Goal: Task Accomplishment & Management: Manage account settings

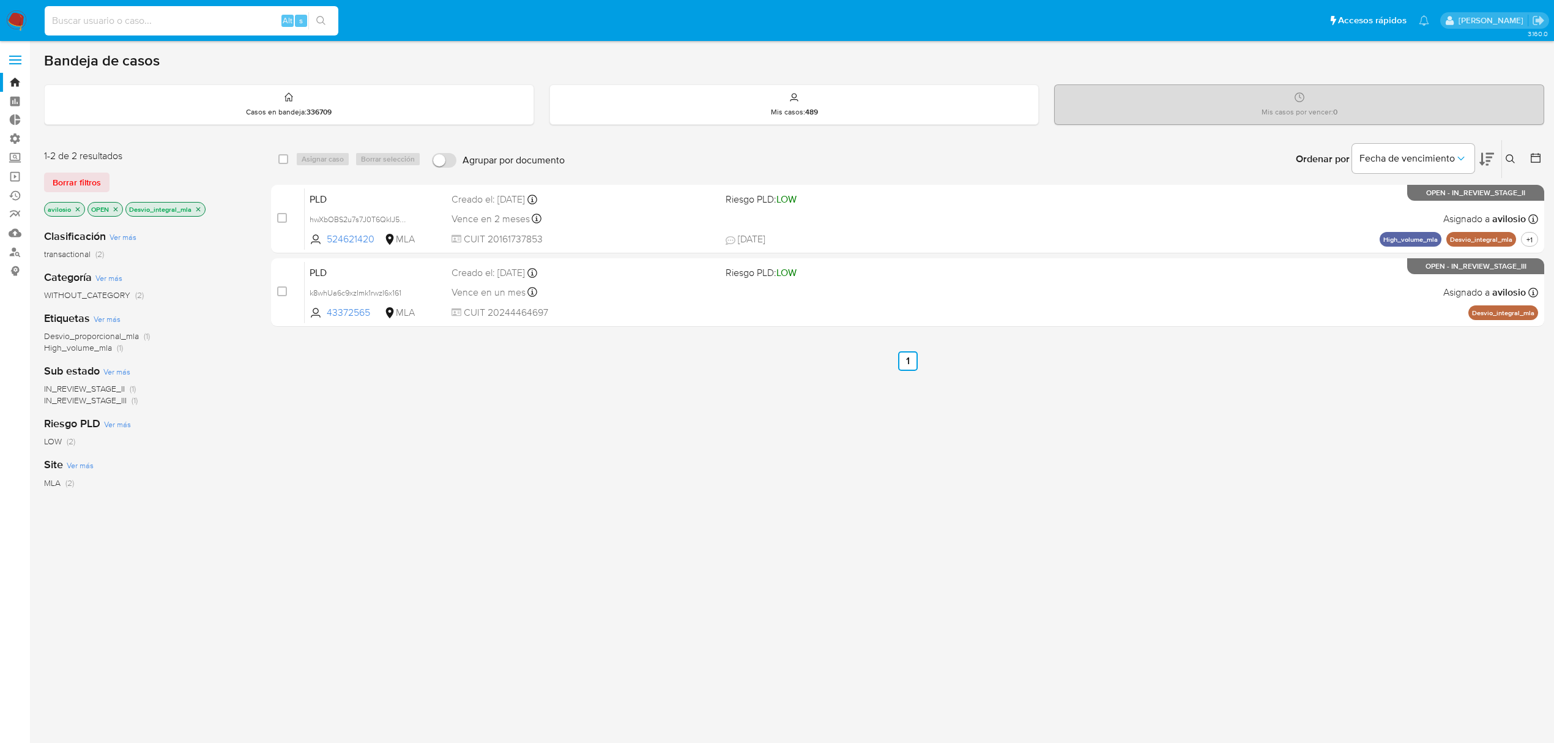
click at [147, 22] on input at bounding box center [192, 21] width 294 height 16
paste input "vsIZMYnFjl3J6CRXlAmF9JPj"
type input "vsIZMYnFjl3J6CRXlAmF9JPj"
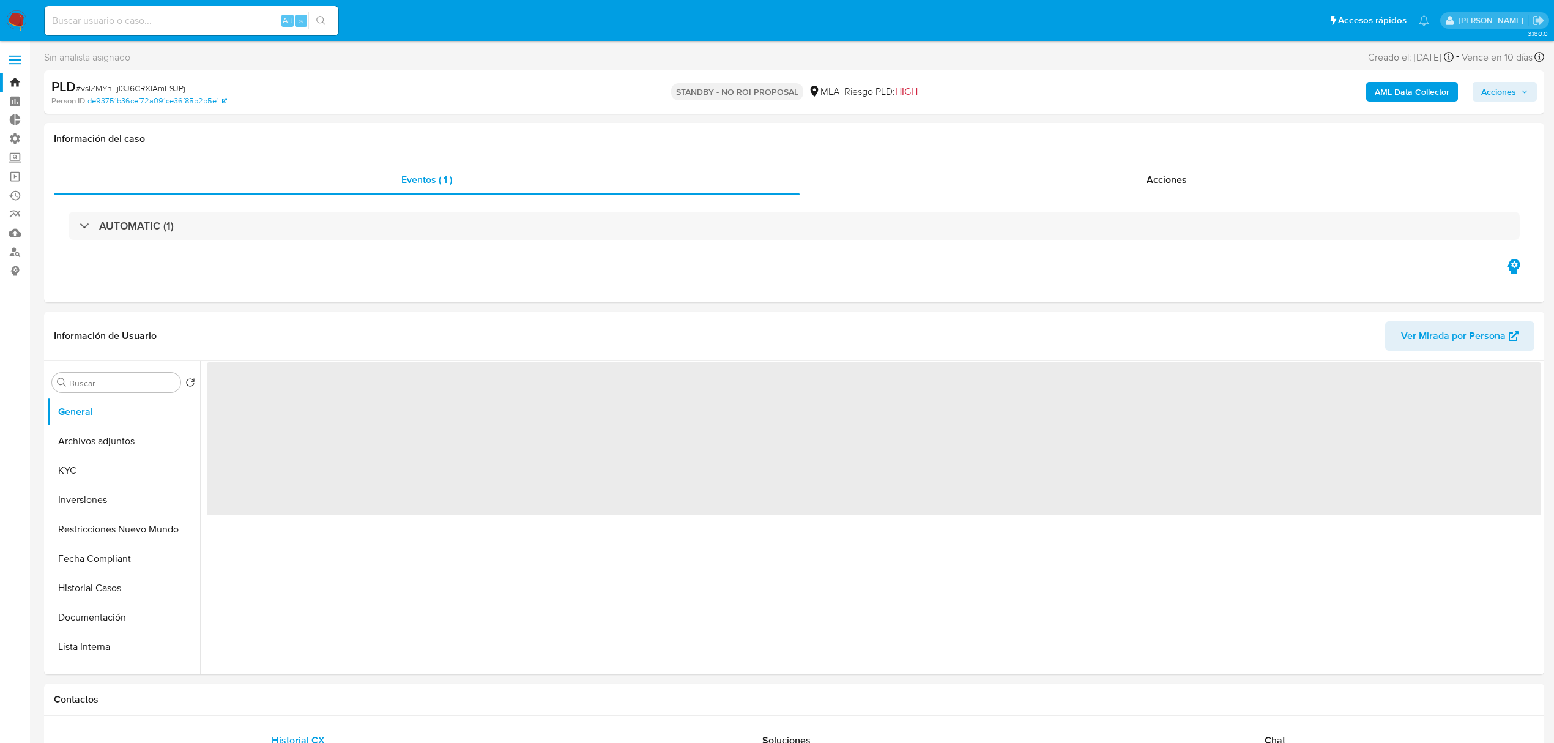
select select "10"
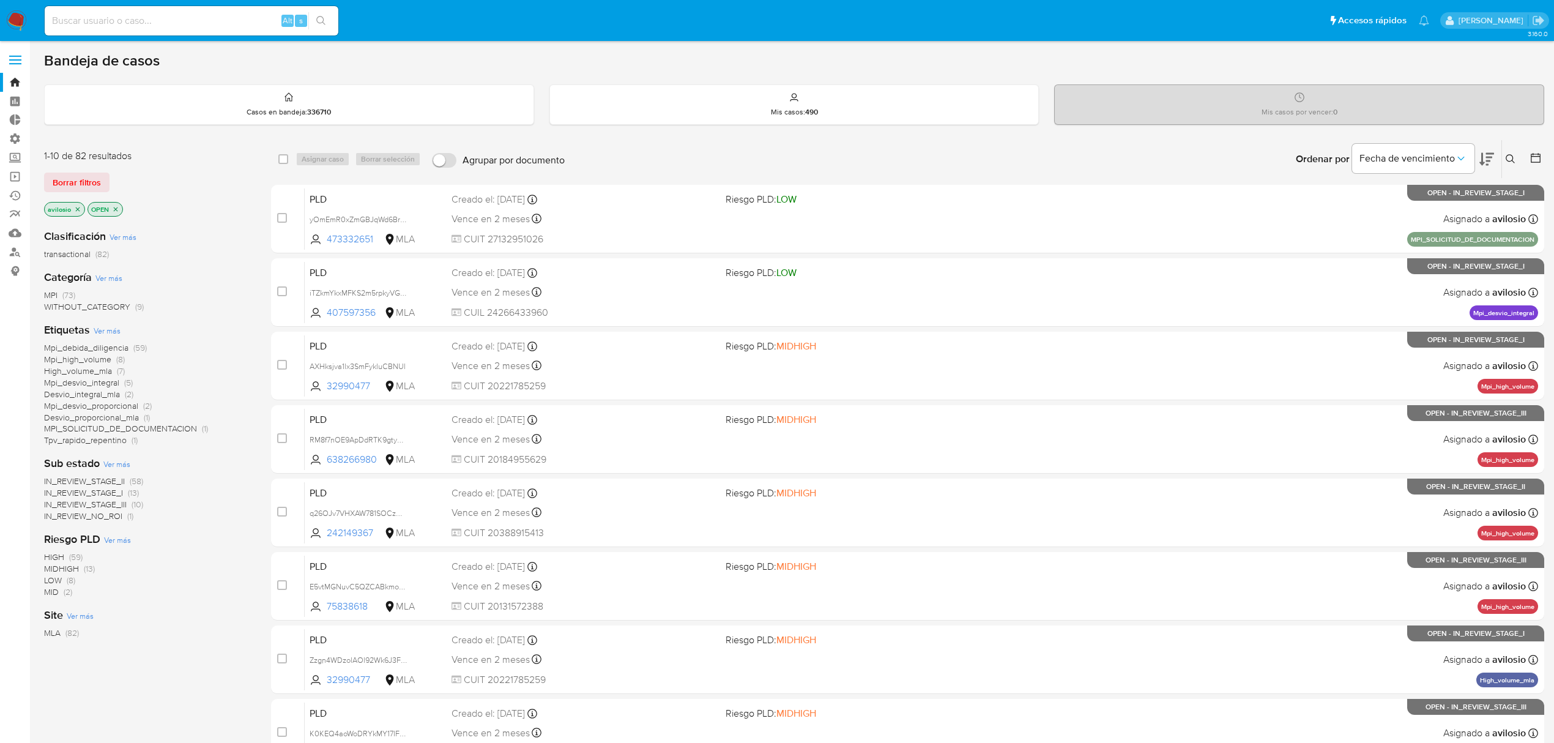
click at [78, 210] on icon "close-filter" at bounding box center [77, 209] width 7 height 7
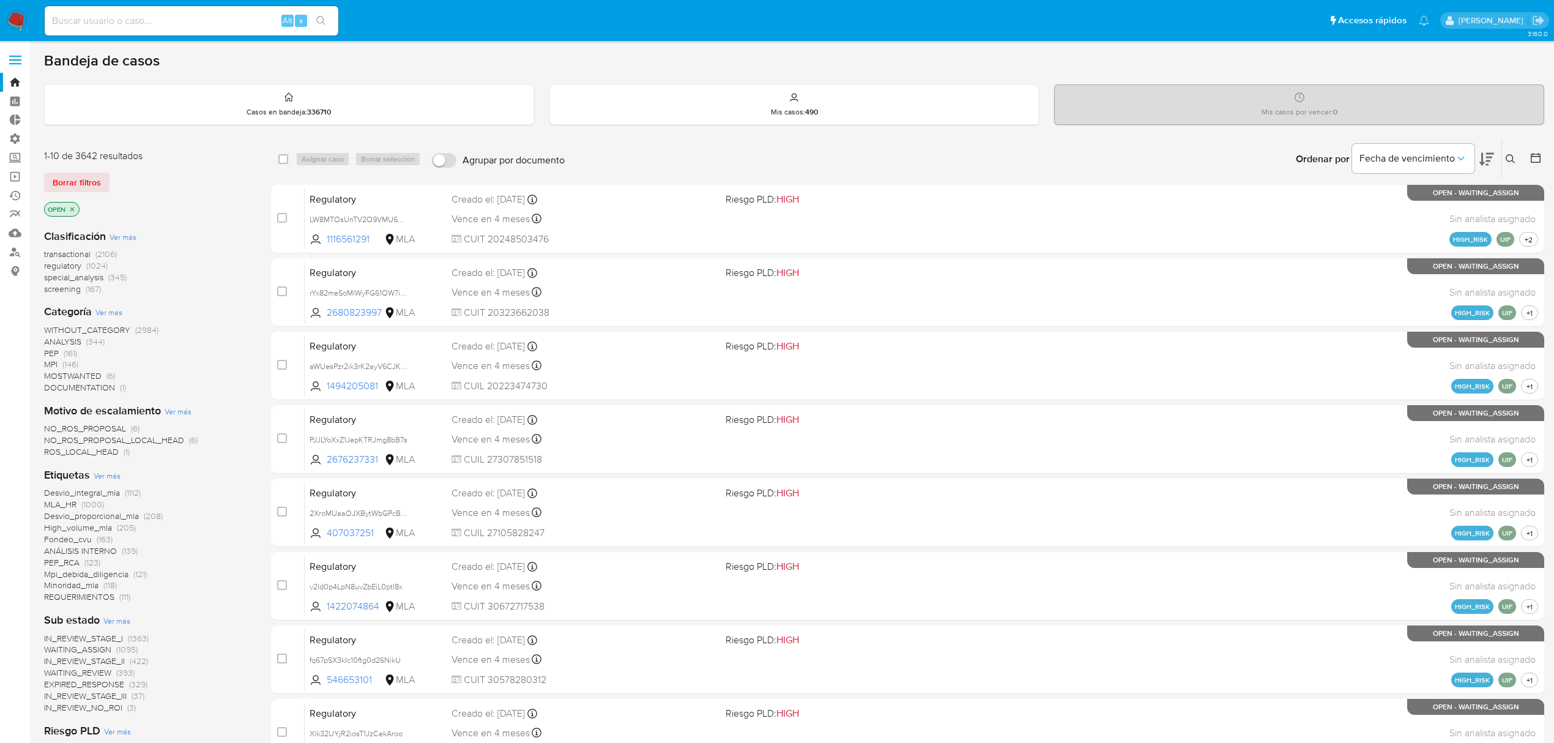
click at [76, 209] on icon "close-filter" at bounding box center [72, 209] width 7 height 7
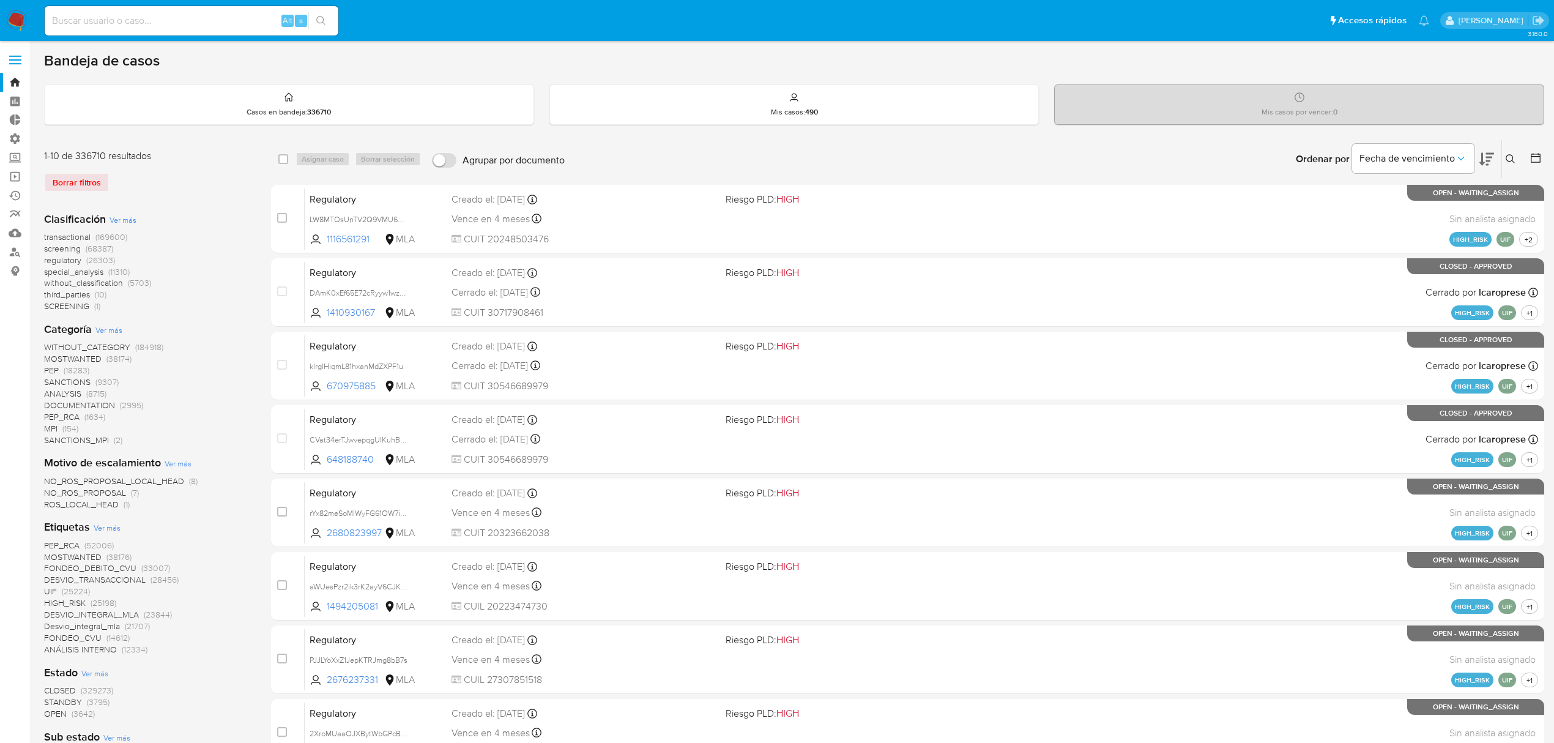
click at [1508, 160] on icon at bounding box center [1511, 159] width 10 height 10
click at [1386, 196] on div at bounding box center [1409, 205] width 207 height 29
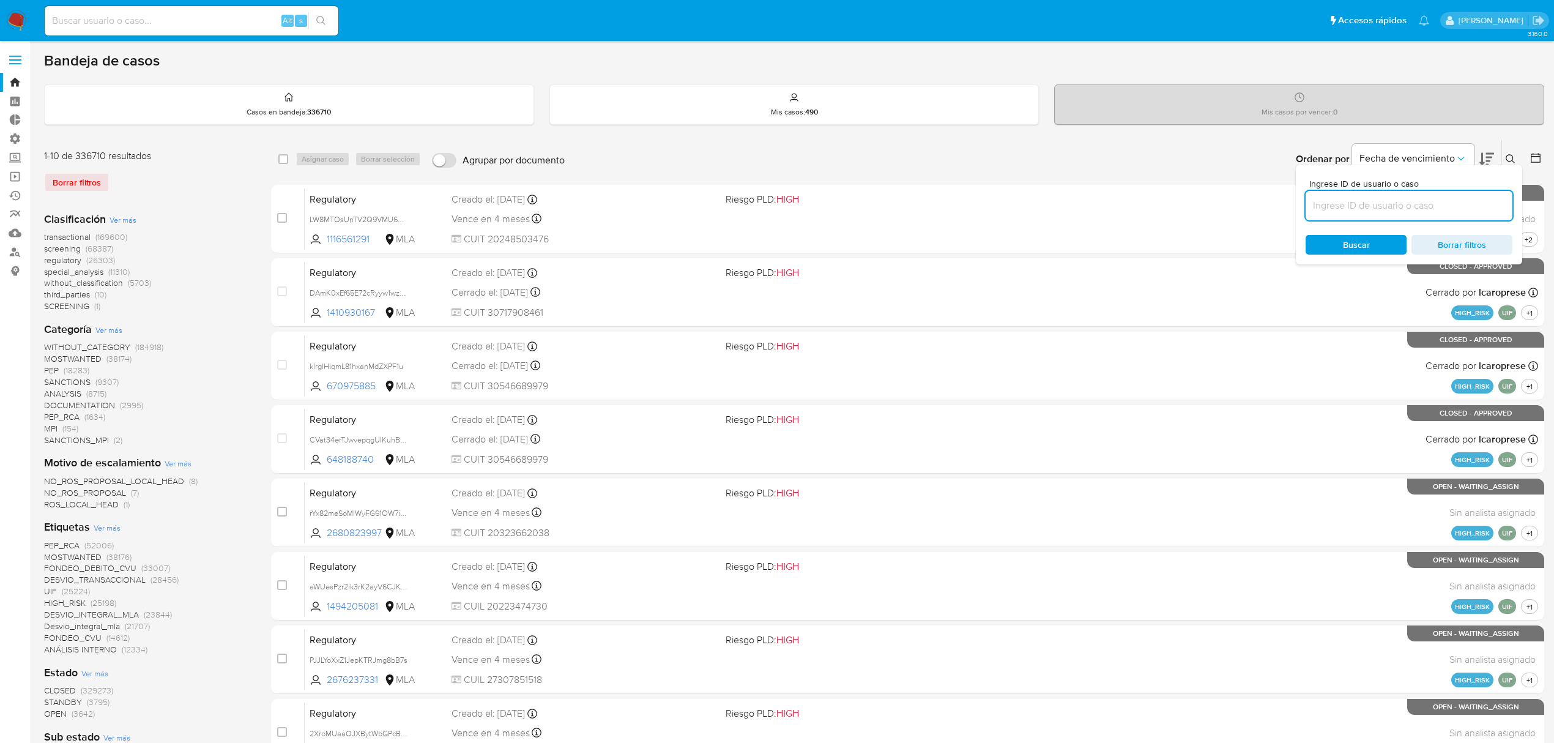
click at [1381, 201] on input at bounding box center [1409, 206] width 207 height 16
paste input "vsIZMYnFjl3J6CRXlAmF9JPj"
type input "vsIZMYnFjl3J6CRXlAmF9JPj"
click at [1327, 240] on div "Buscar Borrar filtros" at bounding box center [1409, 245] width 207 height 20
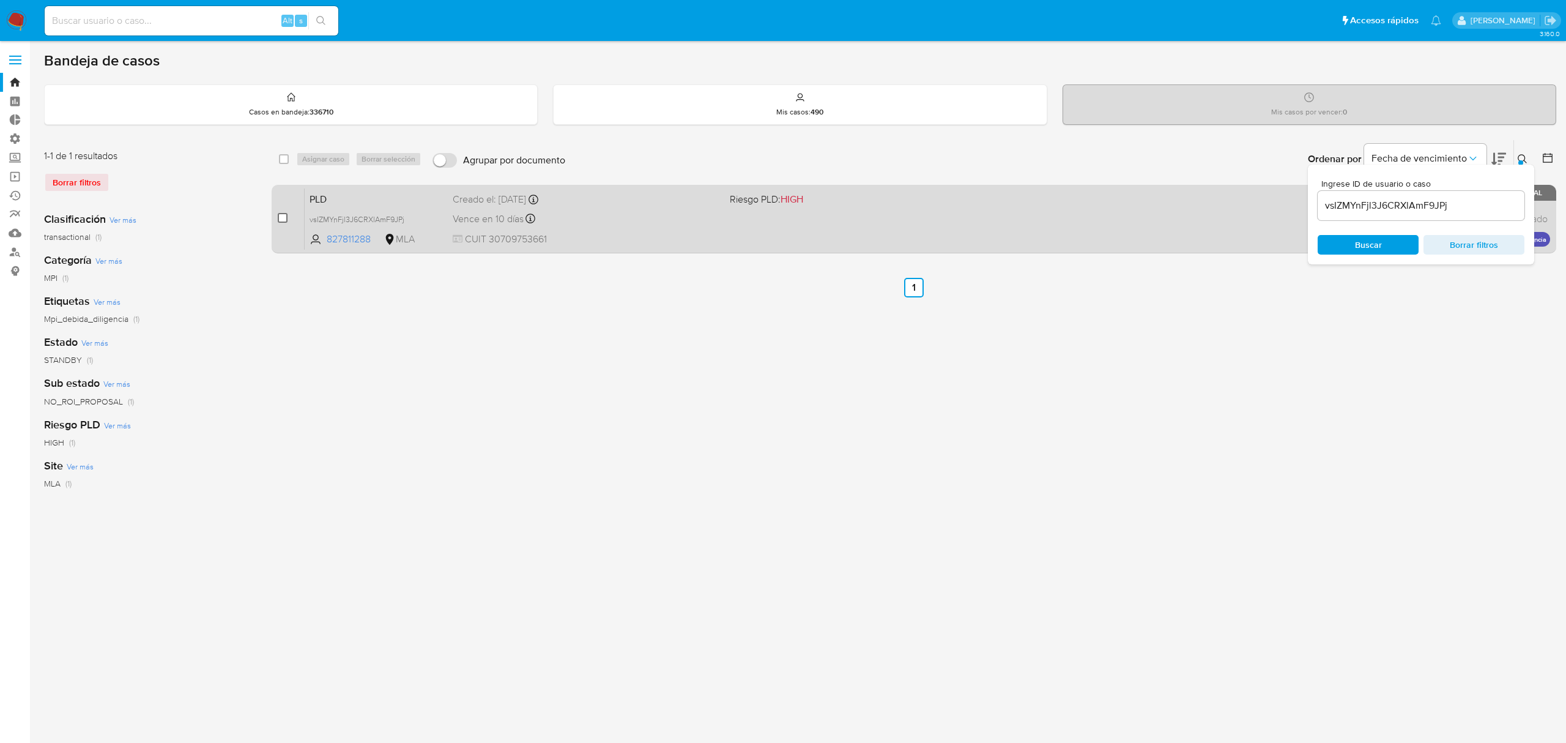
click at [278, 219] on input "checkbox" at bounding box center [283, 218] width 10 height 10
checkbox input "true"
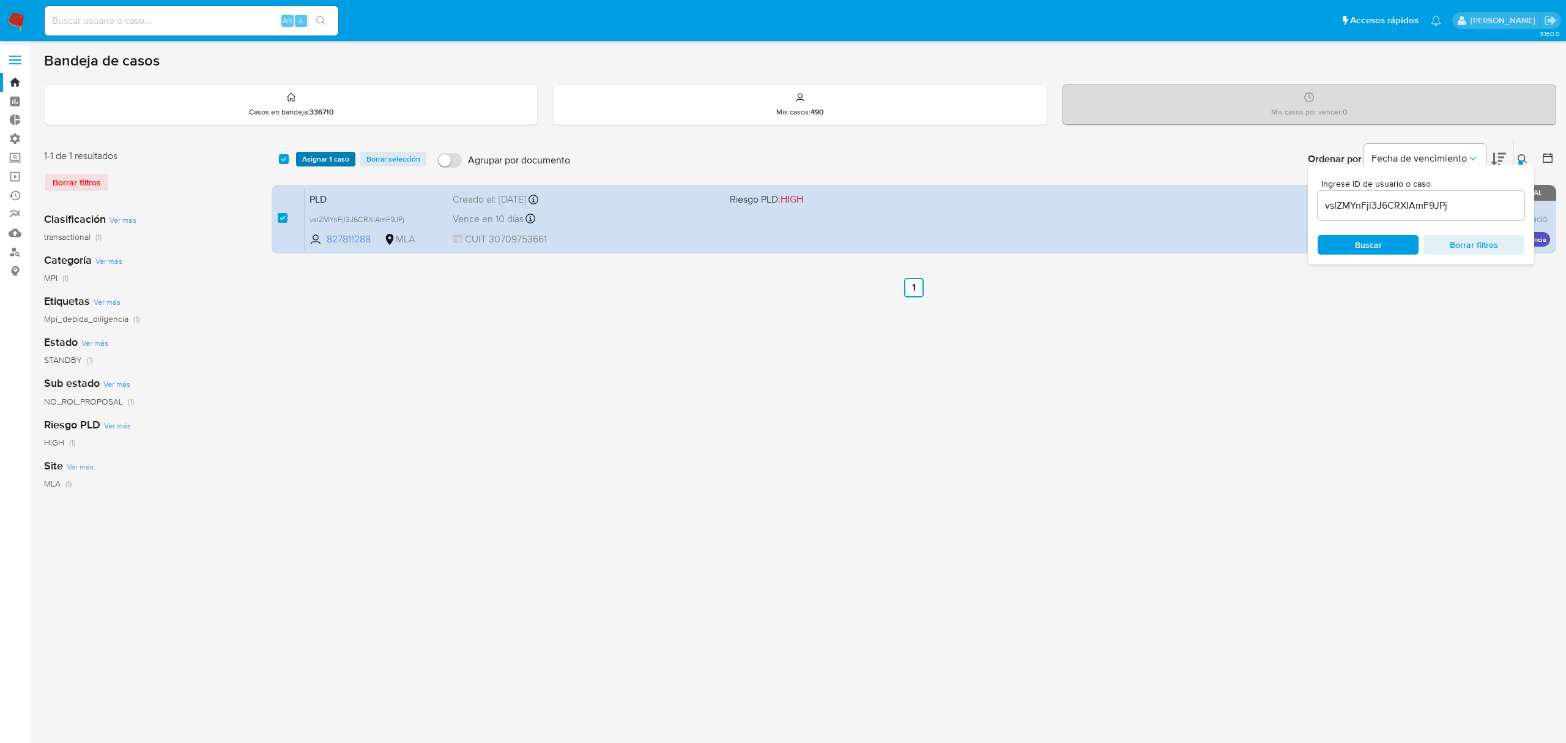
click at [333, 160] on span "Asignar 1 caso" at bounding box center [325, 159] width 47 height 12
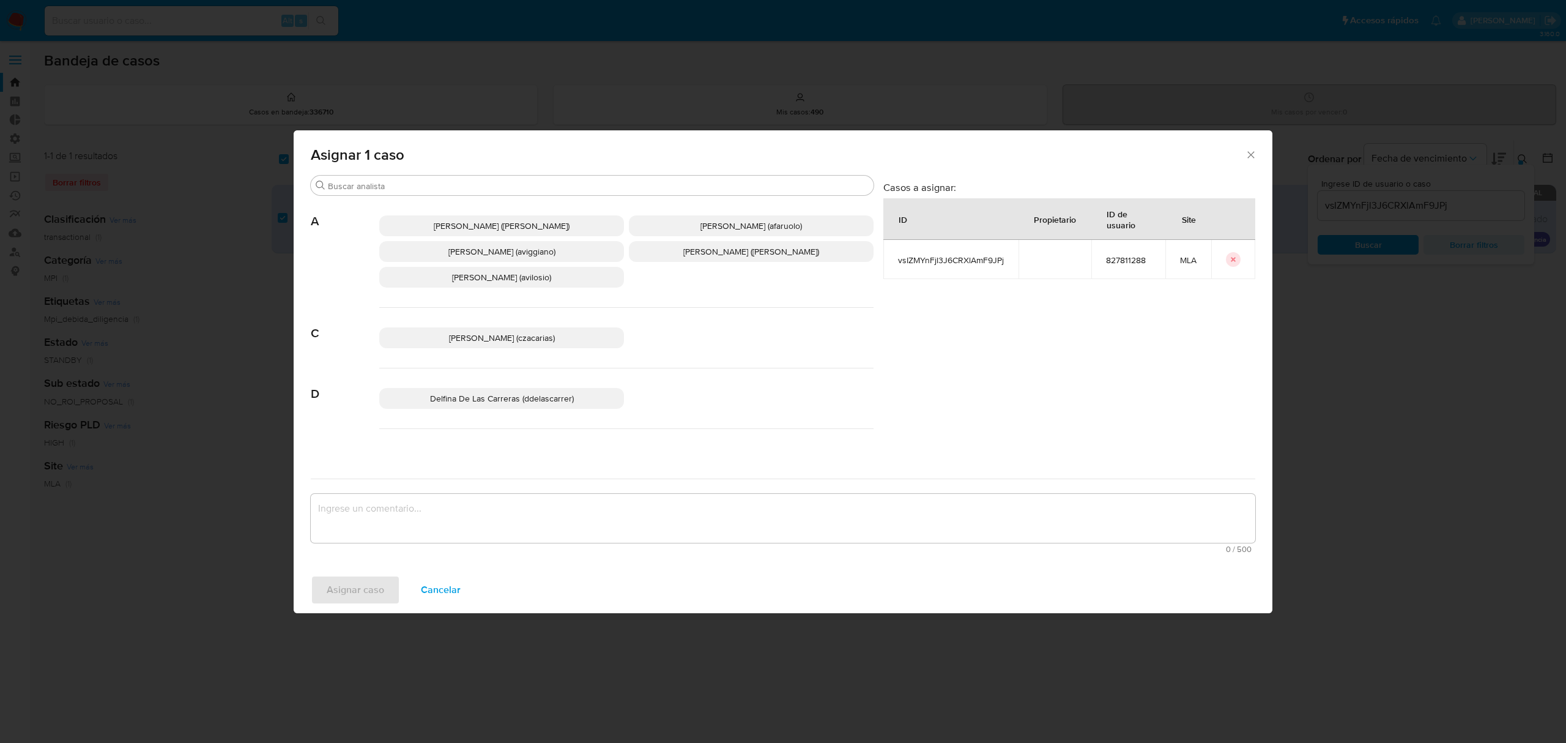
click at [453, 507] on textarea "assign-modal" at bounding box center [783, 518] width 945 height 49
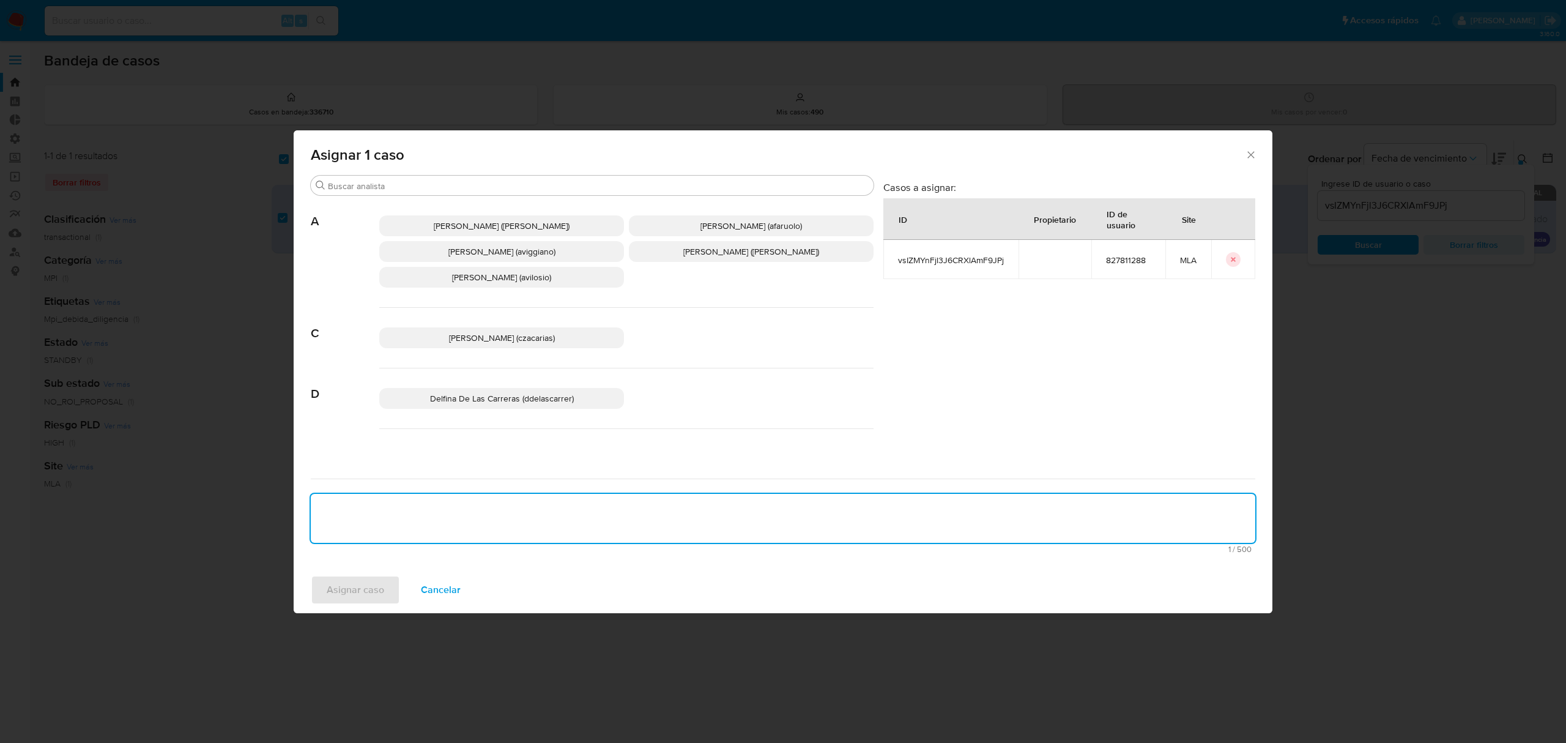
click at [485, 278] on span "Andres Ignacio Vilosio (avilosio)" at bounding box center [501, 277] width 99 height 12
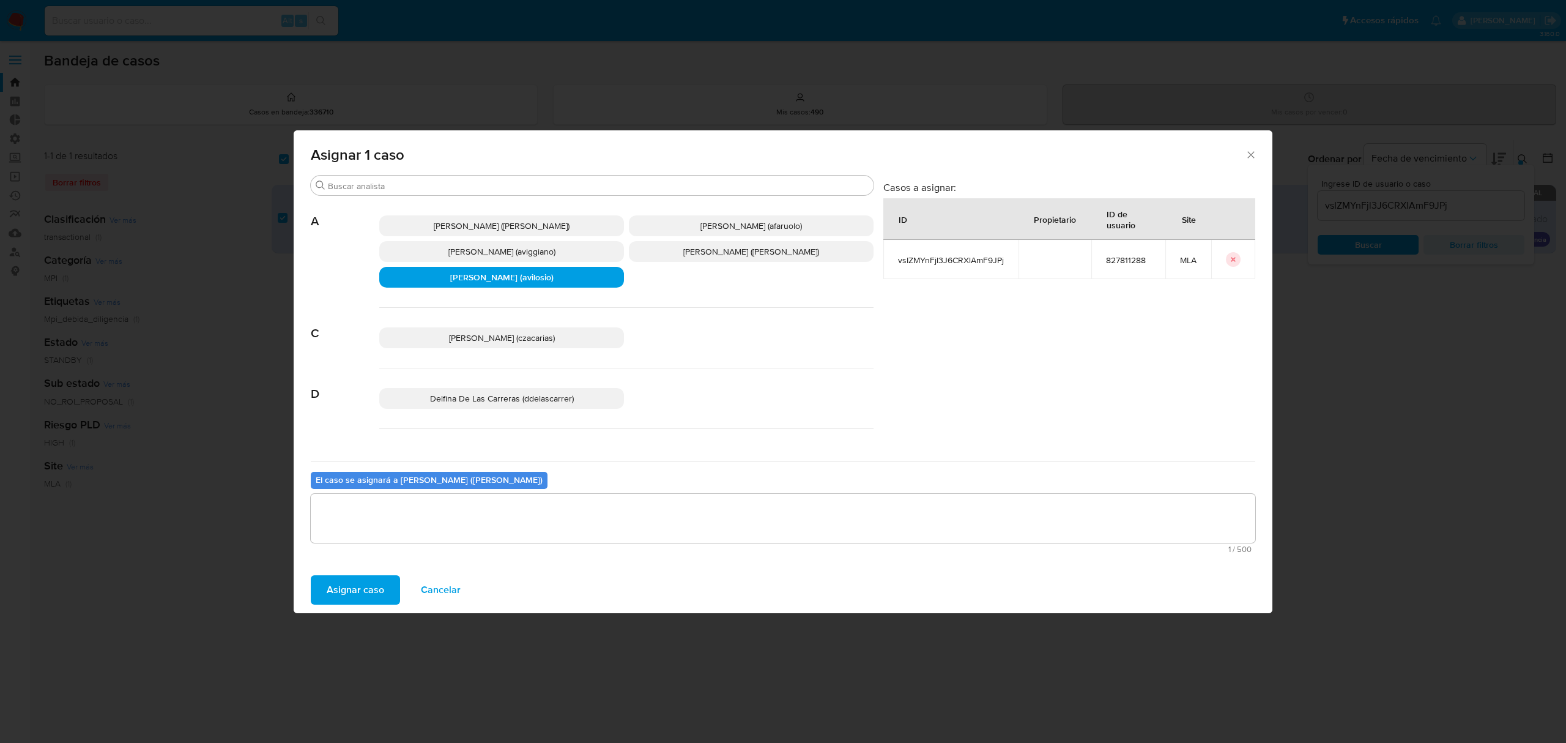
click at [355, 588] on span "Asignar caso" at bounding box center [356, 589] width 58 height 27
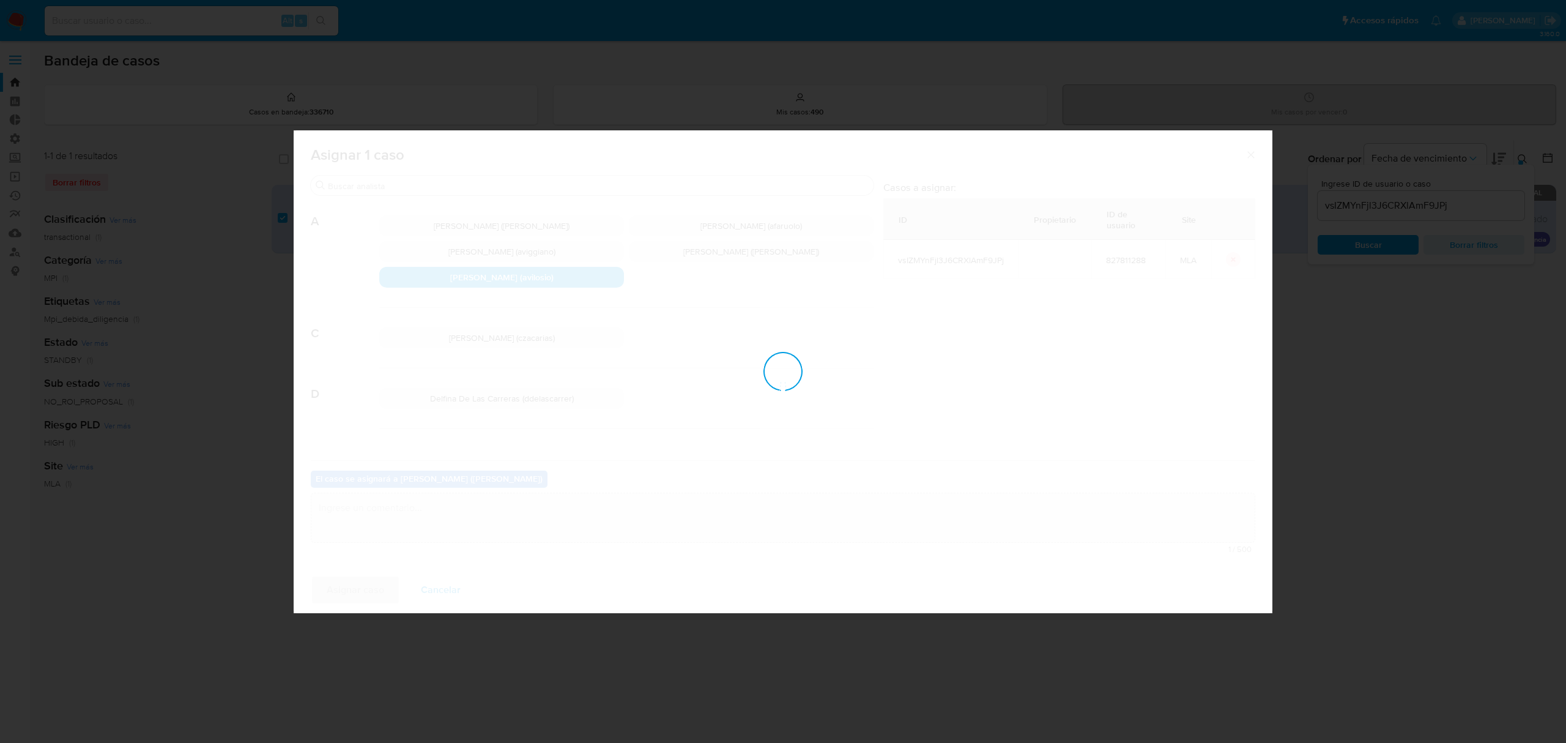
checkbox input "false"
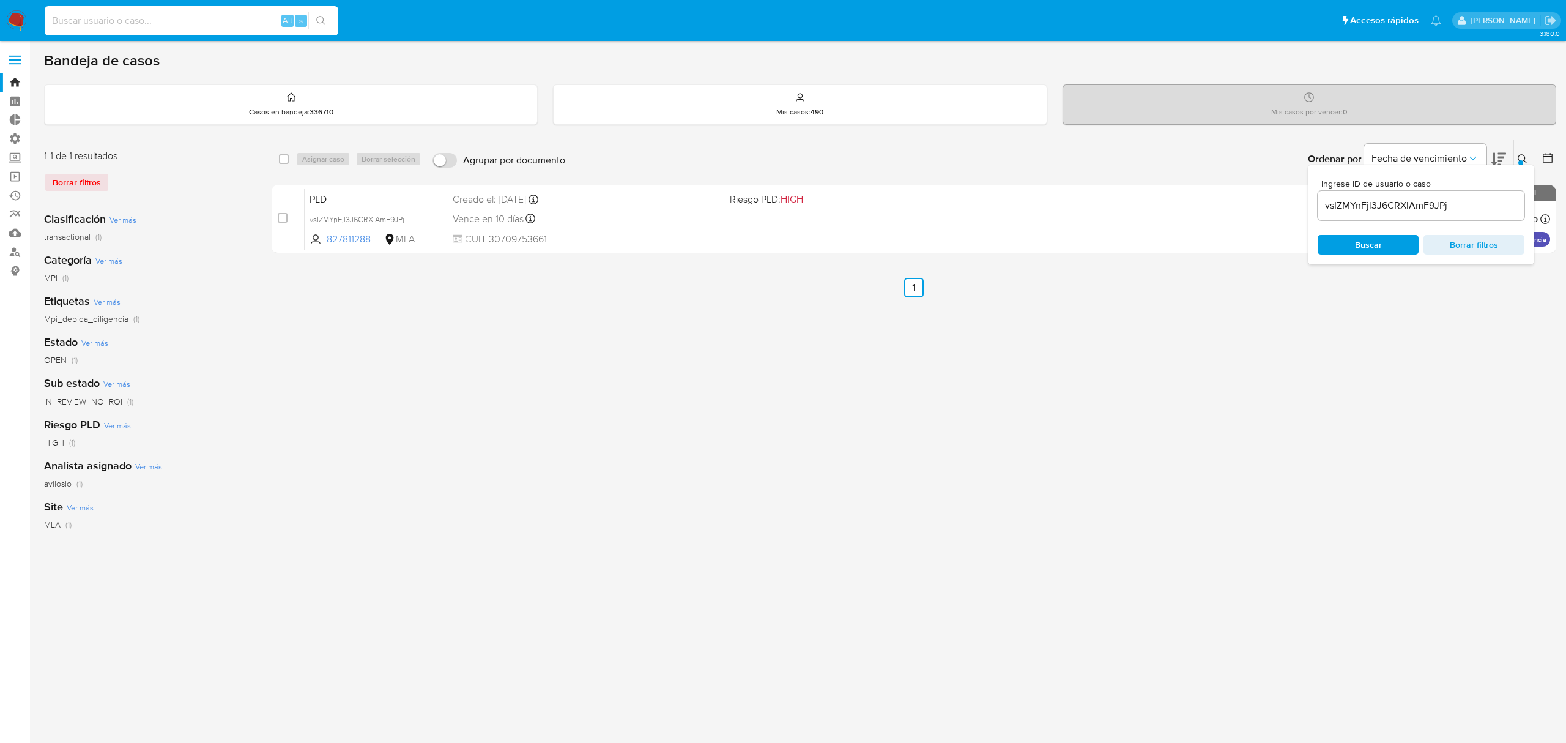
click at [209, 13] on input at bounding box center [192, 21] width 294 height 16
paste input "vsIZMYnFjl3J6CRXlAmF9JPj"
type input "vsIZMYnFjl3J6CRXlAmF9JPj"
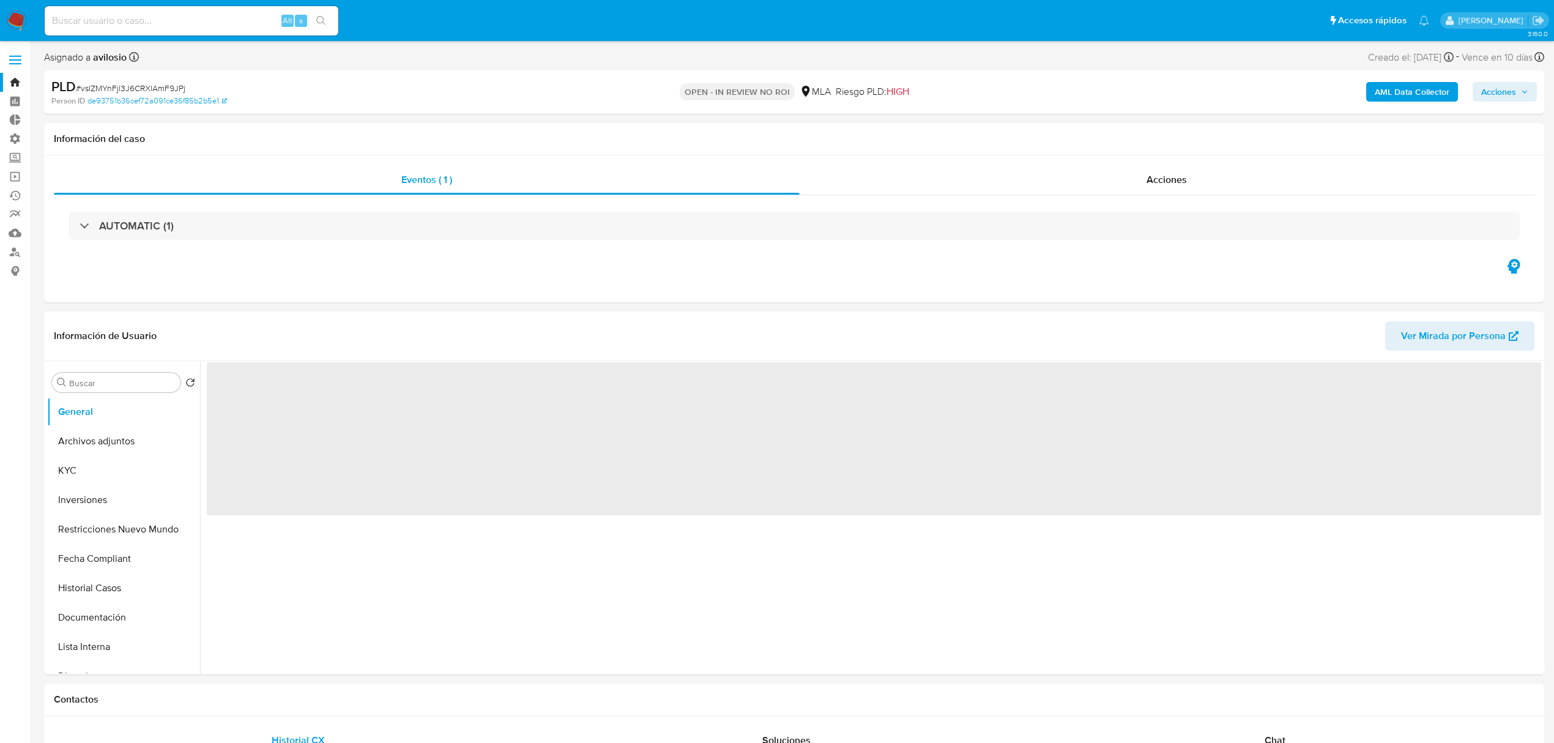
click at [1506, 100] on span "Acciones" at bounding box center [1498, 92] width 35 height 20
select select "10"
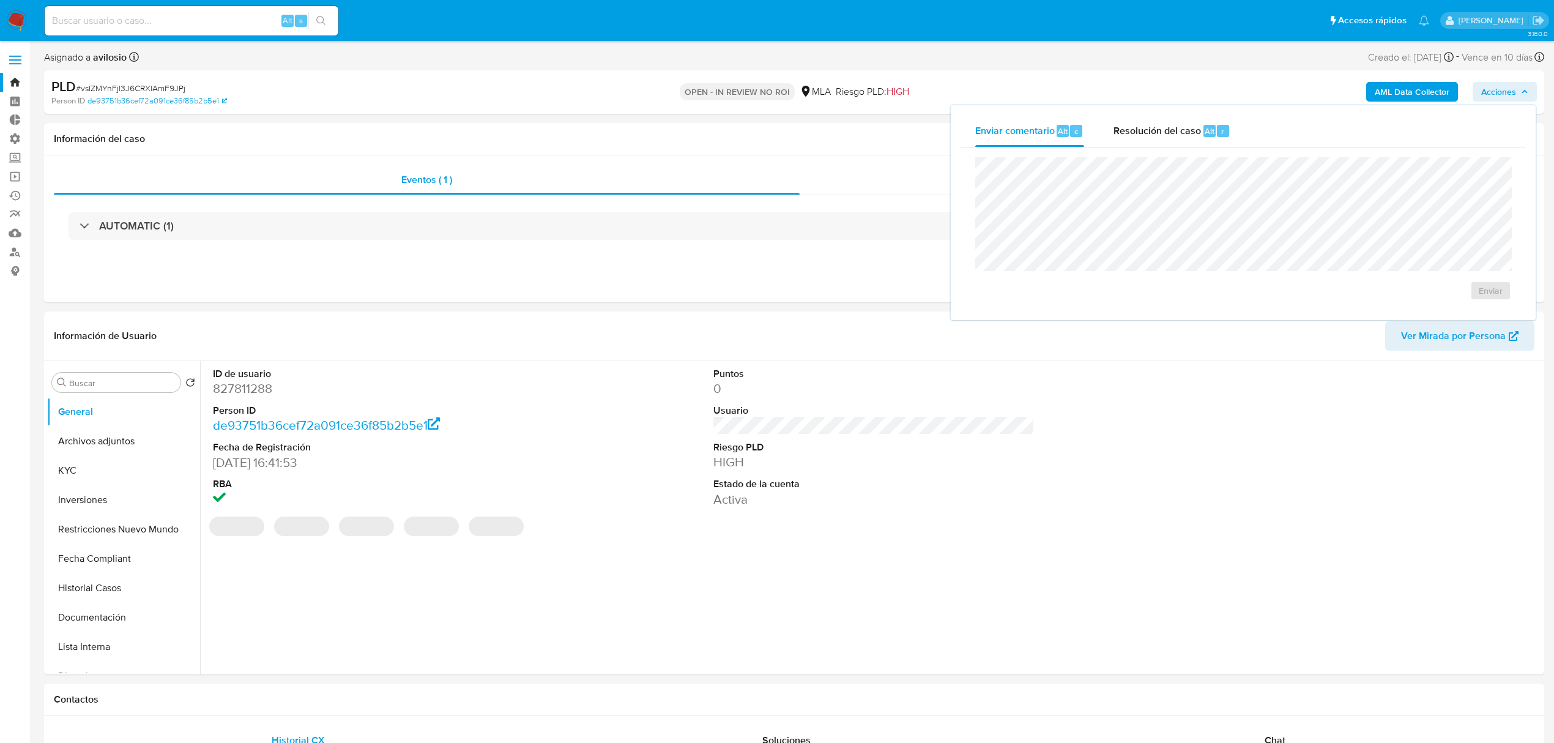
click at [1177, 147] on div "Enviar" at bounding box center [1243, 228] width 565 height 163
click at [1175, 136] on span "Resolución del caso" at bounding box center [1157, 131] width 87 height 14
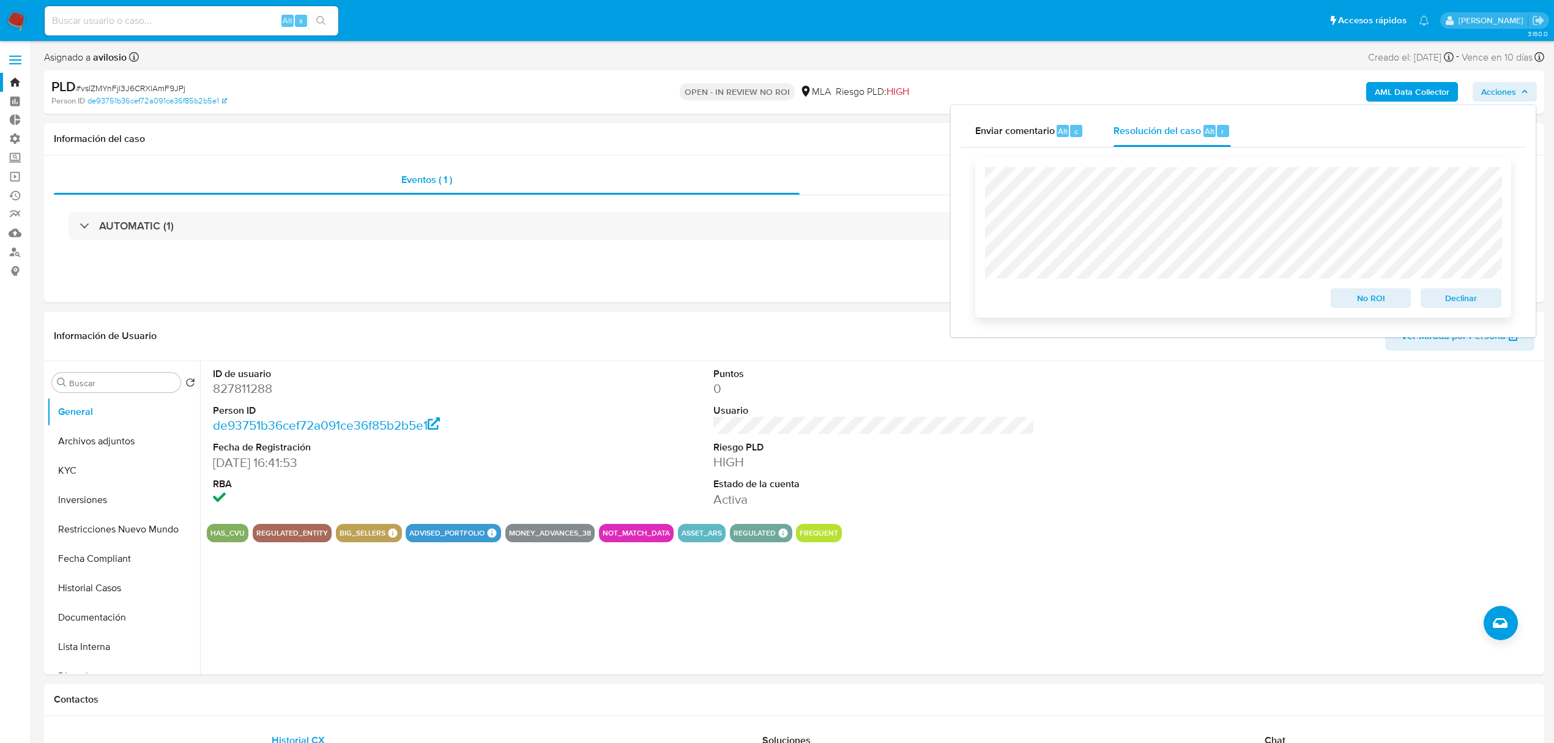
click at [1461, 306] on span "Declinar" at bounding box center [1461, 297] width 64 height 17
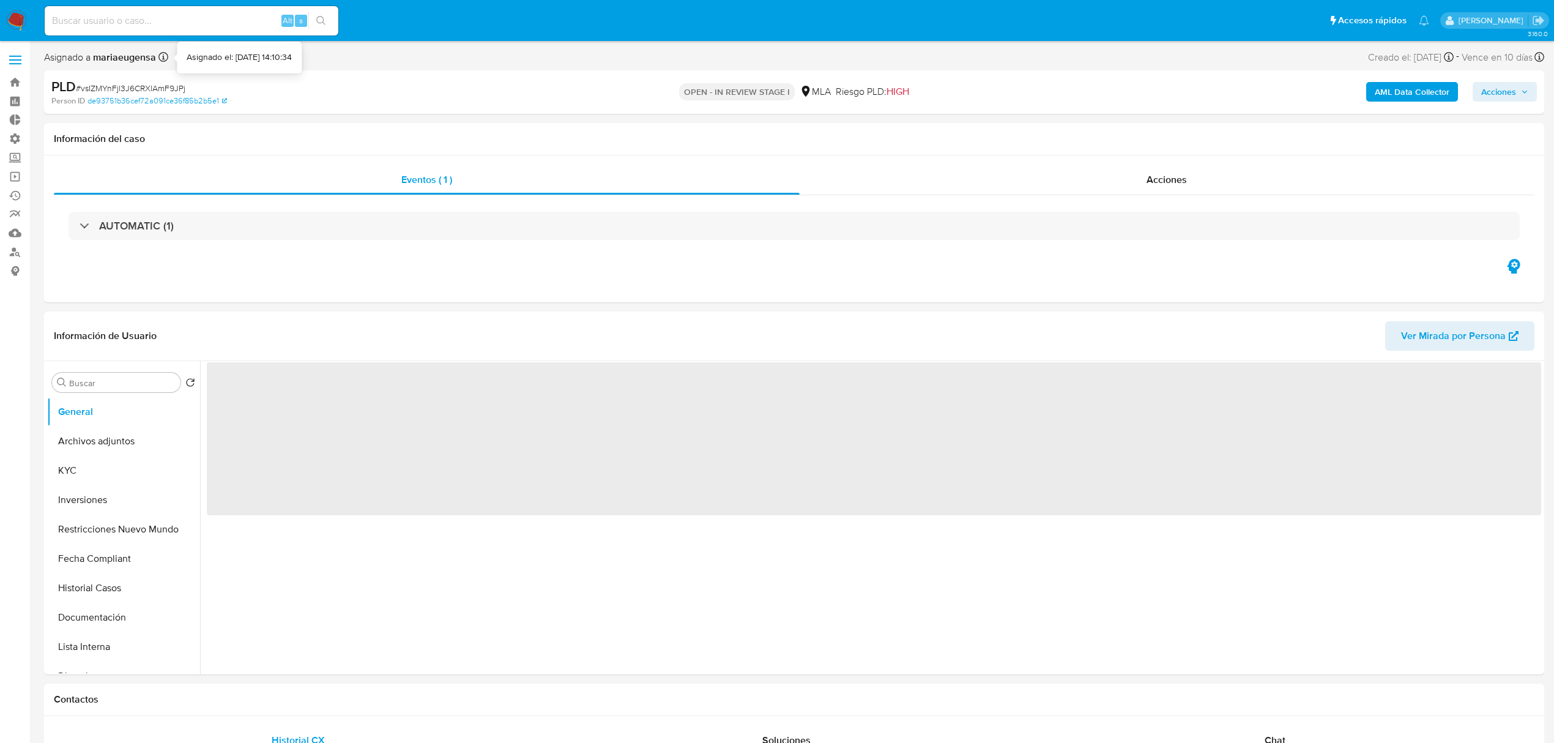
click at [165, 17] on input at bounding box center [192, 21] width 294 height 16
paste input "7ret2ro6n0zVFvsyp60Nb7sk"
type input "7ret2ro6n0zVFvsyp60Nb7sk"
select select "10"
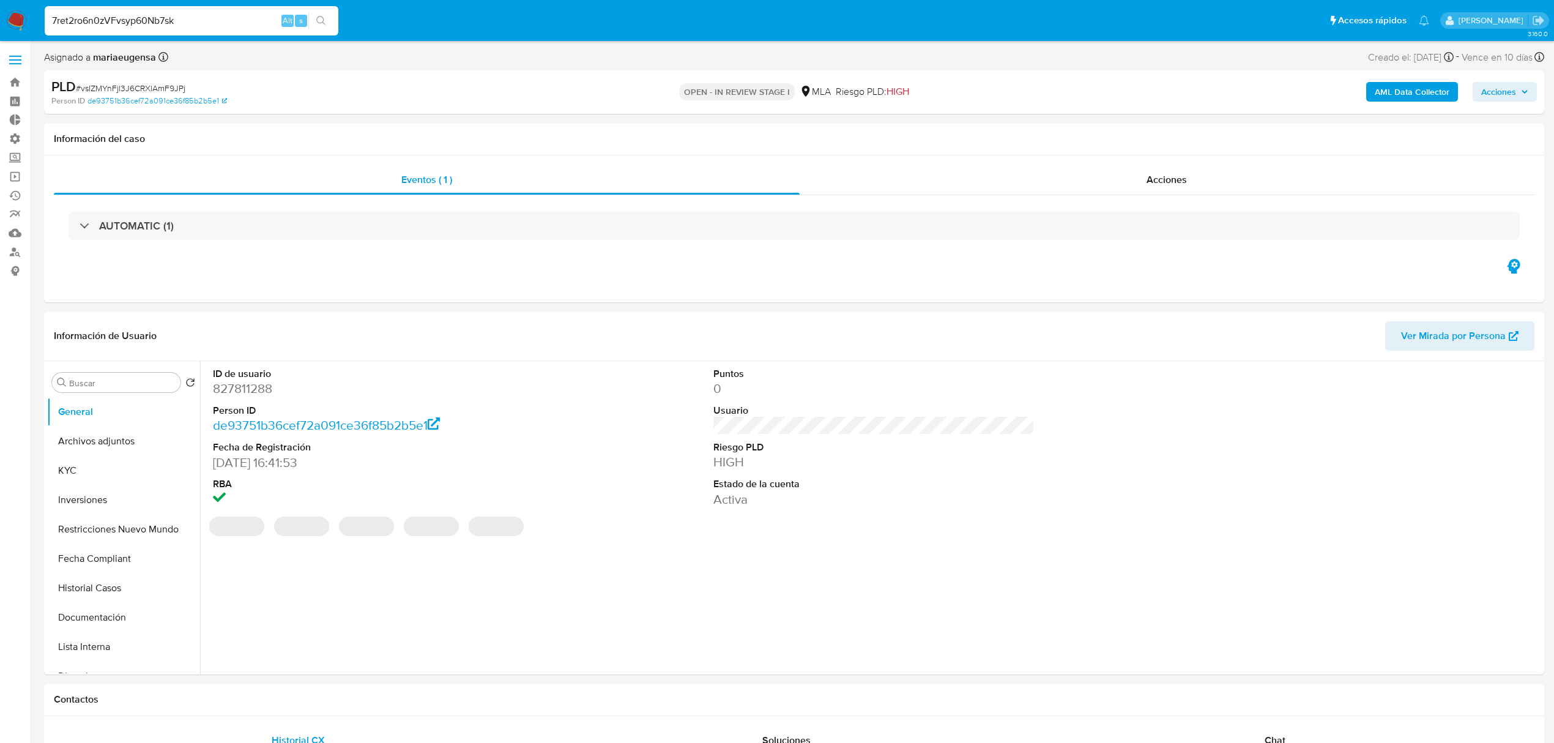
type input "7ret2ro6n0zVFvsyp60Nb7sk"
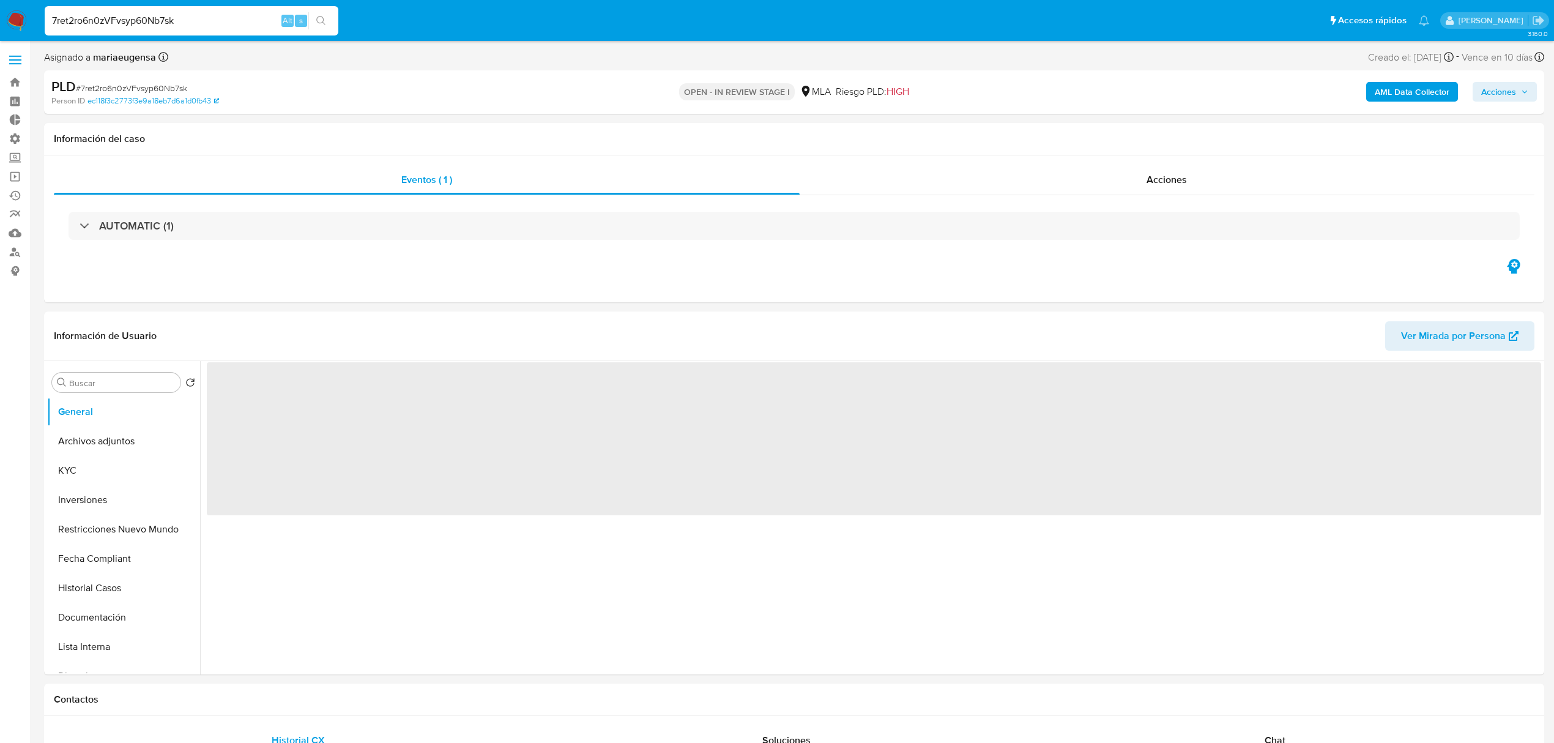
click at [17, 20] on img at bounding box center [16, 20] width 21 height 21
select select "10"
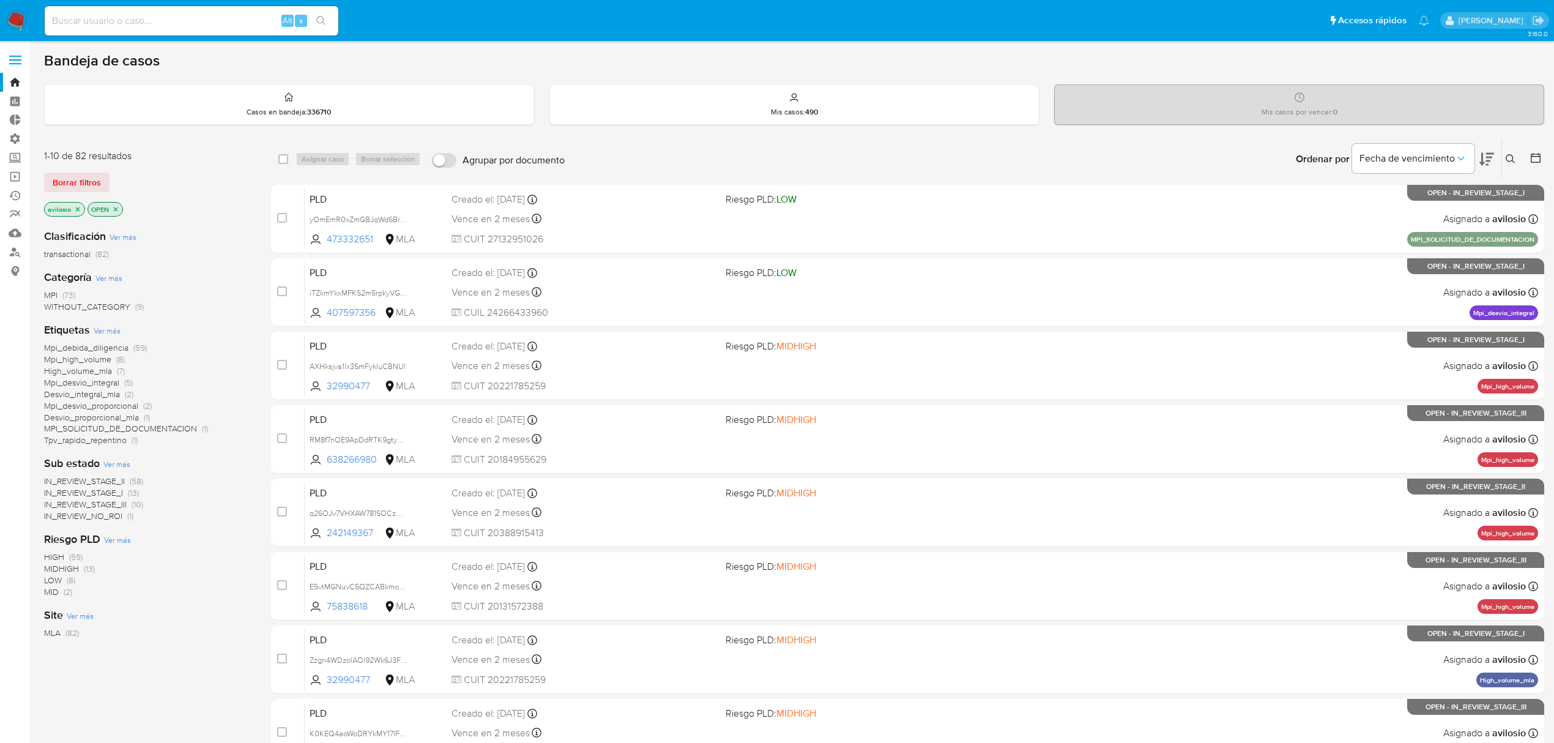
click at [1515, 162] on button at bounding box center [1512, 159] width 20 height 15
click at [77, 182] on span "Borrar filtros" at bounding box center [77, 182] width 48 height 17
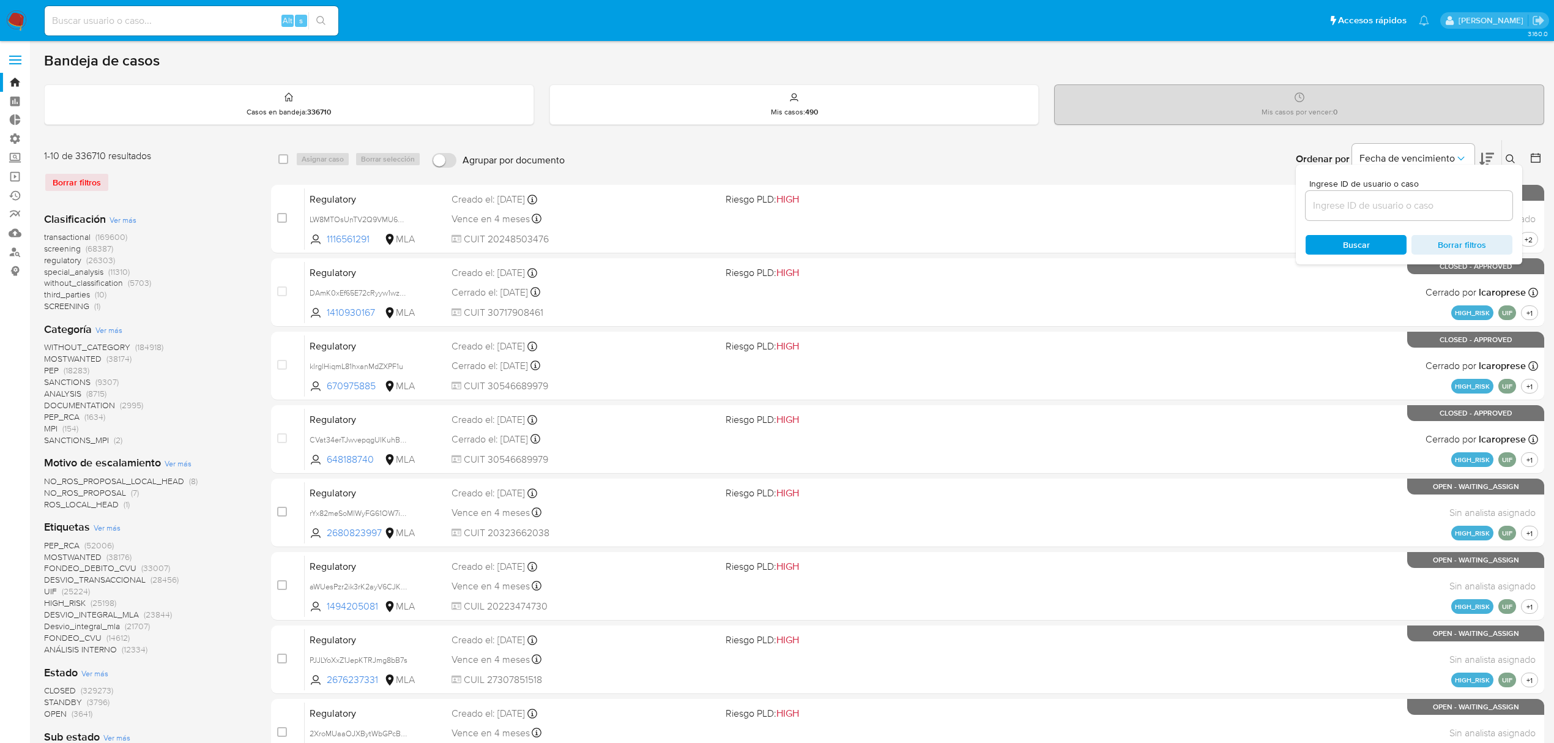
click at [1358, 206] on input at bounding box center [1409, 206] width 207 height 16
paste input "7ret2ro6n0zVFvsyp60Nb7sk"
type input "7ret2ro6n0zVFvsyp60Nb7sk"
click at [1330, 245] on span "Buscar" at bounding box center [1356, 244] width 84 height 17
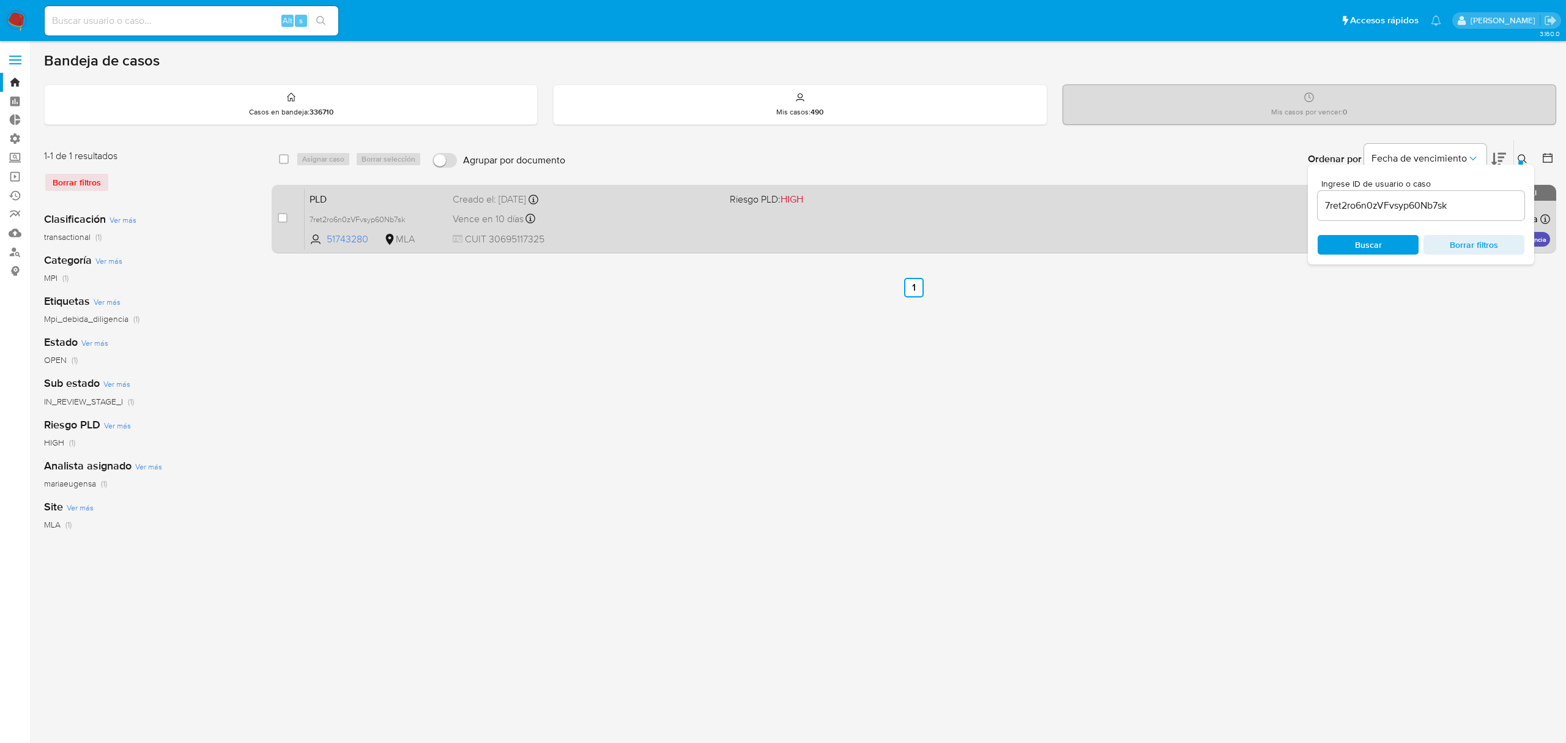
drag, startPoint x: 277, startPoint y: 215, endPoint x: 290, endPoint y: 209, distance: 14.8
click at [277, 215] on div "case-item-checkbox No es posible asignar el caso PLD 7ret2ro6n0zVFvsyp60Nb7sk 5…" at bounding box center [914, 219] width 1285 height 69
click at [281, 215] on input "checkbox" at bounding box center [283, 218] width 10 height 10
checkbox input "true"
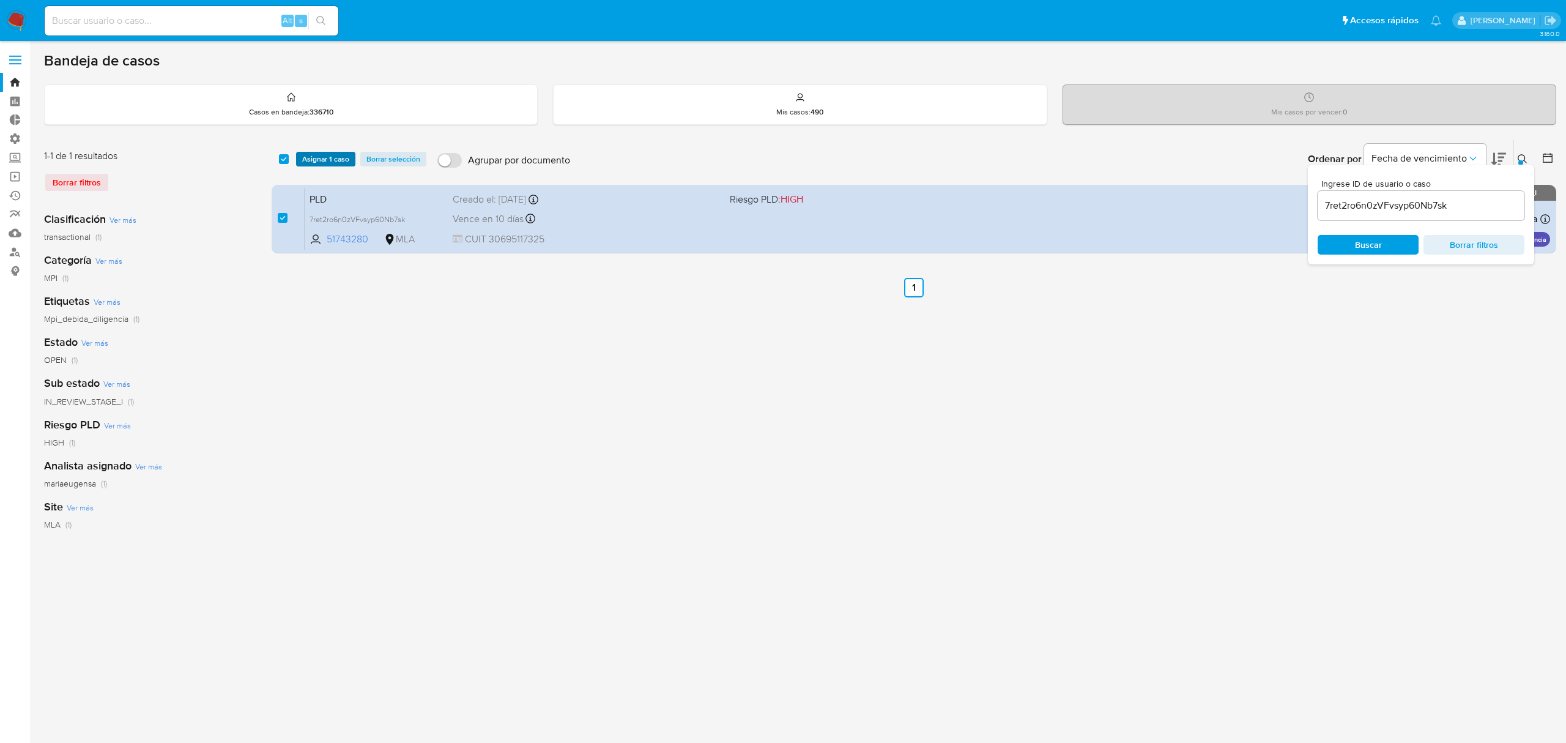
click at [327, 157] on span "Asignar 1 caso" at bounding box center [325, 159] width 47 height 12
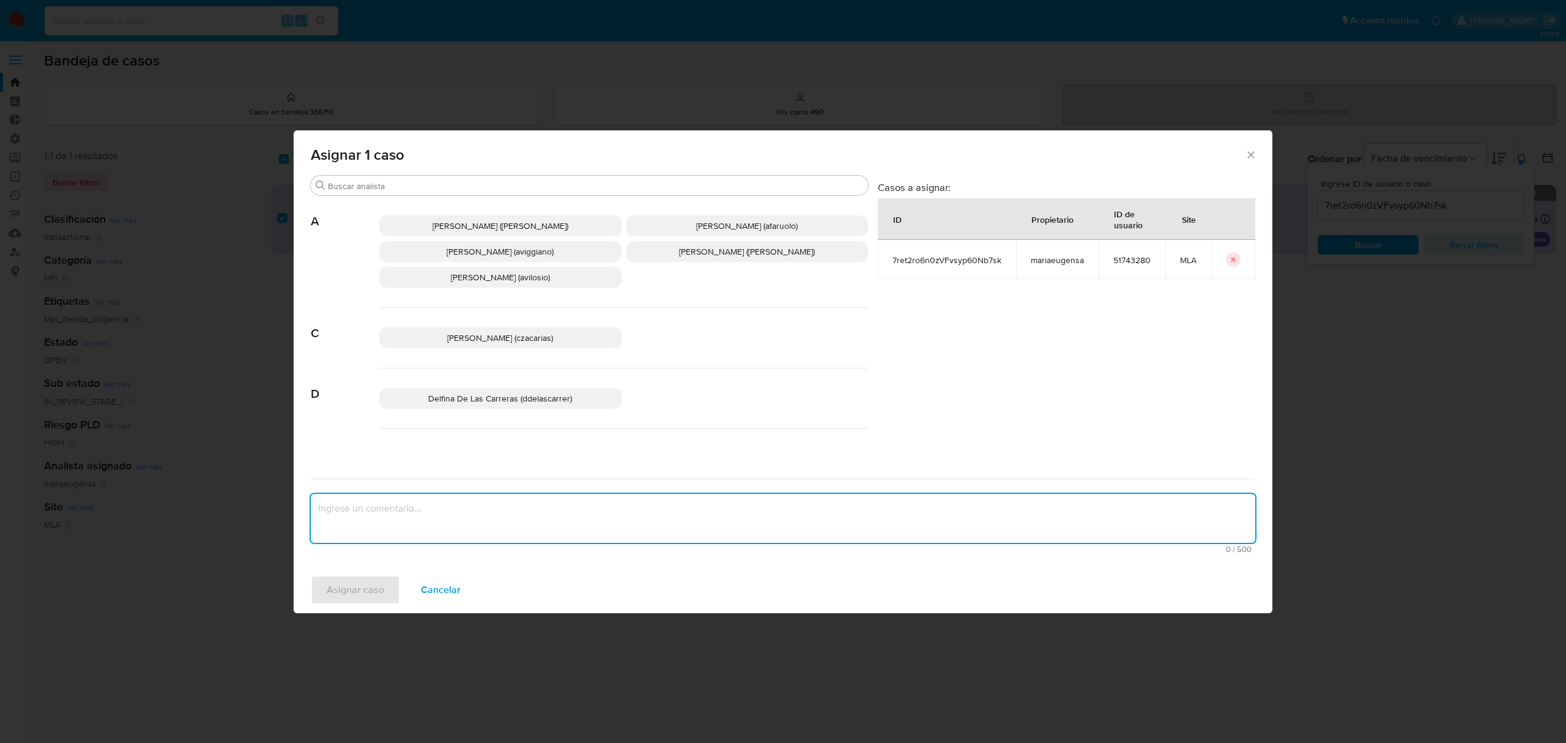
drag, startPoint x: 444, startPoint y: 541, endPoint x: 453, endPoint y: 527, distance: 16.5
click at [444, 539] on textarea "assign-modal" at bounding box center [783, 518] width 945 height 49
click at [471, 272] on span "Andres Ignacio Vilosio (avilosio)" at bounding box center [500, 277] width 99 height 12
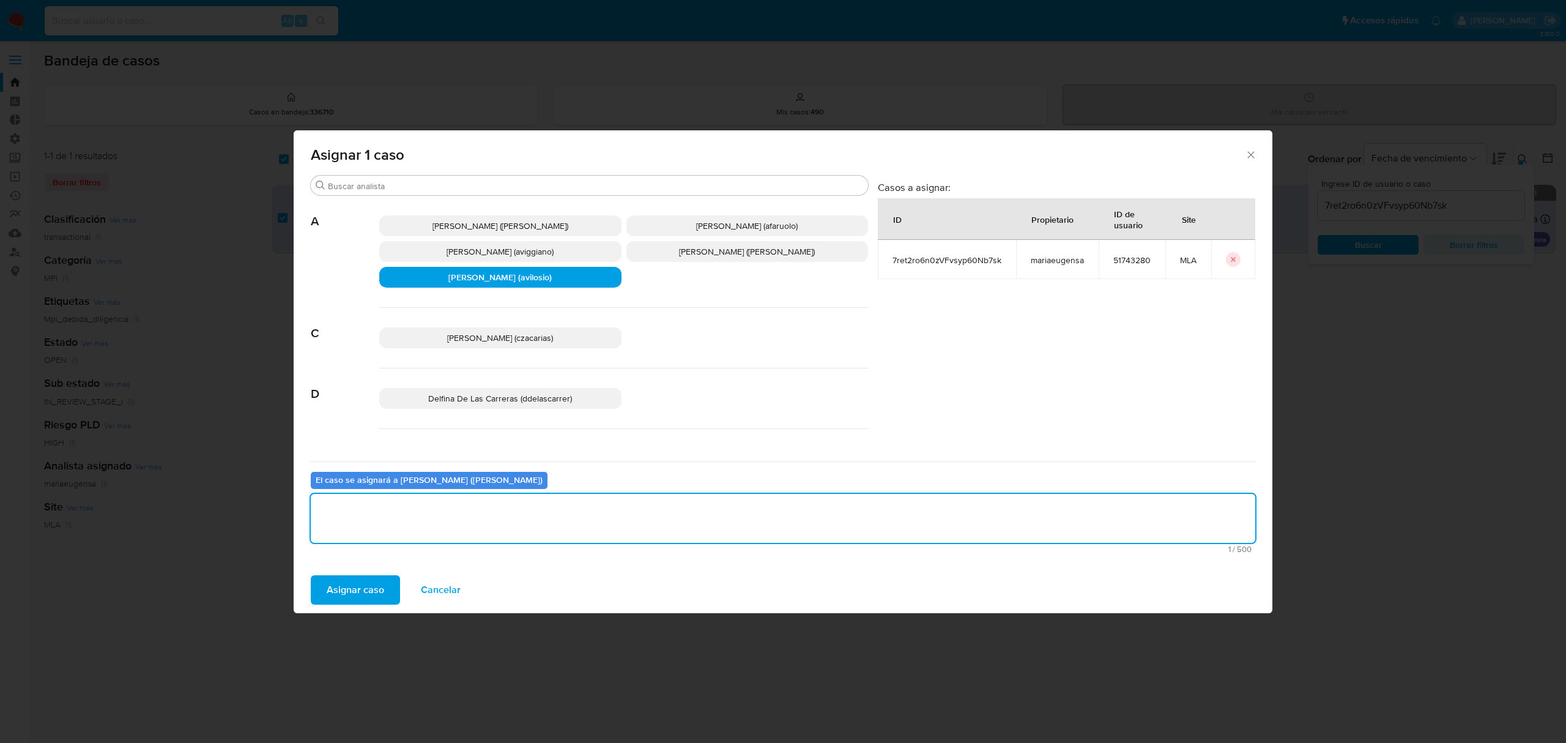
click at [387, 529] on textarea "assign-modal" at bounding box center [783, 518] width 945 height 49
click at [360, 593] on span "Asignar caso" at bounding box center [356, 589] width 58 height 27
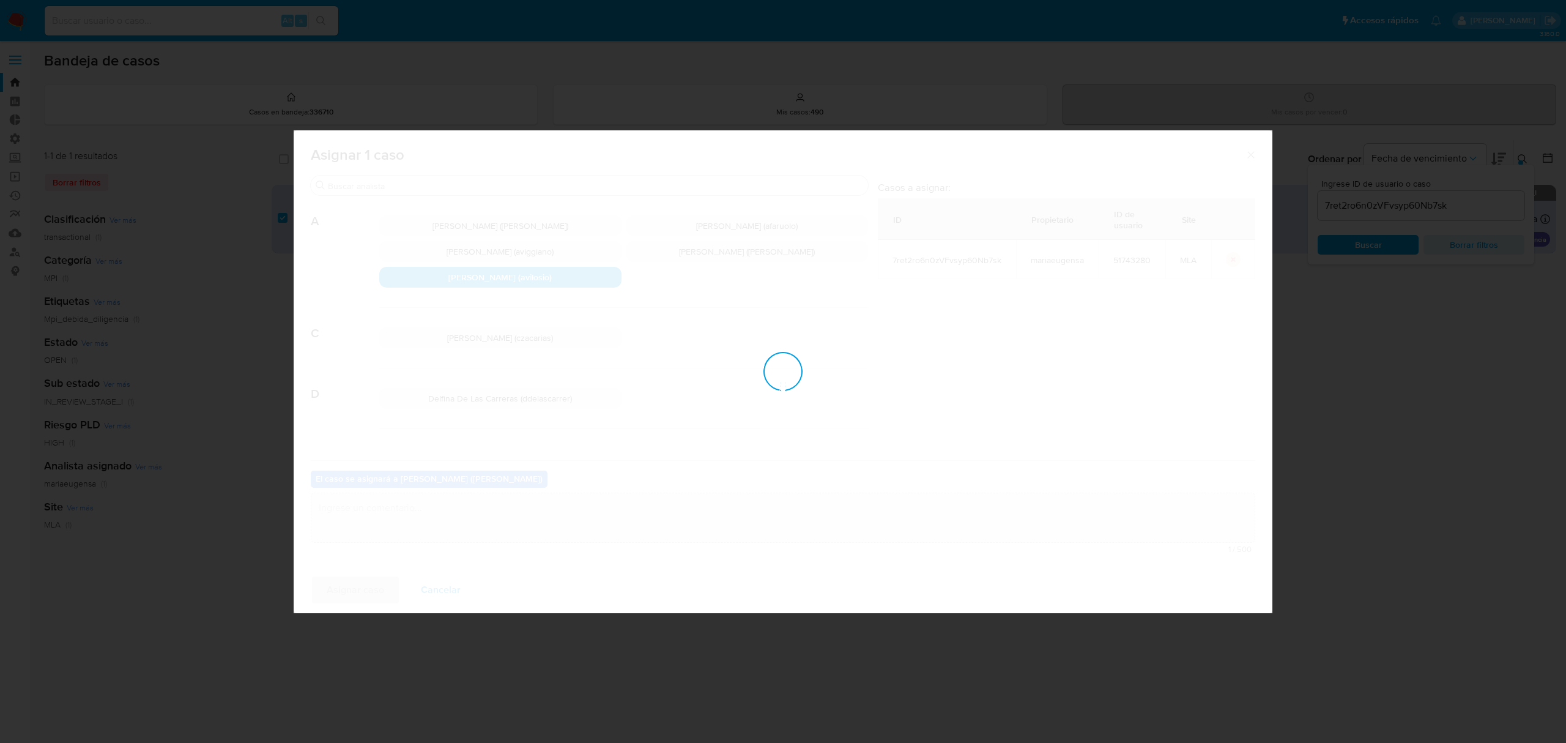
checkbox input "false"
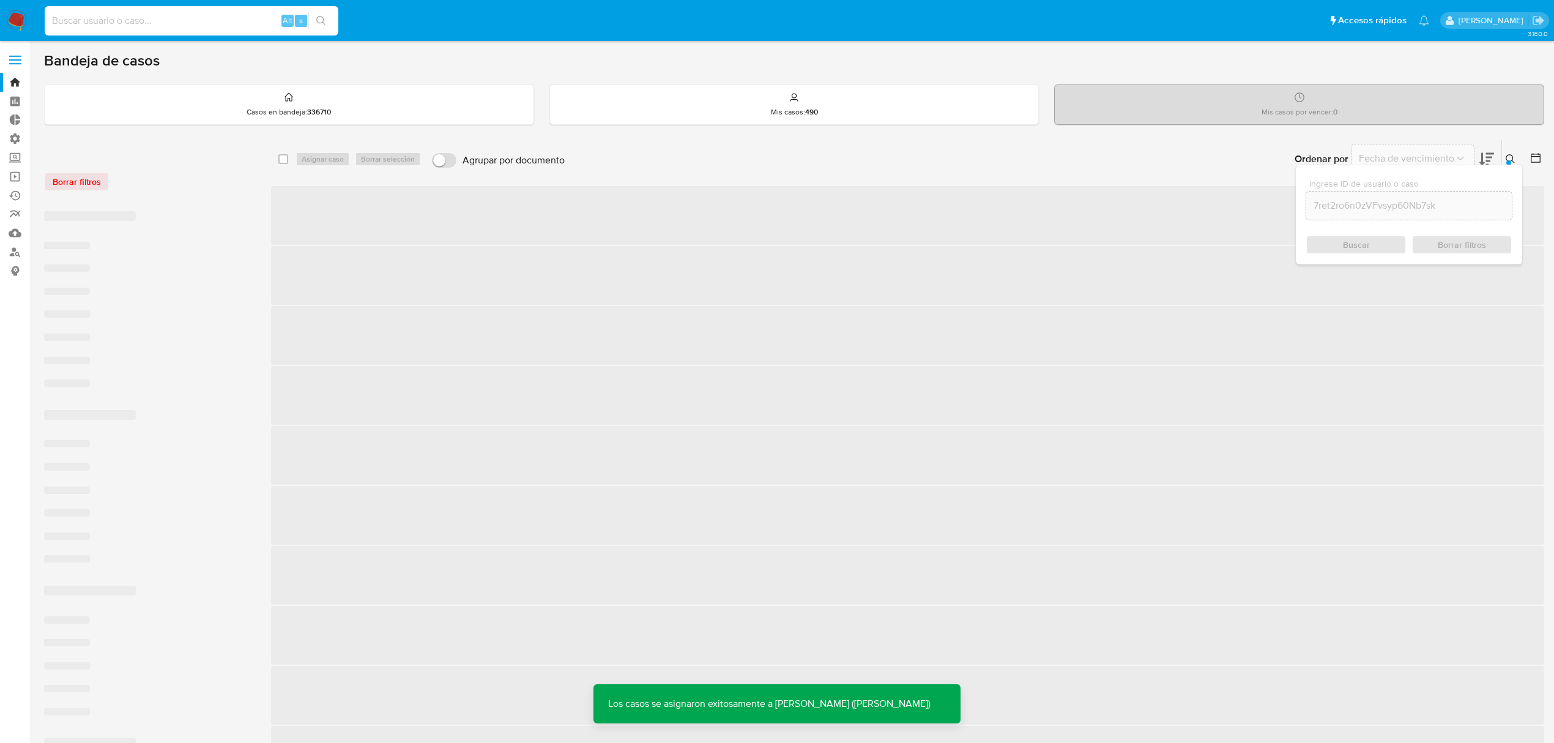
click at [165, 13] on input at bounding box center [192, 21] width 294 height 16
paste input "7ret2ro6n0zVFvsyp60Nb7sk"
type input "7ret2ro6n0zVFvsyp60Nb7sk"
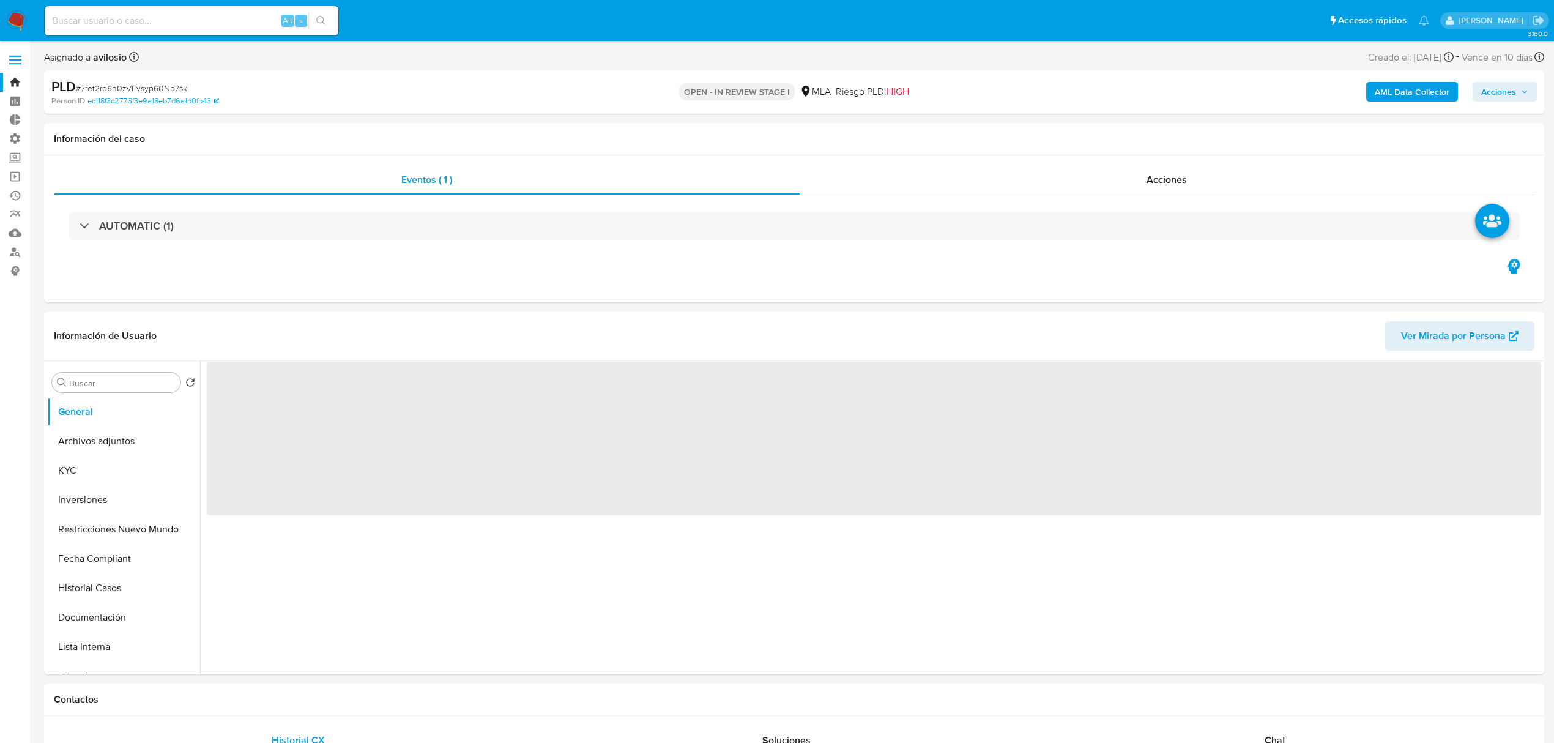
click at [1503, 99] on span "Acciones" at bounding box center [1498, 92] width 35 height 20
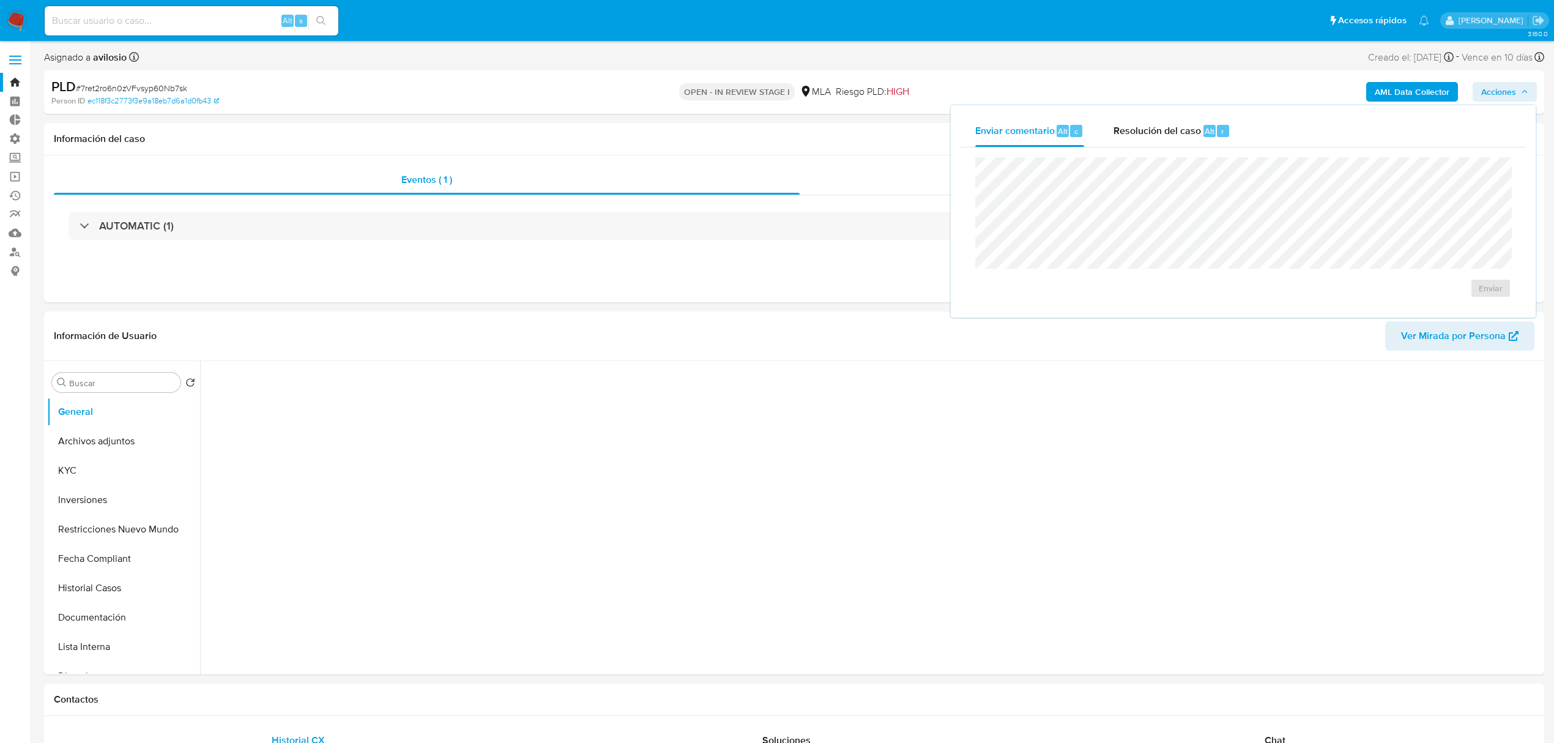
select select "10"
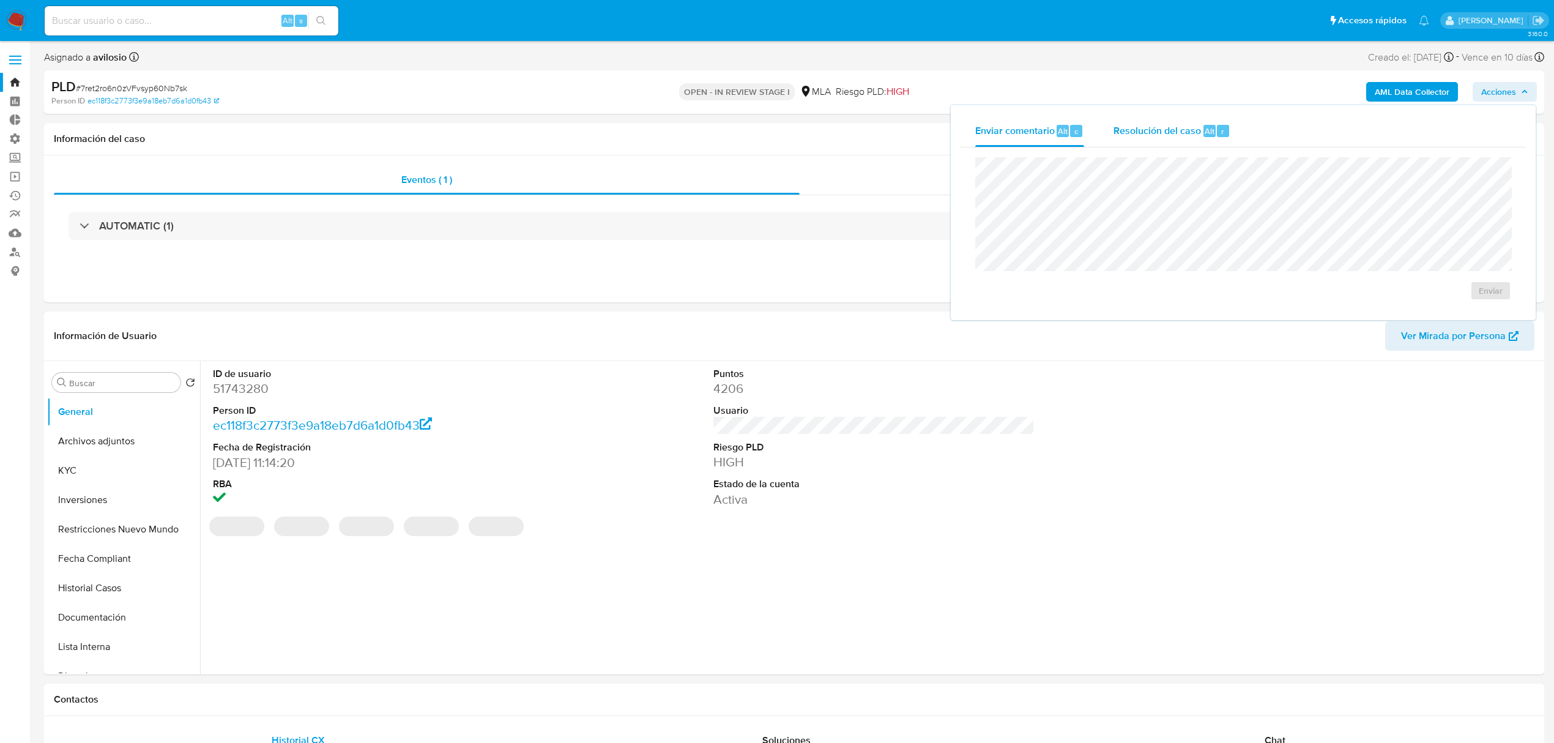
click at [1207, 126] on span "Alt" at bounding box center [1210, 131] width 10 height 12
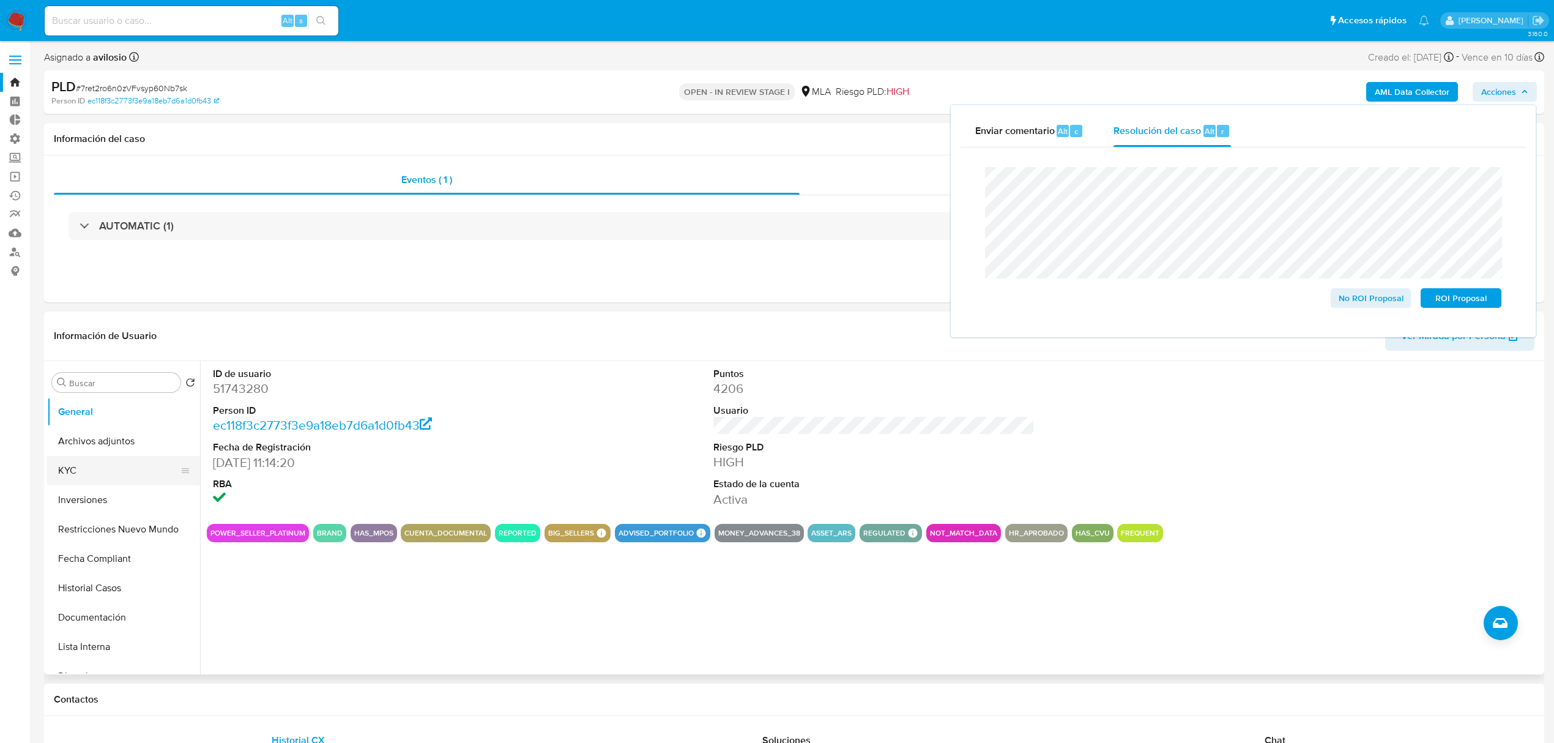
click at [78, 472] on button "KYC" at bounding box center [118, 470] width 143 height 29
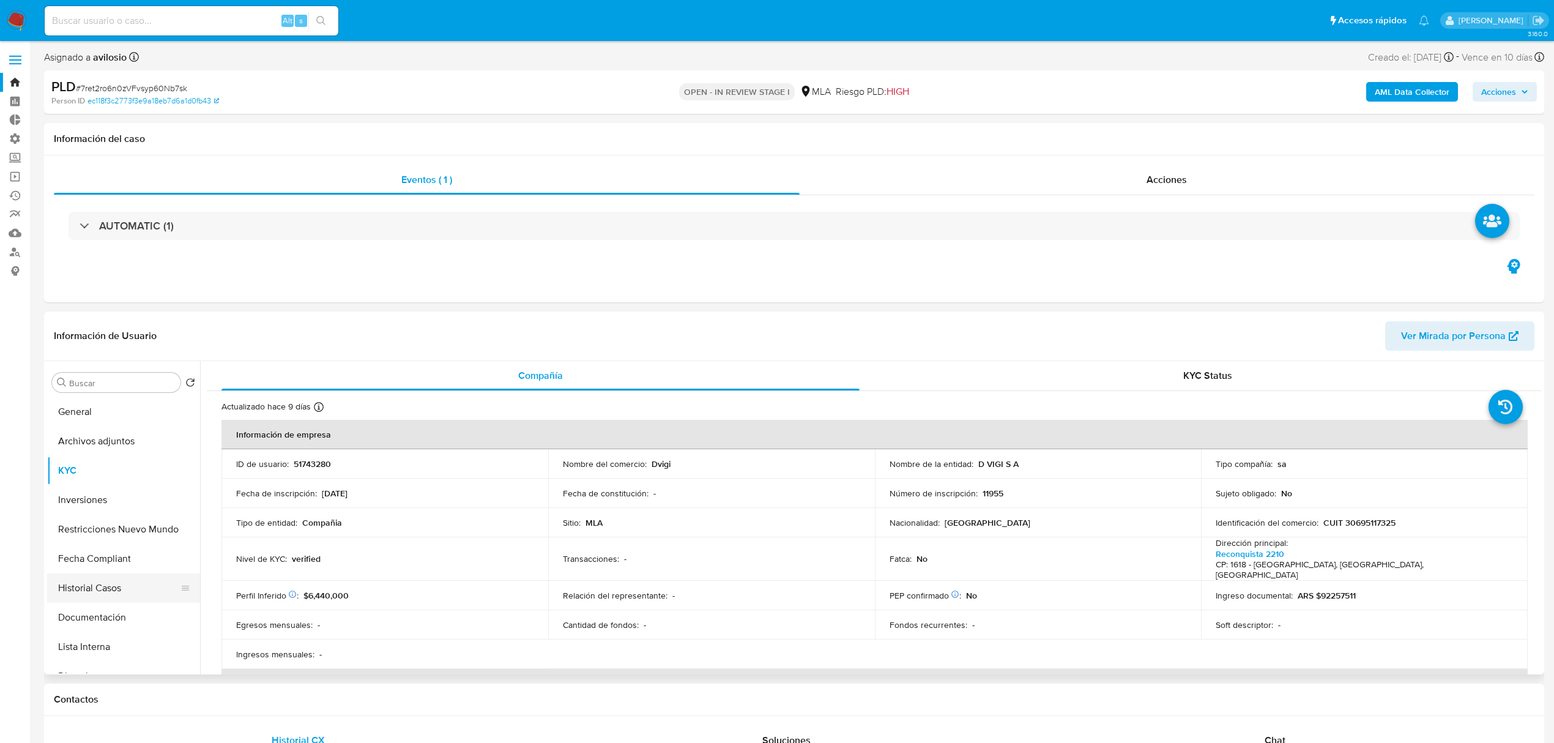
drag, startPoint x: 94, startPoint y: 593, endPoint x: 115, endPoint y: 587, distance: 21.5
click at [94, 593] on button "Historial Casos" at bounding box center [118, 587] width 143 height 29
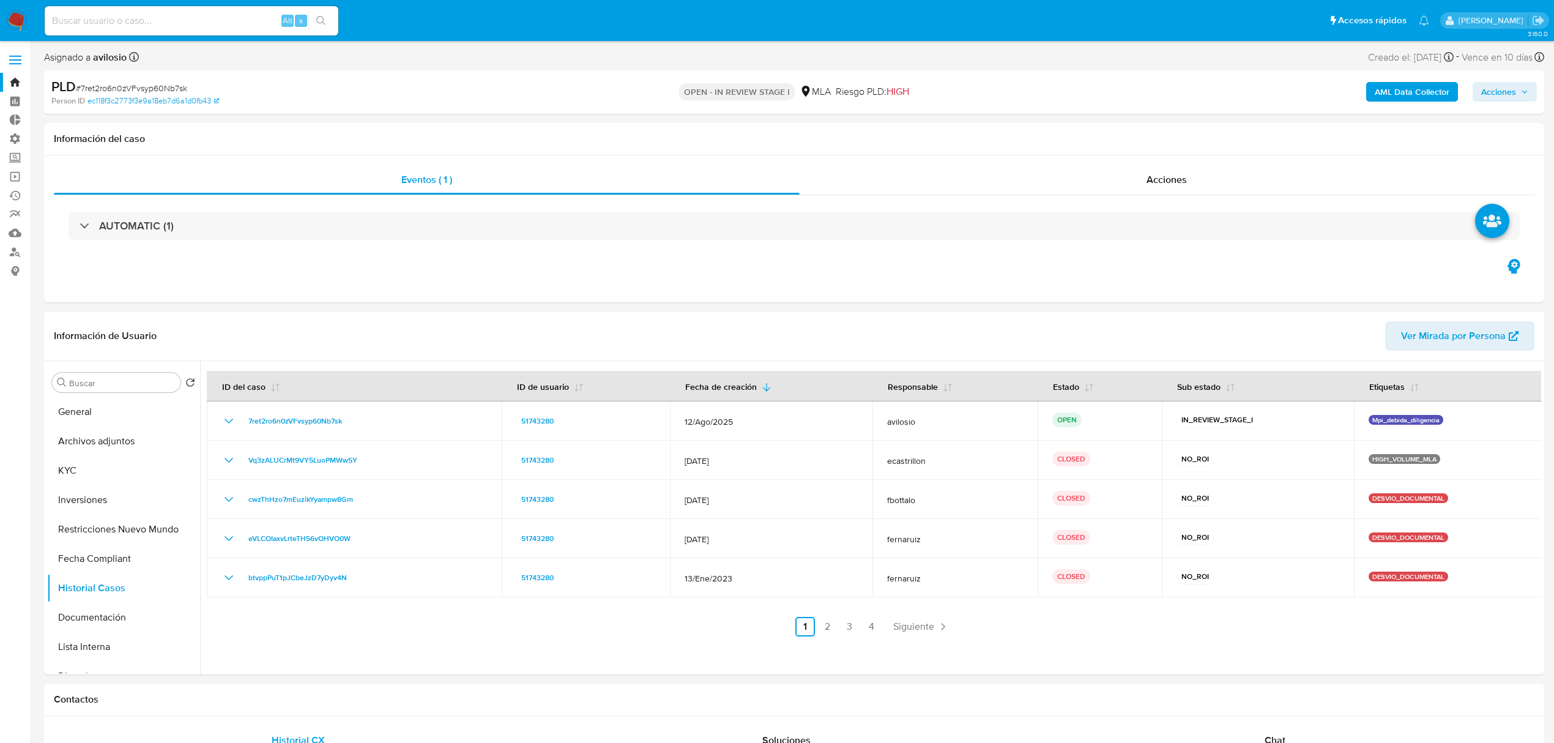
click at [1508, 92] on span "Acciones" at bounding box center [1498, 92] width 35 height 20
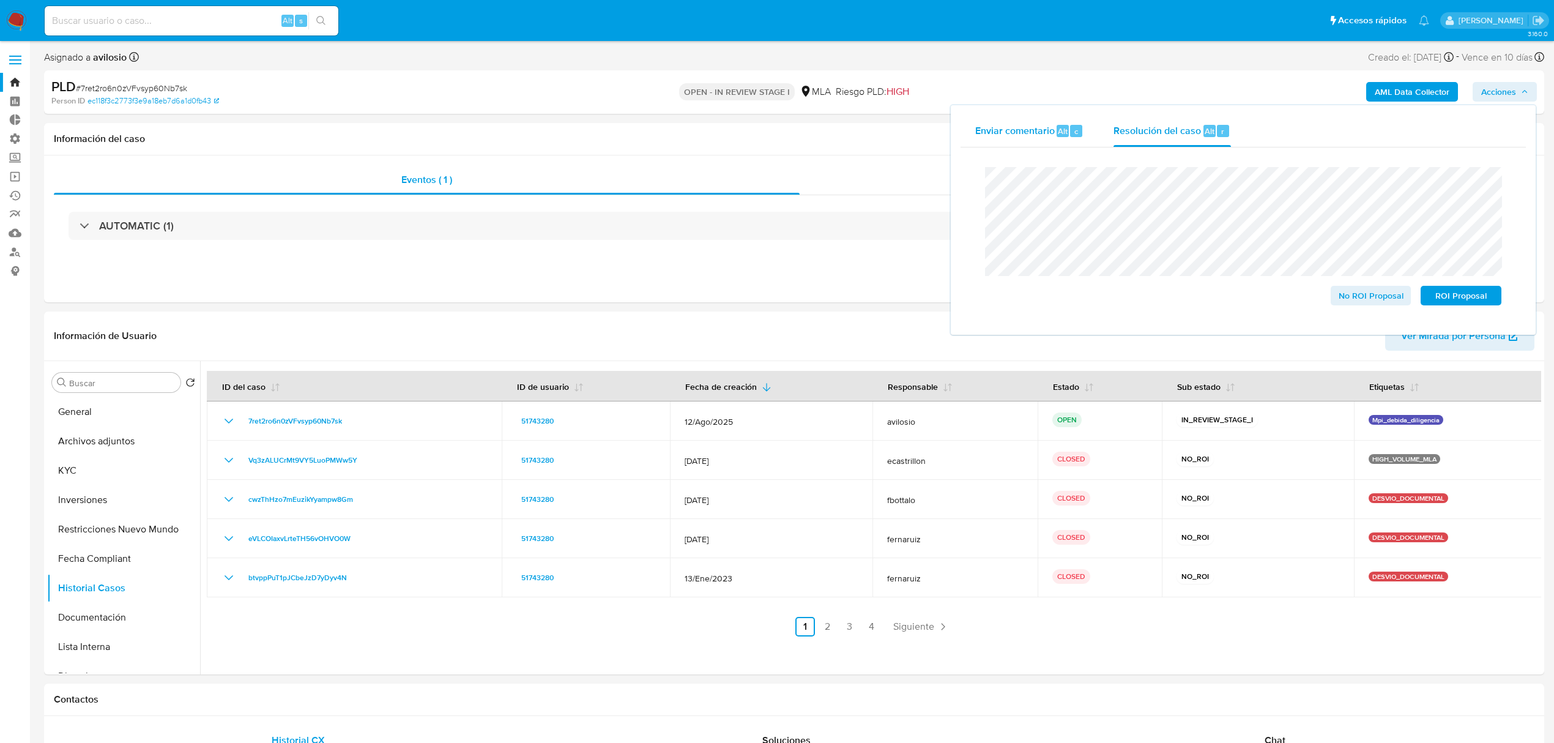
drag, startPoint x: 1013, startPoint y: 121, endPoint x: 1021, endPoint y: 120, distance: 7.4
click at [1016, 120] on div "Enviar comentario Alt c" at bounding box center [1029, 131] width 109 height 32
click at [1189, 133] on span "Resolución del caso" at bounding box center [1157, 131] width 87 height 14
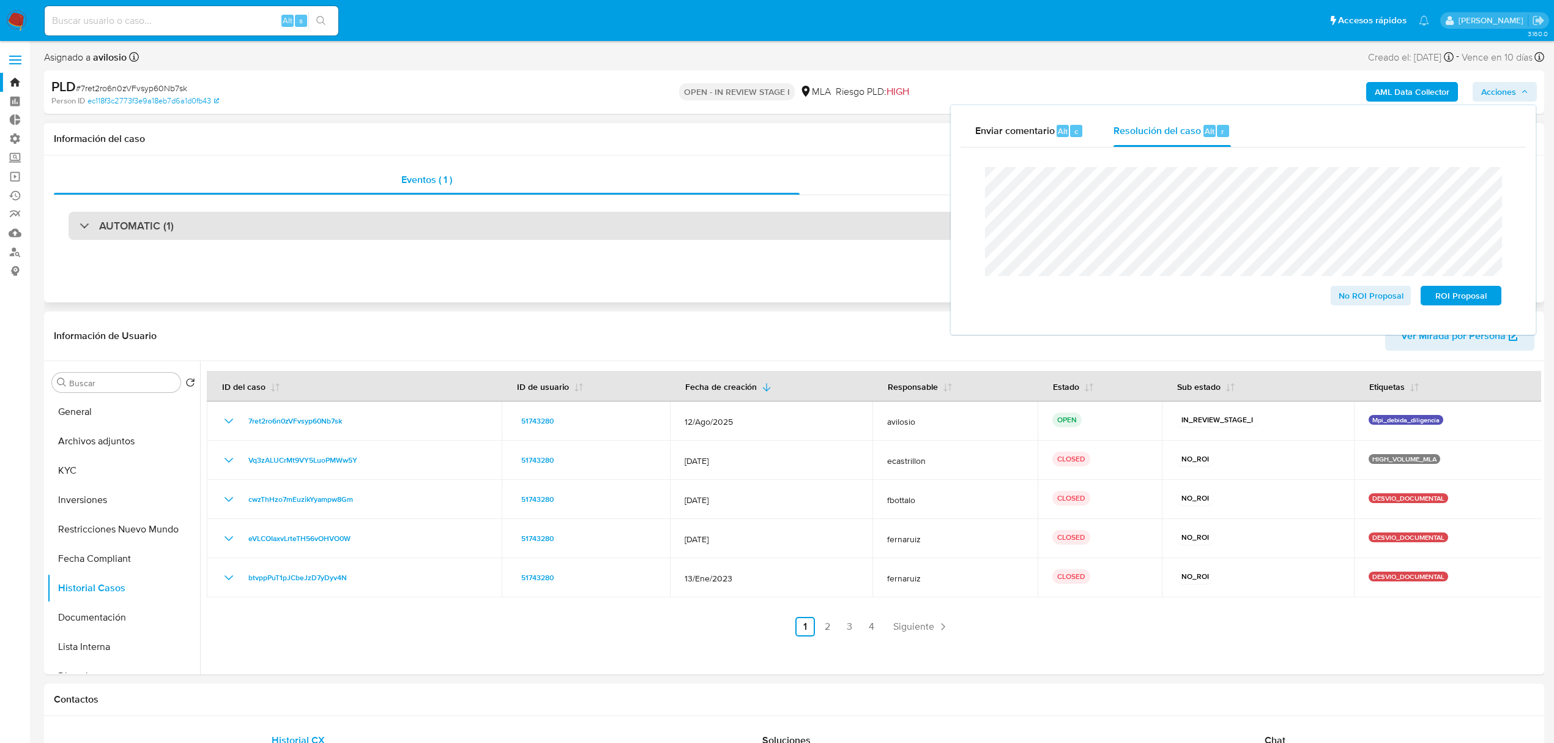
click at [889, 236] on div "AUTOMATIC (1)" at bounding box center [794, 226] width 1451 height 28
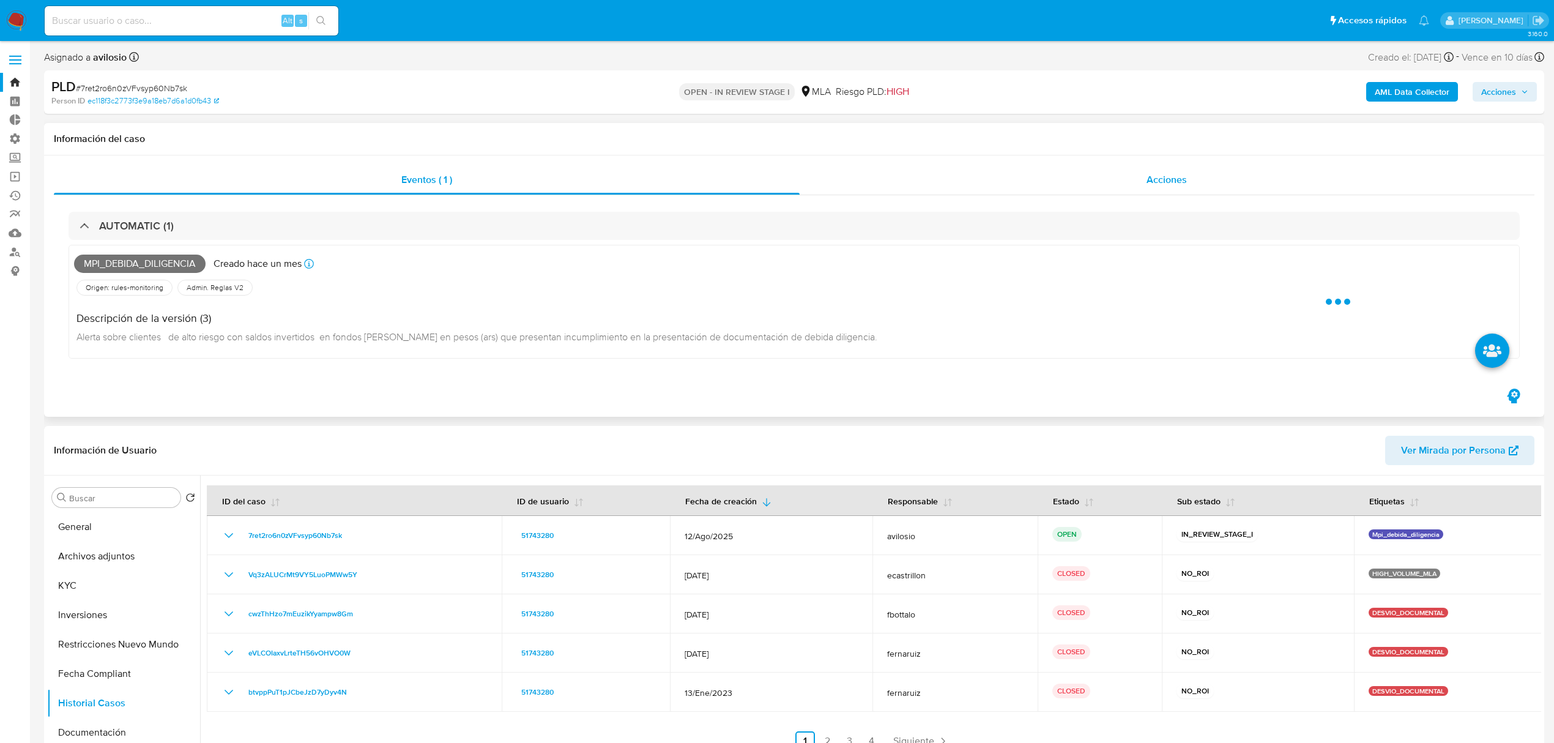
click at [1237, 180] on div "Acciones" at bounding box center [1167, 179] width 735 height 29
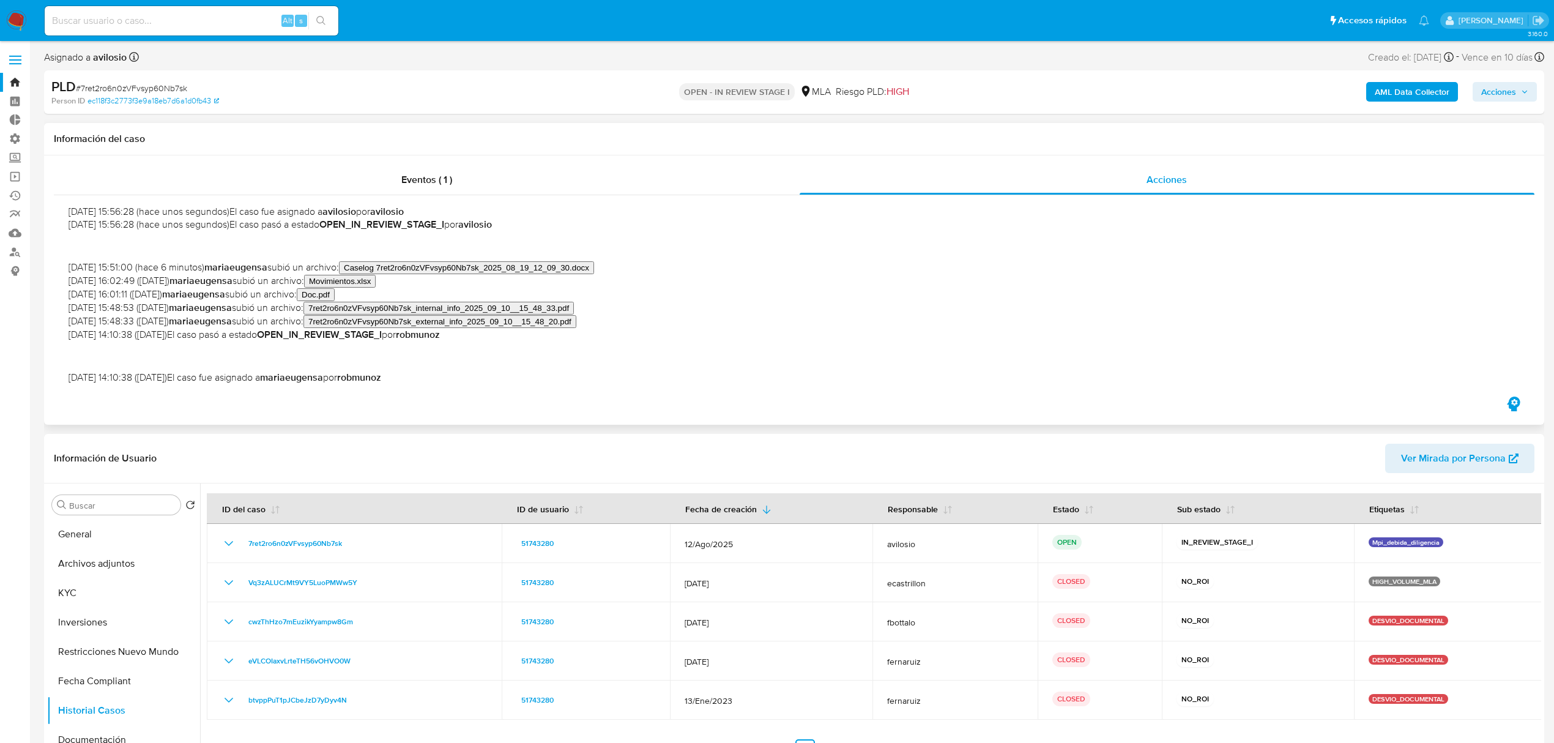
scroll to position [206, 0]
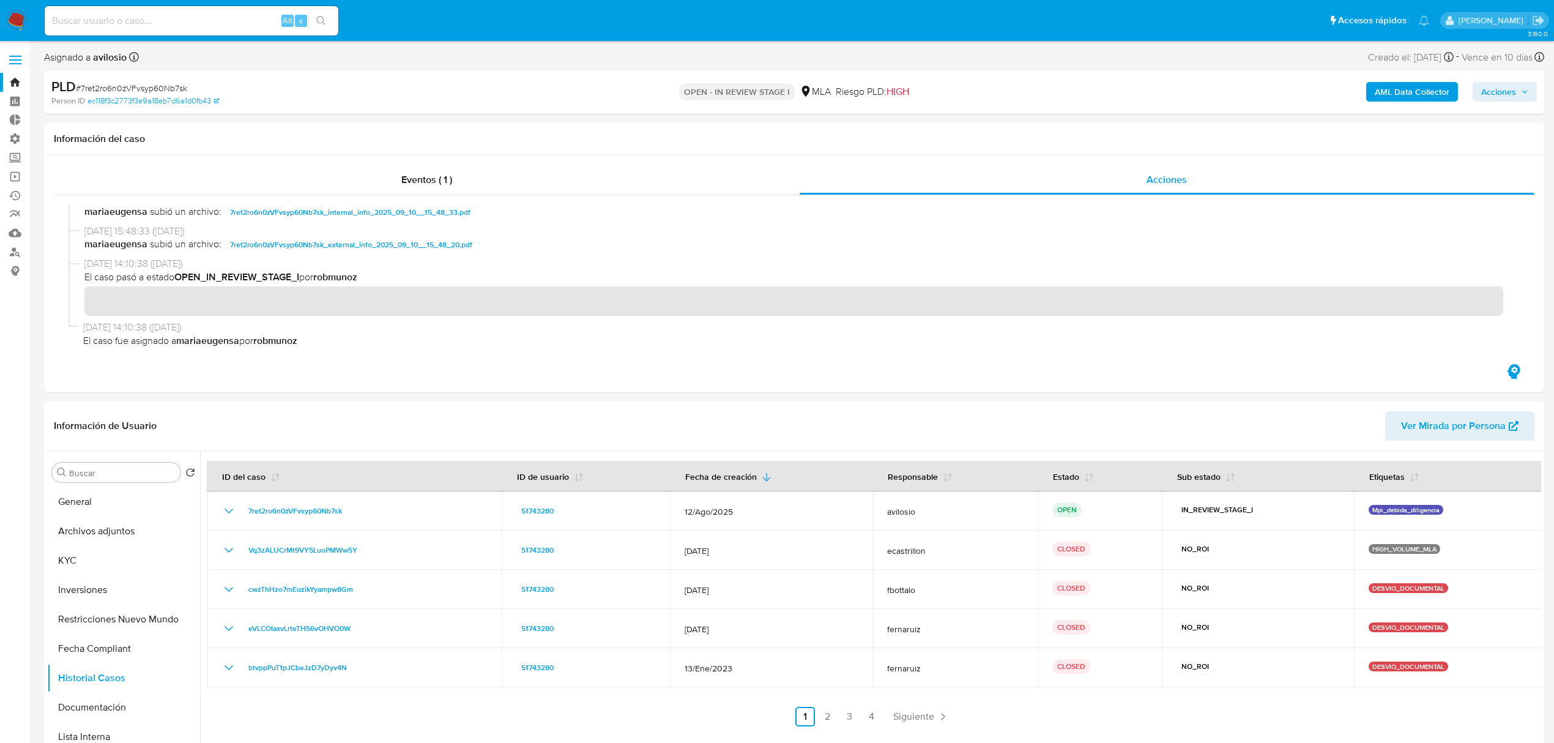
click at [15, 13] on img at bounding box center [16, 20] width 21 height 21
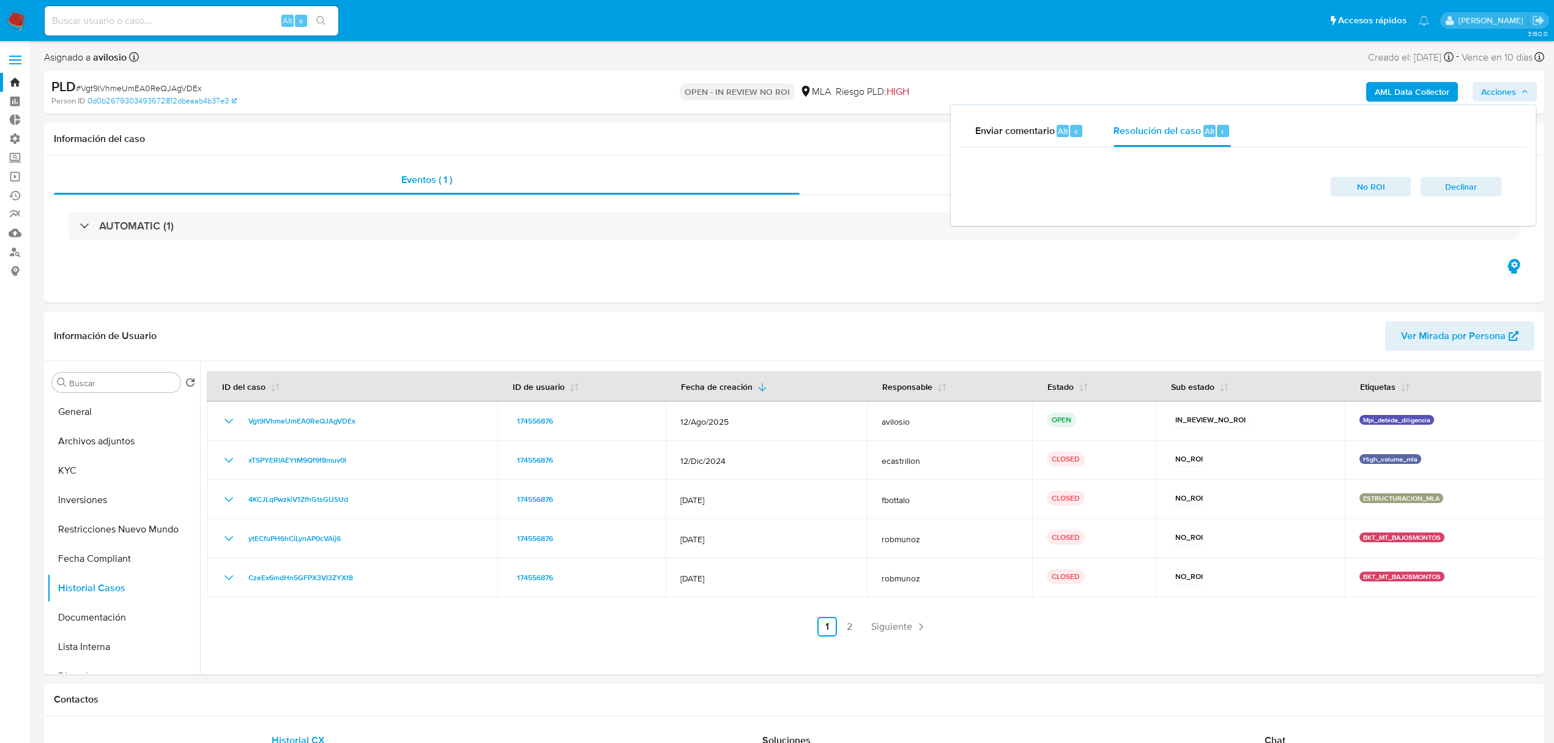
select select "10"
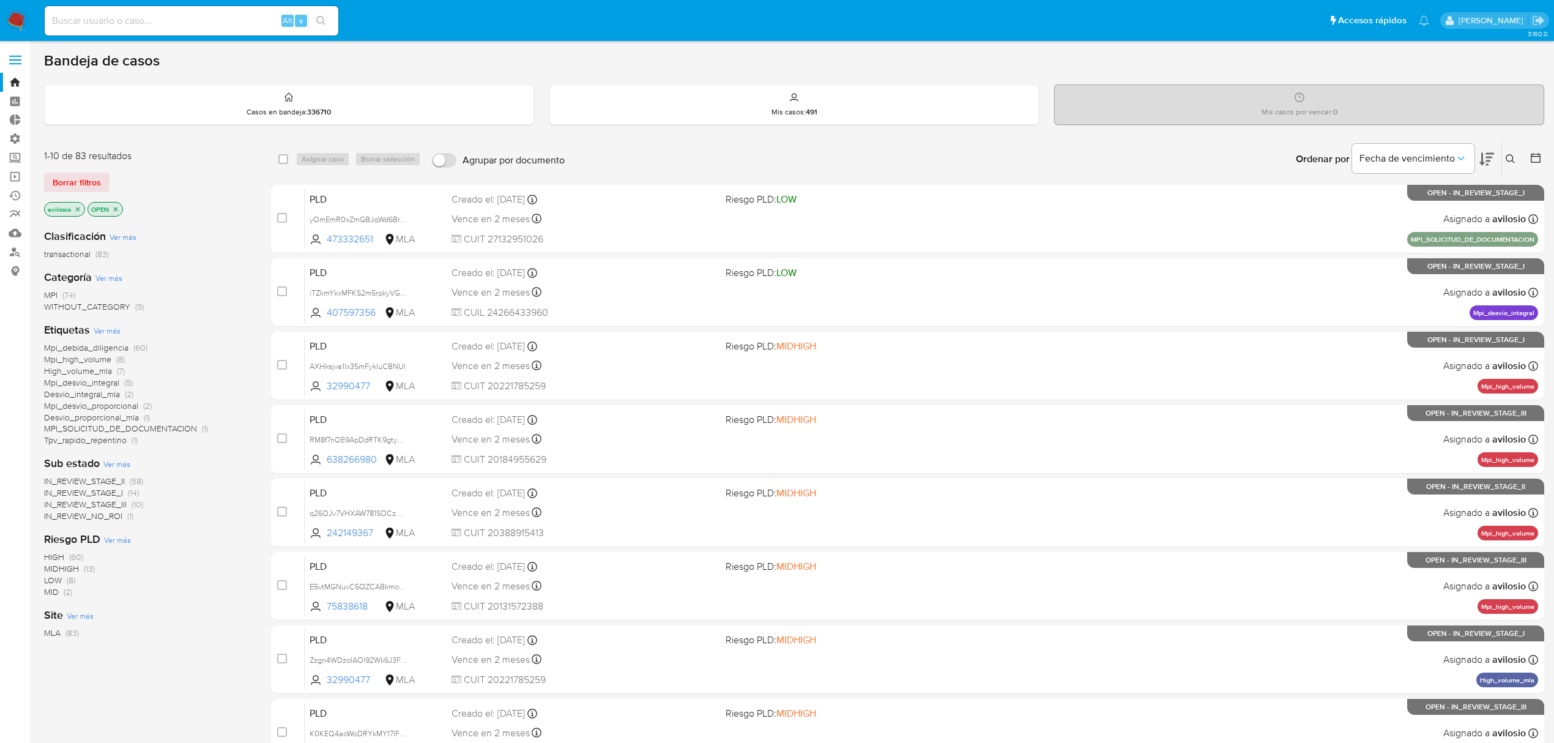
click at [74, 179] on span "Borrar filtros" at bounding box center [77, 182] width 48 height 17
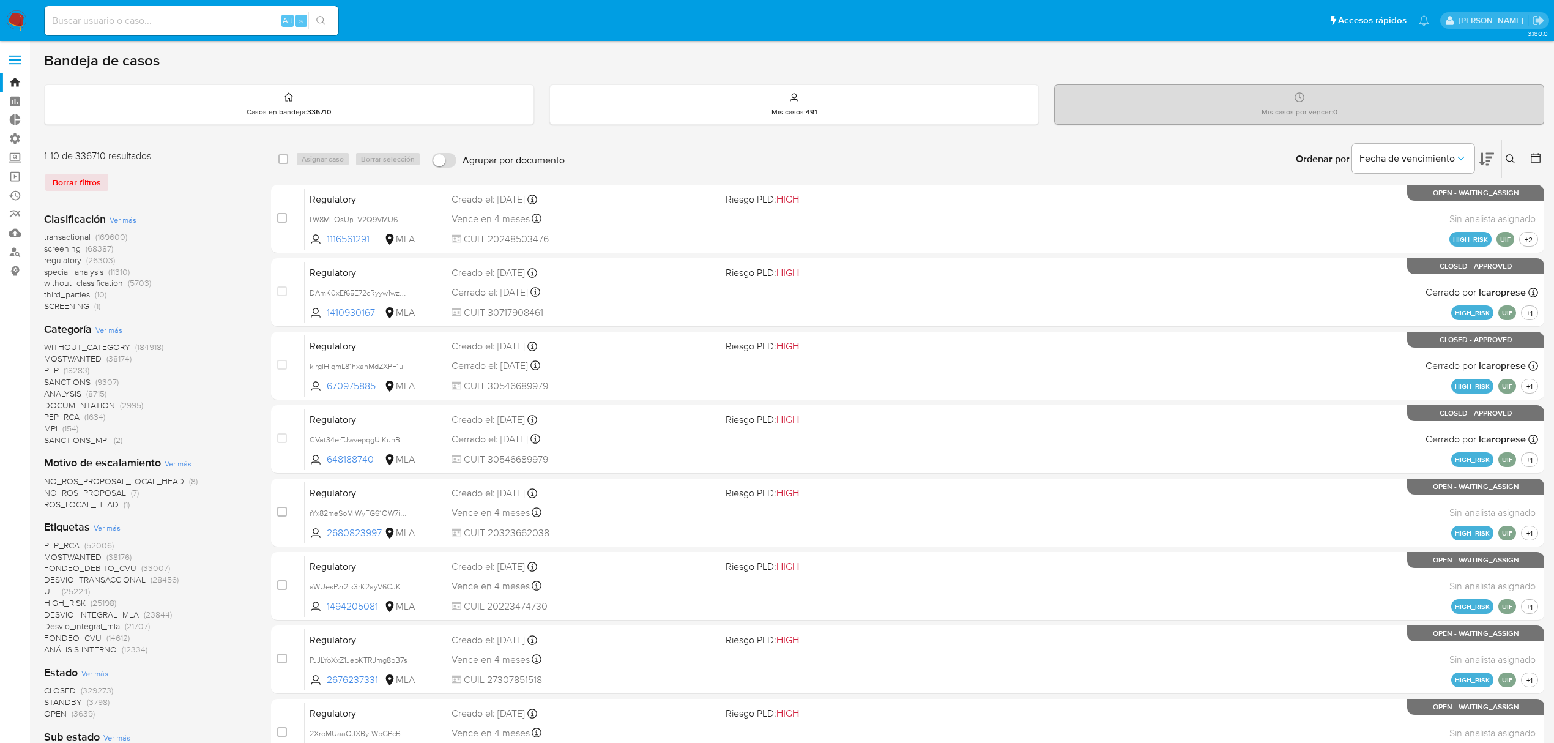
click at [1506, 157] on button at bounding box center [1512, 159] width 20 height 15
click at [1352, 214] on div at bounding box center [1409, 205] width 207 height 29
click at [1359, 207] on input at bounding box center [1409, 206] width 207 height 16
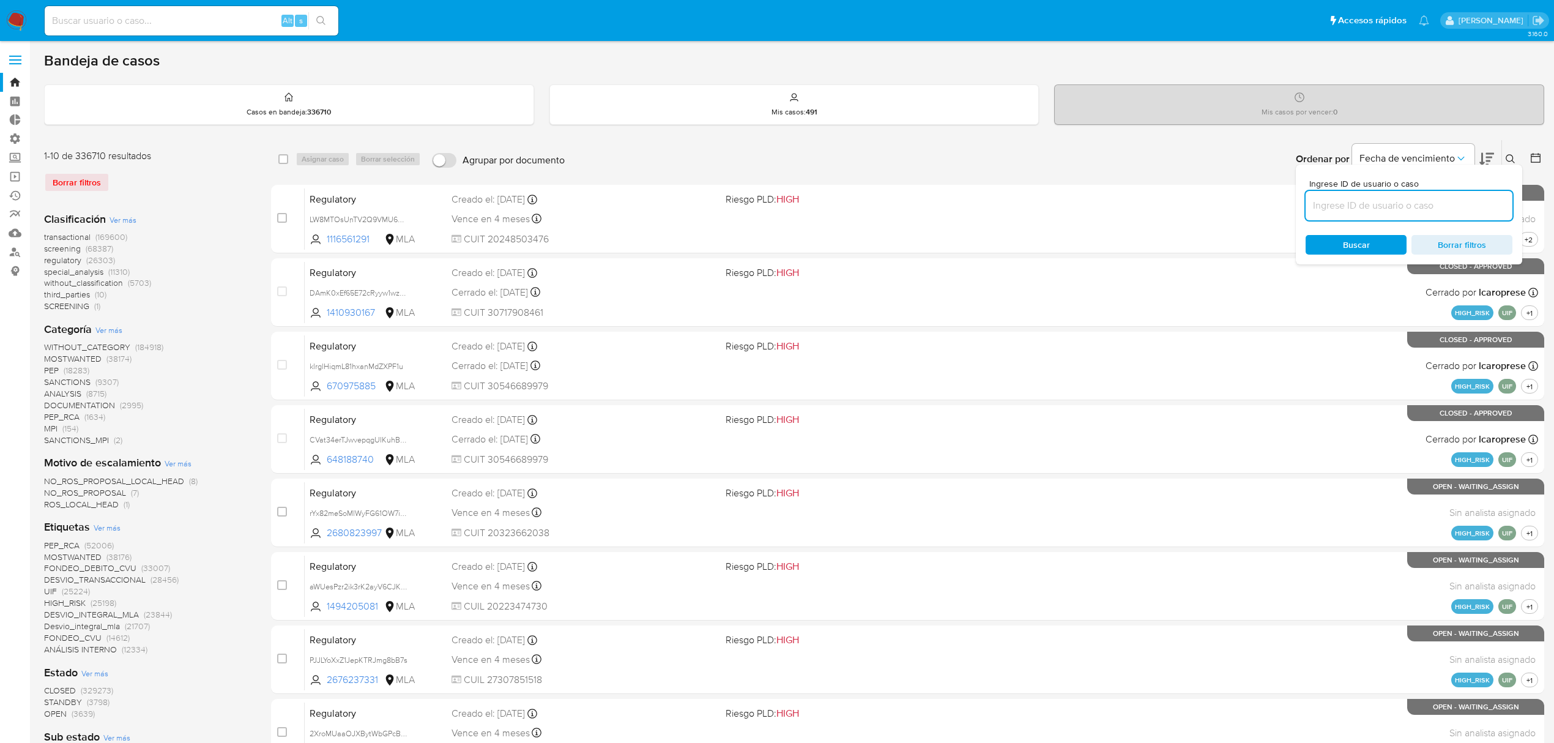
paste input "7ret2ro6n0zVFvsyp60Nb7sk"
type input "7ret2ro6n0zVFvsyp60Nb7sk"
click at [1347, 243] on span "Buscar" at bounding box center [1356, 245] width 27 height 20
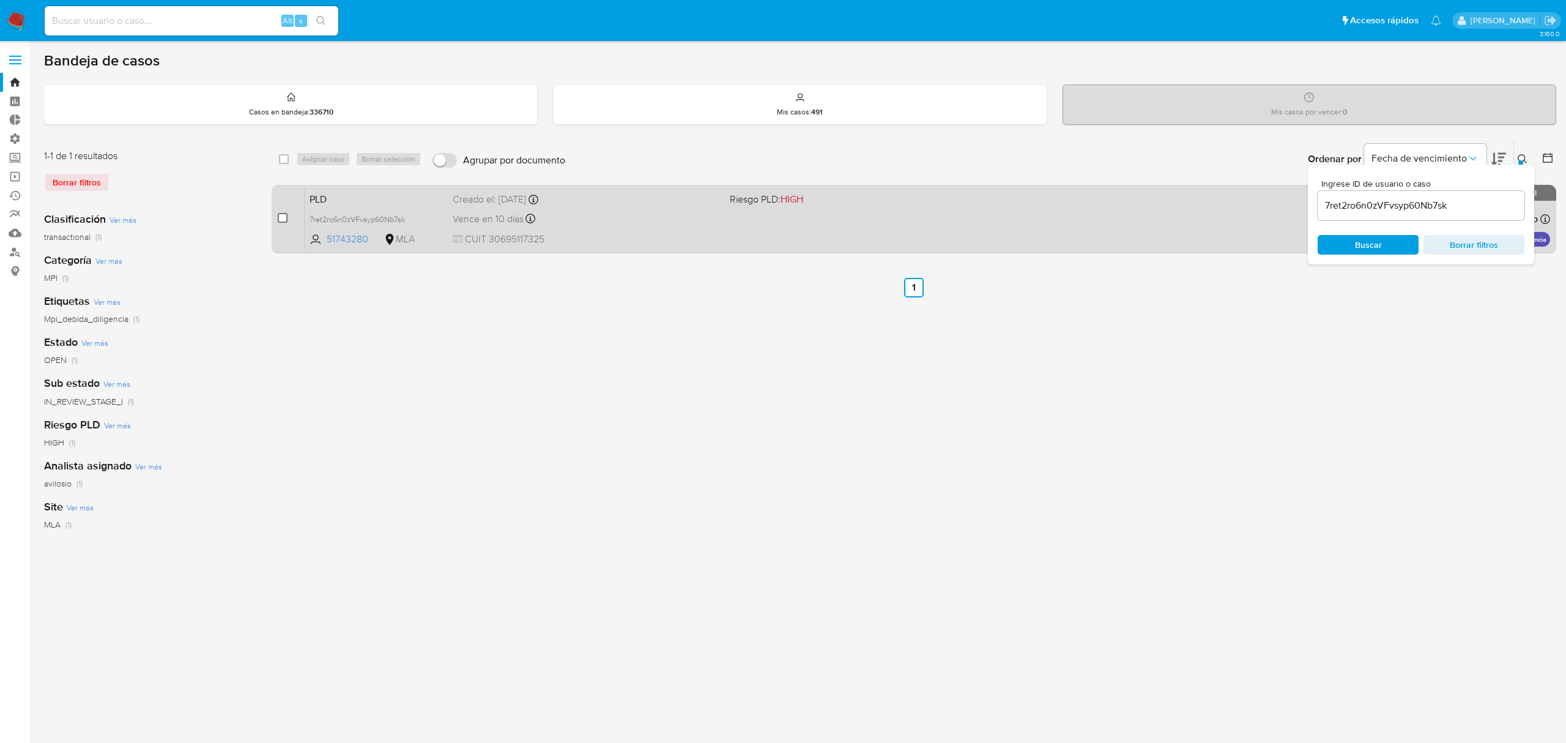
click at [283, 220] on input "checkbox" at bounding box center [283, 218] width 10 height 10
checkbox input "true"
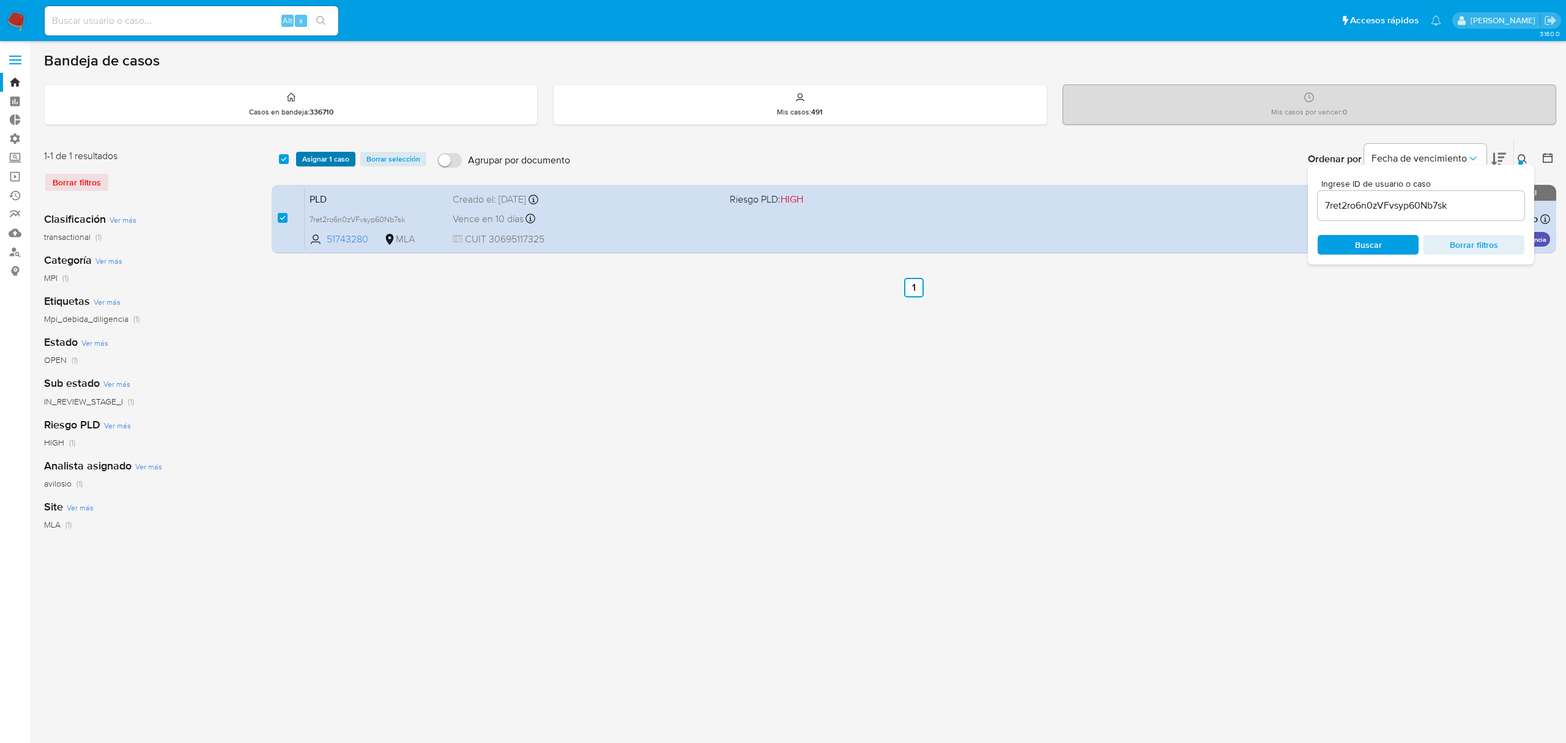
click at [324, 163] on span "Asignar 1 caso" at bounding box center [325, 159] width 47 height 12
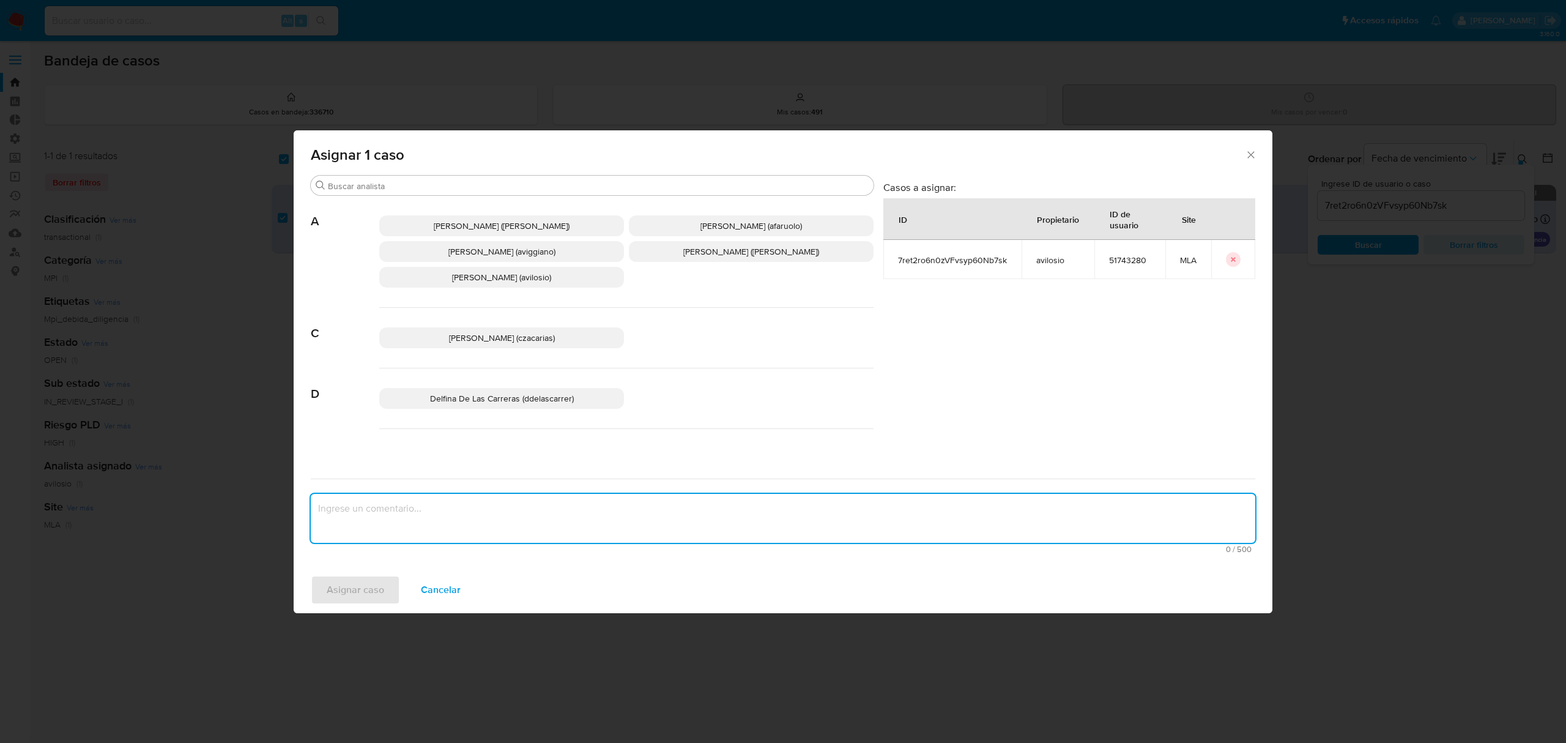
drag, startPoint x: 507, startPoint y: 527, endPoint x: 522, endPoint y: 522, distance: 16.6
click at [507, 526] on textarea "assign-modal" at bounding box center [783, 518] width 945 height 49
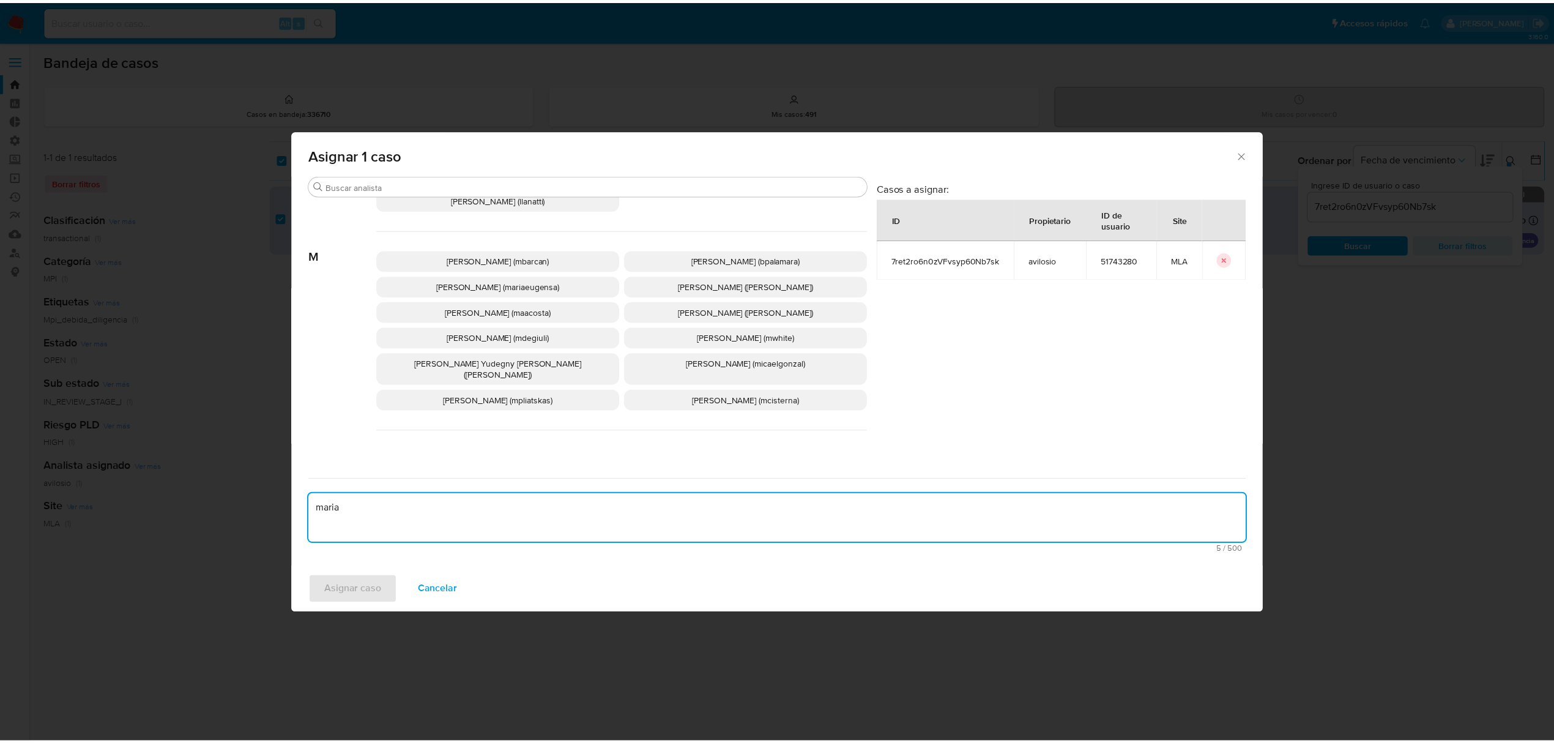
scroll to position [652, 0]
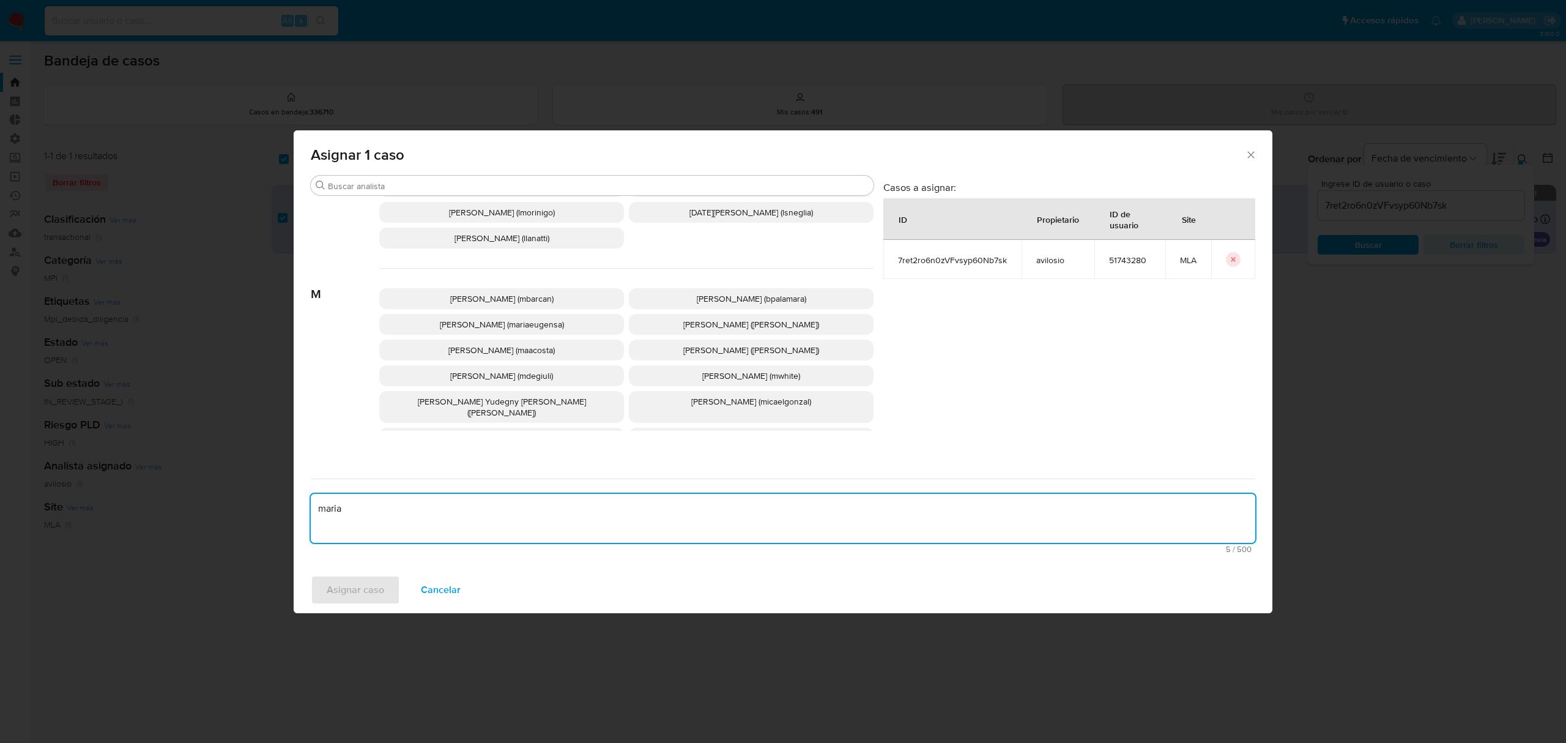
type textarea "maria"
click at [542, 322] on span "Maria Eugenia Sanchez (mariaeugensa)" at bounding box center [502, 324] width 124 height 12
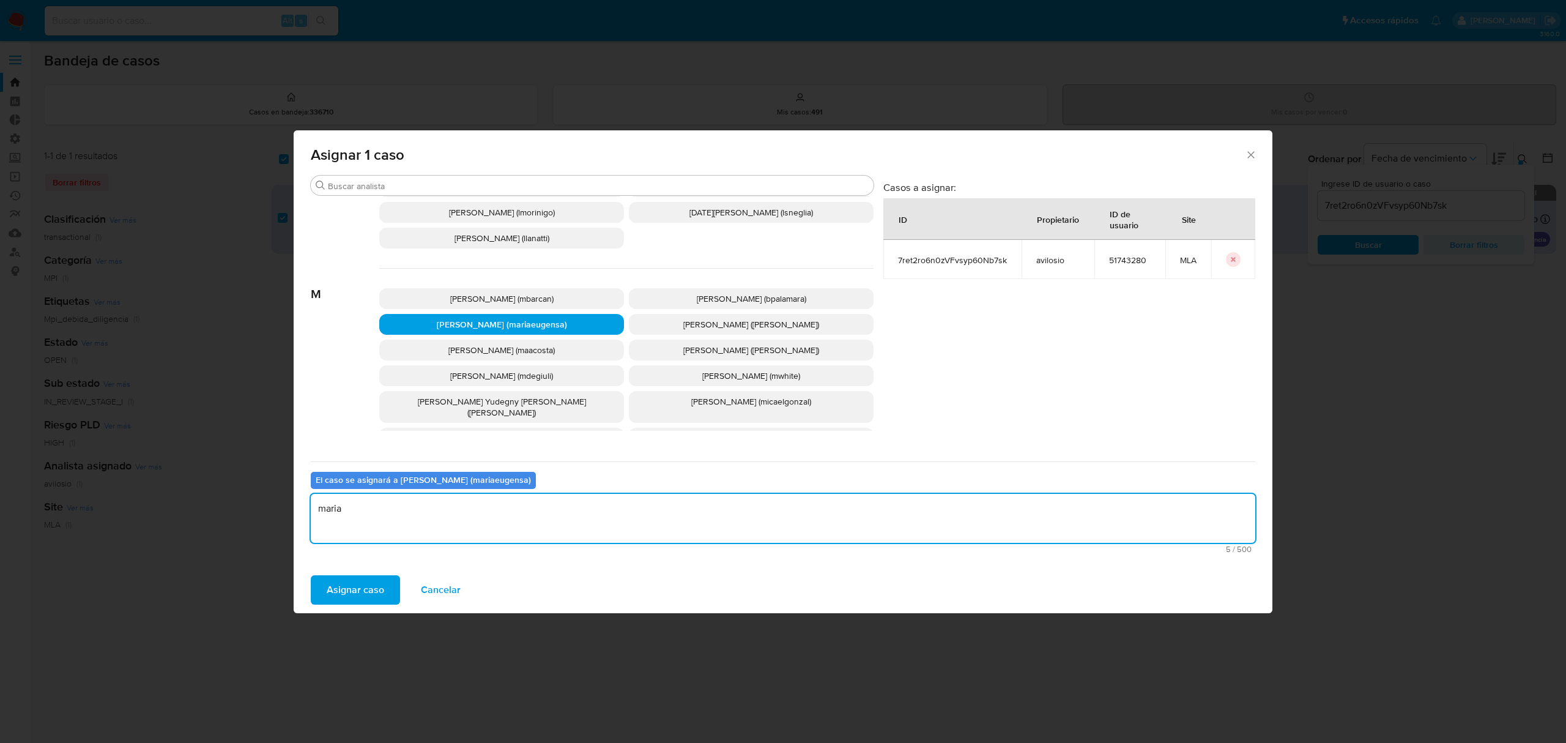
drag, startPoint x: 395, startPoint y: 505, endPoint x: 239, endPoint y: 497, distance: 156.2
click at [239, 497] on div "Asignar 1 caso Buscar A Abril Karina Medzovich (amedzovich) Agostina Dinora Far…" at bounding box center [783, 371] width 1566 height 743
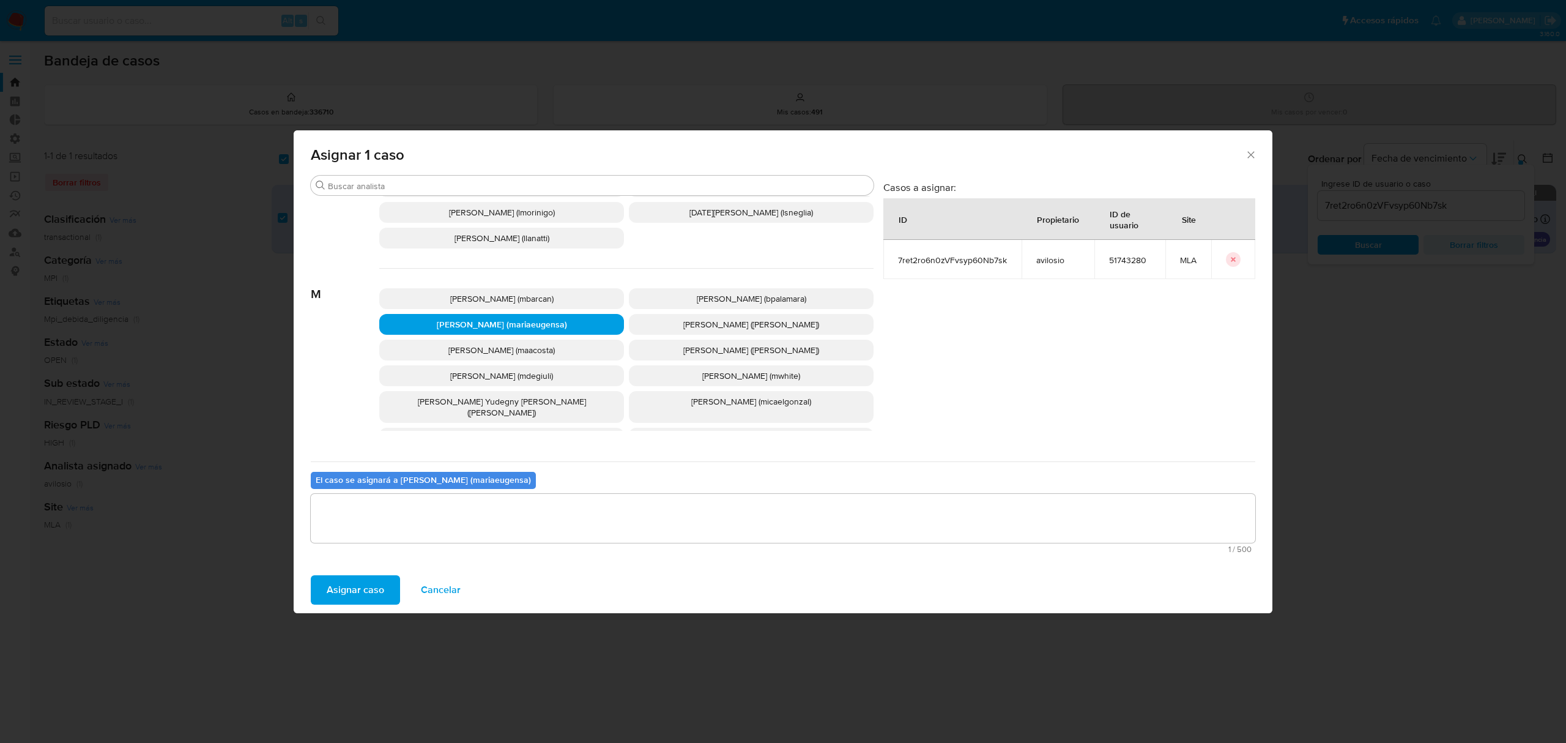
click at [370, 591] on span "Asignar caso" at bounding box center [356, 589] width 58 height 27
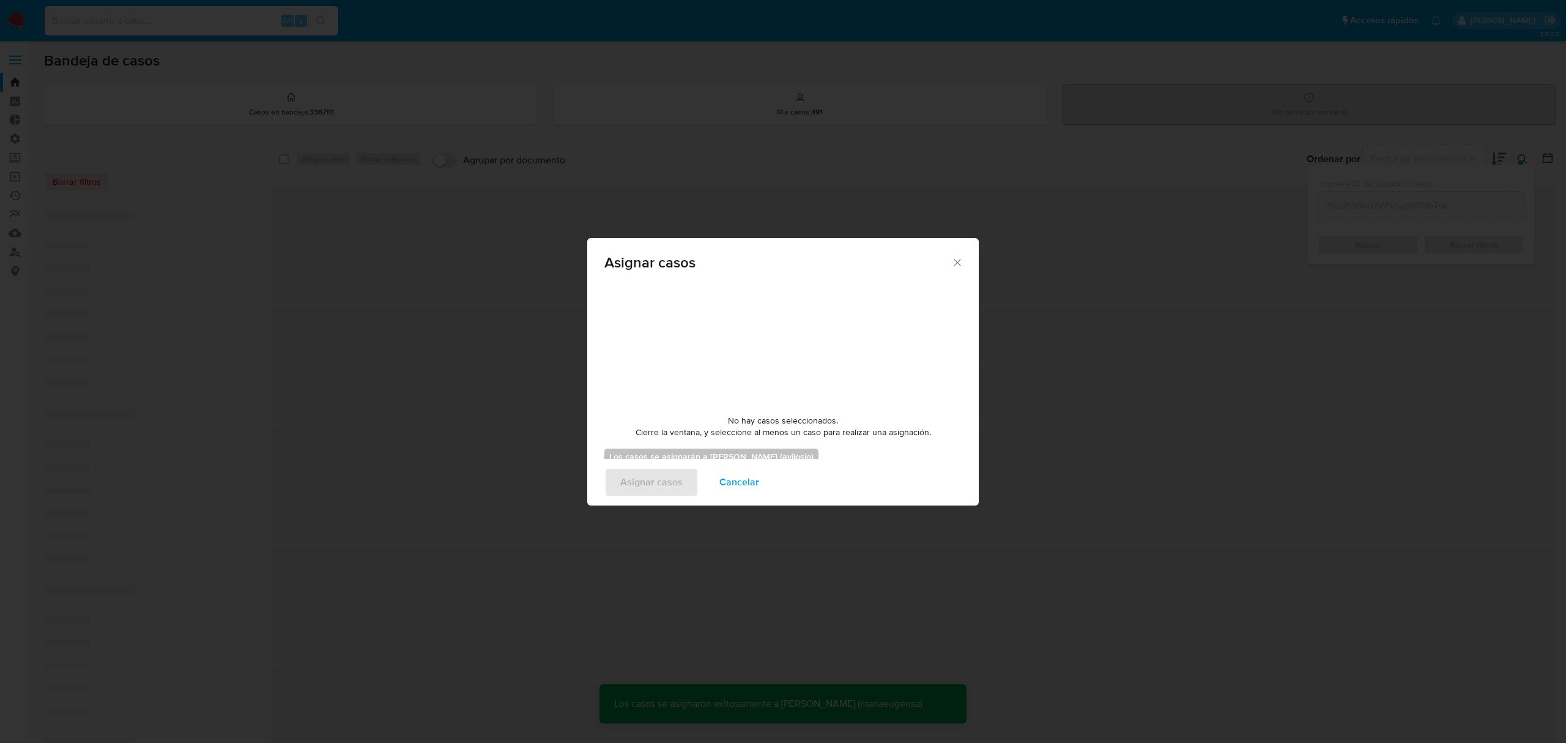
checkbox input "false"
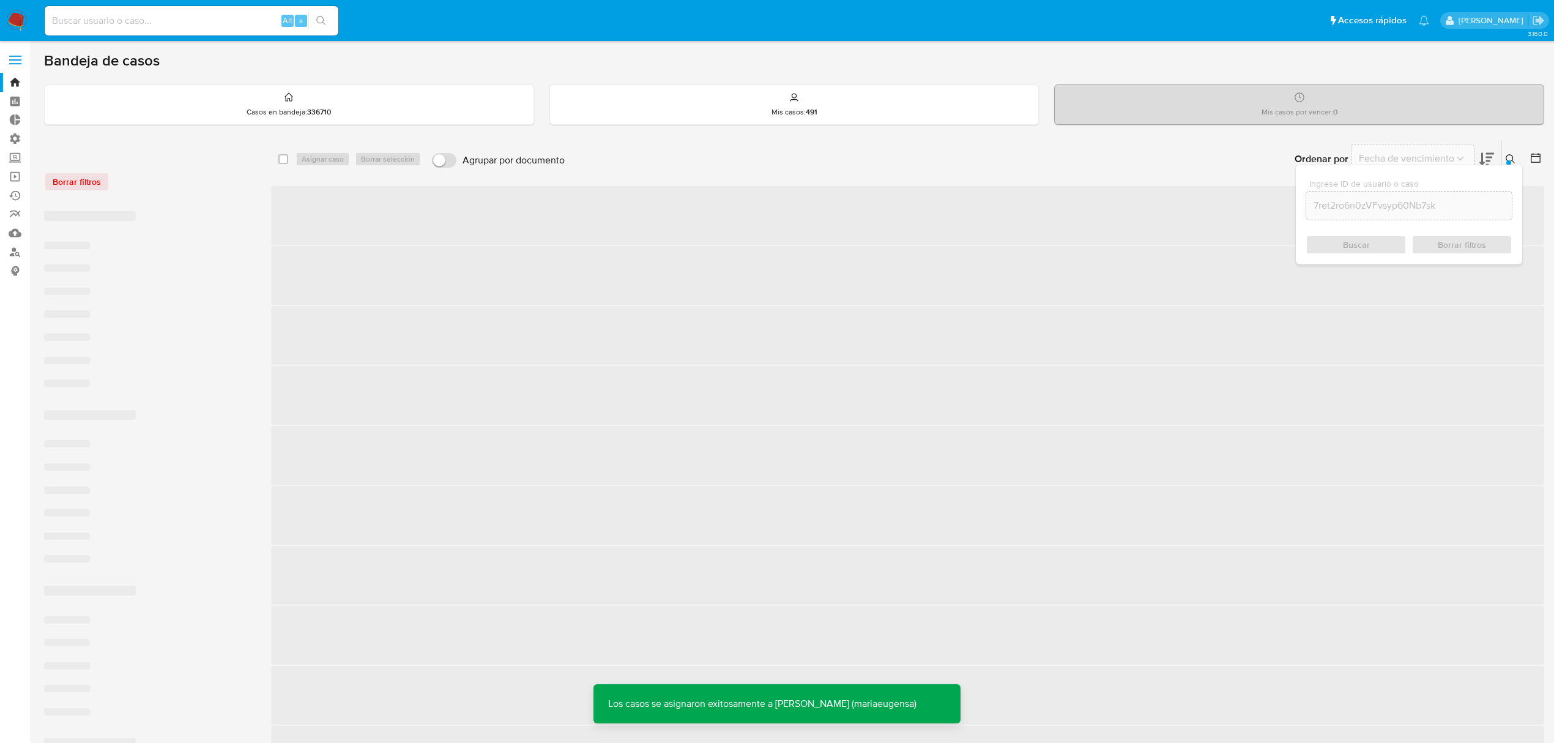
click at [165, 16] on input at bounding box center [192, 21] width 294 height 16
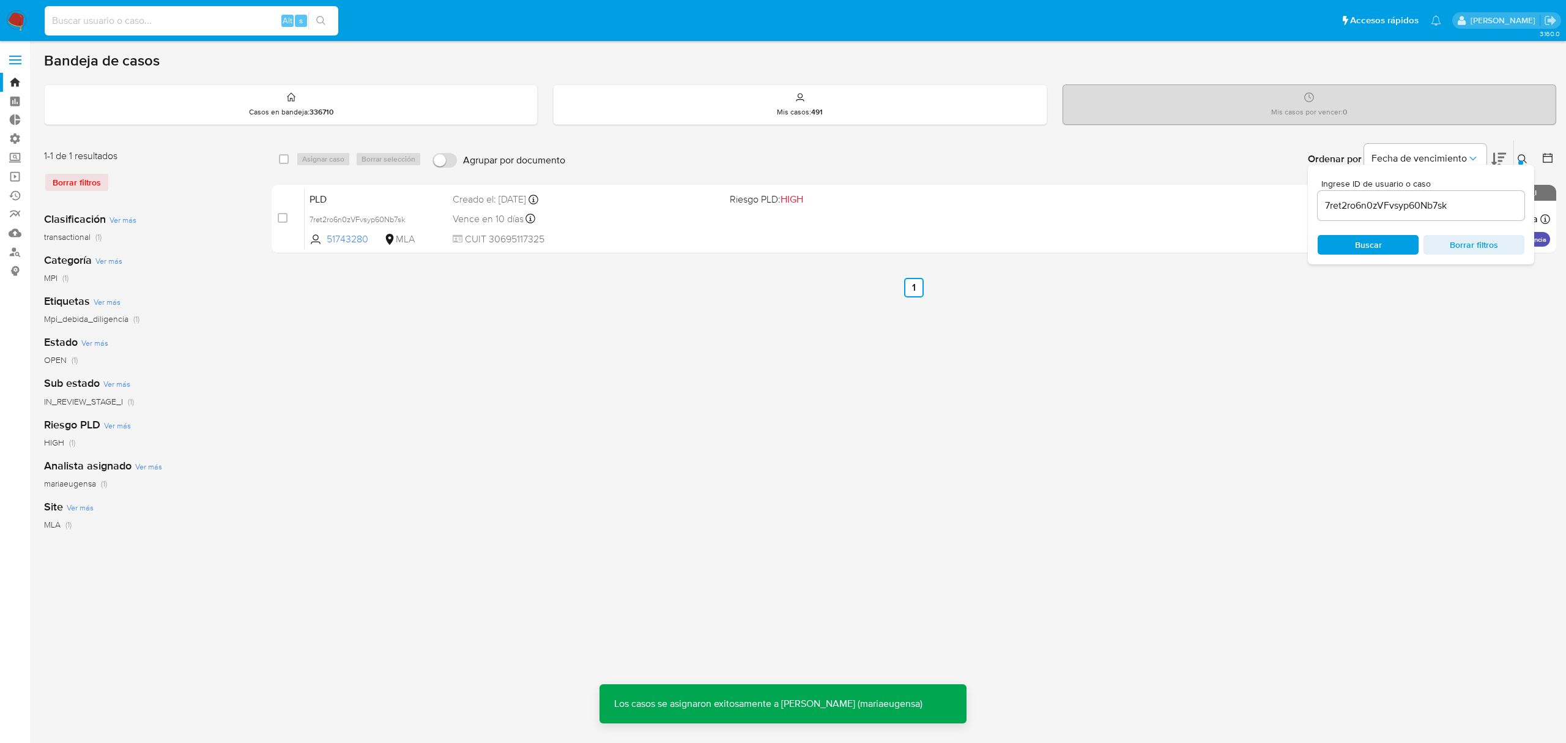
paste input "7ret2ro6n0zVFvsyp60Nb7sk"
type input "7ret2ro6n0zVFvsyp60Nb7sk"
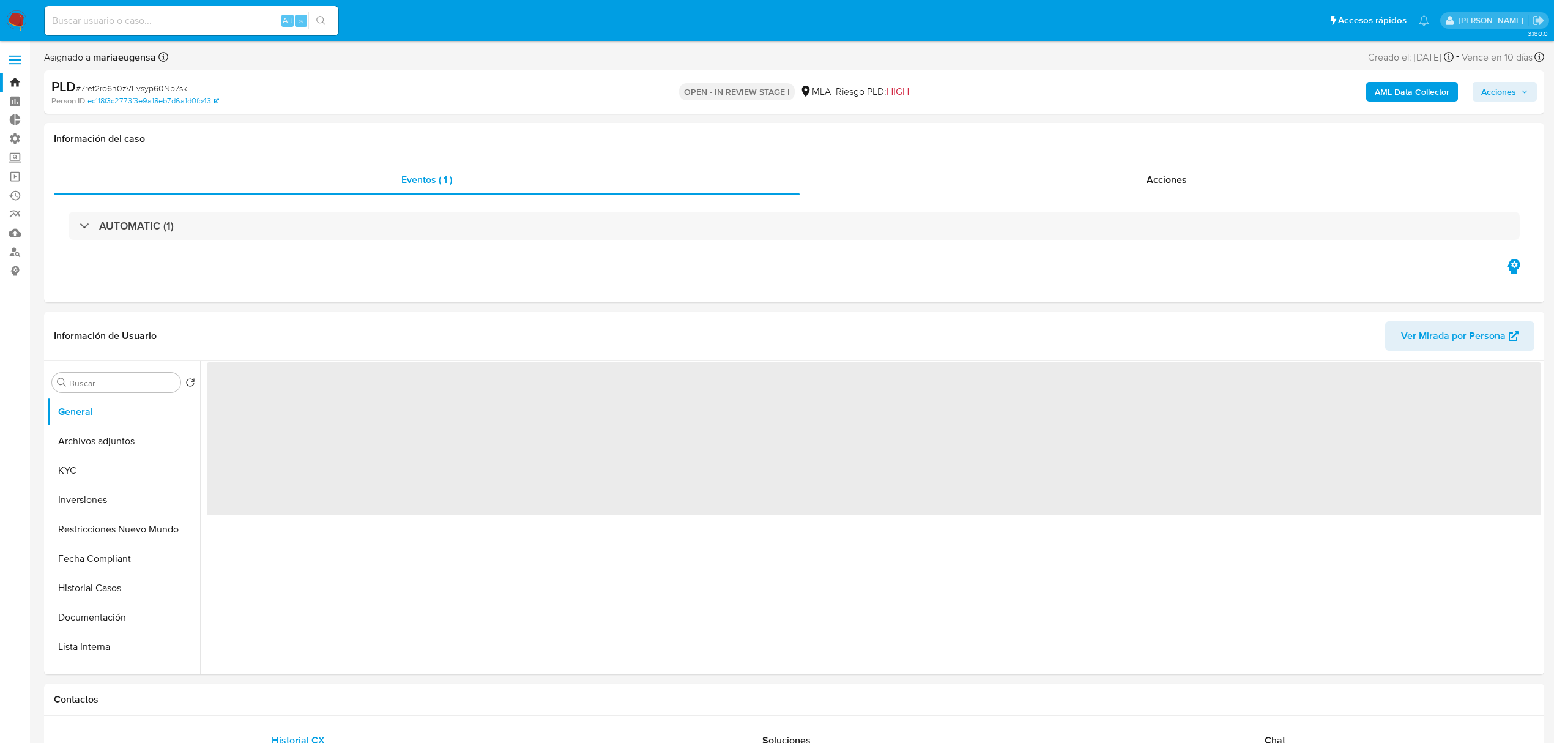
click at [1523, 100] on span "Acciones" at bounding box center [1504, 91] width 47 height 17
select select "10"
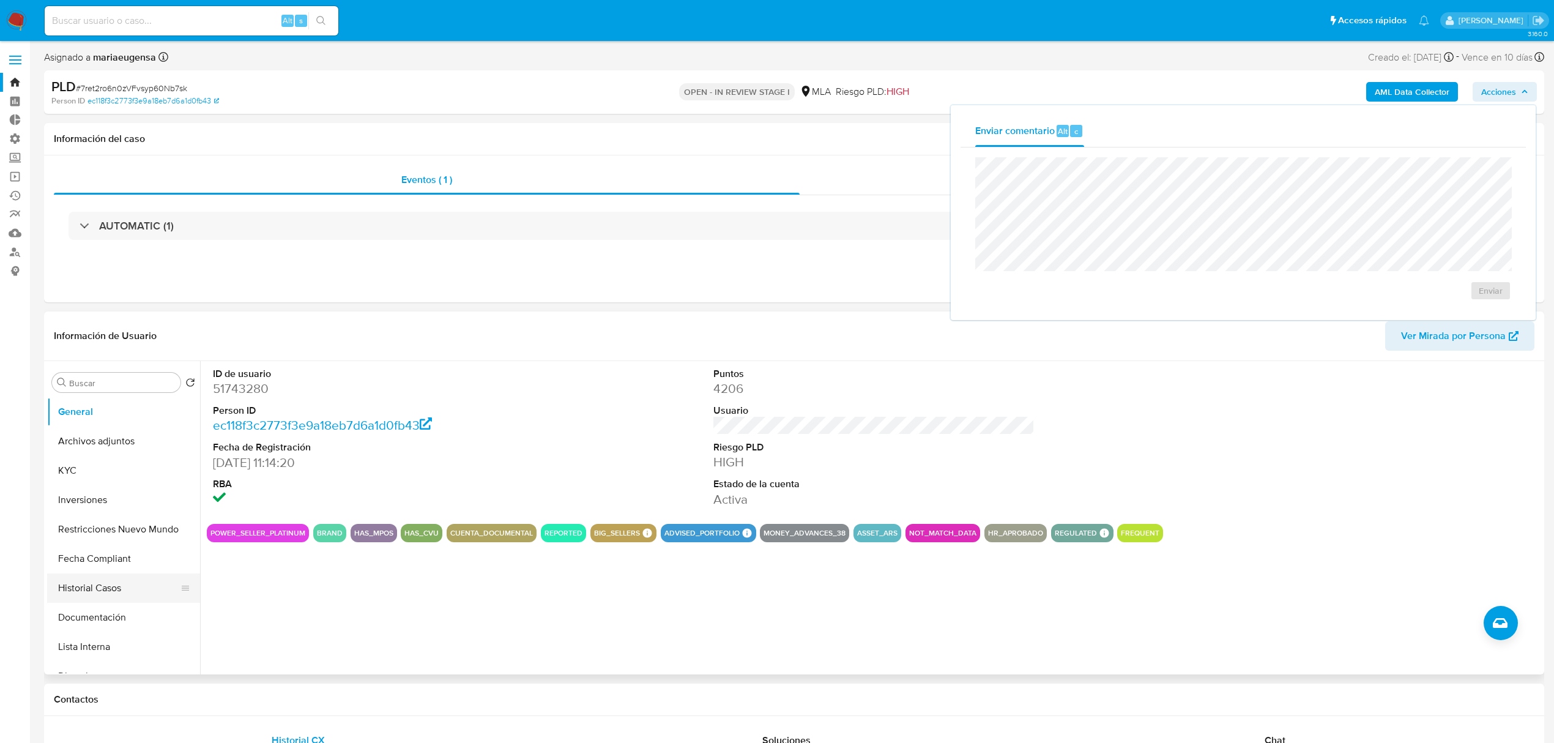
click at [91, 584] on button "Historial Casos" at bounding box center [118, 587] width 143 height 29
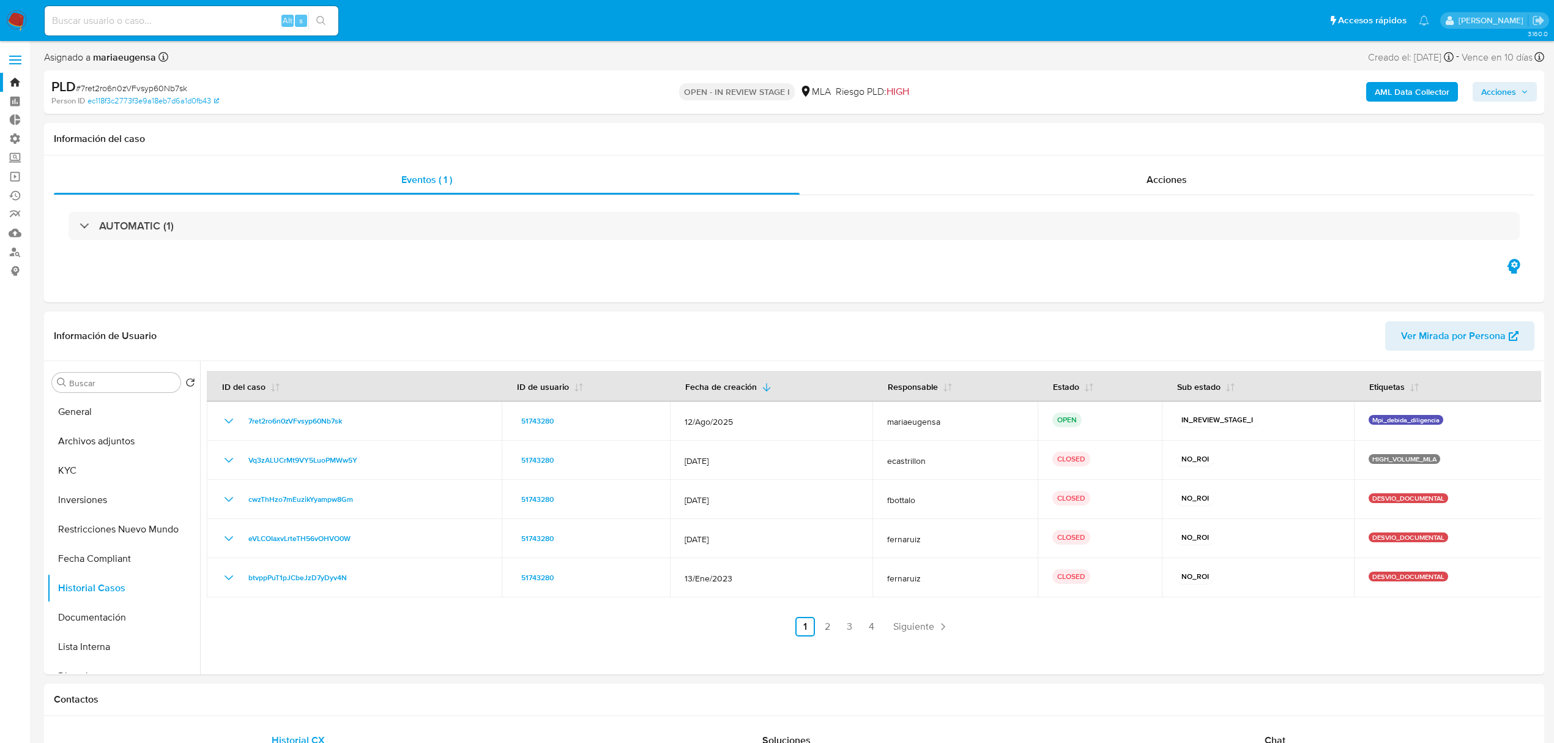
click at [204, 27] on input at bounding box center [192, 21] width 294 height 16
paste input "20250917"
type input "20250917"
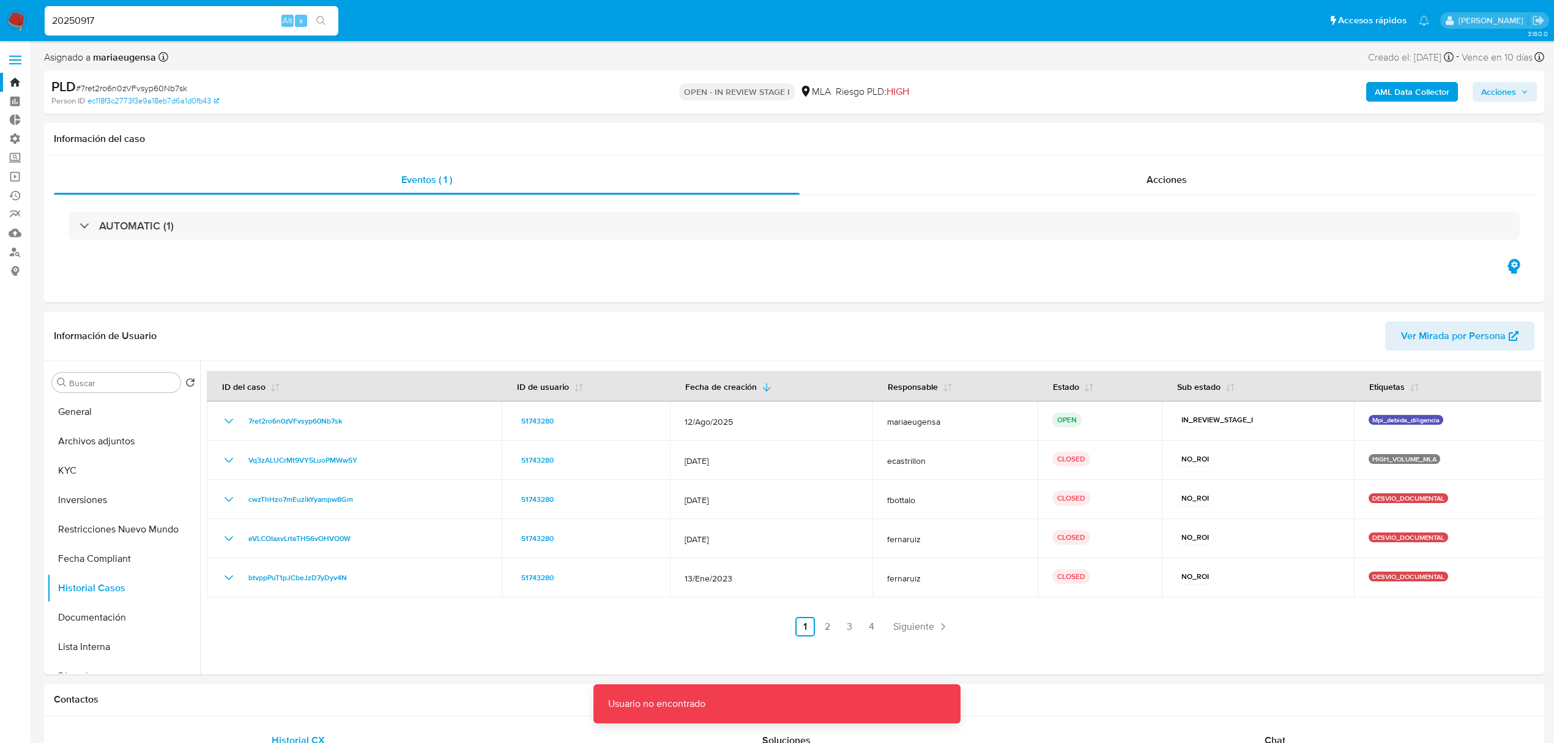
click at [241, 27] on input "20250917" at bounding box center [192, 21] width 294 height 16
drag, startPoint x: 195, startPoint y: 10, endPoint x: 18, endPoint y: 7, distance: 176.8
click at [18, 7] on nav "Pausado Ver notificaciones 20250917 Alt s Accesos rápidos Presiona las siguient…" at bounding box center [777, 20] width 1554 height 41
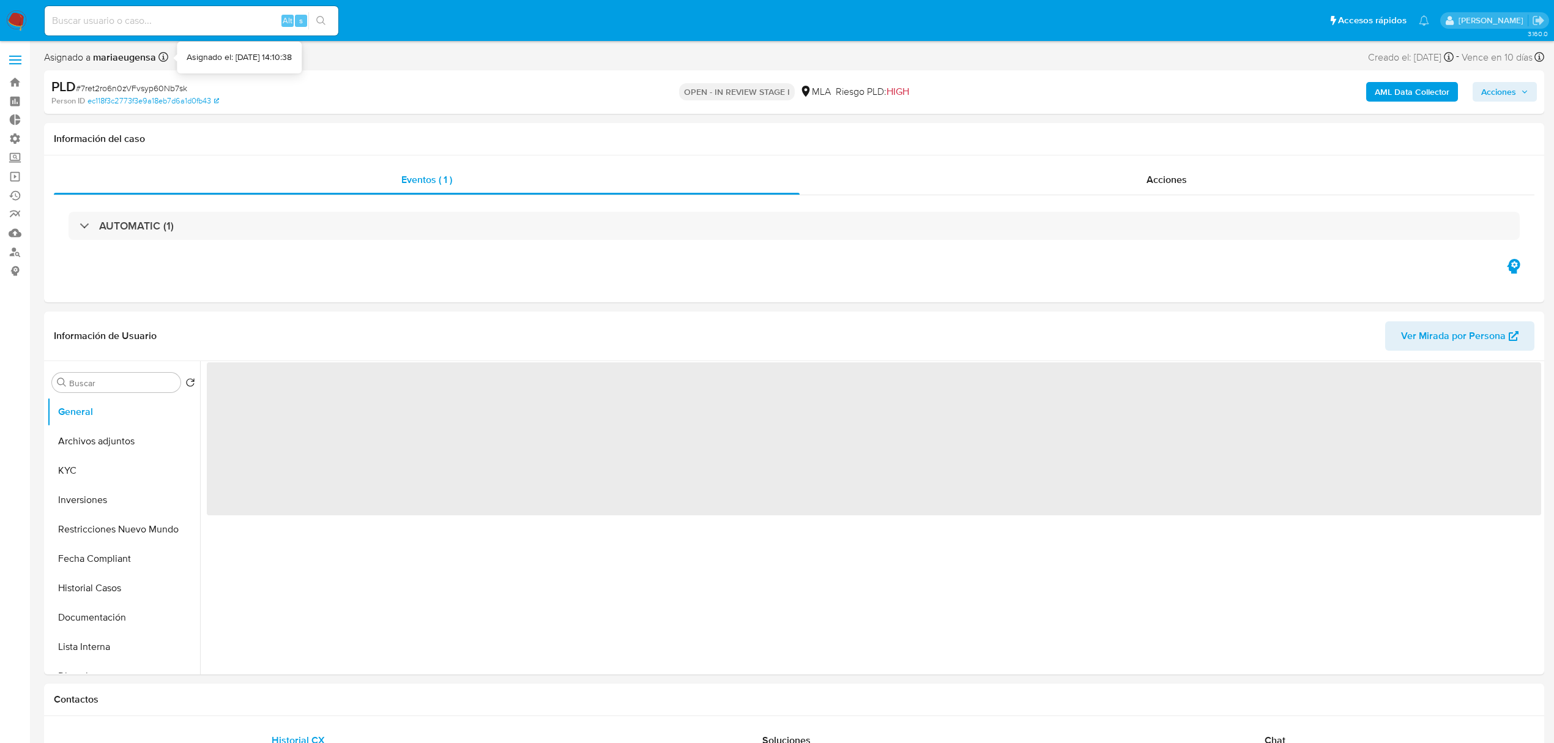
select select "10"
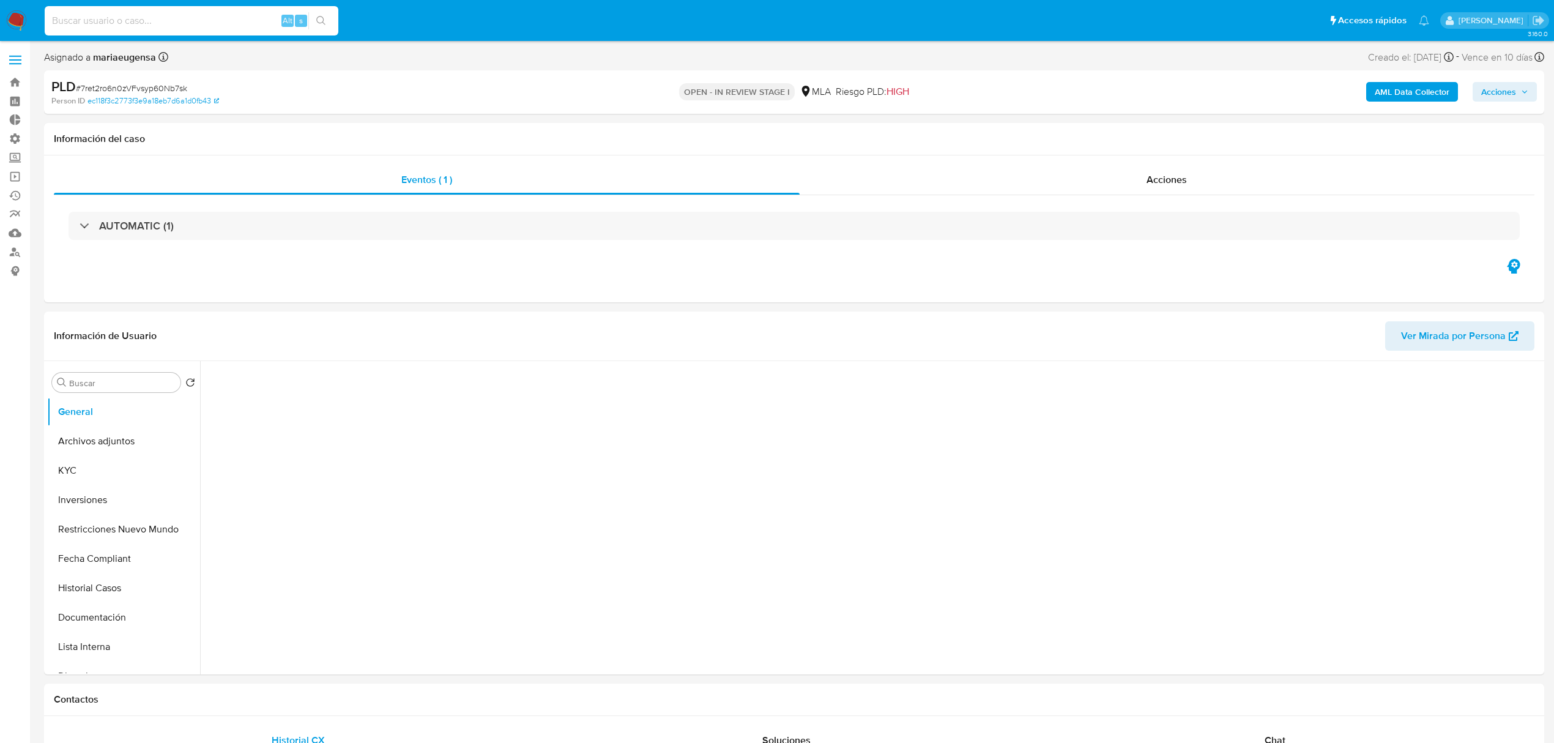
click at [170, 21] on input at bounding box center [192, 21] width 294 height 16
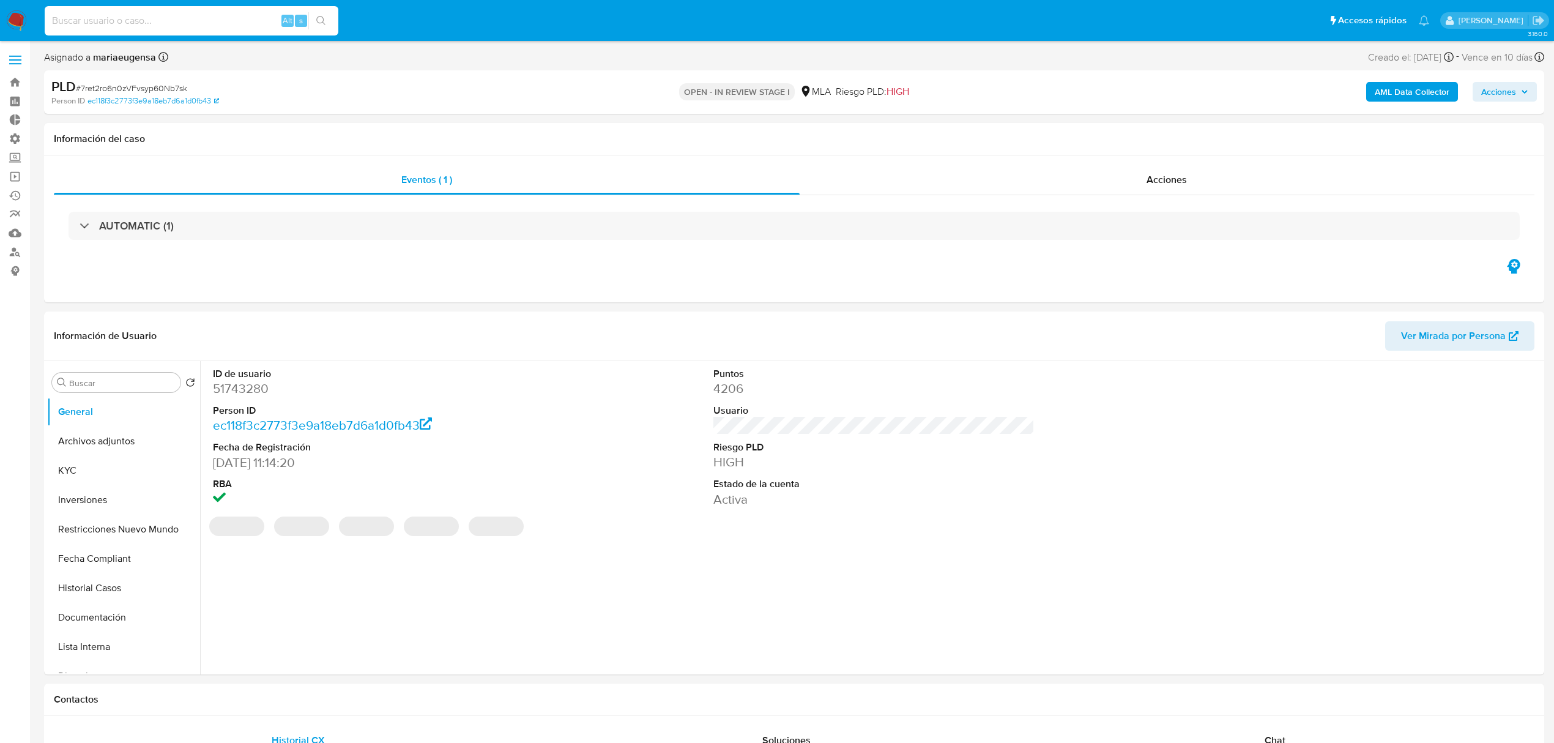
paste input "20250917"
type input "20250917"
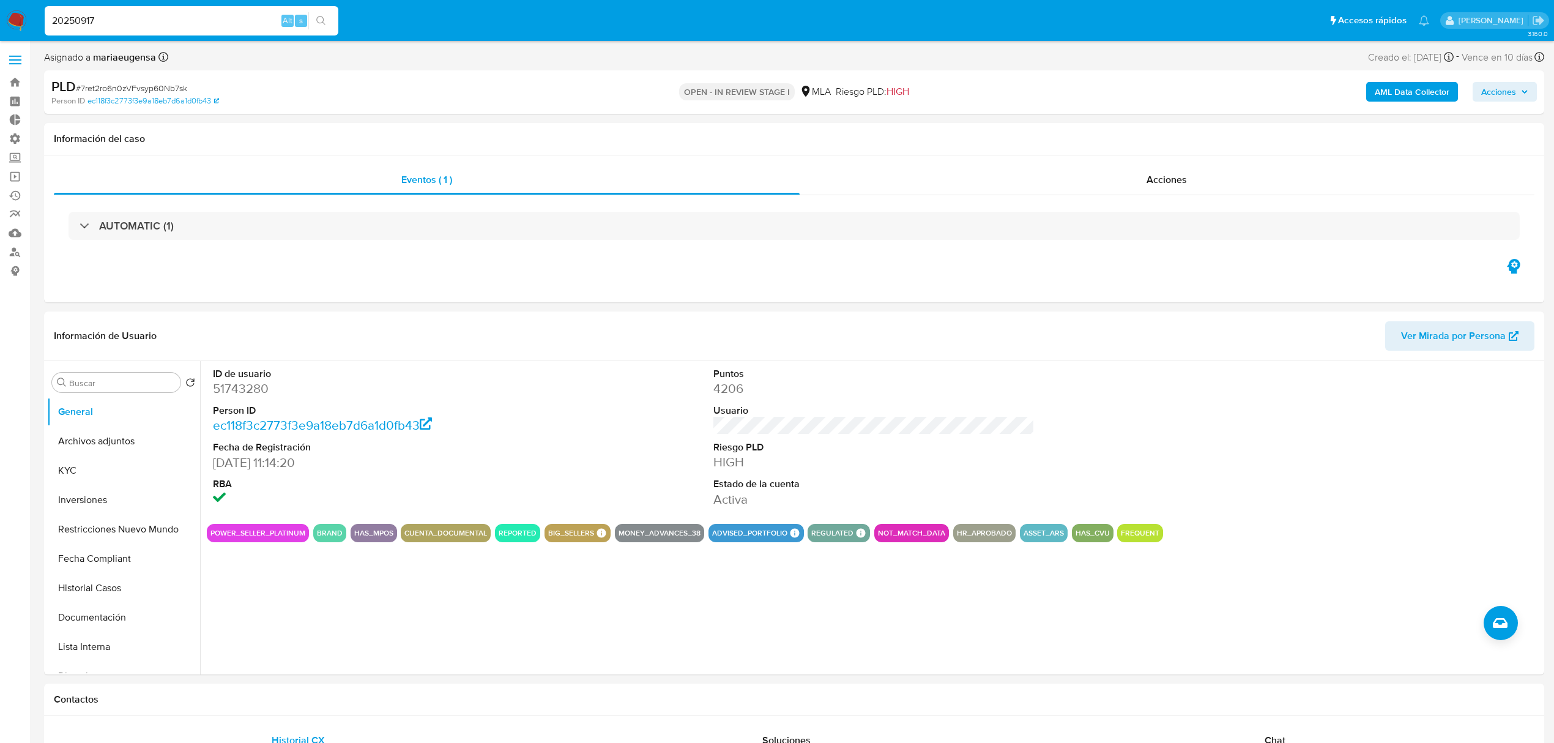
click at [182, 8] on div "20250917 Alt s" at bounding box center [192, 20] width 294 height 29
click at [170, 23] on input "20250917" at bounding box center [192, 21] width 294 height 16
click at [10, 18] on img at bounding box center [16, 20] width 21 height 21
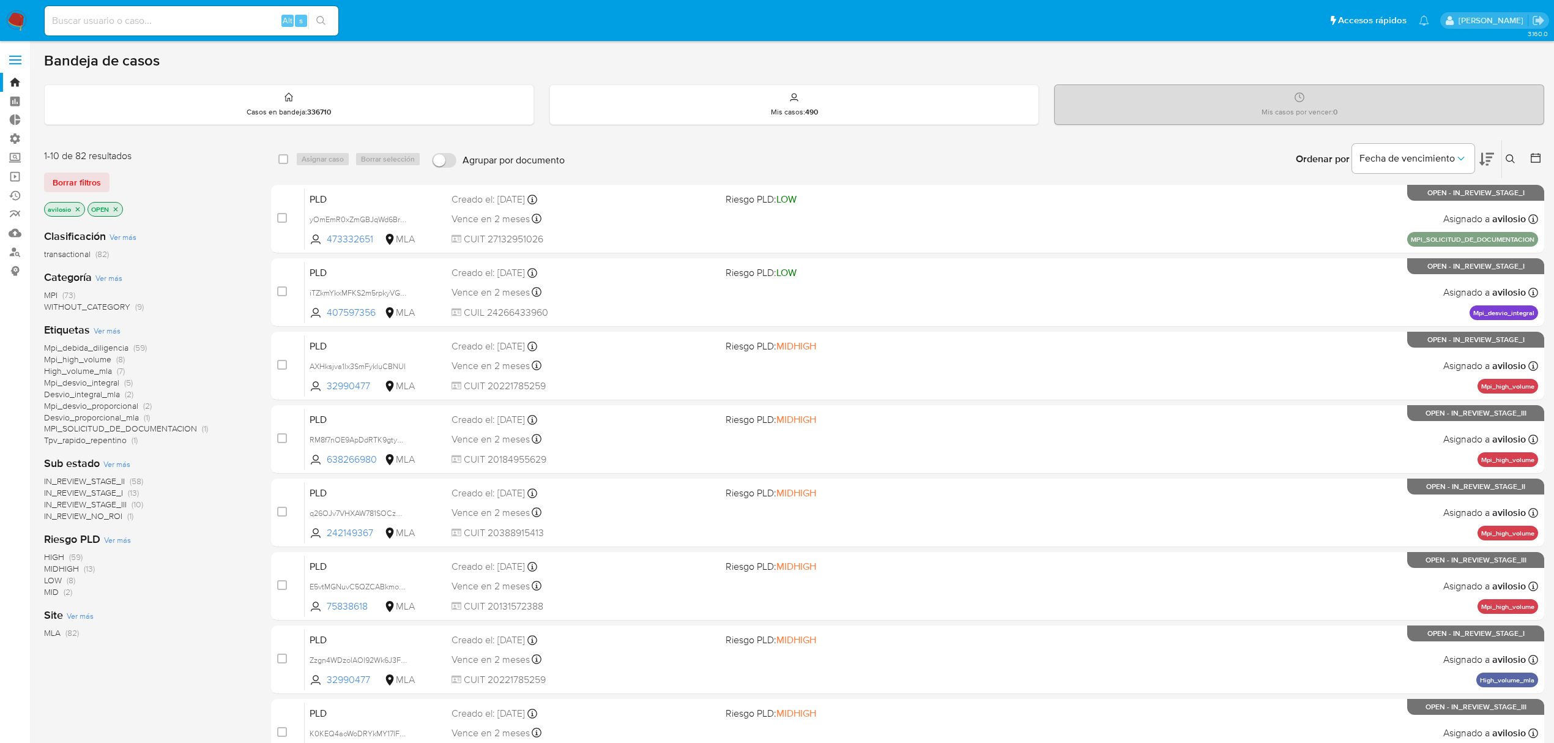
click at [113, 441] on span "Tpv_rapido_repentino" at bounding box center [85, 440] width 83 height 12
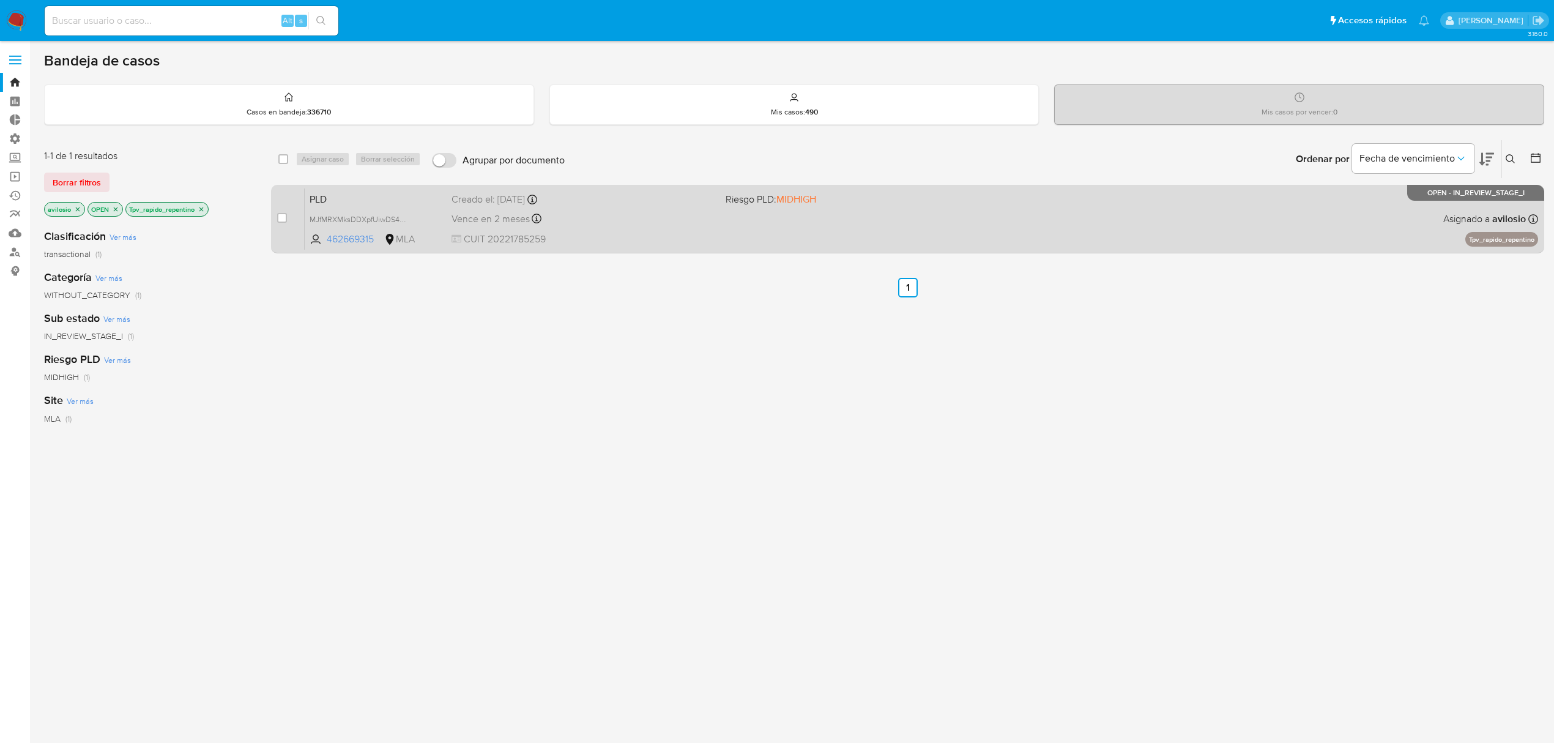
click at [338, 204] on span "PLD" at bounding box center [376, 198] width 132 height 16
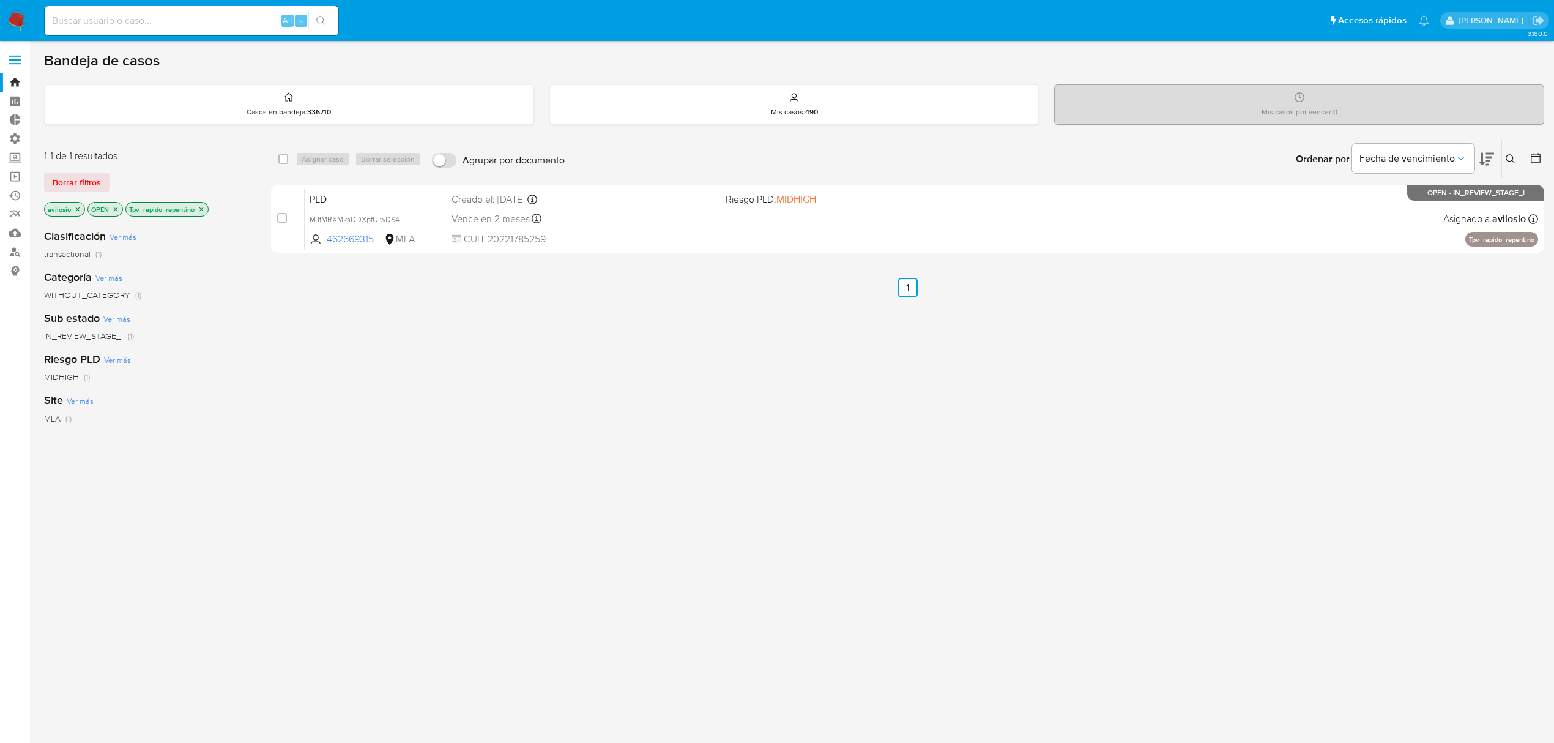
click at [170, 13] on input at bounding box center [192, 21] width 294 height 16
paste input "652413312"
type input "652413312"
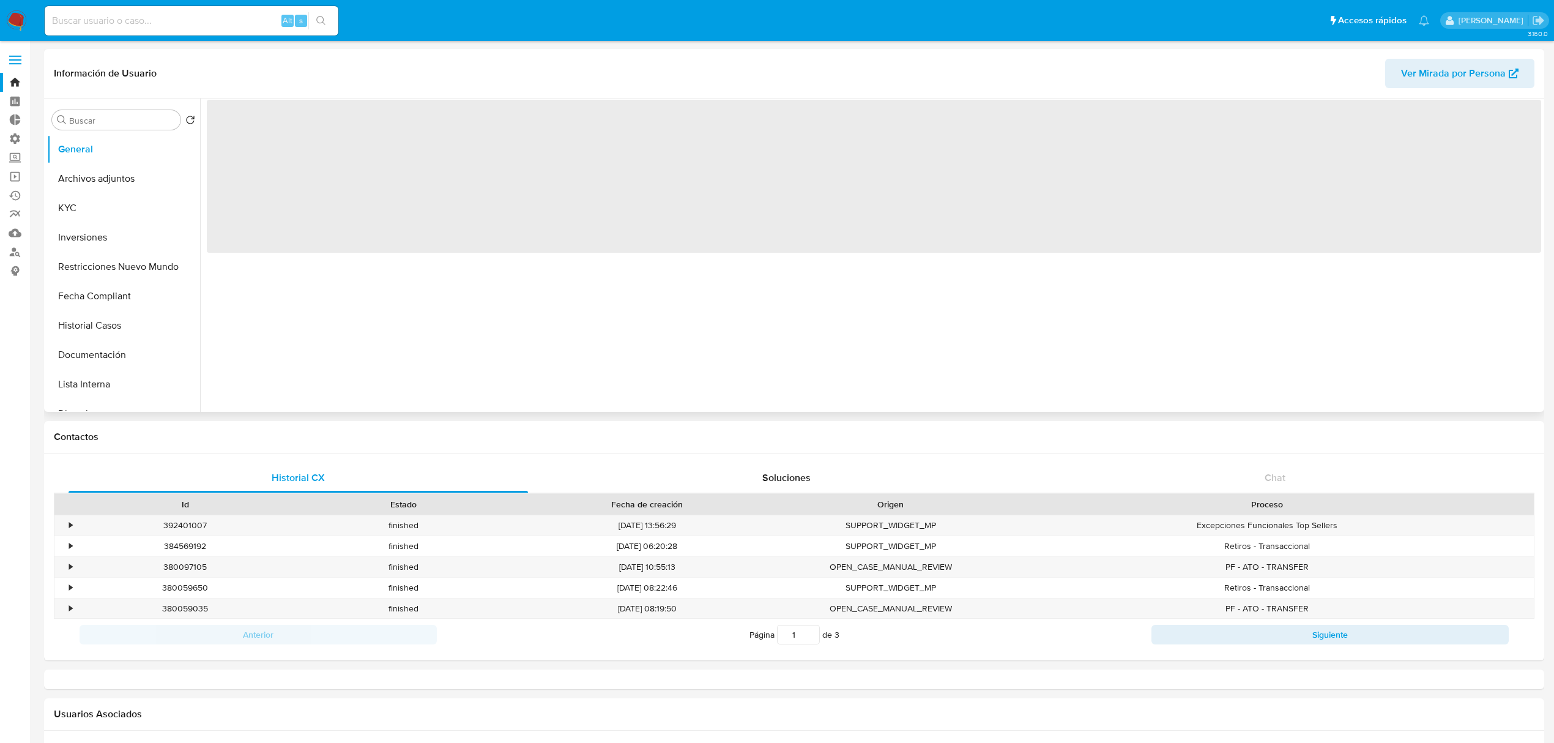
select select "10"
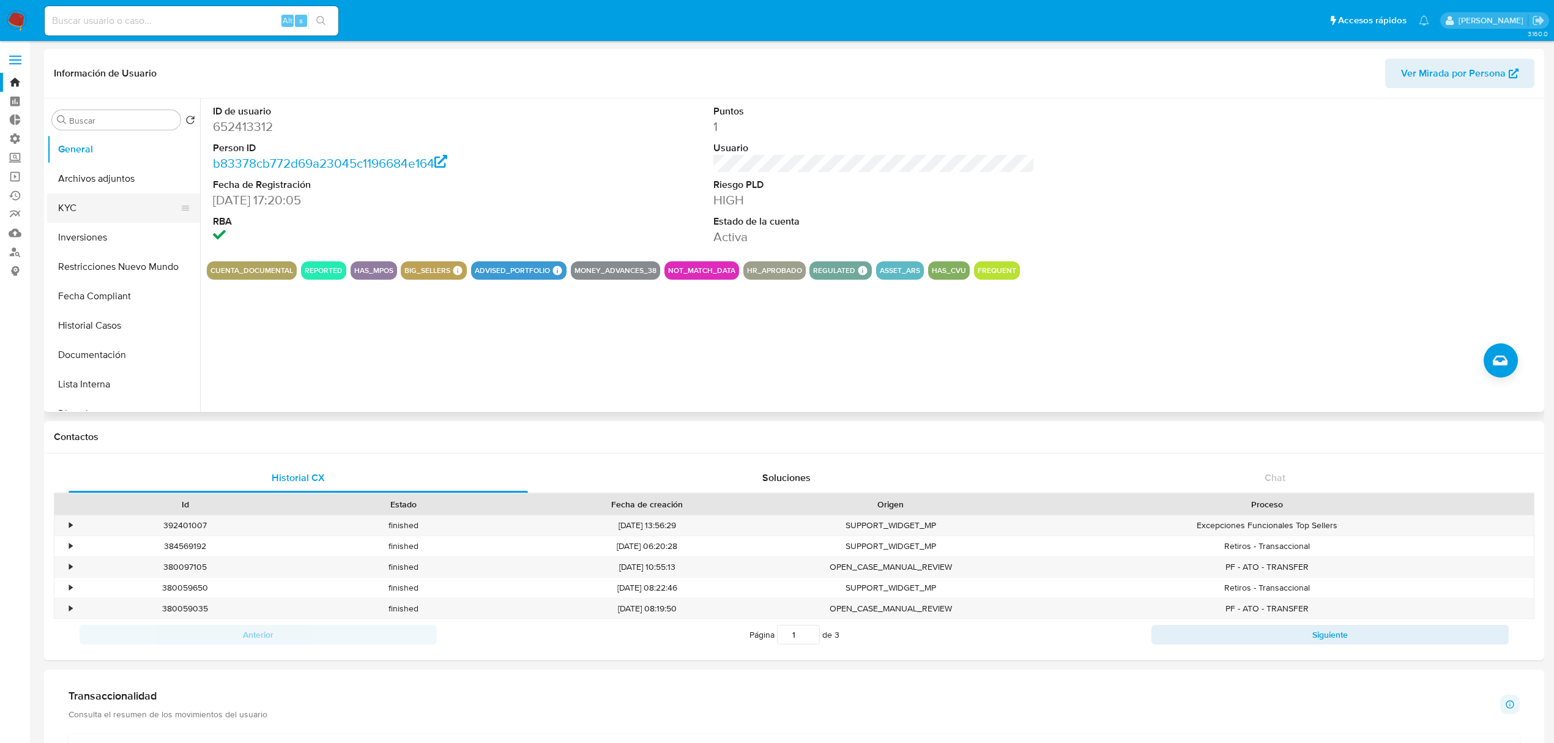
click at [98, 206] on button "KYC" at bounding box center [118, 207] width 143 height 29
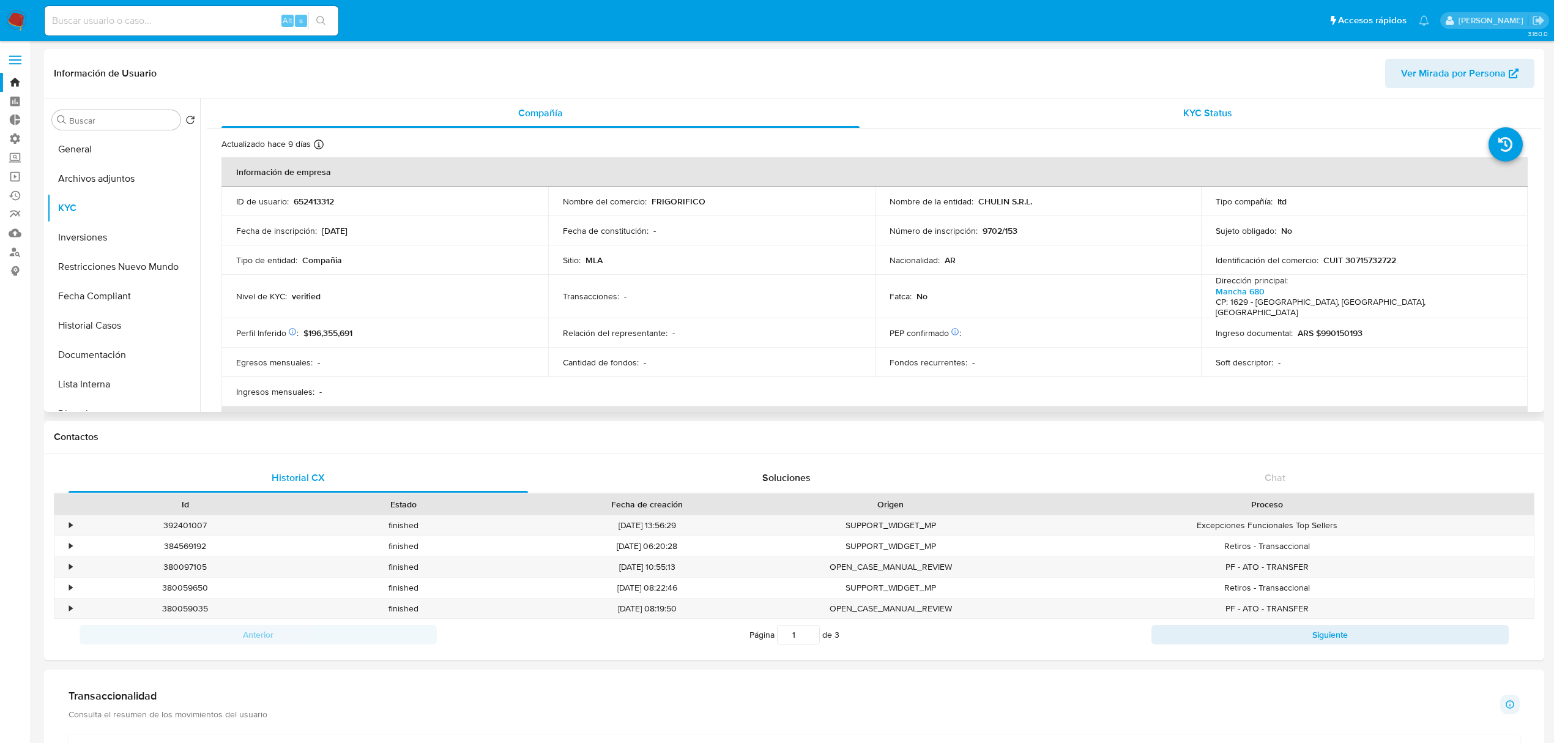
click at [1146, 108] on div "KYC Status" at bounding box center [1208, 113] width 638 height 29
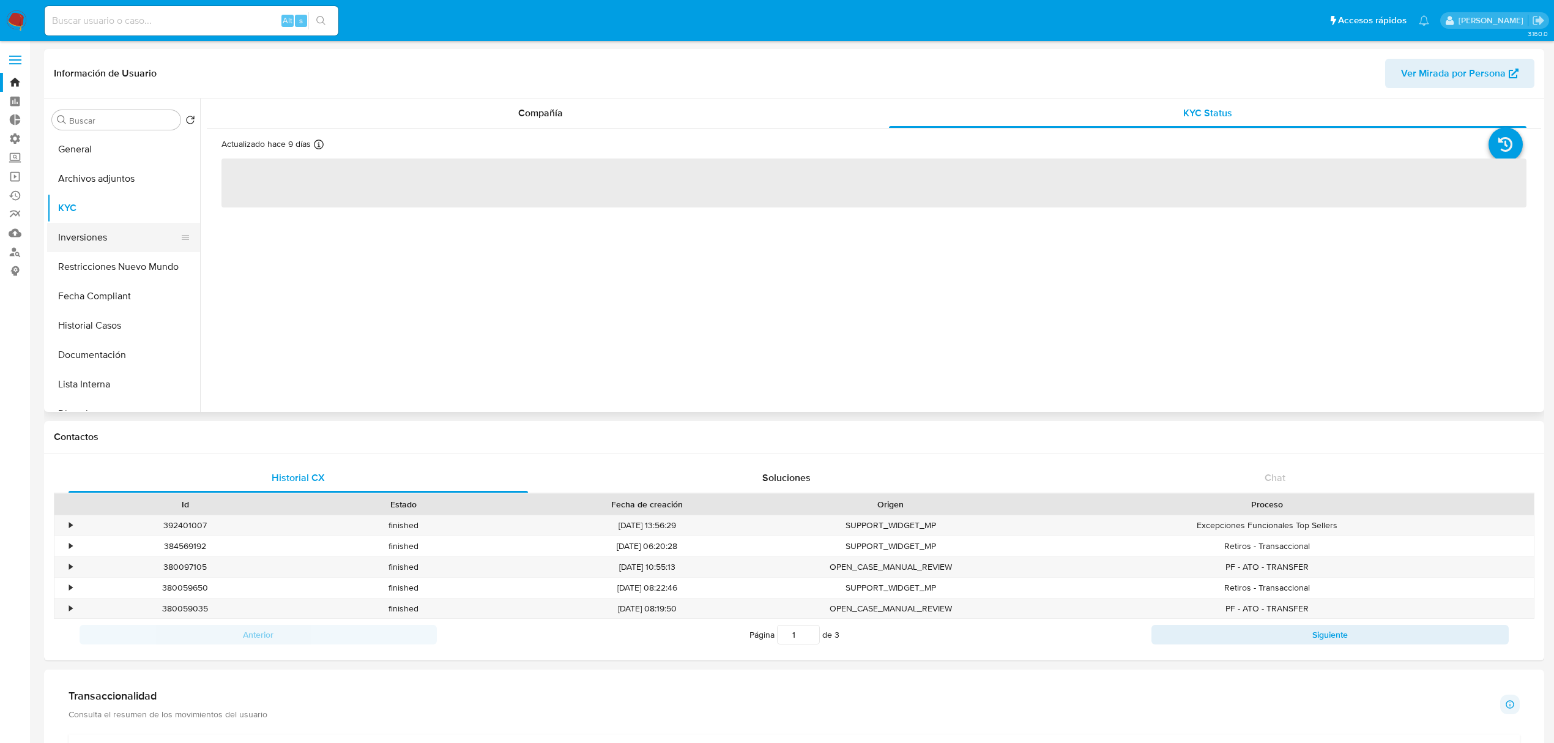
click at [99, 236] on button "Inversiones" at bounding box center [118, 237] width 143 height 29
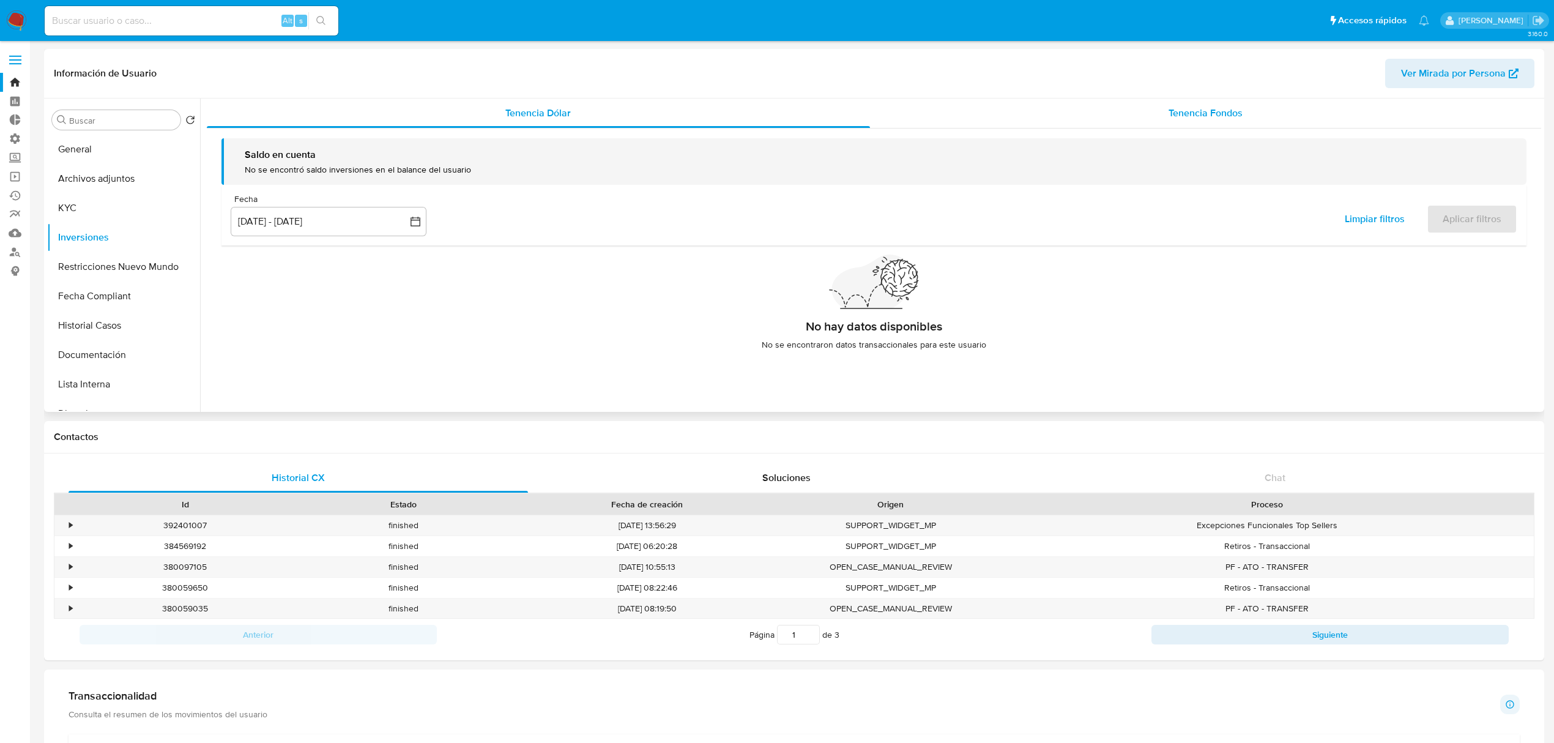
click at [1231, 111] on span "Tenencia Fondos" at bounding box center [1206, 113] width 74 height 14
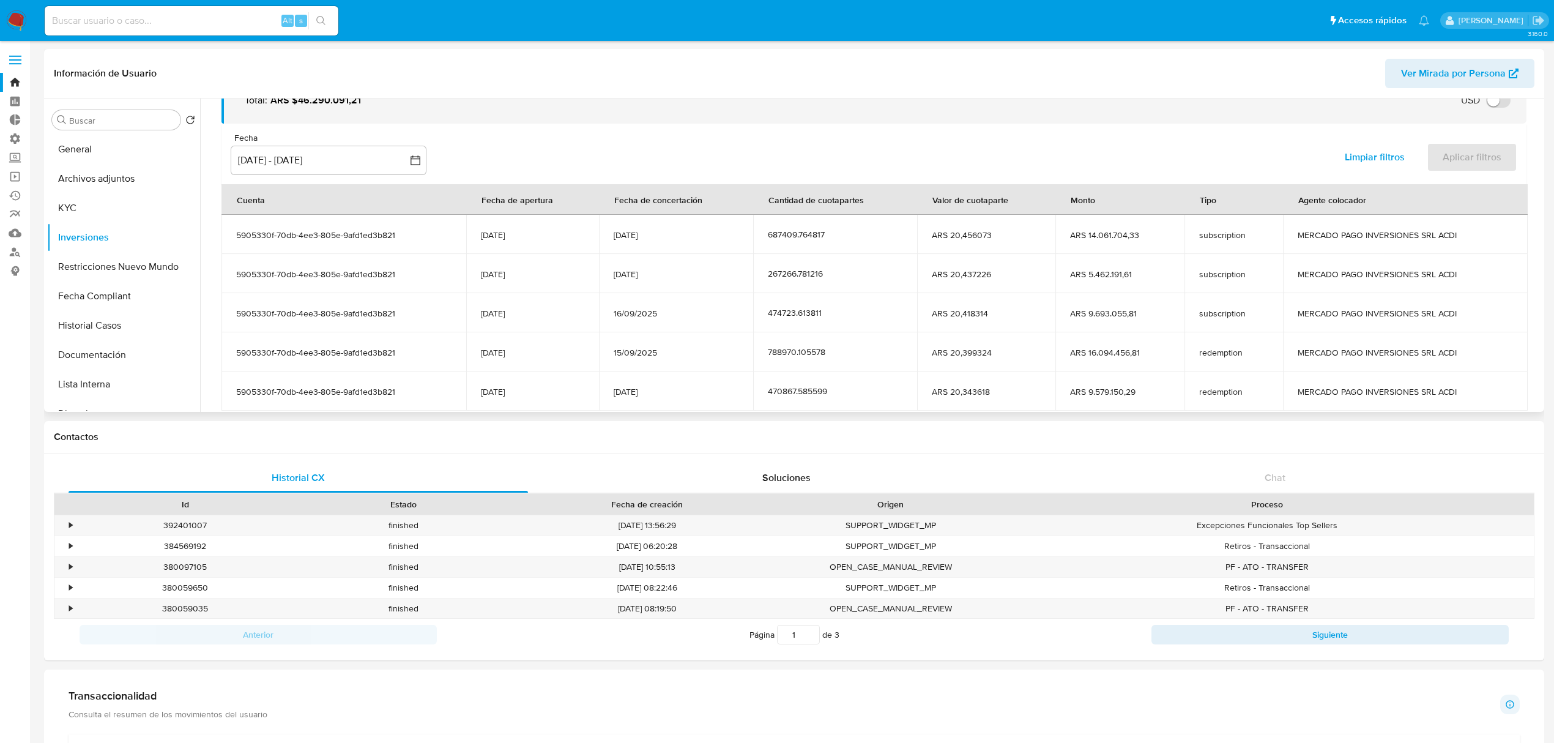
scroll to position [150, 0]
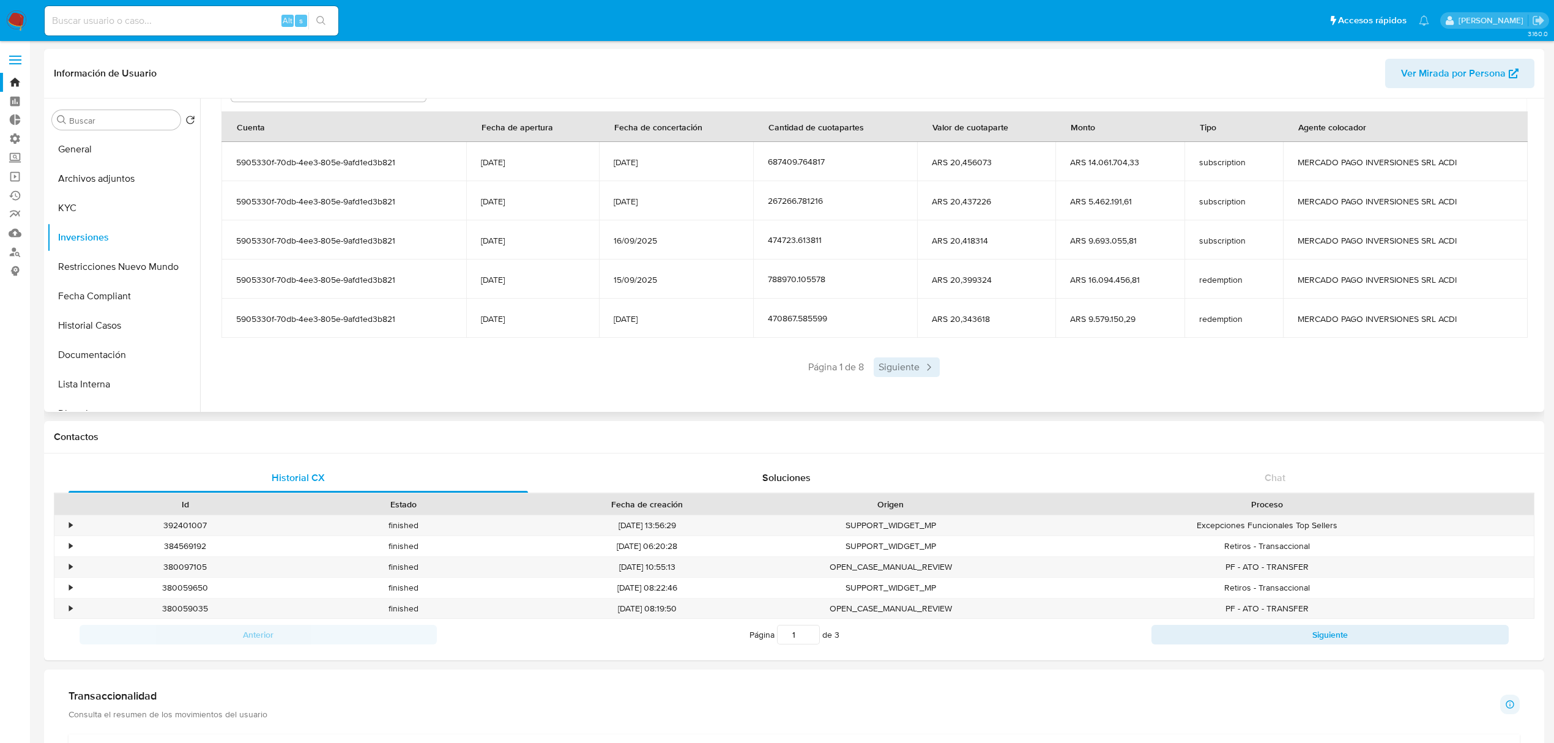
click at [901, 368] on span "Siguiente" at bounding box center [907, 367] width 66 height 20
click at [924, 371] on span "Siguiente" at bounding box center [943, 367] width 66 height 20
click at [939, 374] on span "Siguiente" at bounding box center [943, 367] width 66 height 20
click at [940, 370] on span "Siguiente" at bounding box center [943, 367] width 66 height 20
click at [943, 368] on span "Siguiente" at bounding box center [943, 367] width 66 height 20
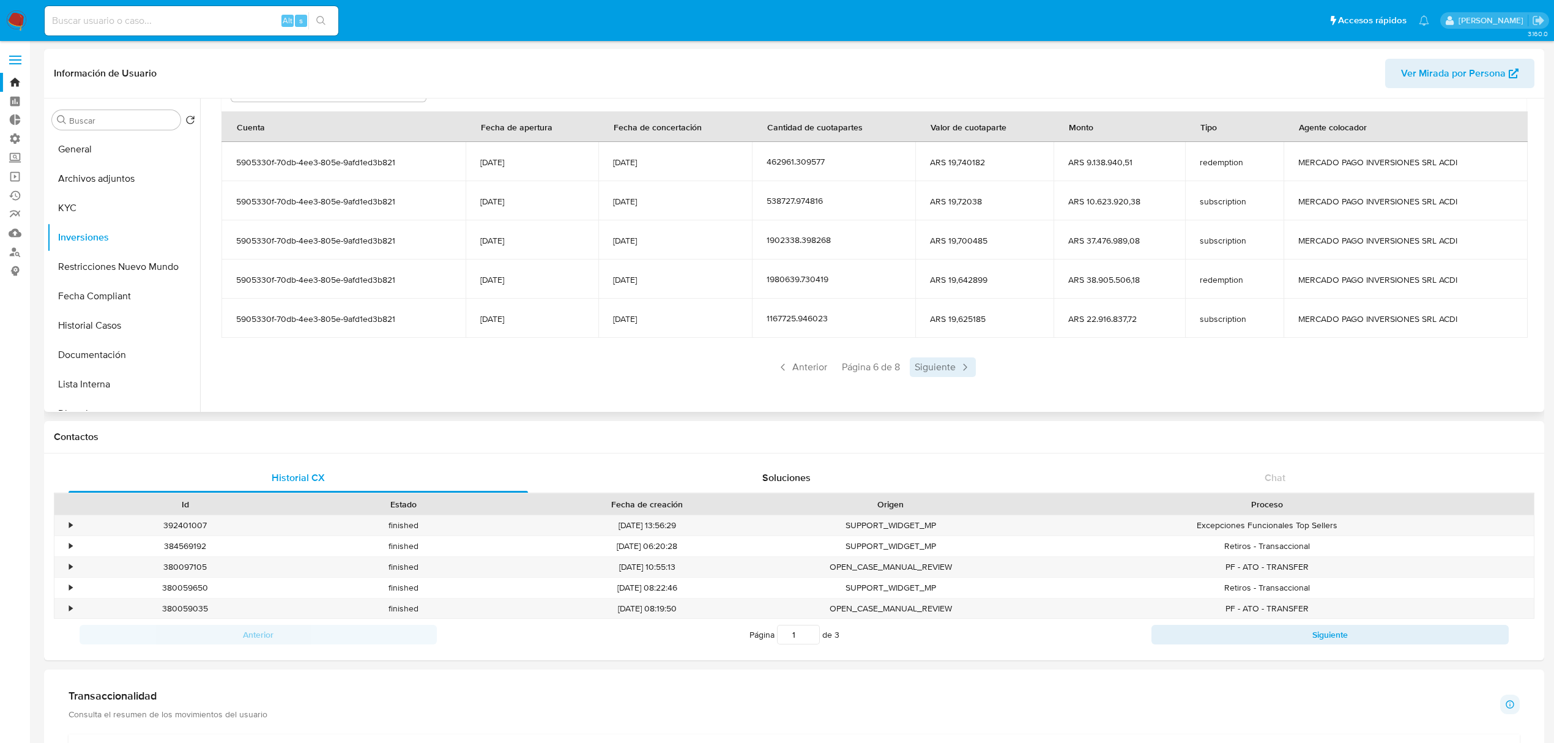
click at [945, 368] on span "Siguiente" at bounding box center [943, 367] width 66 height 20
click at [84, 208] on button "KYC" at bounding box center [118, 207] width 143 height 29
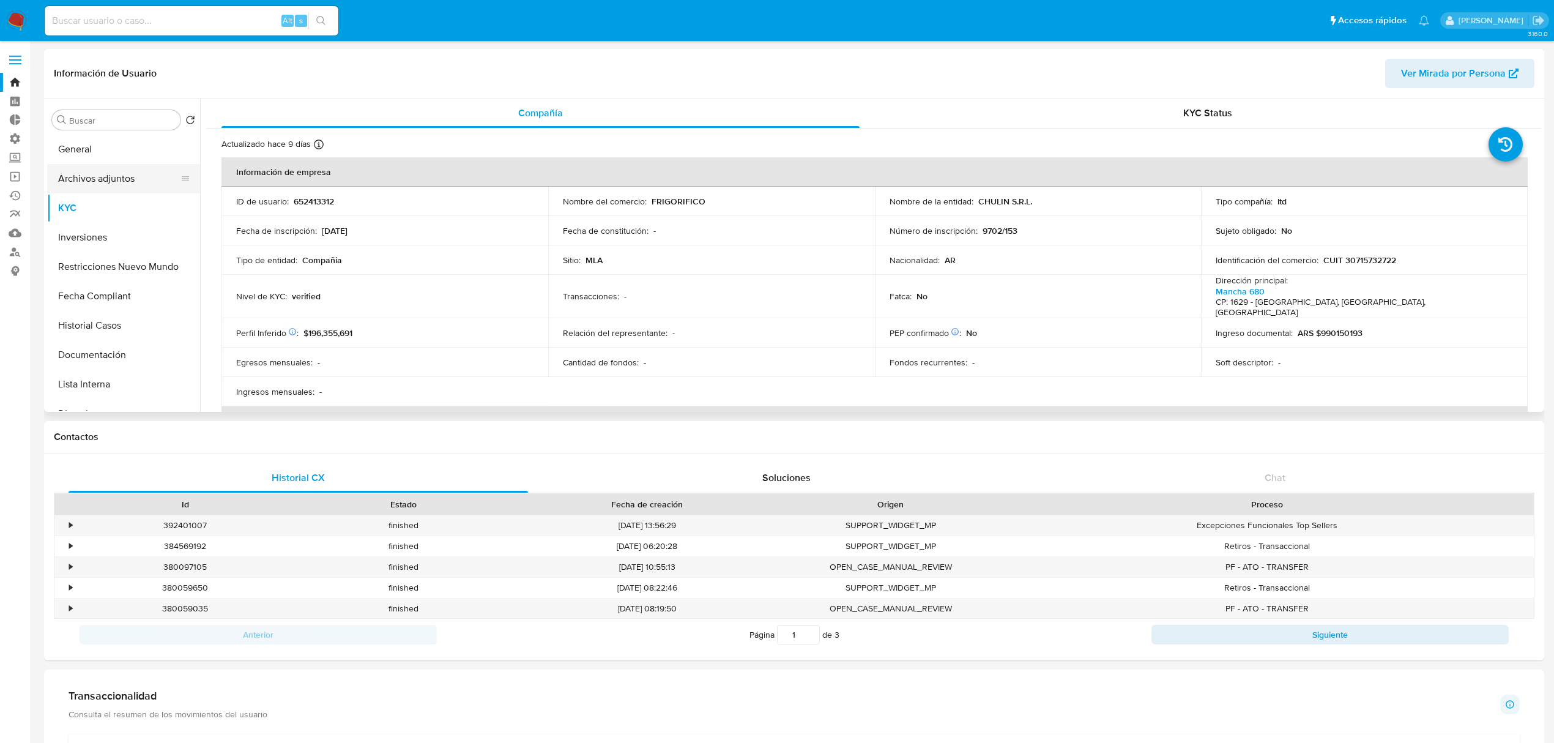
click at [116, 181] on button "Archivos adjuntos" at bounding box center [118, 178] width 143 height 29
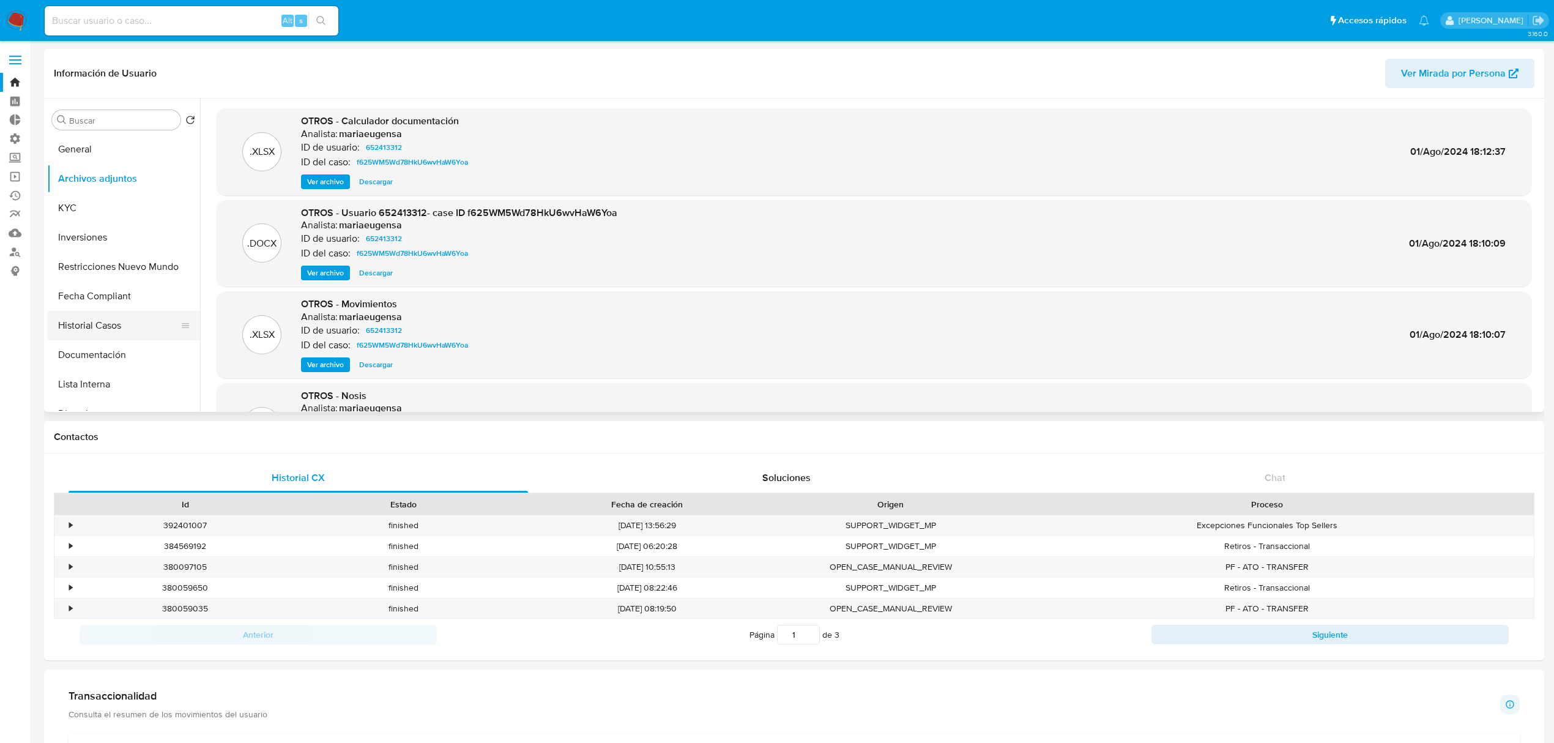
click at [113, 335] on button "Historial Casos" at bounding box center [118, 325] width 143 height 29
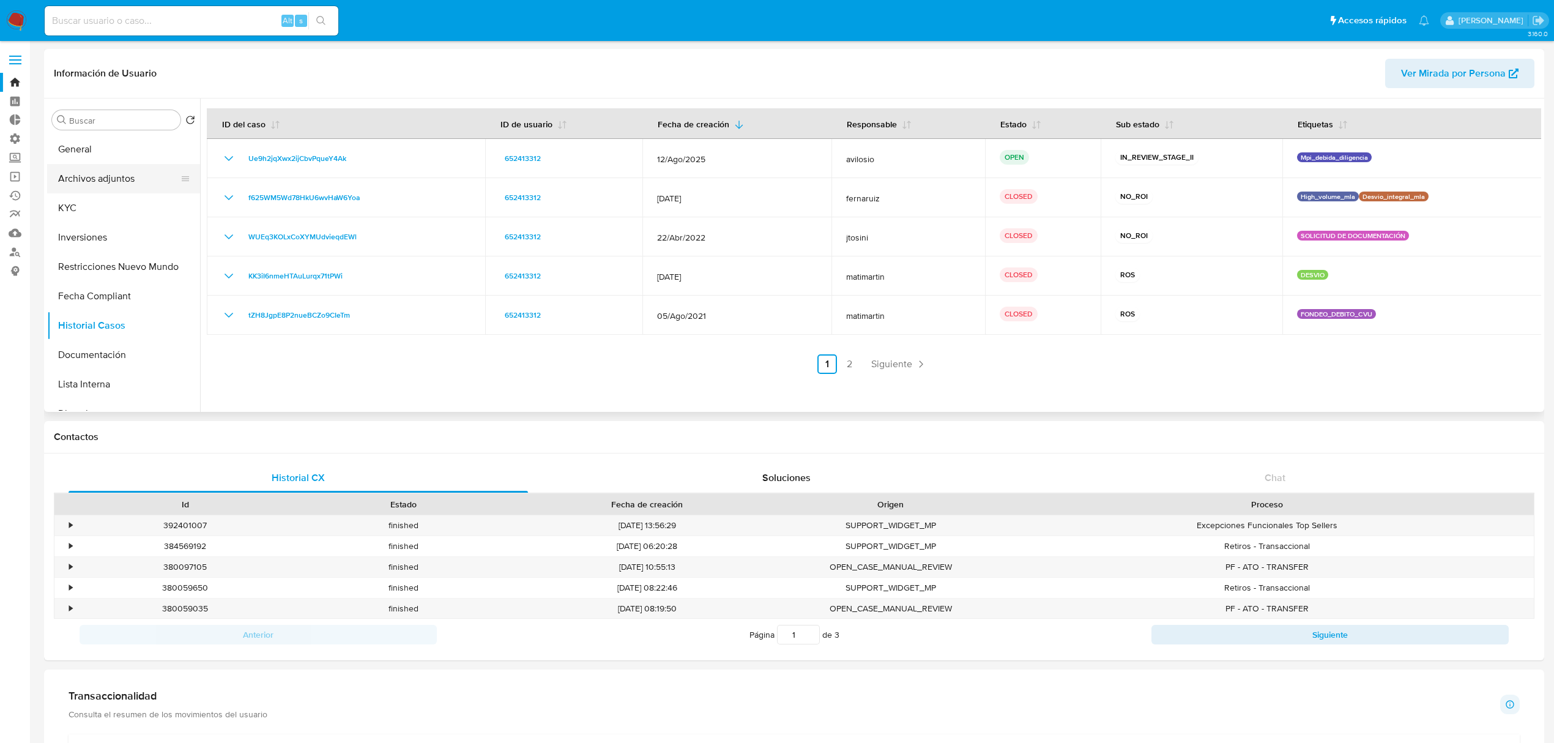
click at [116, 187] on button "Archivos adjuntos" at bounding box center [118, 178] width 143 height 29
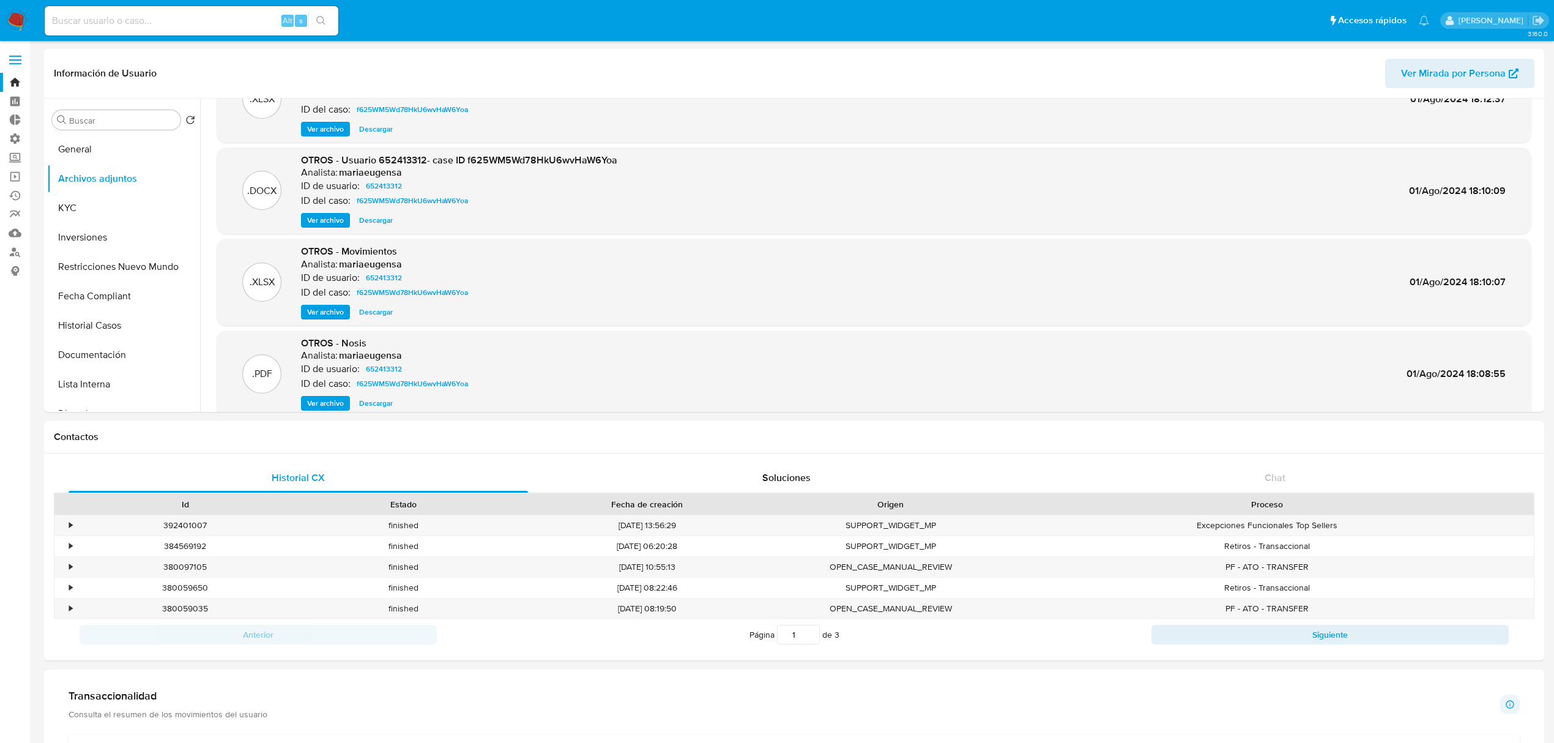
scroll to position [81, 0]
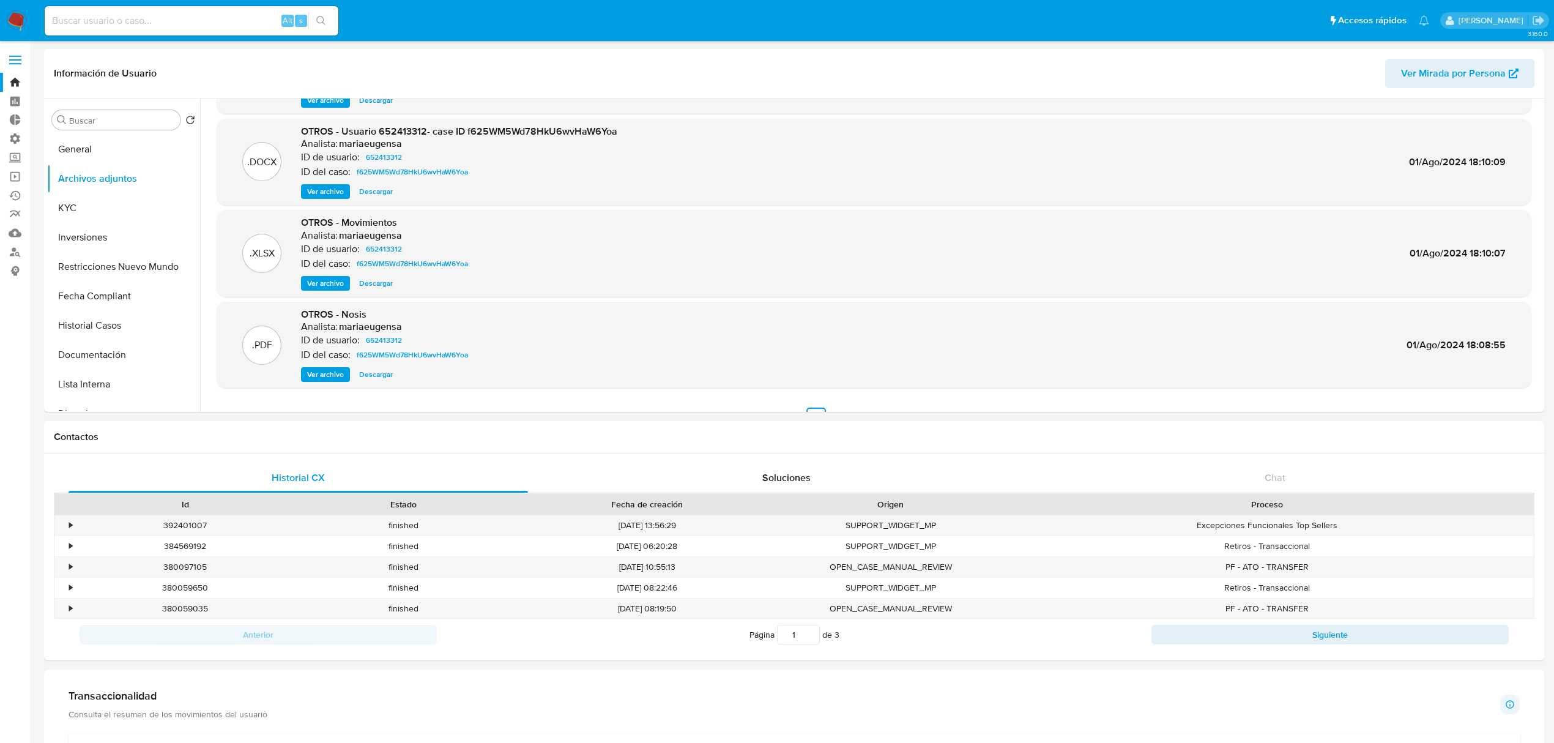
click at [329, 374] on span "Ver archivo" at bounding box center [325, 374] width 37 height 12
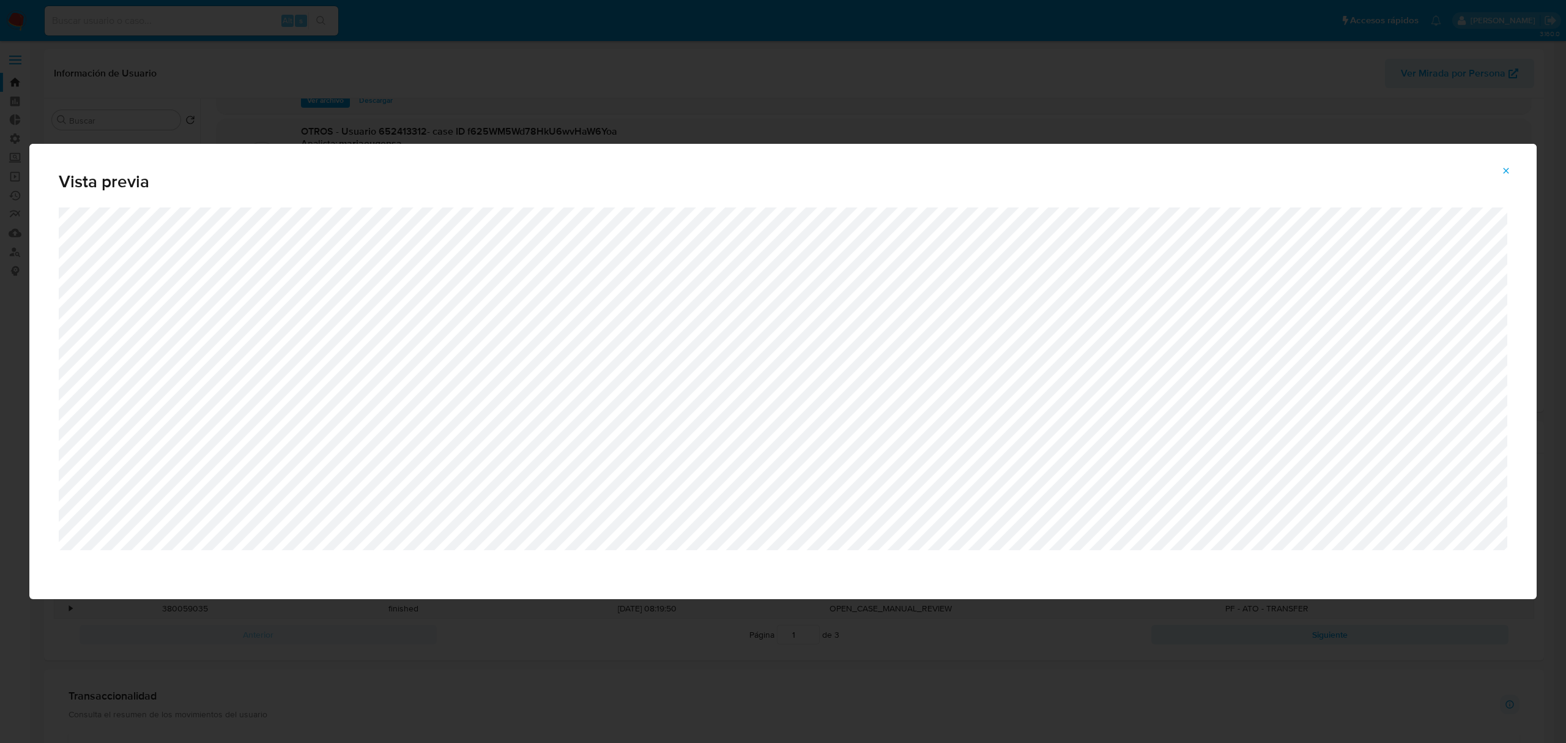
click at [1074, 155] on div "Vista previa" at bounding box center [783, 176] width 1508 height 64
click at [1500, 175] on button "Attachment preview" at bounding box center [1506, 171] width 27 height 20
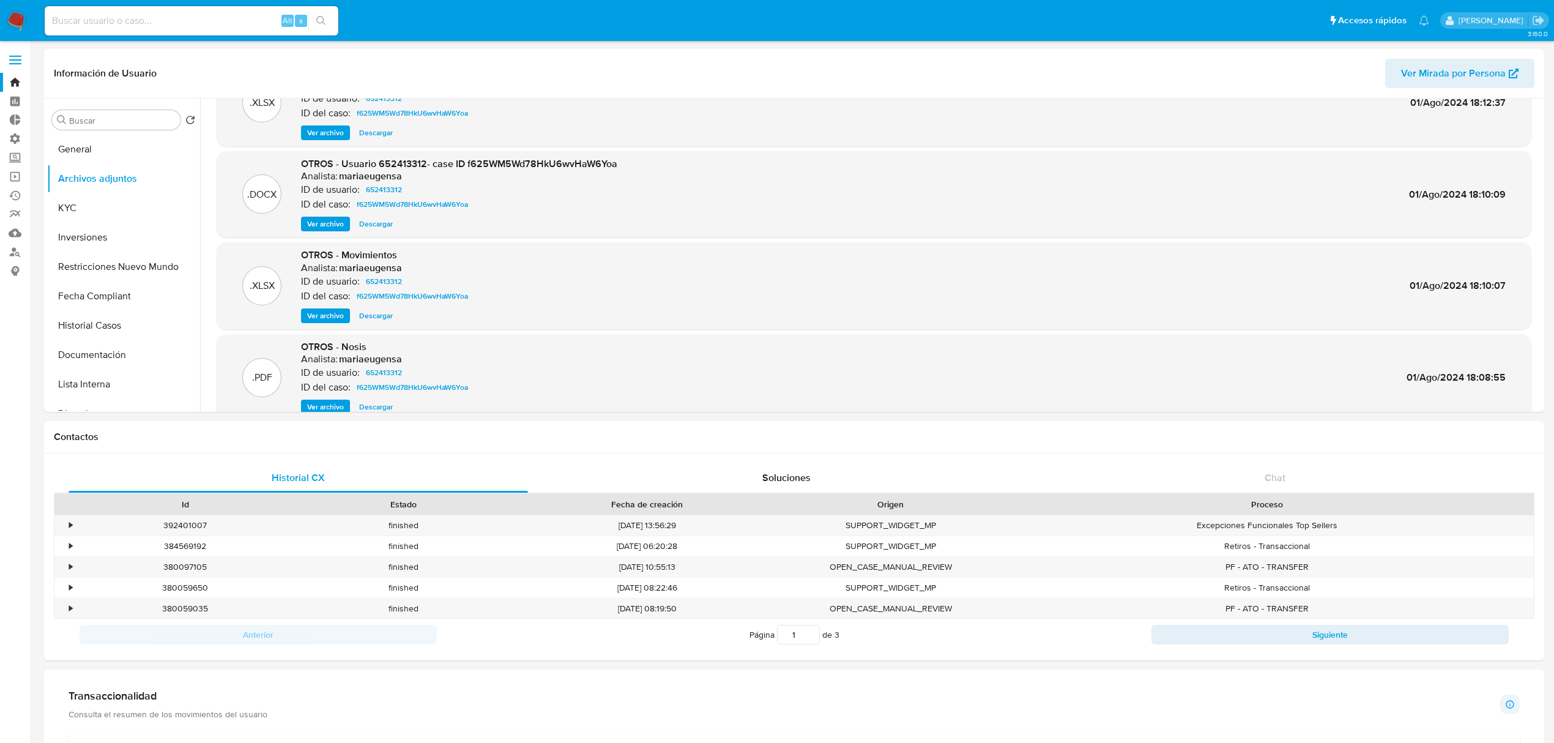
scroll to position [103, 0]
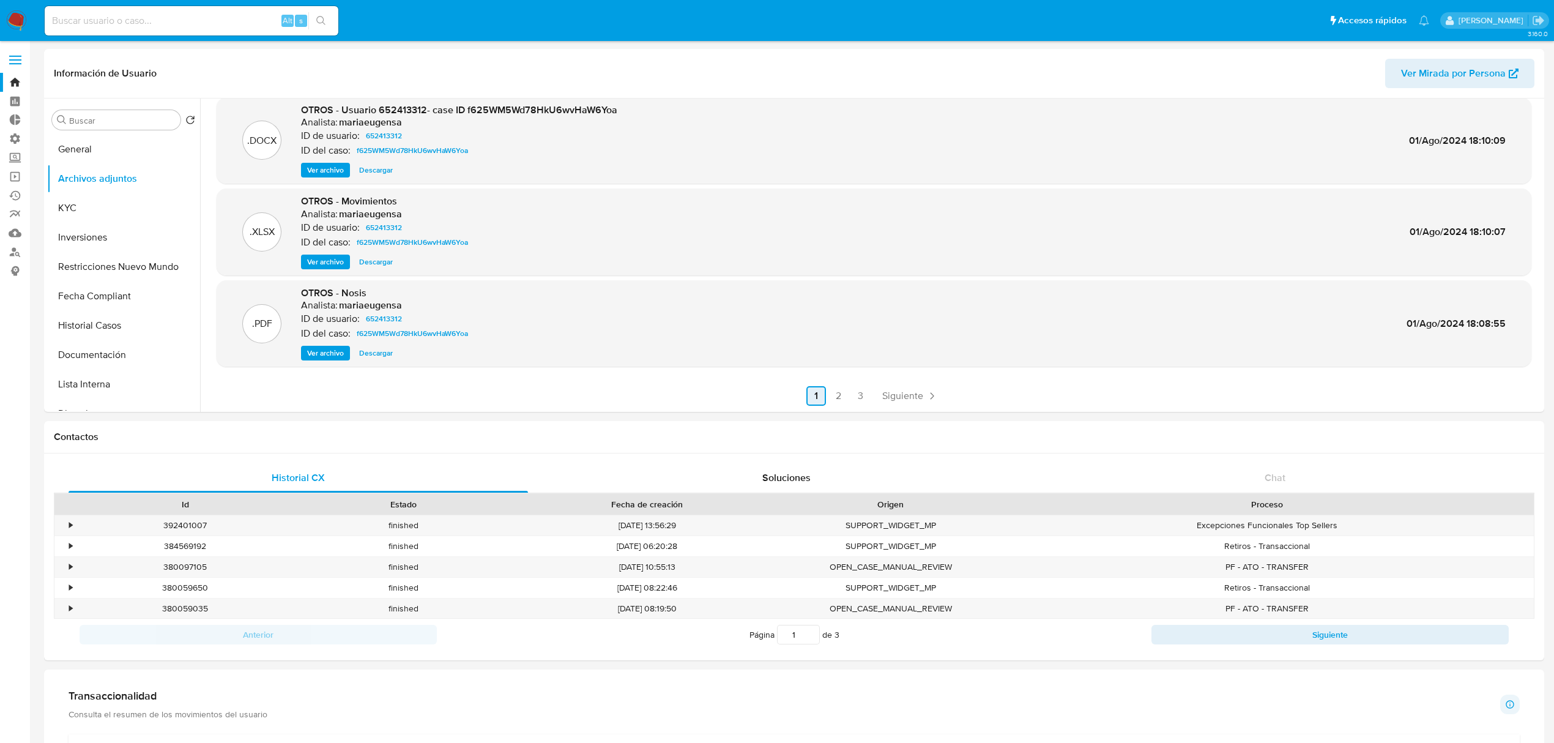
click at [838, 390] on link "2" at bounding box center [838, 396] width 20 height 20
click at [103, 328] on button "Historial Casos" at bounding box center [118, 325] width 143 height 29
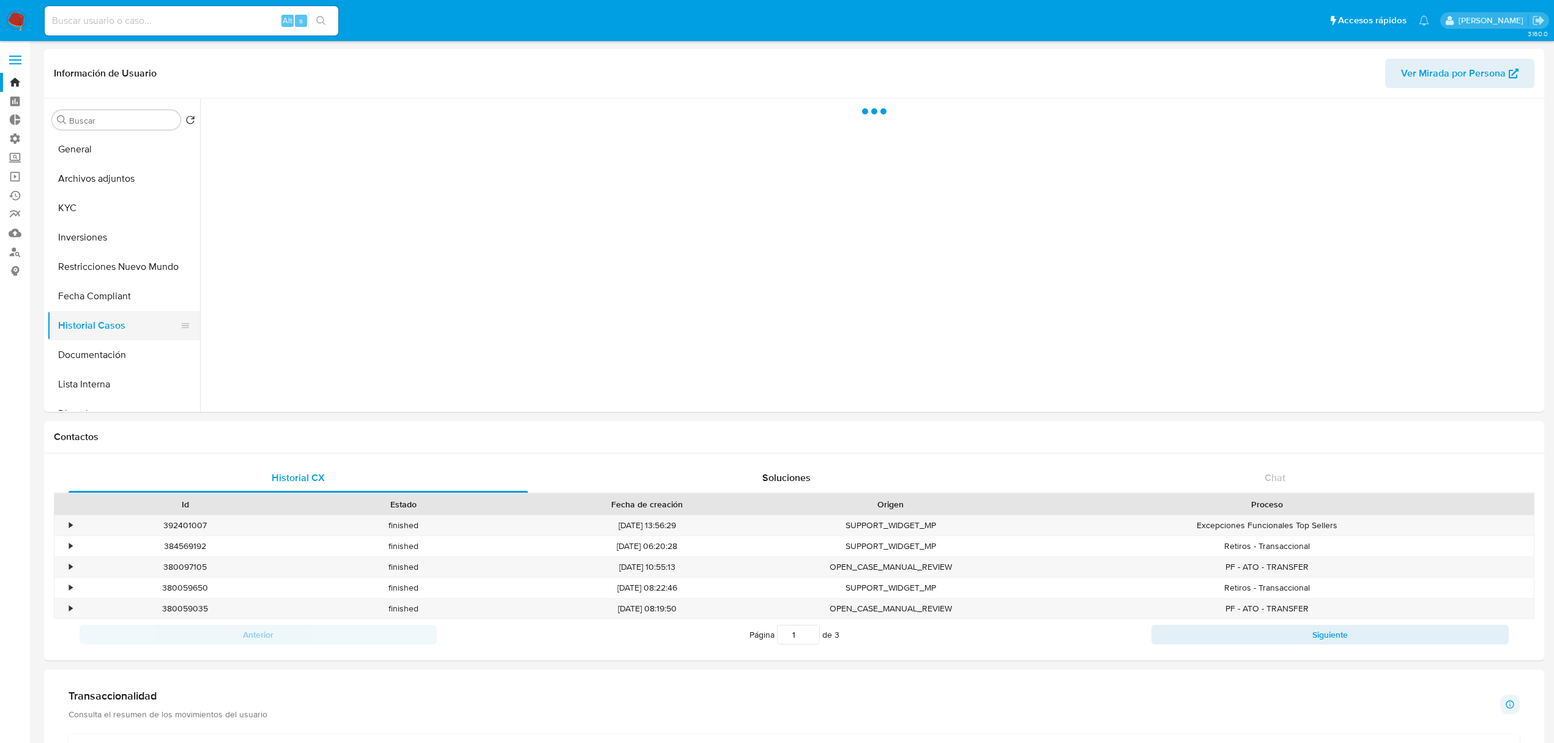
scroll to position [0, 0]
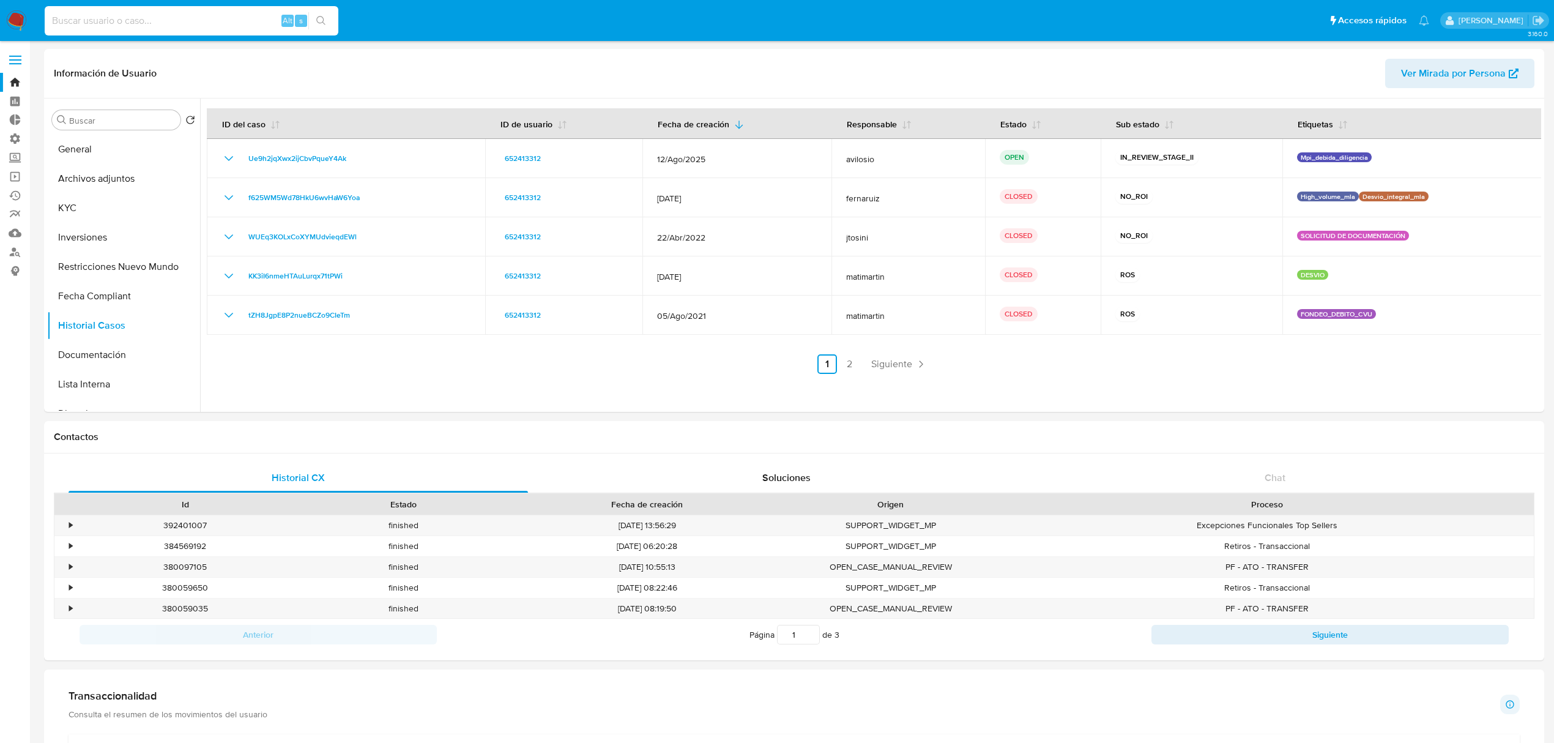
click at [133, 22] on input at bounding box center [192, 21] width 294 height 16
paste input "107042"
type input "107042"
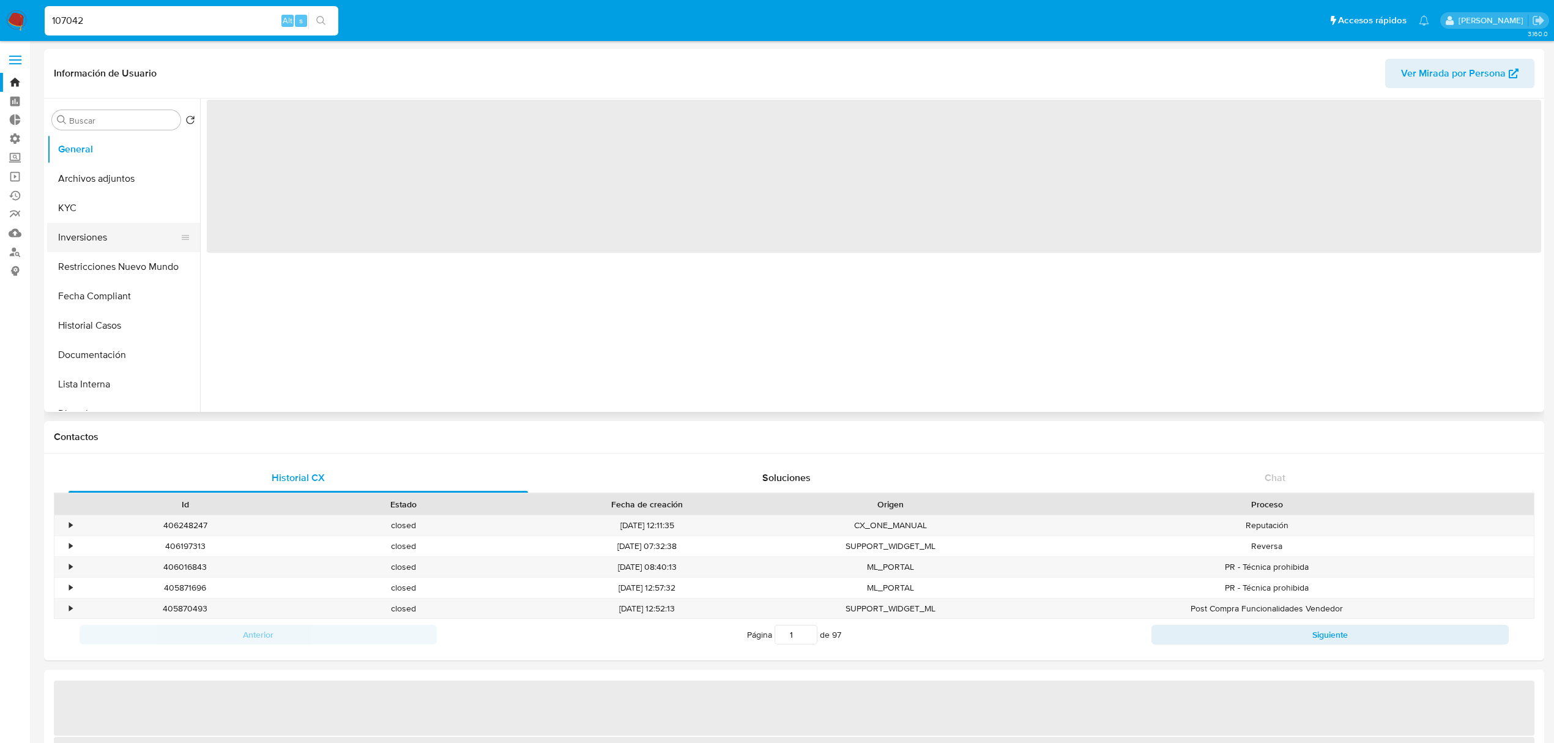
click at [113, 236] on button "Inversiones" at bounding box center [118, 237] width 143 height 29
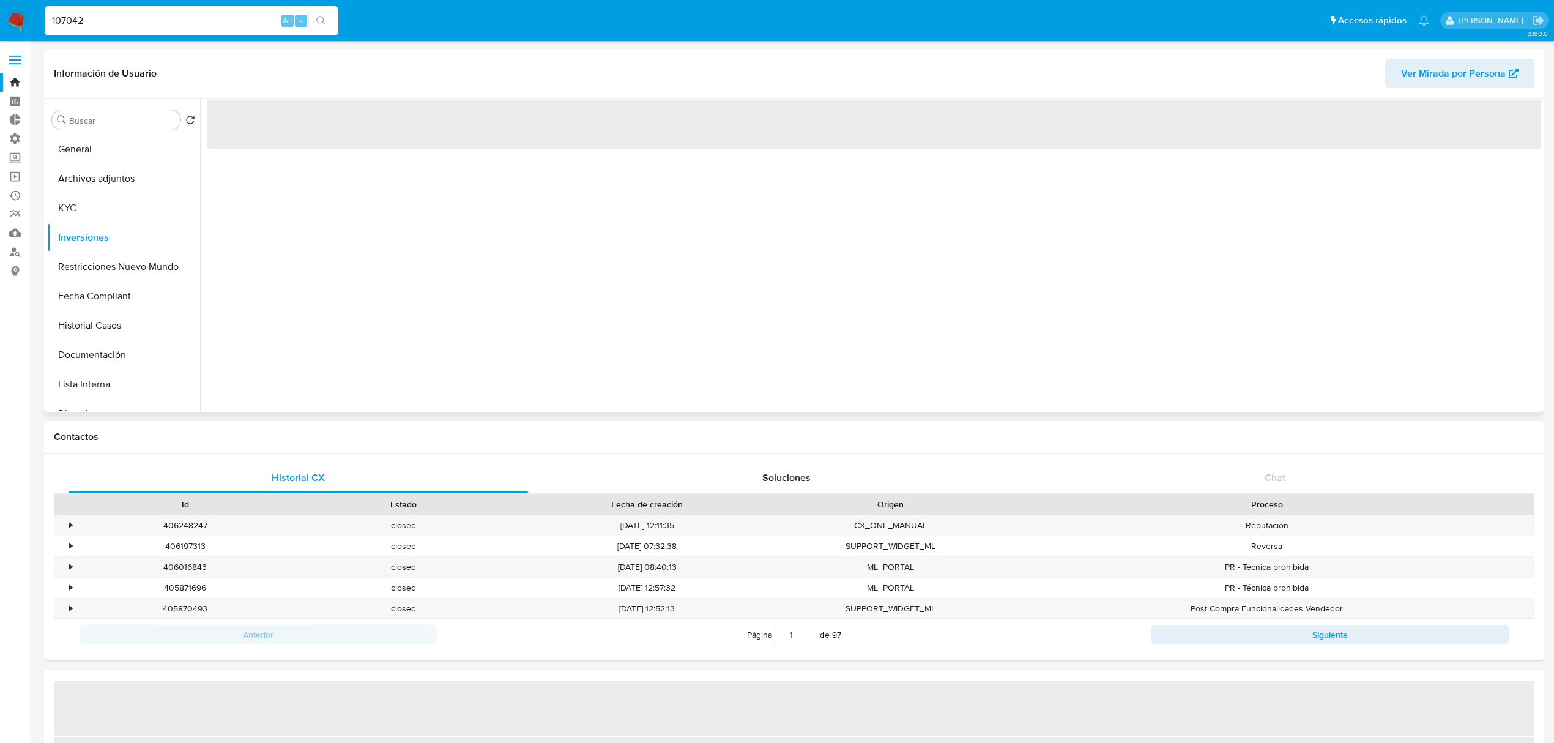
select select "10"
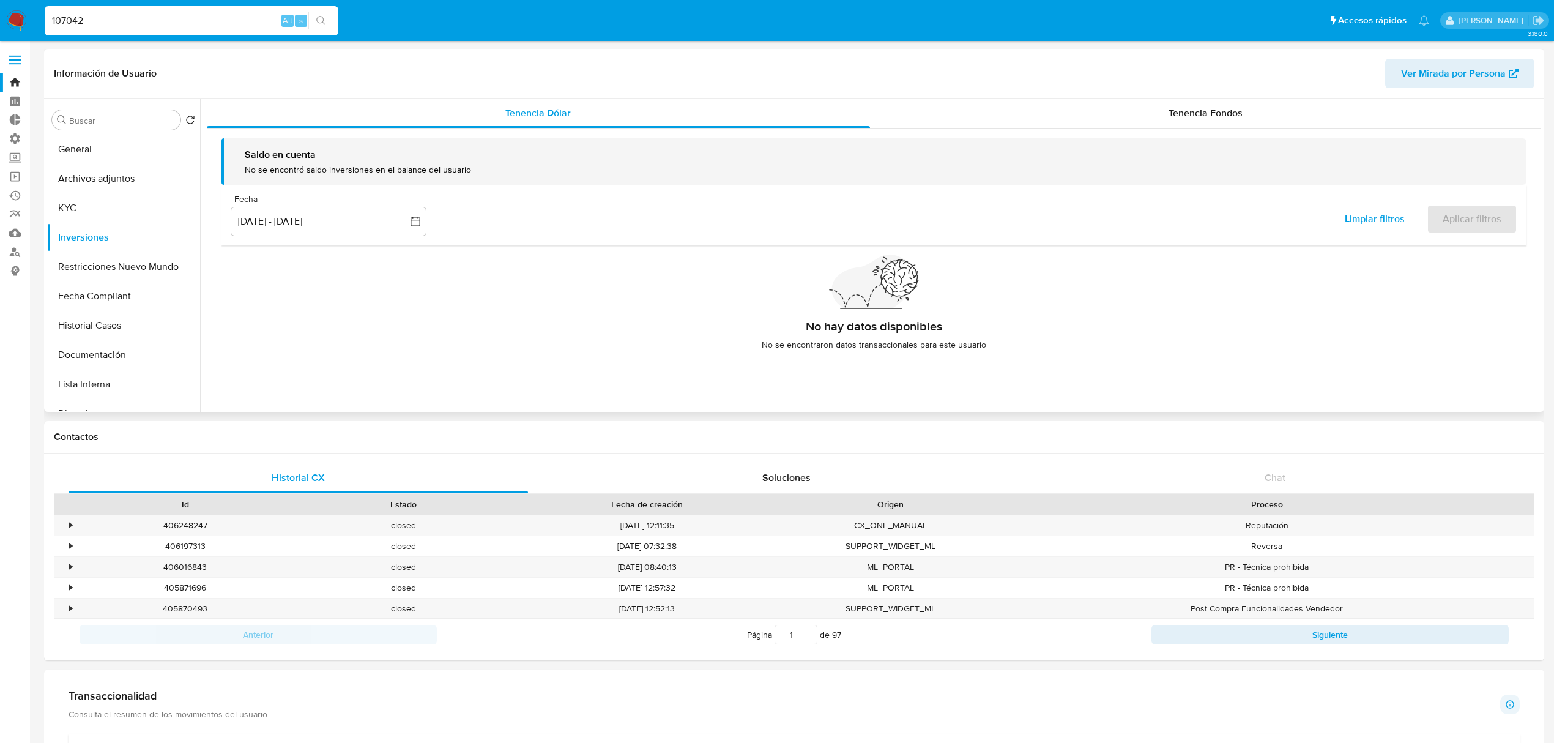
click at [1192, 130] on div "Saldo en cuenta No se encontró saldo inversiones en el balance del usuario Fech…" at bounding box center [874, 248] width 1334 height 241
click at [1200, 118] on span "Tenencia Fondos" at bounding box center [1206, 113] width 74 height 14
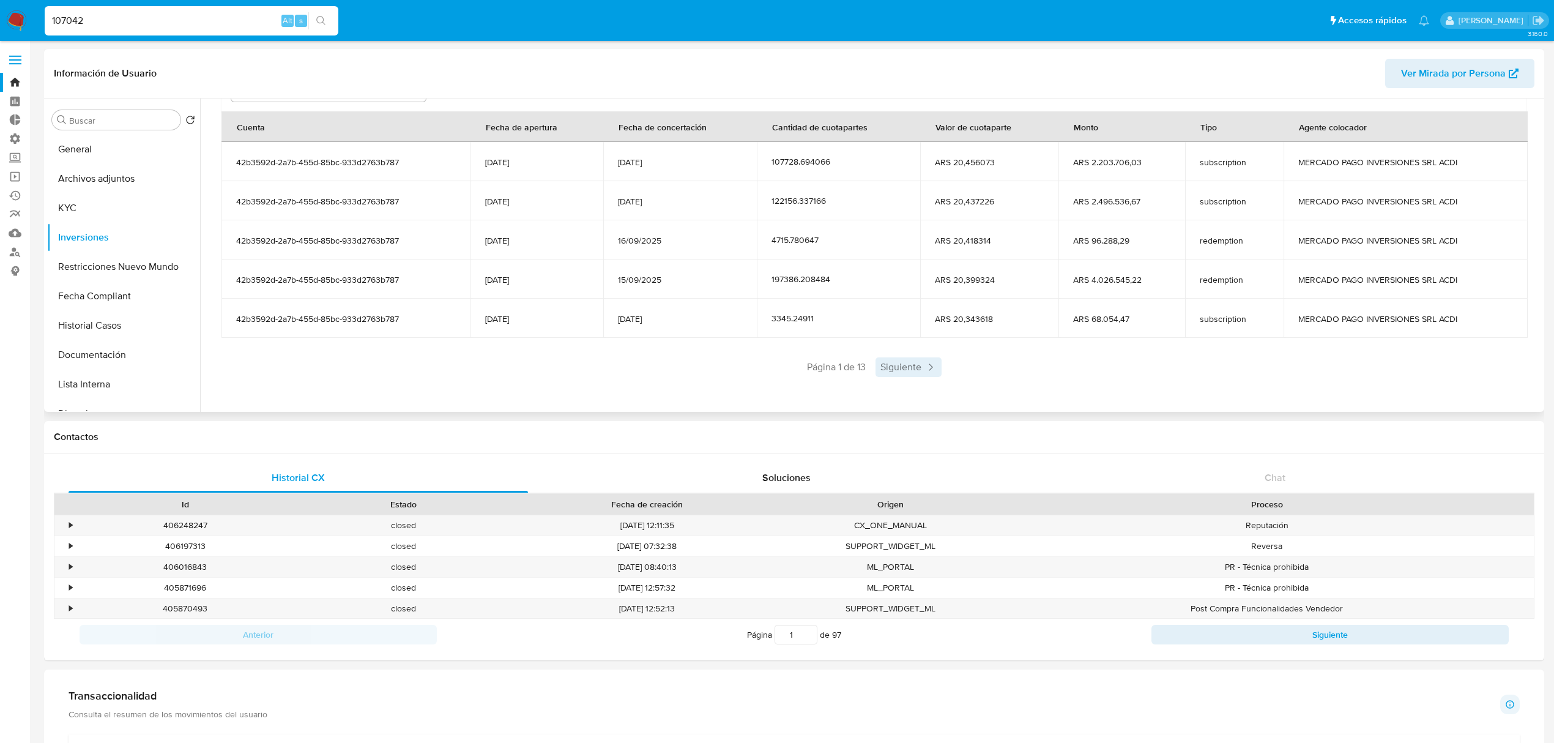
click at [917, 362] on span "Siguiente" at bounding box center [909, 367] width 66 height 20
drag, startPoint x: 929, startPoint y: 382, endPoint x: 937, endPoint y: 371, distance: 14.0
click at [930, 382] on div "Saldo en cuenta Total : ARS $4.808.677,61 USD Cambiar entre moneda local y USD …" at bounding box center [874, 193] width 1334 height 428
click at [938, 371] on span "Siguiente" at bounding box center [945, 367] width 66 height 20
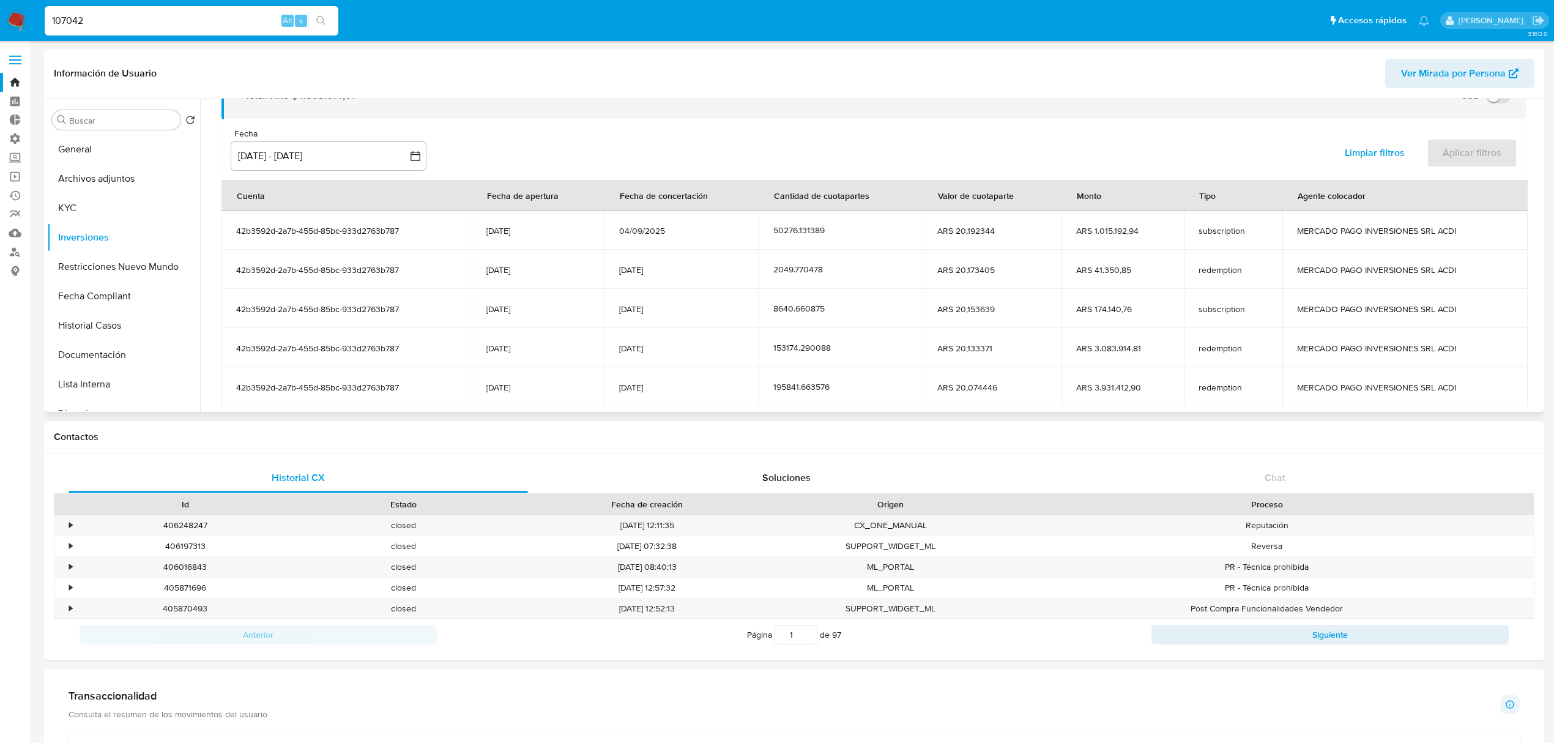
scroll to position [150, 0]
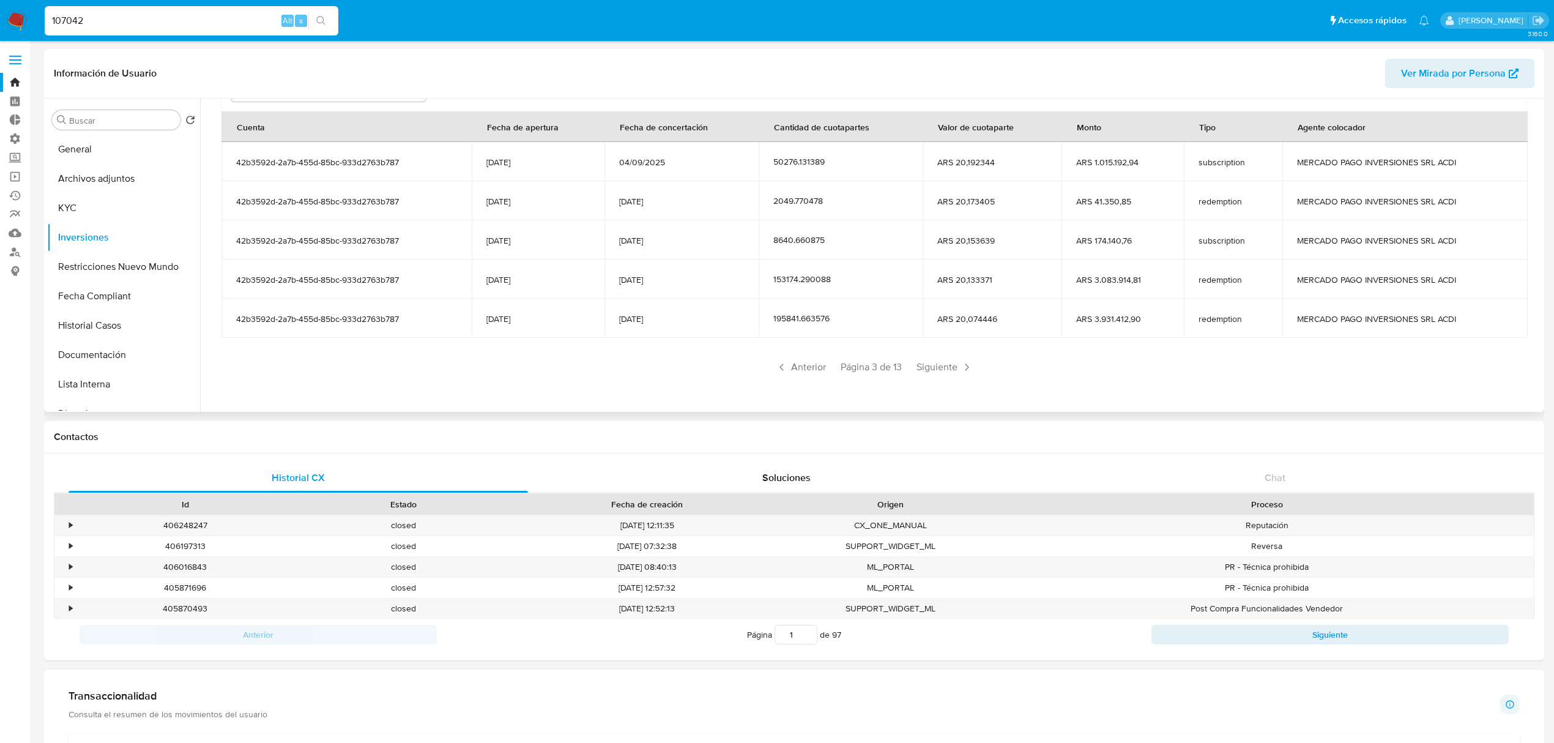
click at [950, 378] on div "Saldo en cuenta Total : ARS $4.808.677,61 USD Cambiar entre moneda local y USD …" at bounding box center [874, 193] width 1334 height 428
click at [941, 363] on span "Siguiente" at bounding box center [945, 367] width 66 height 20
click at [945, 374] on span "Siguiente" at bounding box center [945, 367] width 66 height 20
click at [943, 373] on span "Siguiente" at bounding box center [945, 367] width 66 height 20
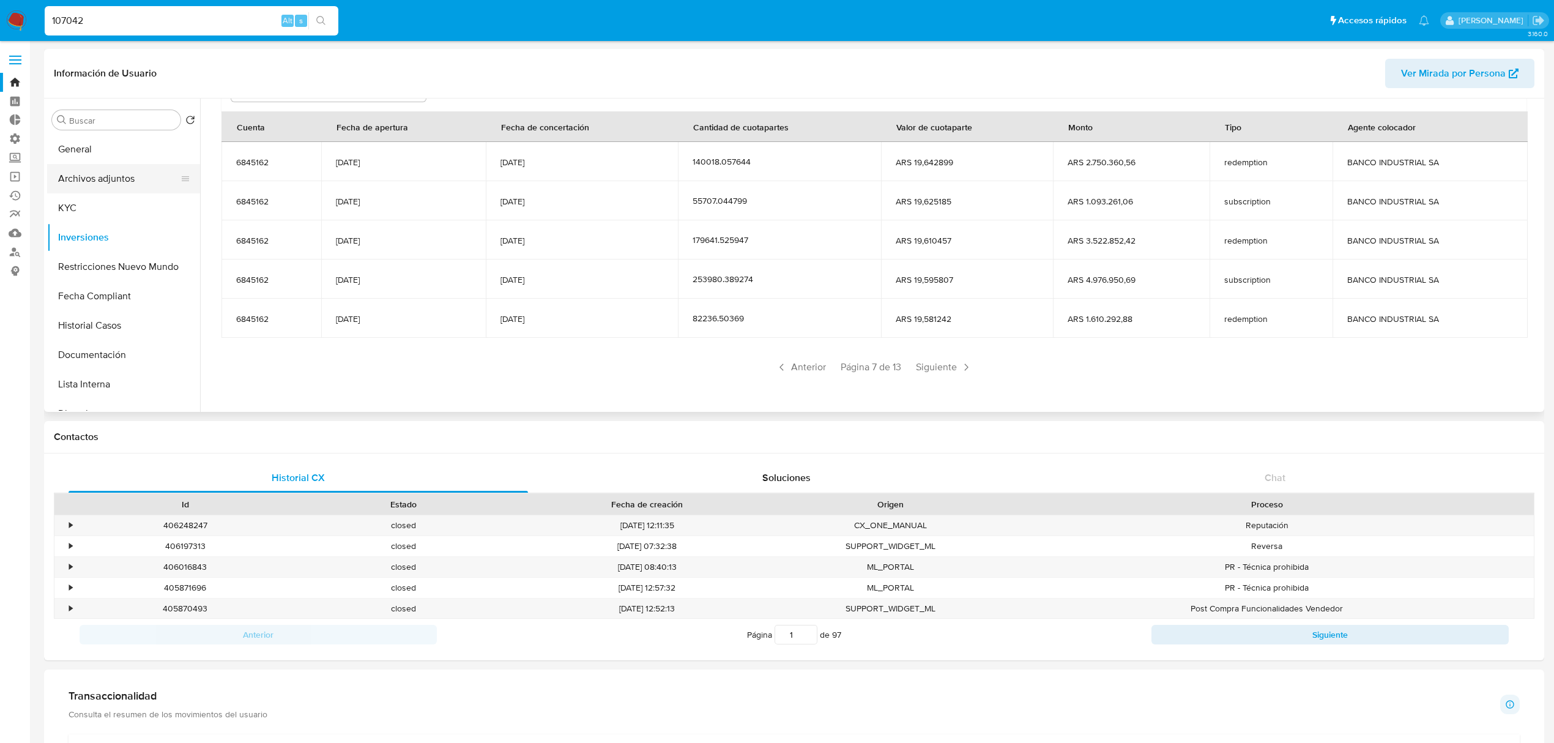
click at [80, 169] on button "Archivos adjuntos" at bounding box center [118, 178] width 143 height 29
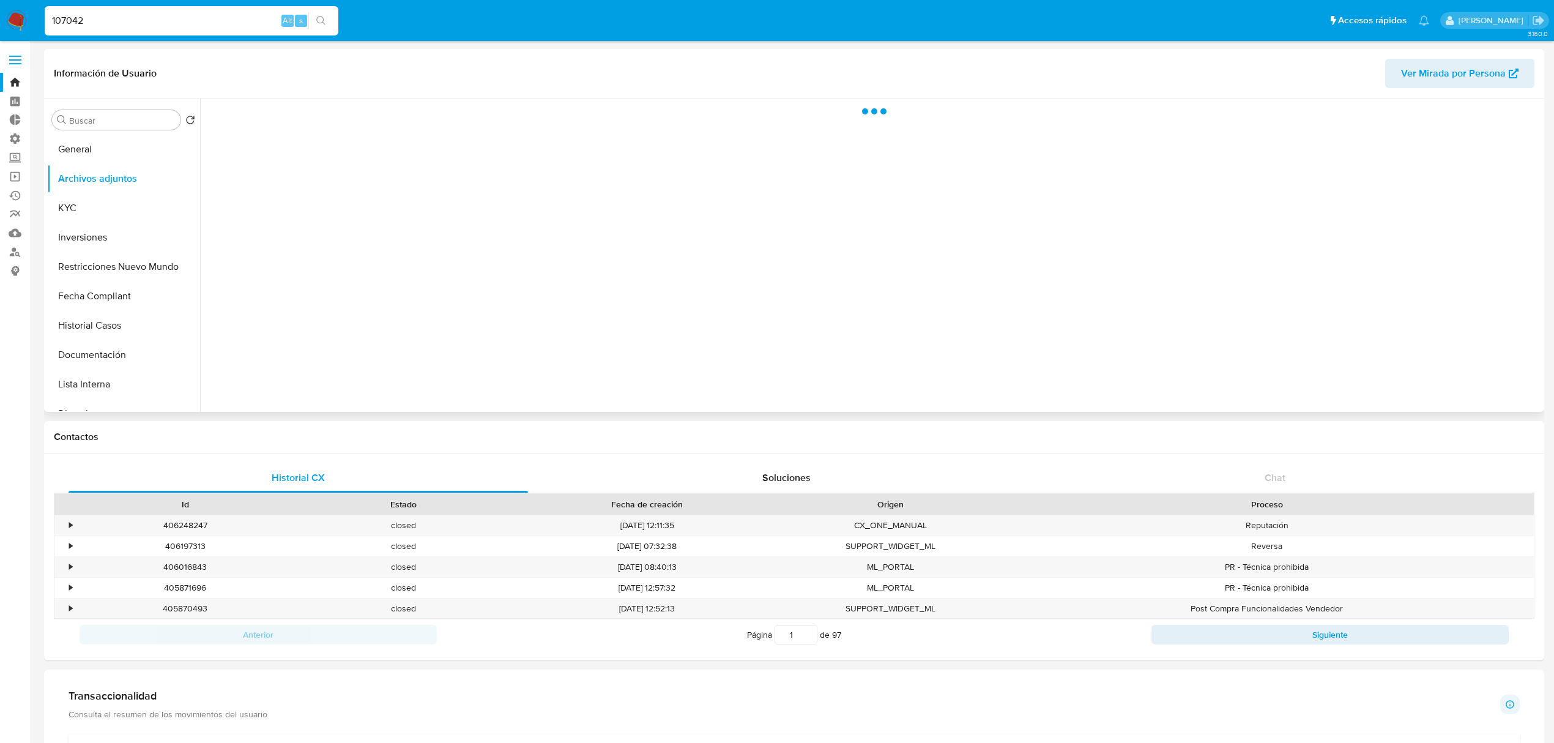
scroll to position [0, 0]
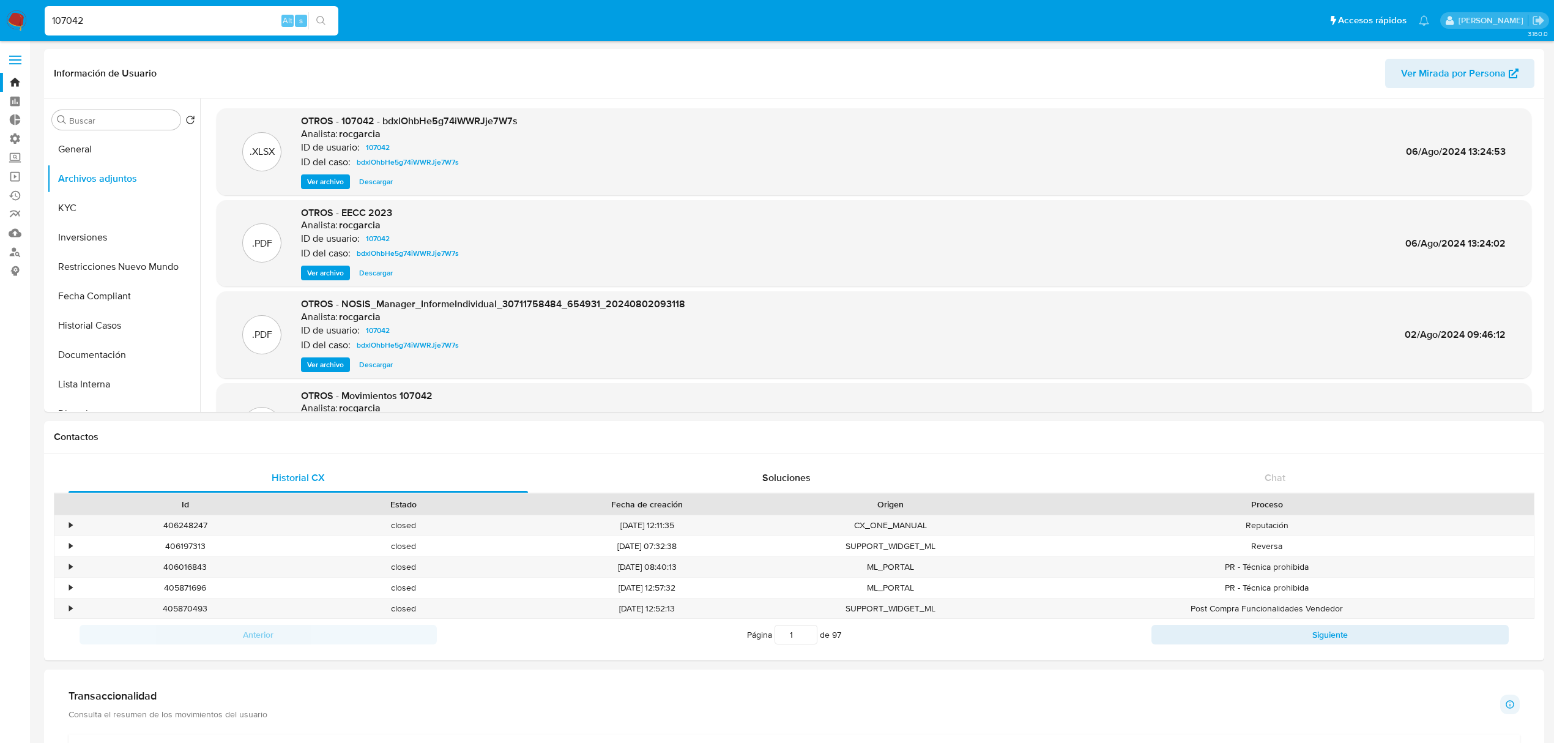
drag, startPoint x: 169, startPoint y: 18, endPoint x: -149, endPoint y: 84, distance: 325.5
paste input "65241331"
type input "652413312"
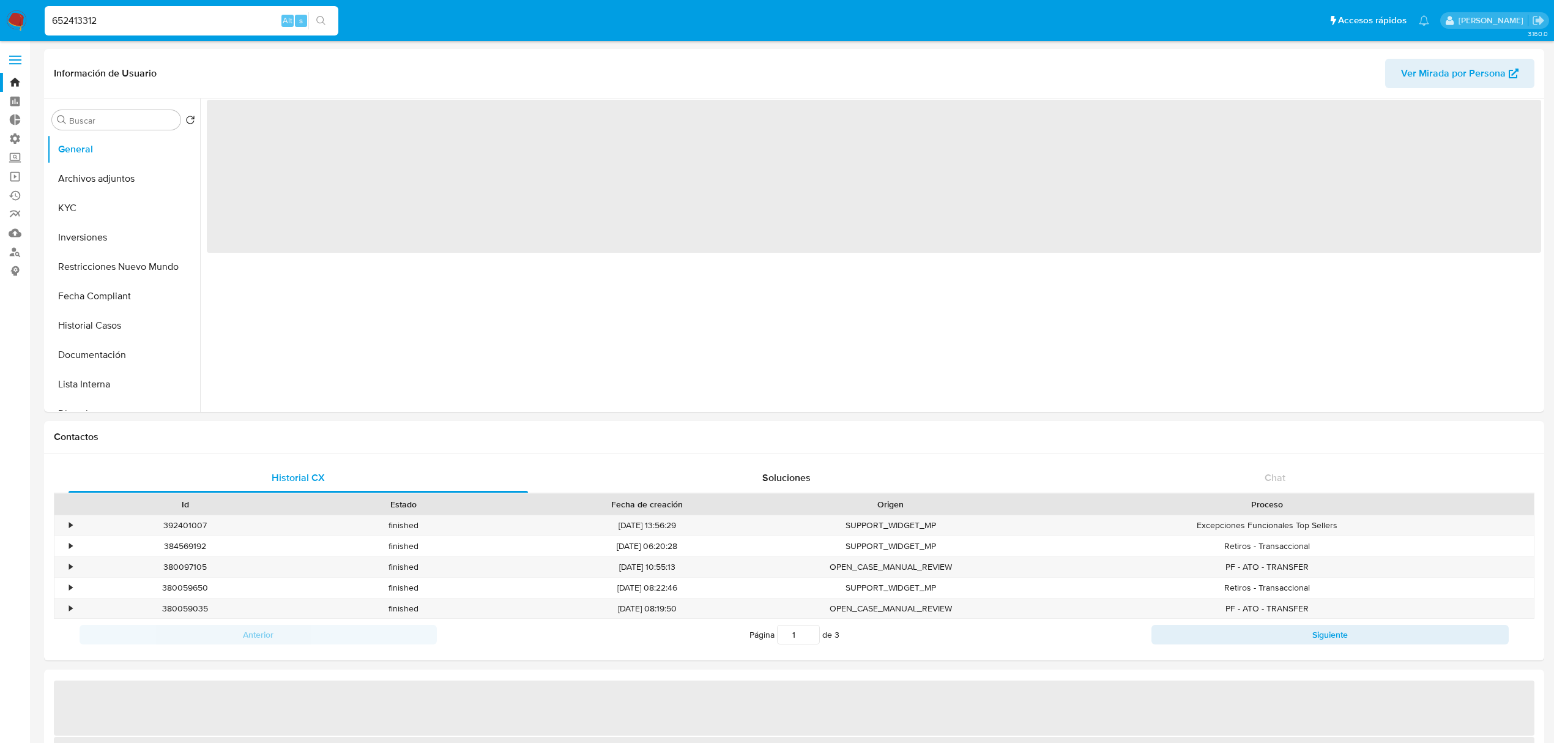
select select "10"
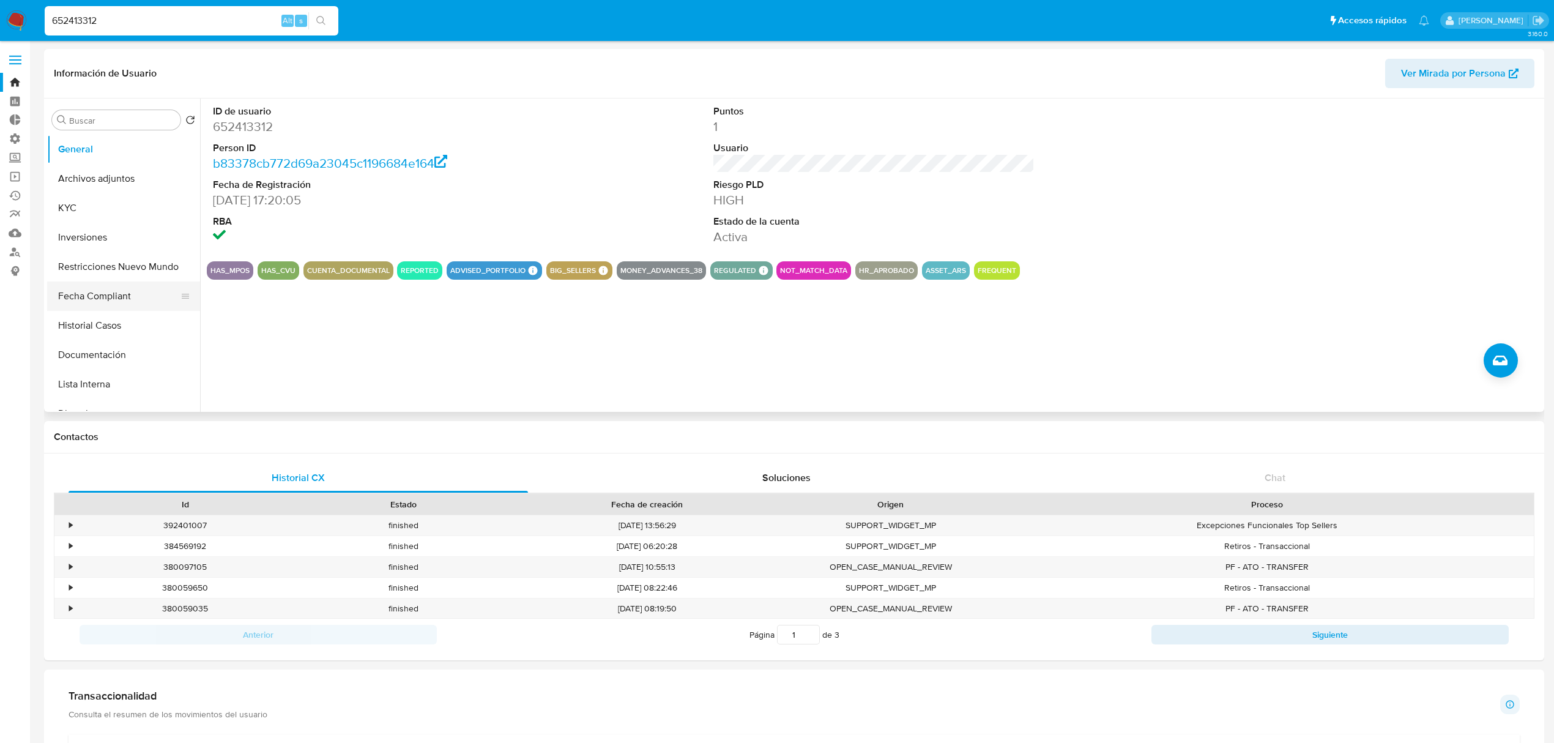
click at [114, 306] on button "Fecha Compliant" at bounding box center [118, 295] width 143 height 29
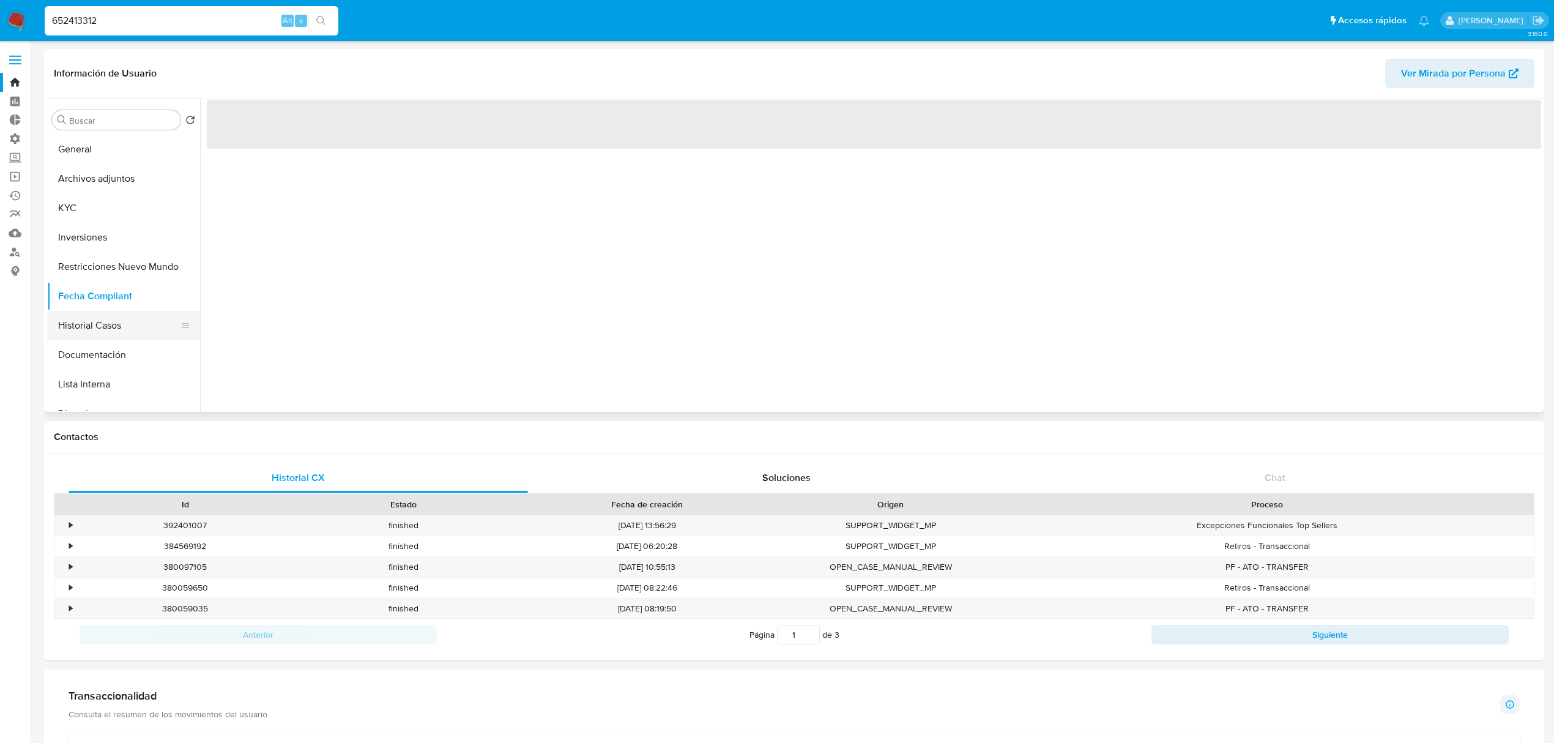
click at [113, 326] on button "Historial Casos" at bounding box center [118, 325] width 143 height 29
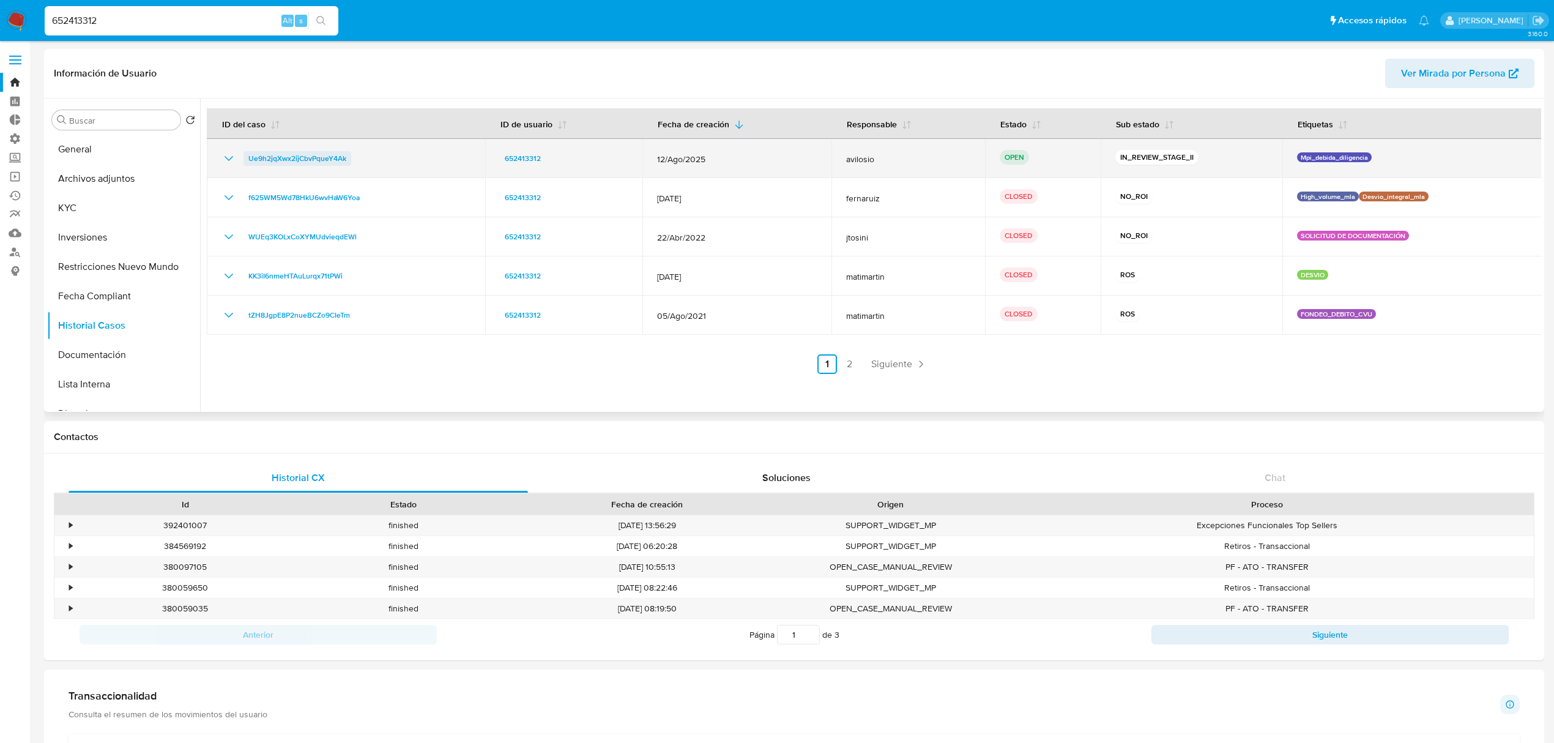
click at [311, 152] on span "Ue9h2jqXwx2ijCbvPqueY4Ak" at bounding box center [297, 158] width 98 height 15
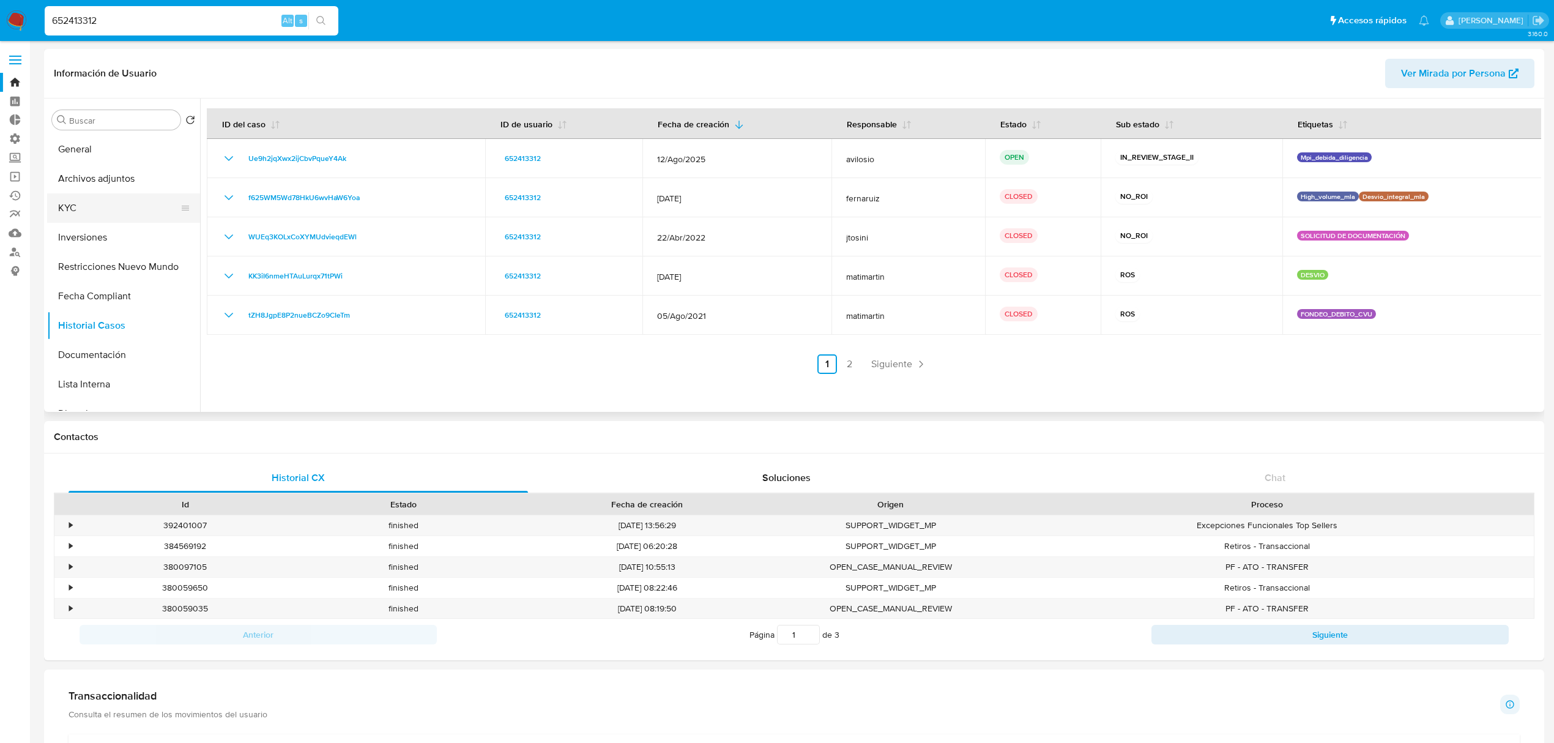
click at [110, 199] on button "KYC" at bounding box center [118, 207] width 143 height 29
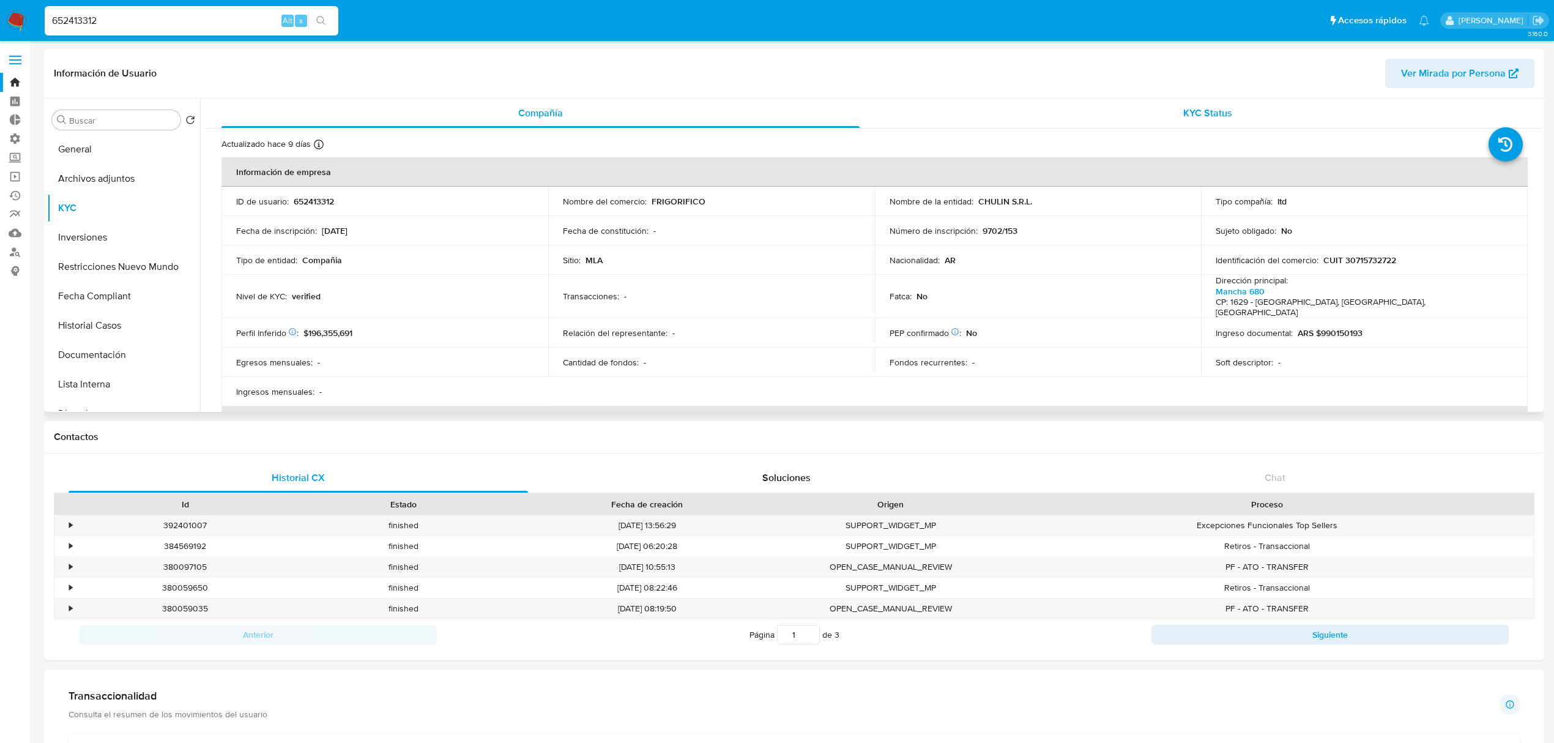
click at [1251, 122] on div "KYC Status" at bounding box center [1208, 113] width 638 height 29
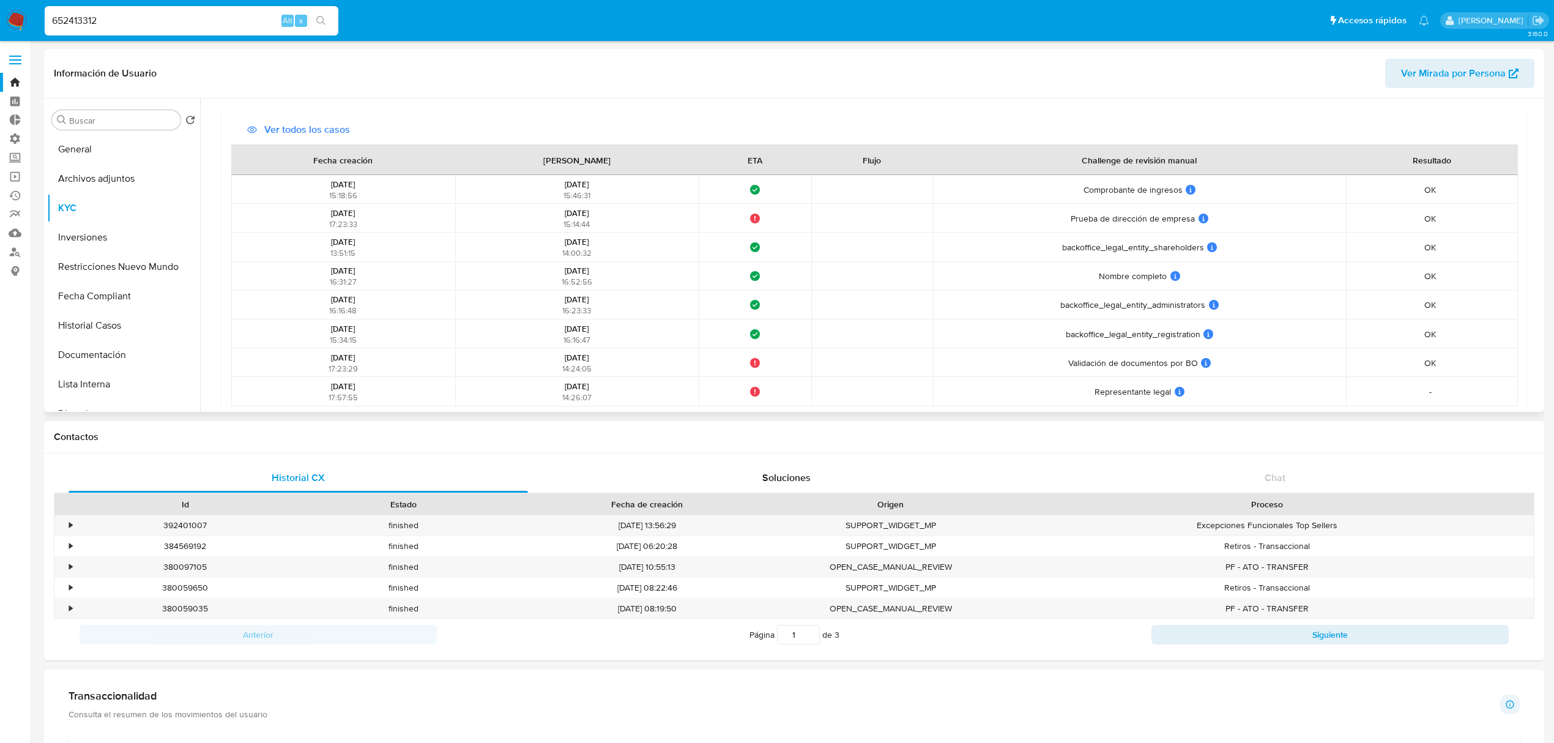
scroll to position [368, 0]
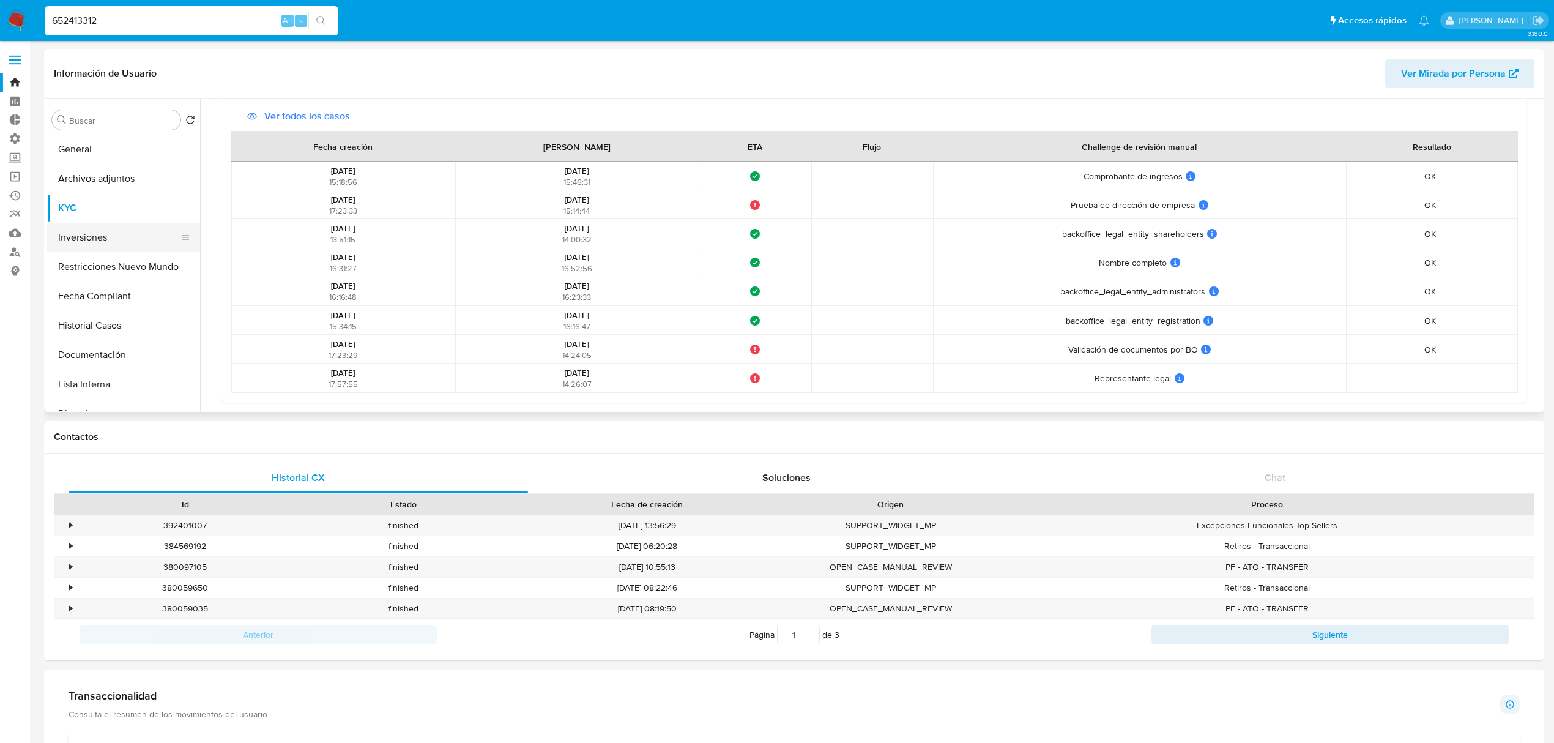
click at [125, 230] on button "Inversiones" at bounding box center [118, 237] width 143 height 29
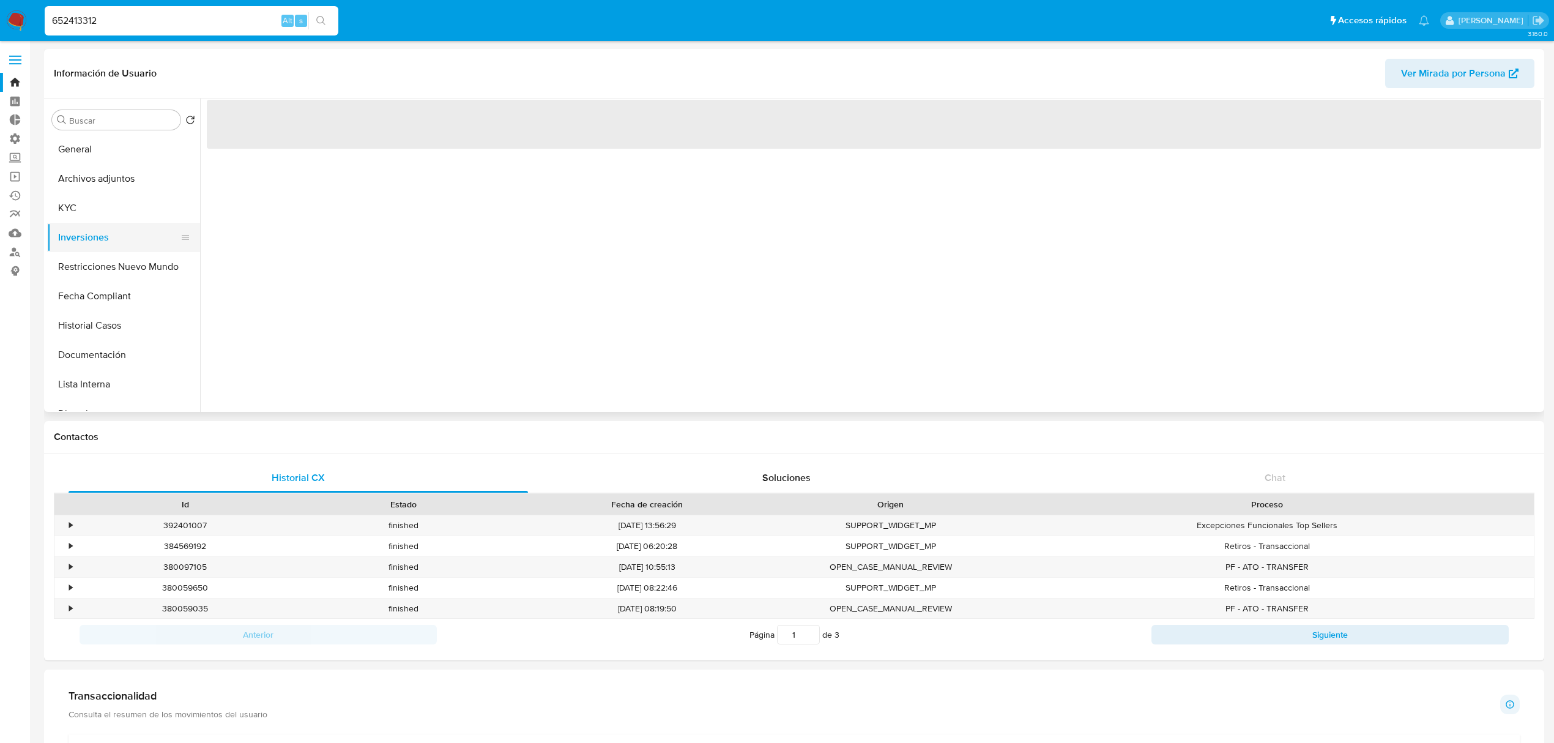
scroll to position [0, 0]
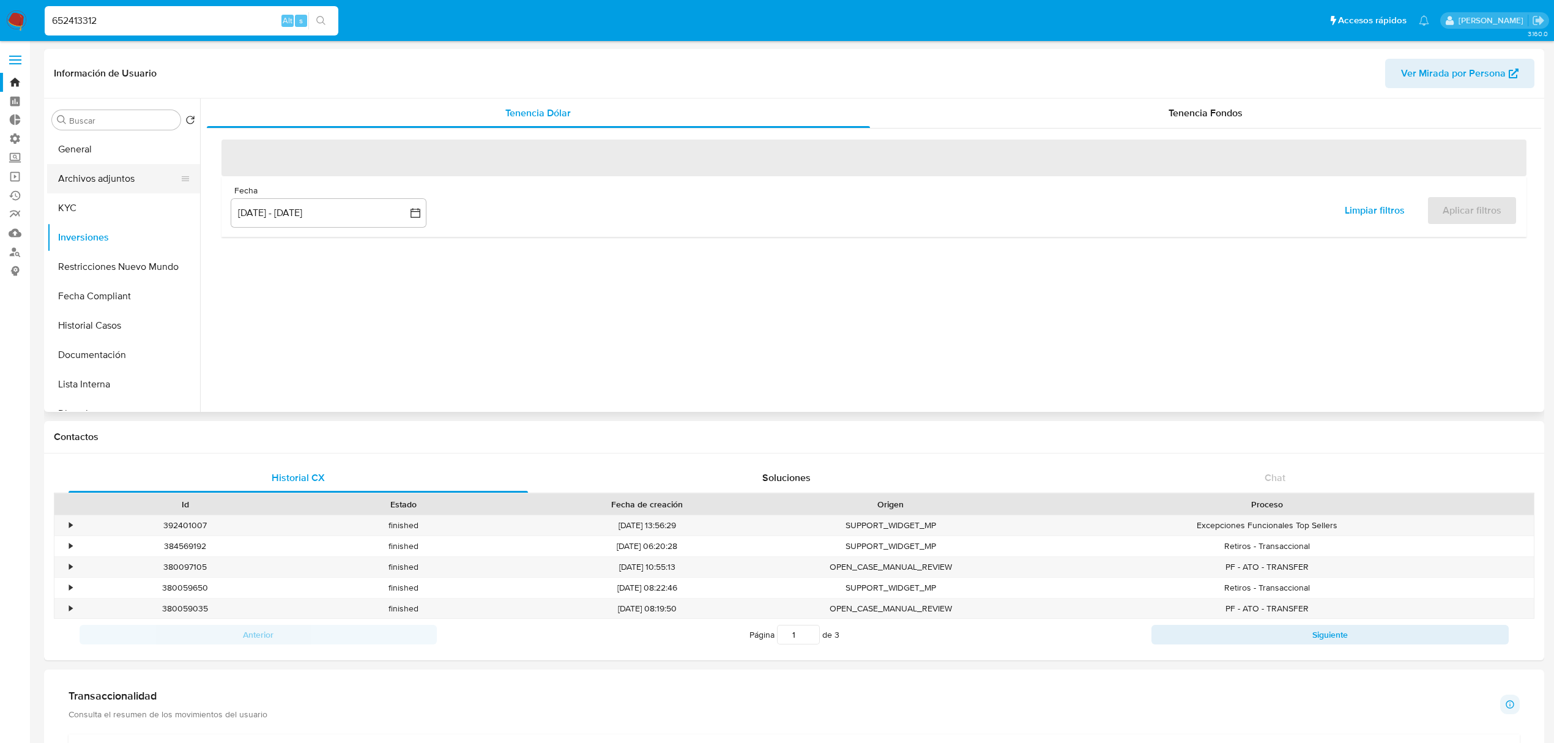
click at [138, 175] on button "Archivos adjuntos" at bounding box center [118, 178] width 143 height 29
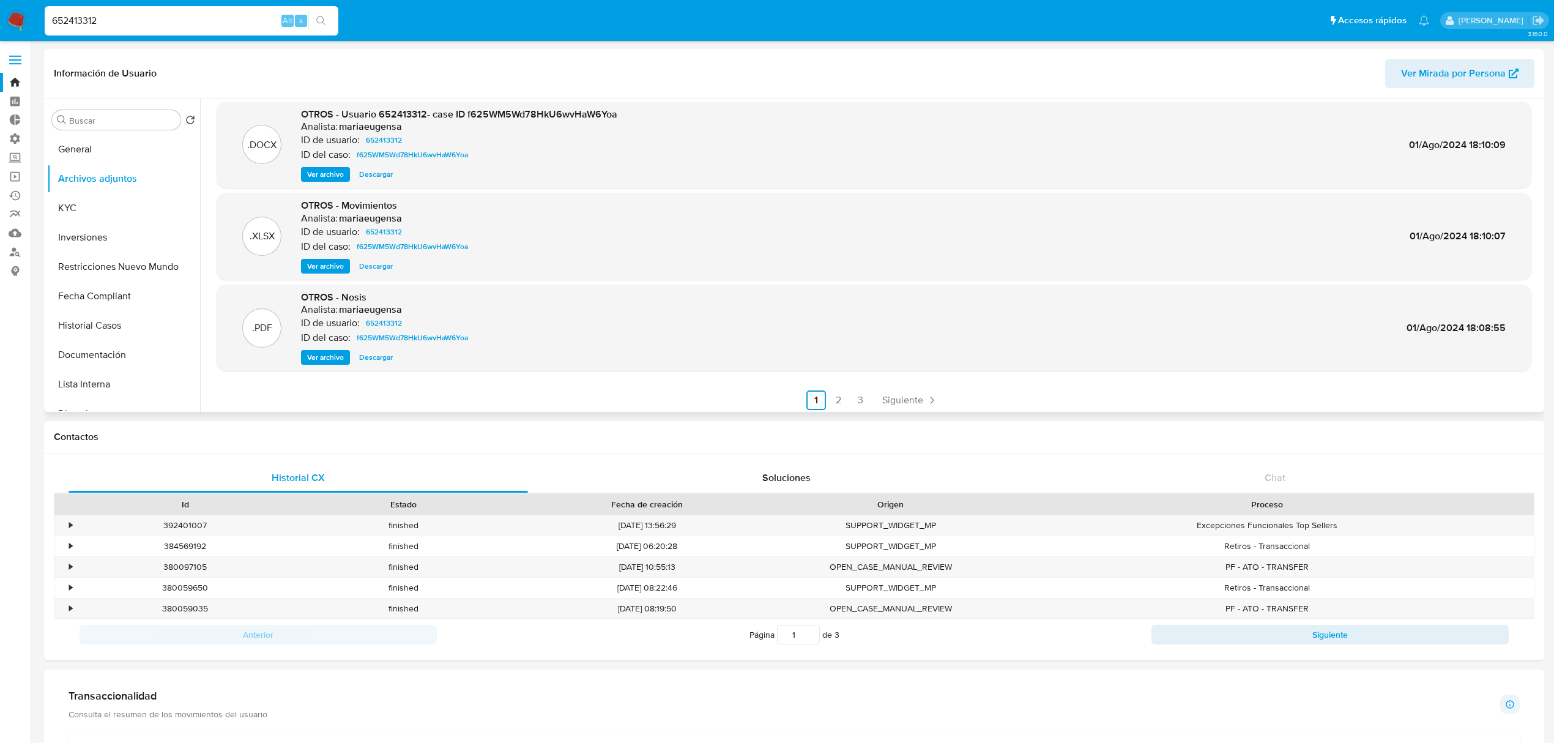
scroll to position [103, 0]
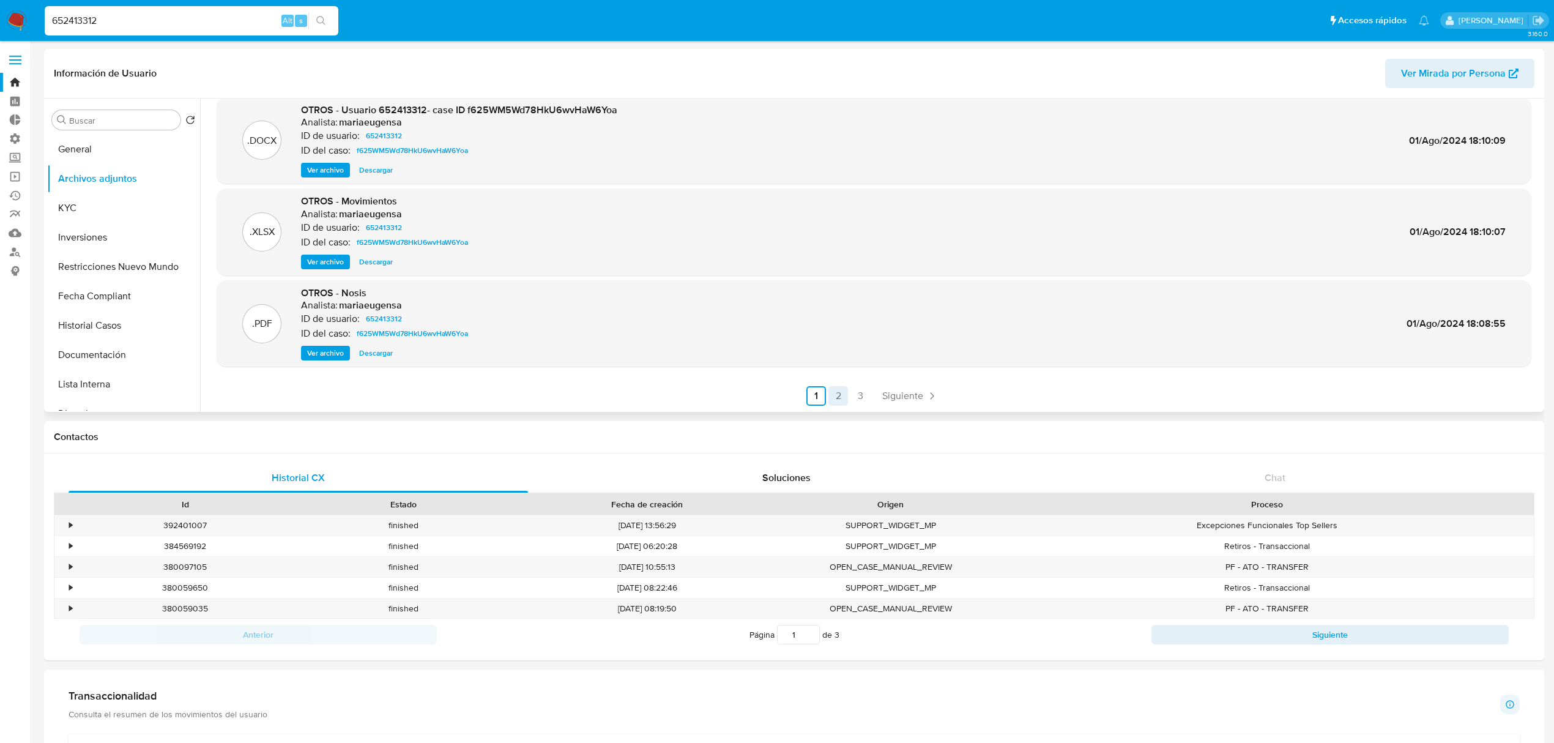
click at [838, 397] on link "2" at bounding box center [838, 396] width 20 height 20
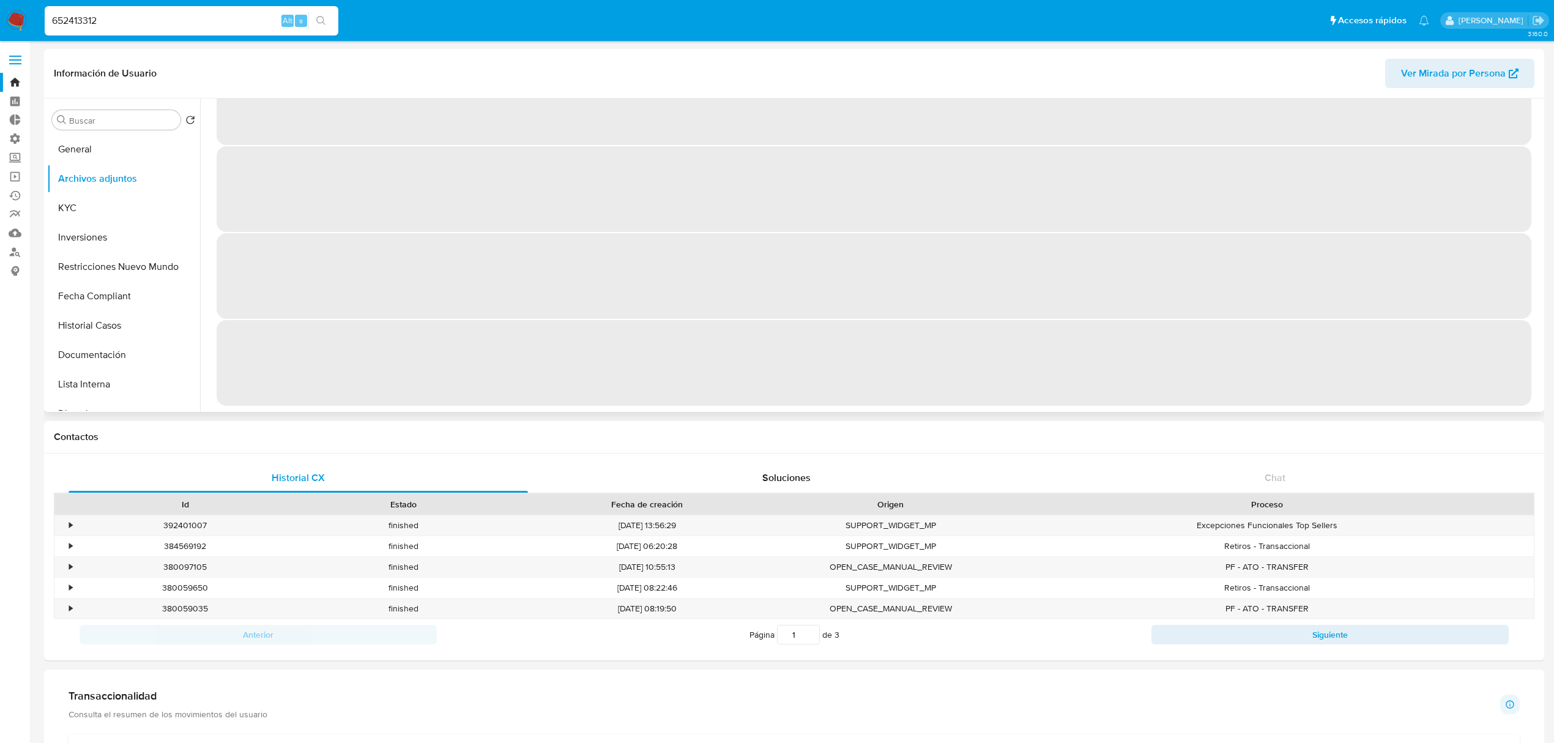
scroll to position [0, 0]
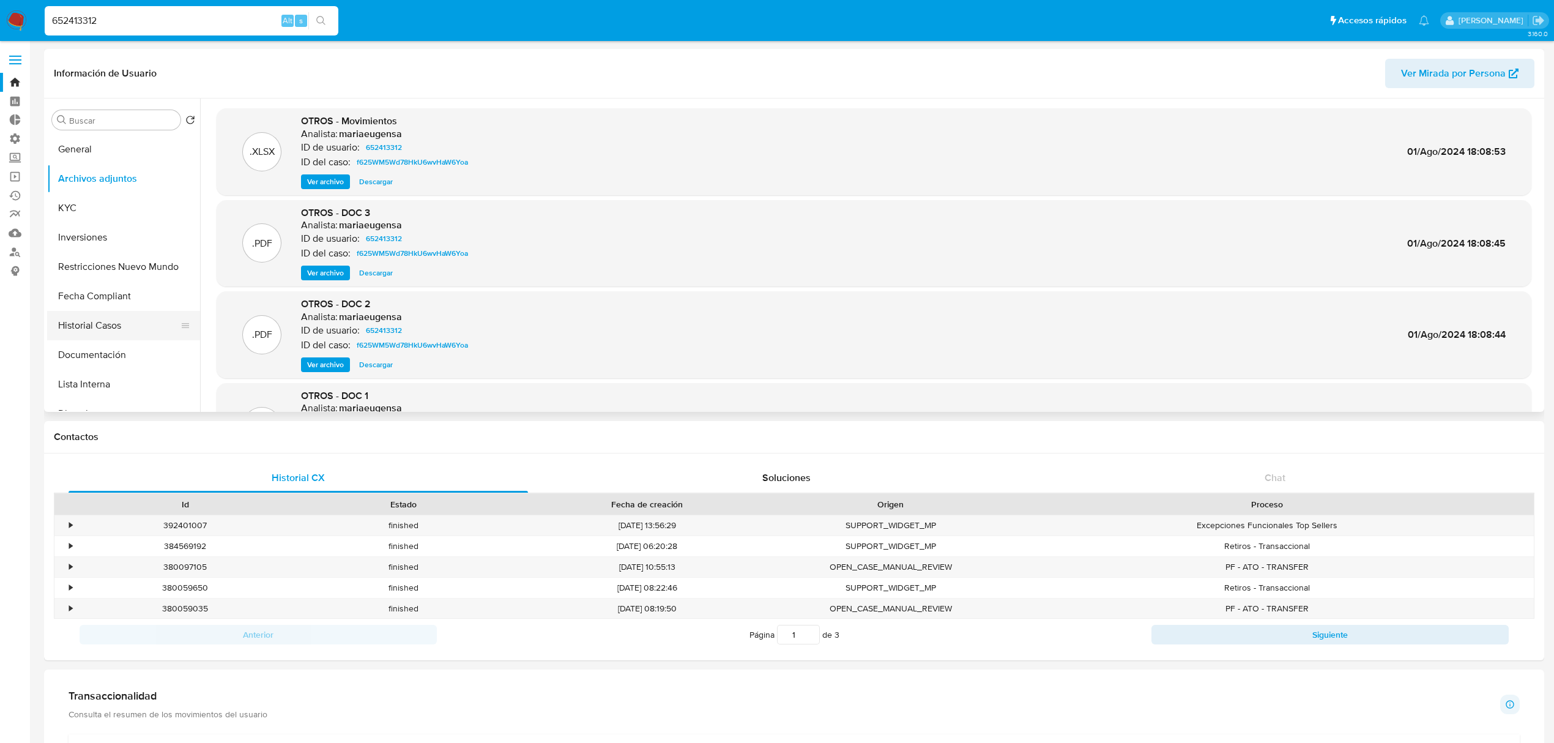
click at [93, 322] on button "Historial Casos" at bounding box center [118, 325] width 143 height 29
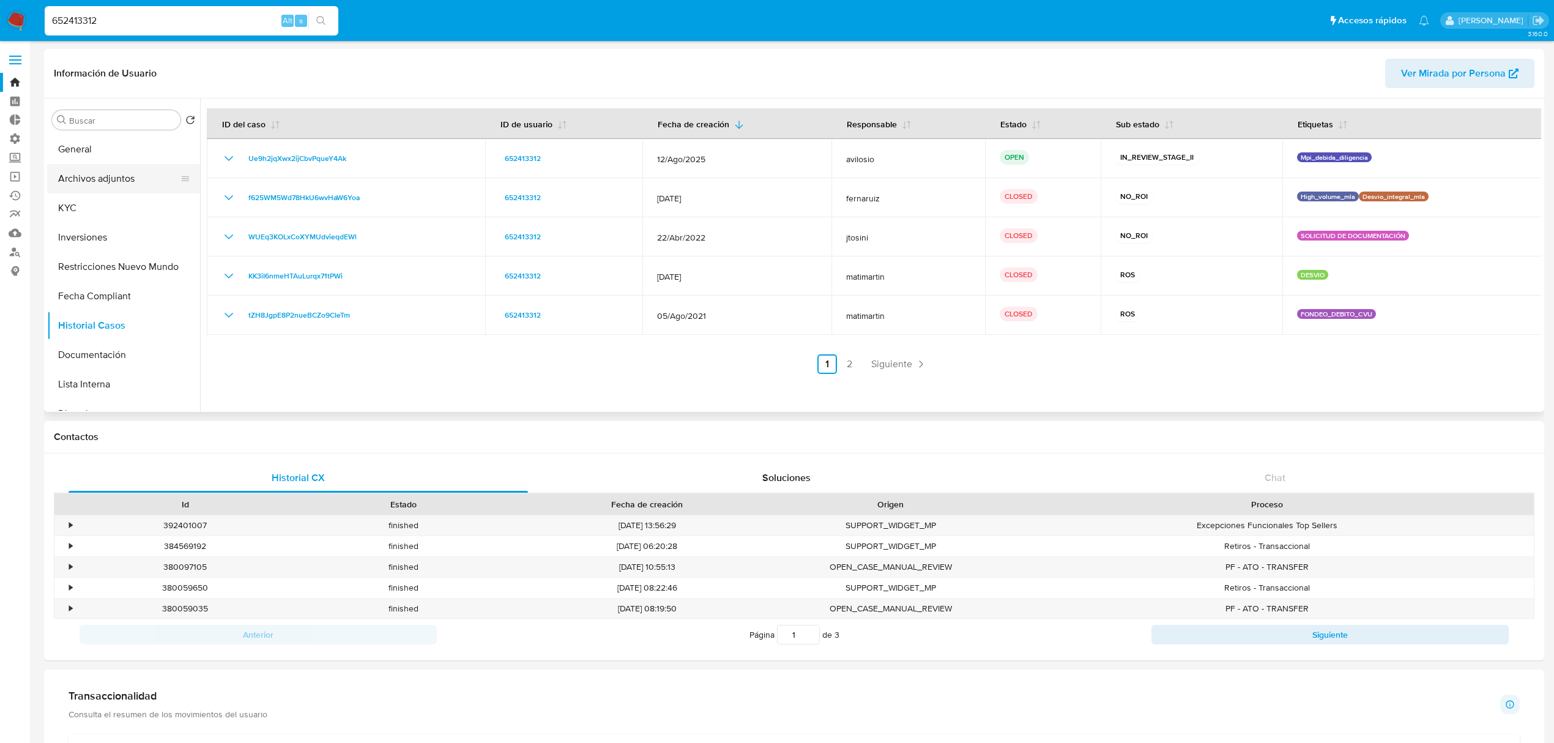
click at [128, 180] on button "Archivos adjuntos" at bounding box center [118, 178] width 143 height 29
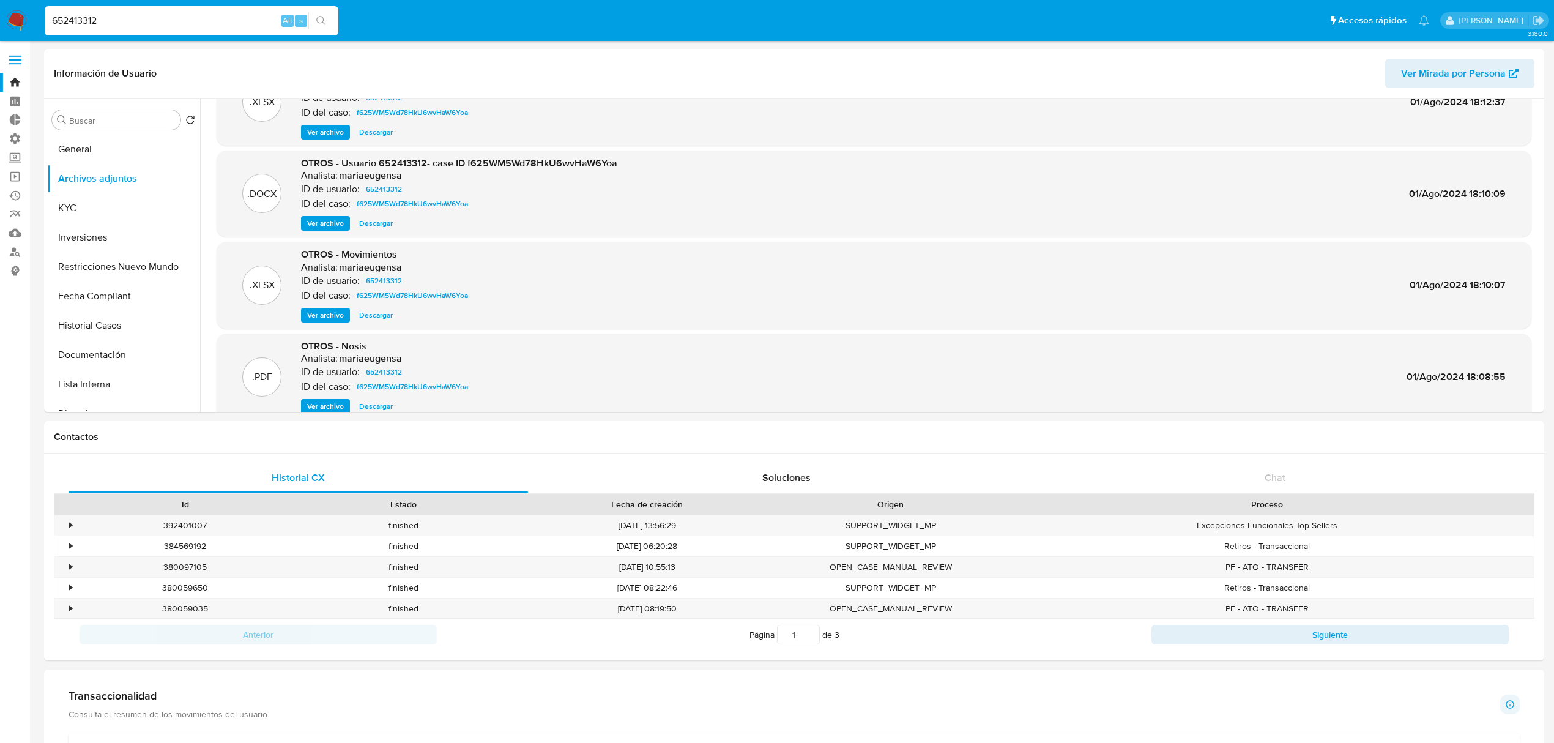
scroll to position [21, 0]
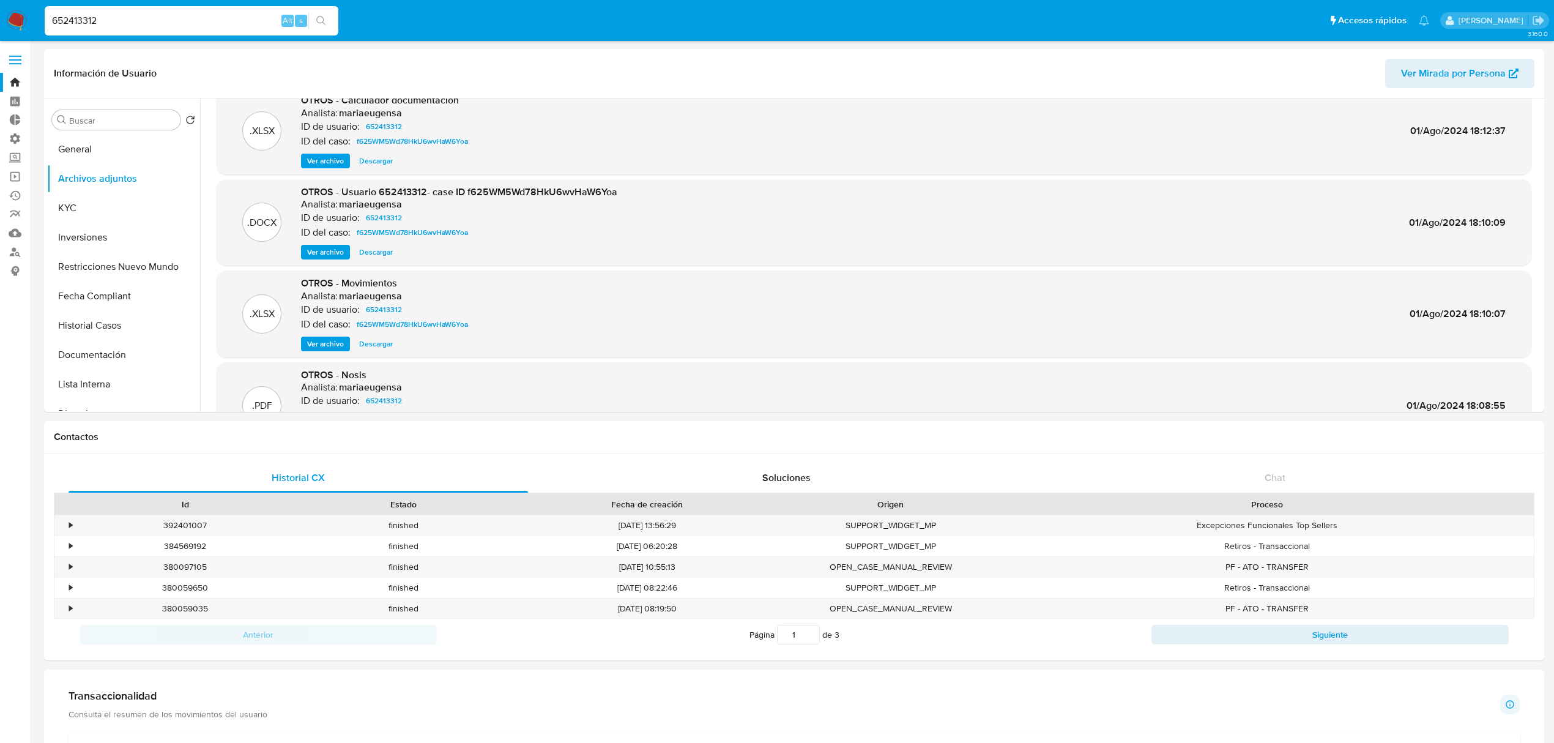
click at [322, 155] on span "Ver archivo" at bounding box center [325, 161] width 37 height 12
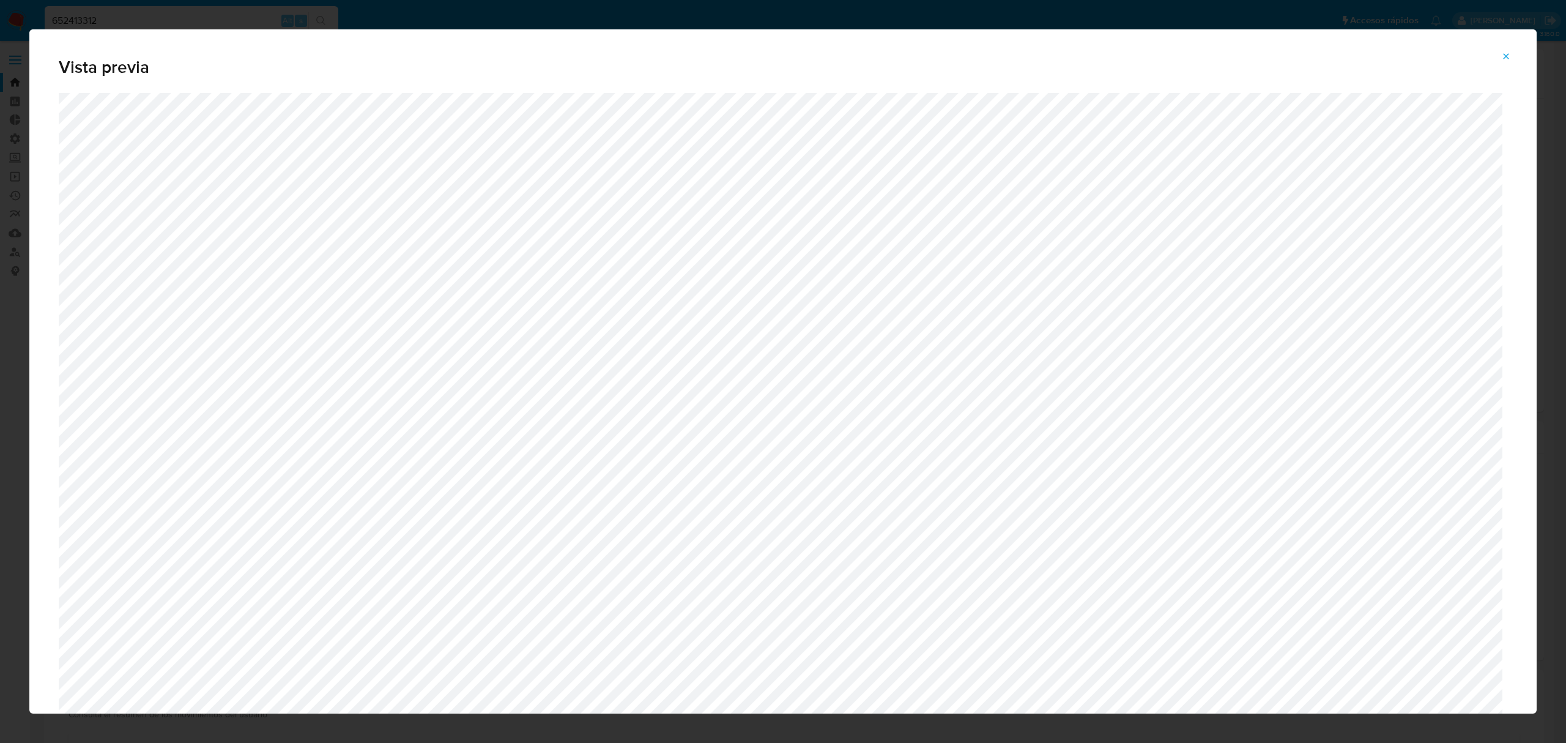
click at [1492, 54] on div "Vista previa" at bounding box center [783, 61] width 1508 height 64
click at [1503, 54] on button "Attachment preview" at bounding box center [1506, 56] width 27 height 20
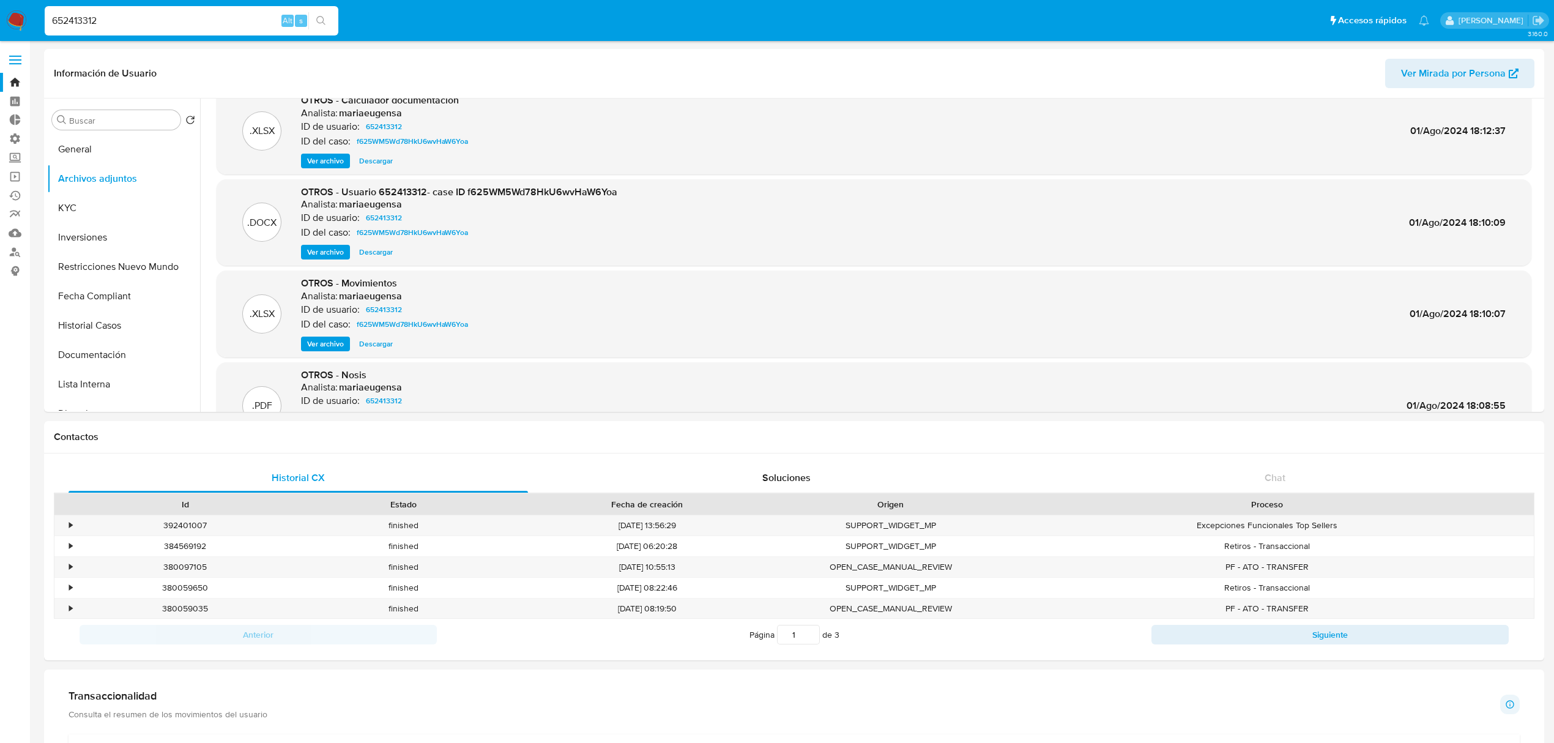
click at [382, 160] on span "Descargar" at bounding box center [376, 161] width 34 height 12
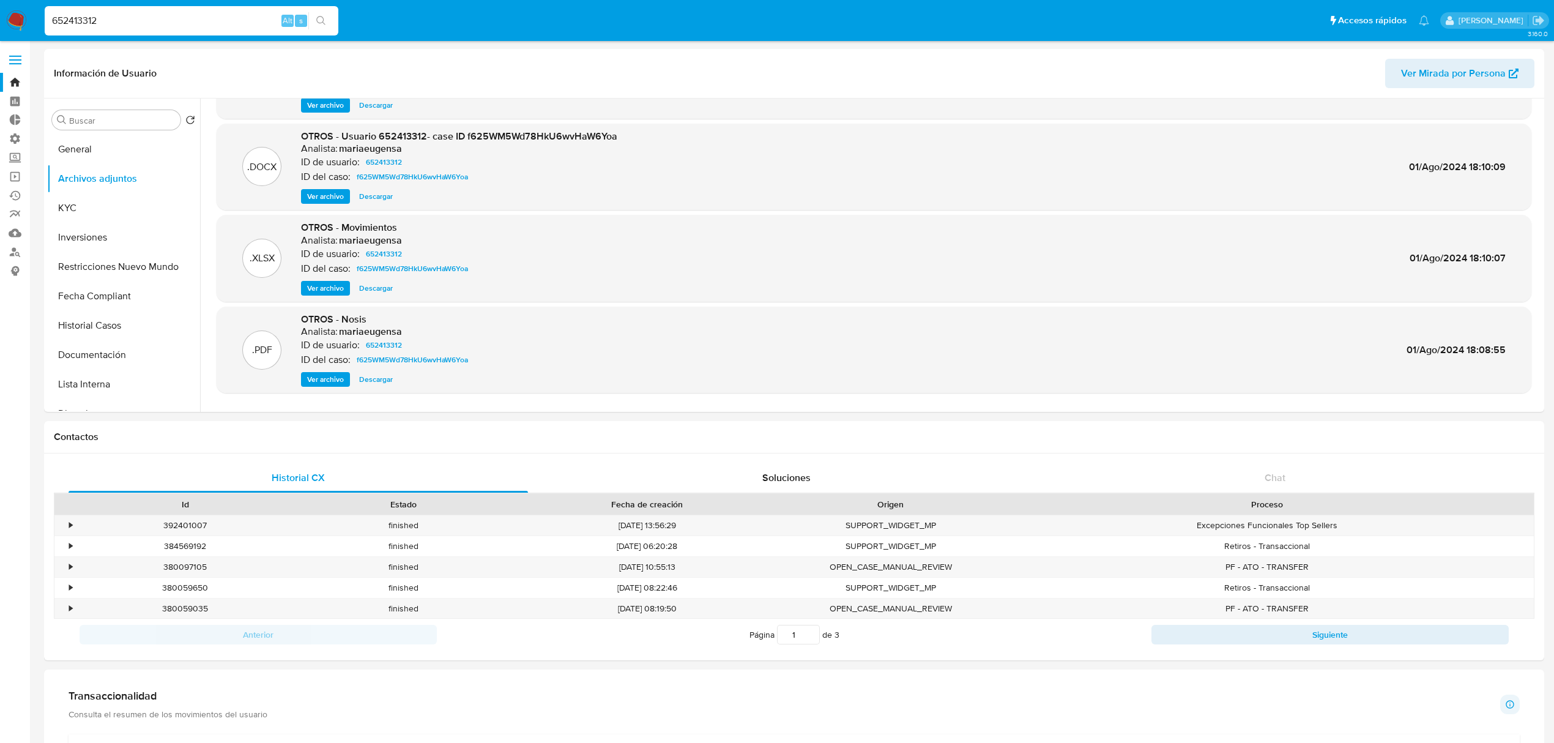
scroll to position [103, 0]
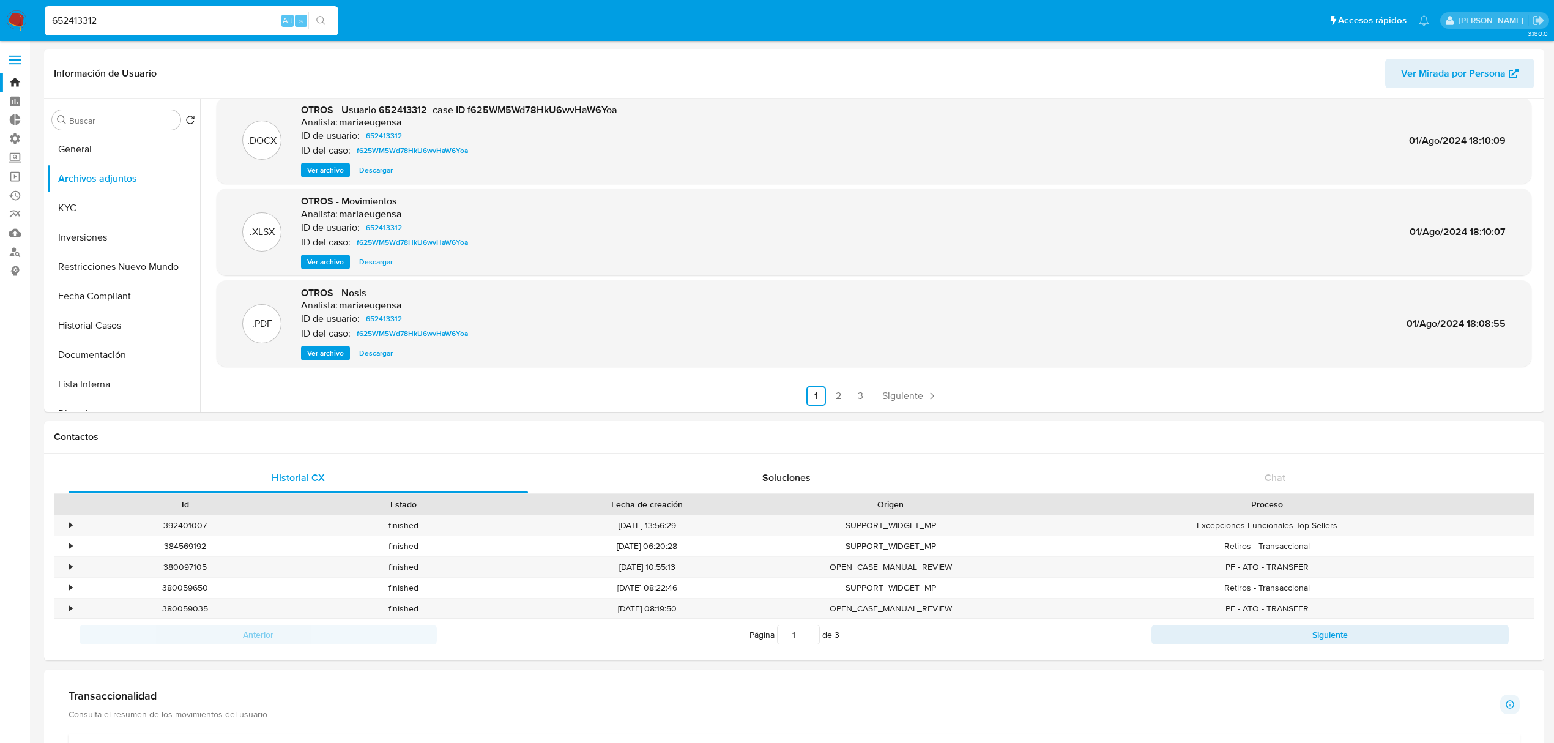
click at [835, 395] on link "2" at bounding box center [838, 396] width 20 height 20
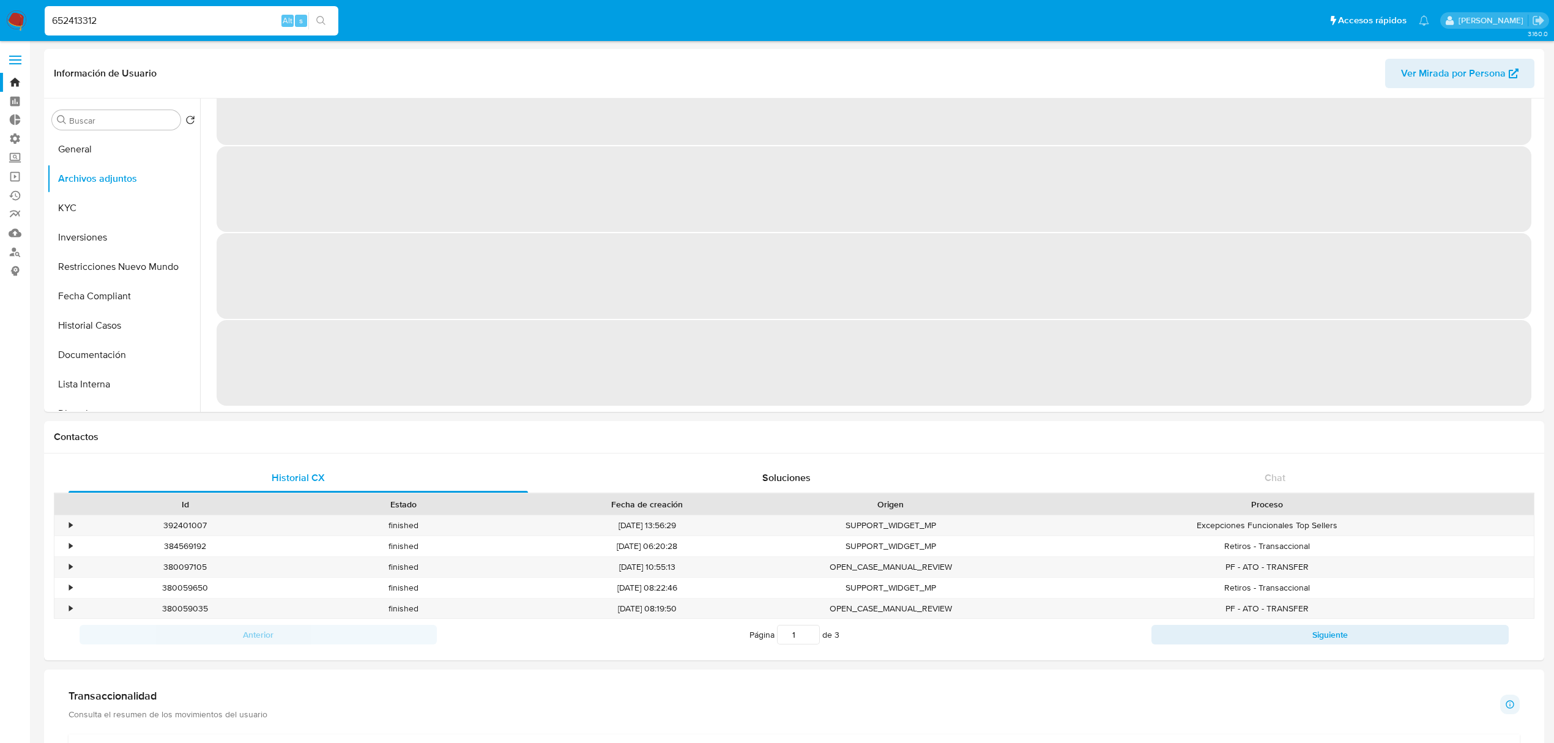
scroll to position [0, 0]
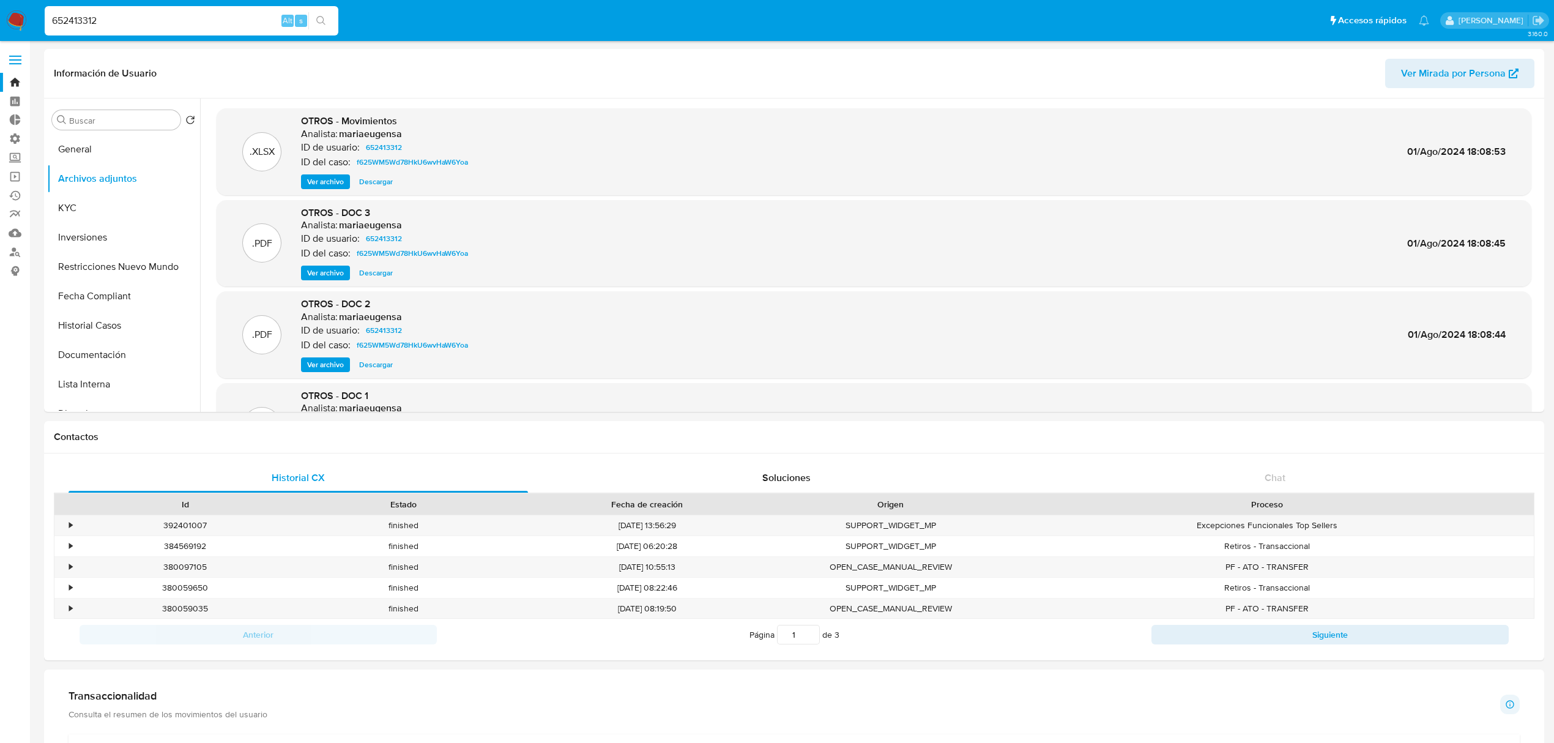
click at [379, 281] on div ".PDF OTROS - DOC 3 Analista: mariaeugensa ID de usuario: 652413312 ID del caso:…" at bounding box center [874, 243] width 1315 height 87
click at [379, 275] on span "Descargar" at bounding box center [376, 273] width 34 height 12
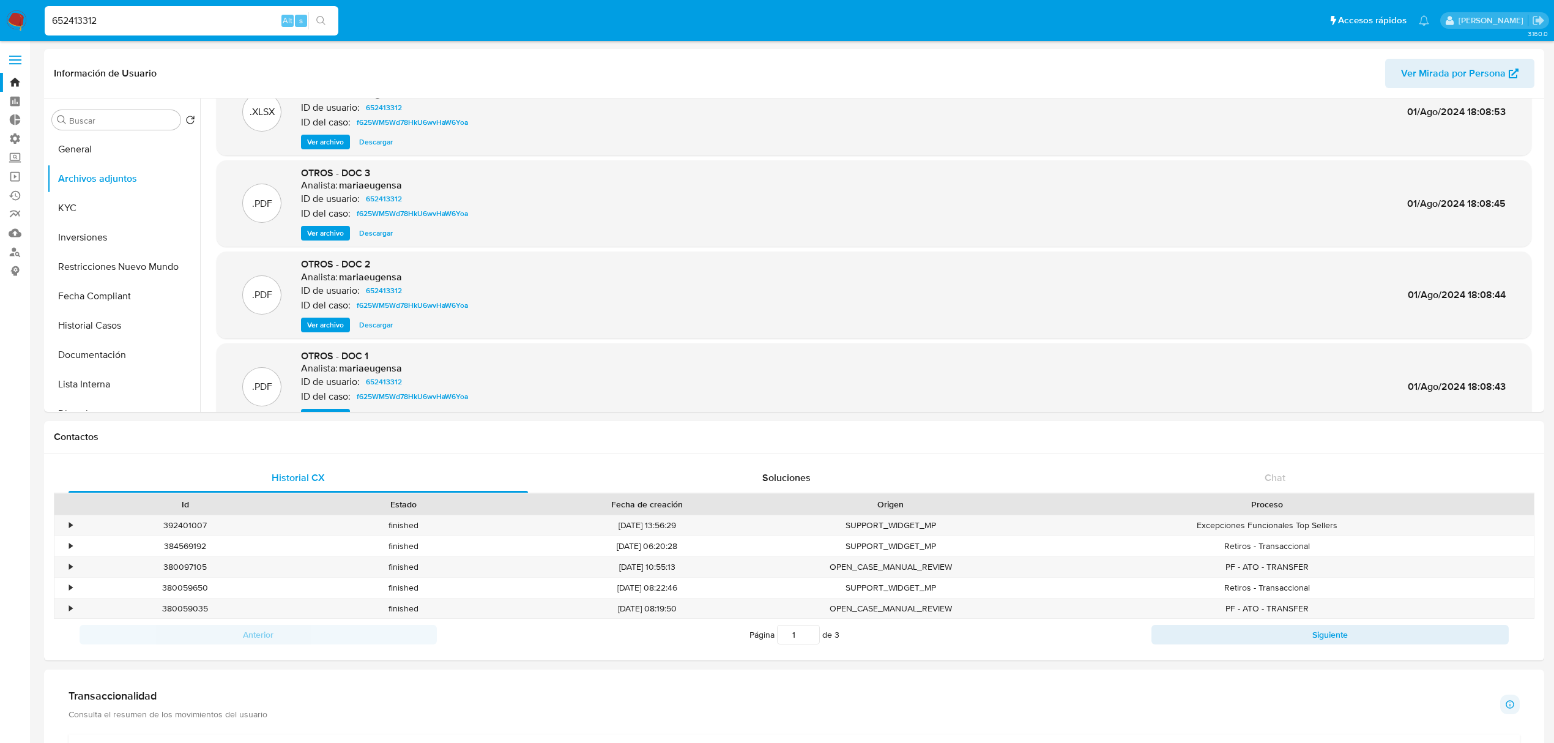
scroll to position [103, 0]
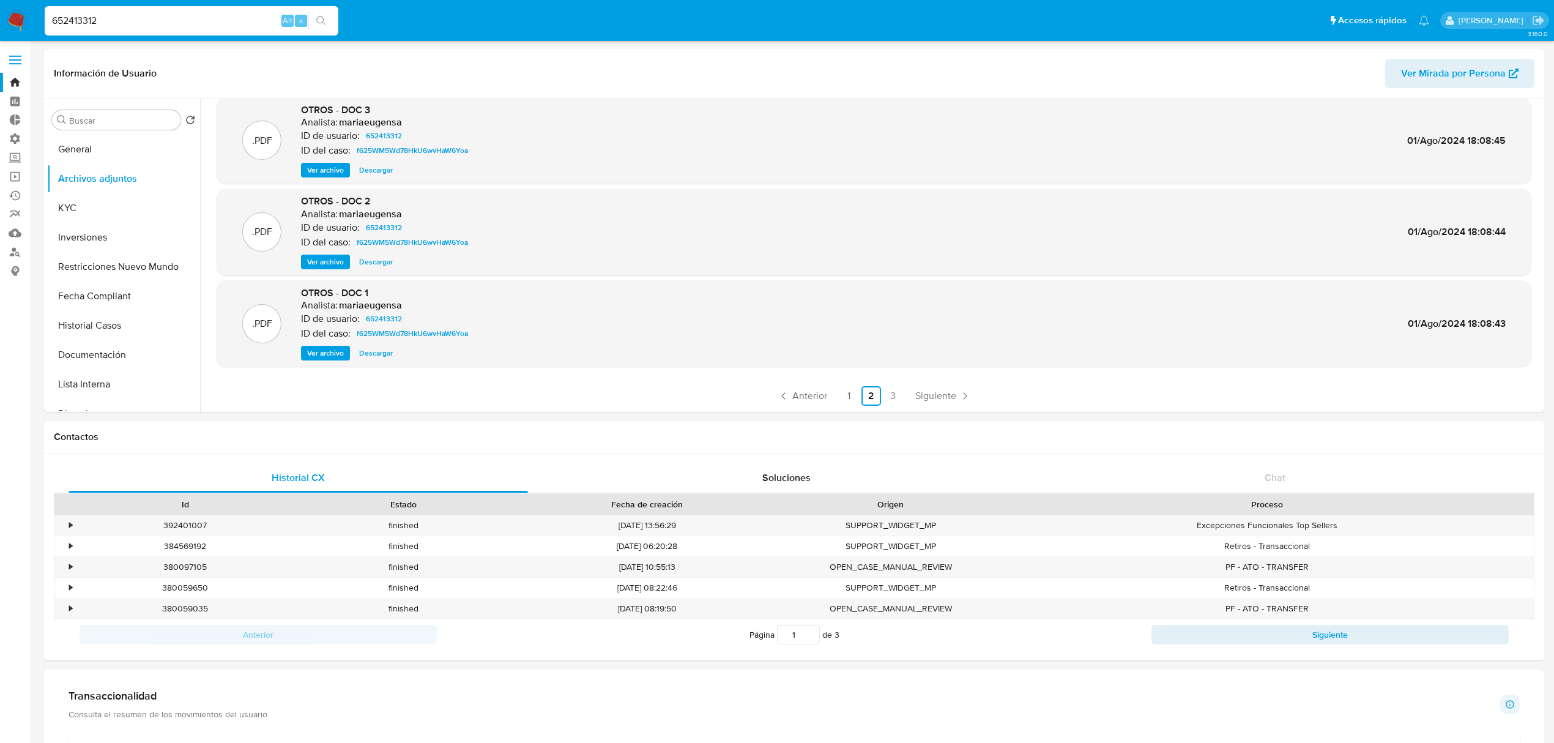
click at [314, 176] on span "Ver archivo" at bounding box center [325, 170] width 37 height 12
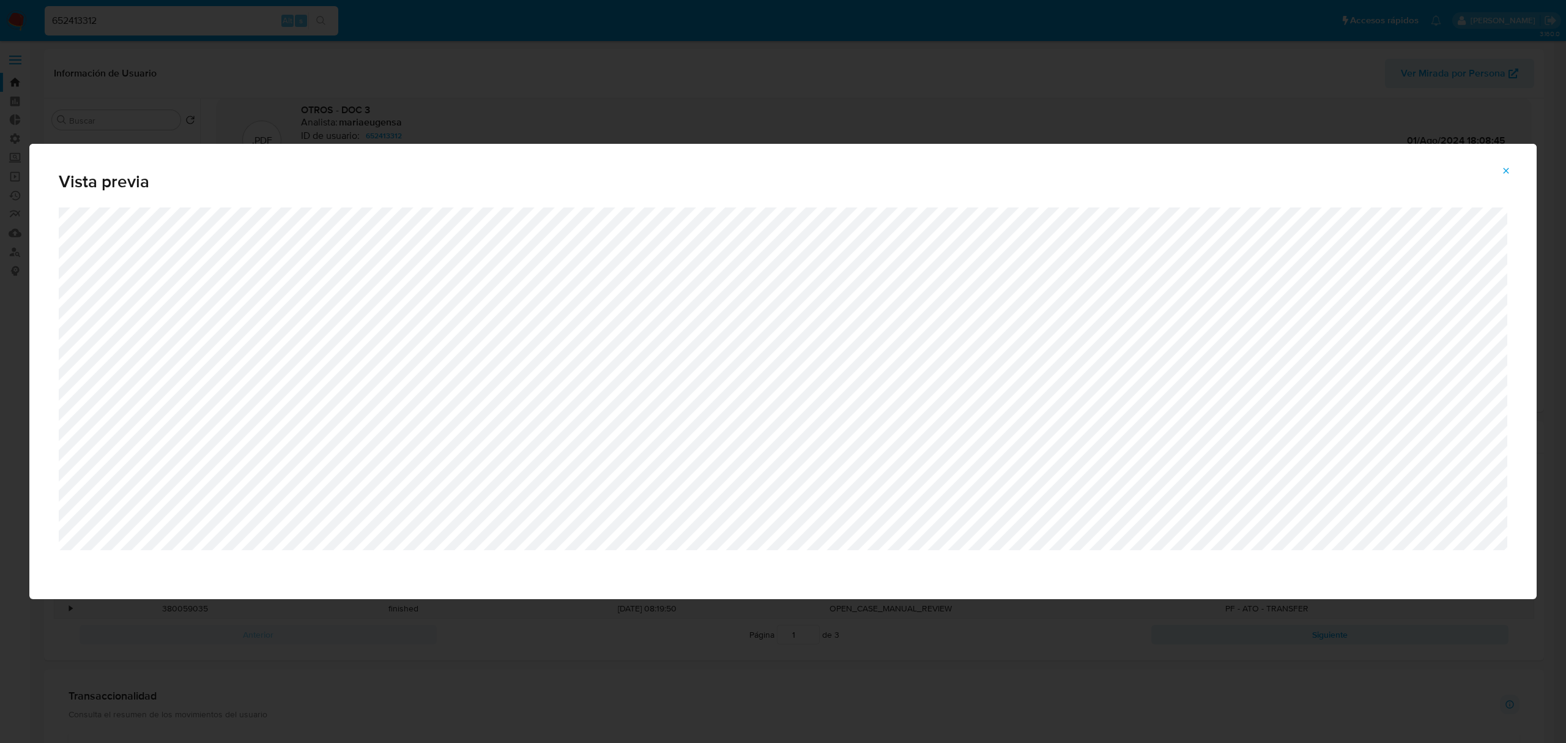
click at [1394, 171] on div "Vista previa" at bounding box center [783, 176] width 1508 height 64
drag, startPoint x: 1511, startPoint y: 168, endPoint x: 1495, endPoint y: 172, distance: 16.5
click at [1512, 168] on button "Attachment preview" at bounding box center [1506, 171] width 27 height 20
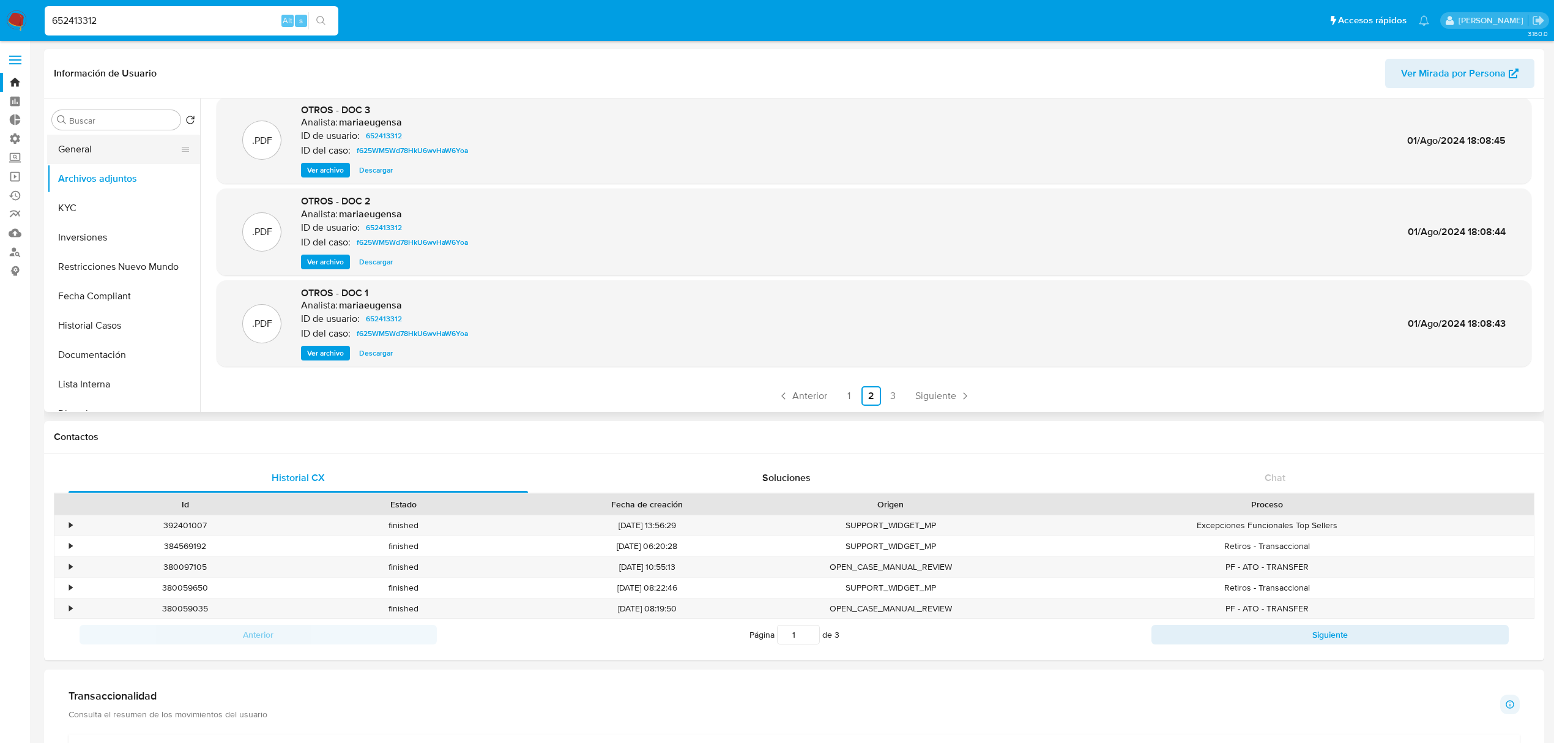
click at [94, 154] on button "General" at bounding box center [118, 149] width 143 height 29
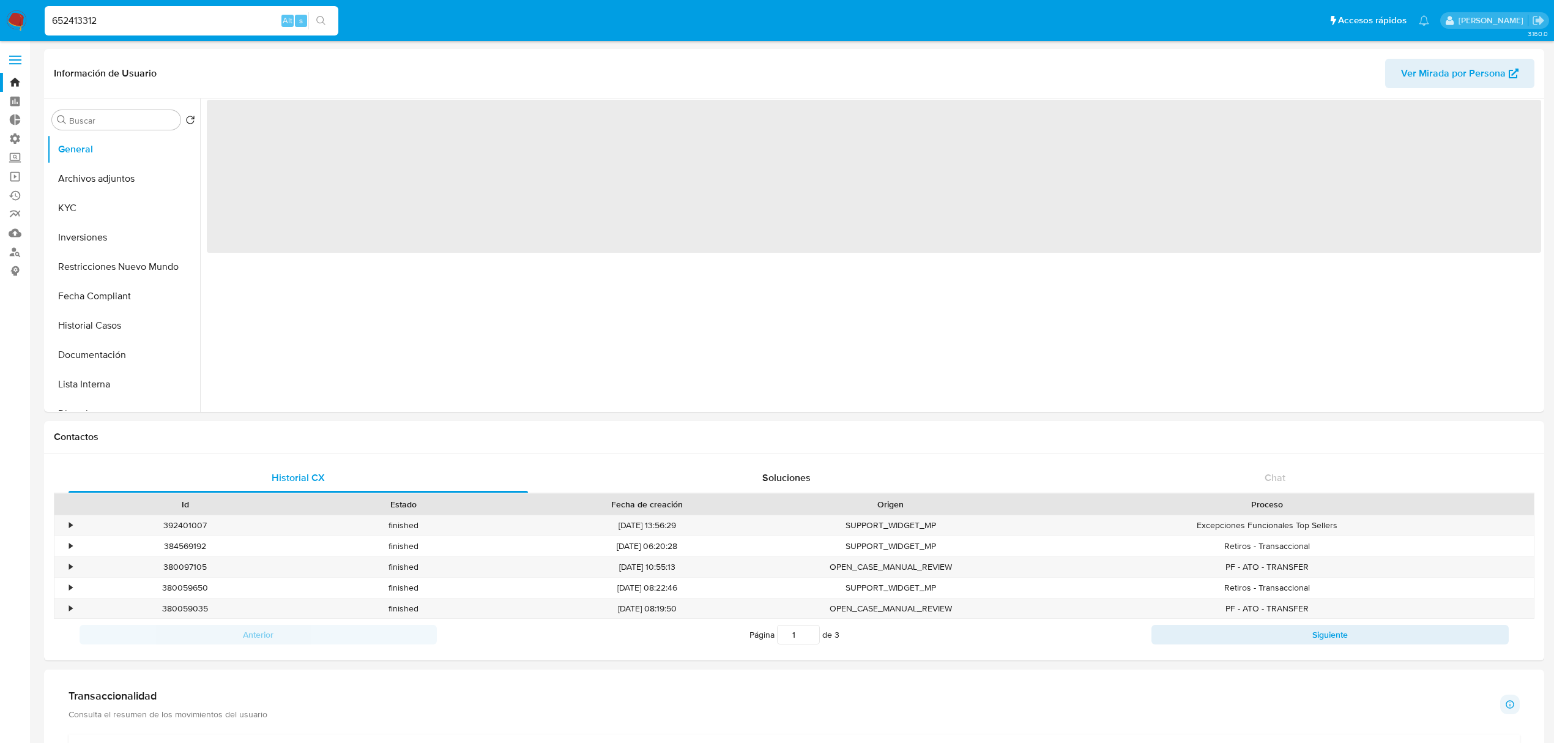
scroll to position [0, 0]
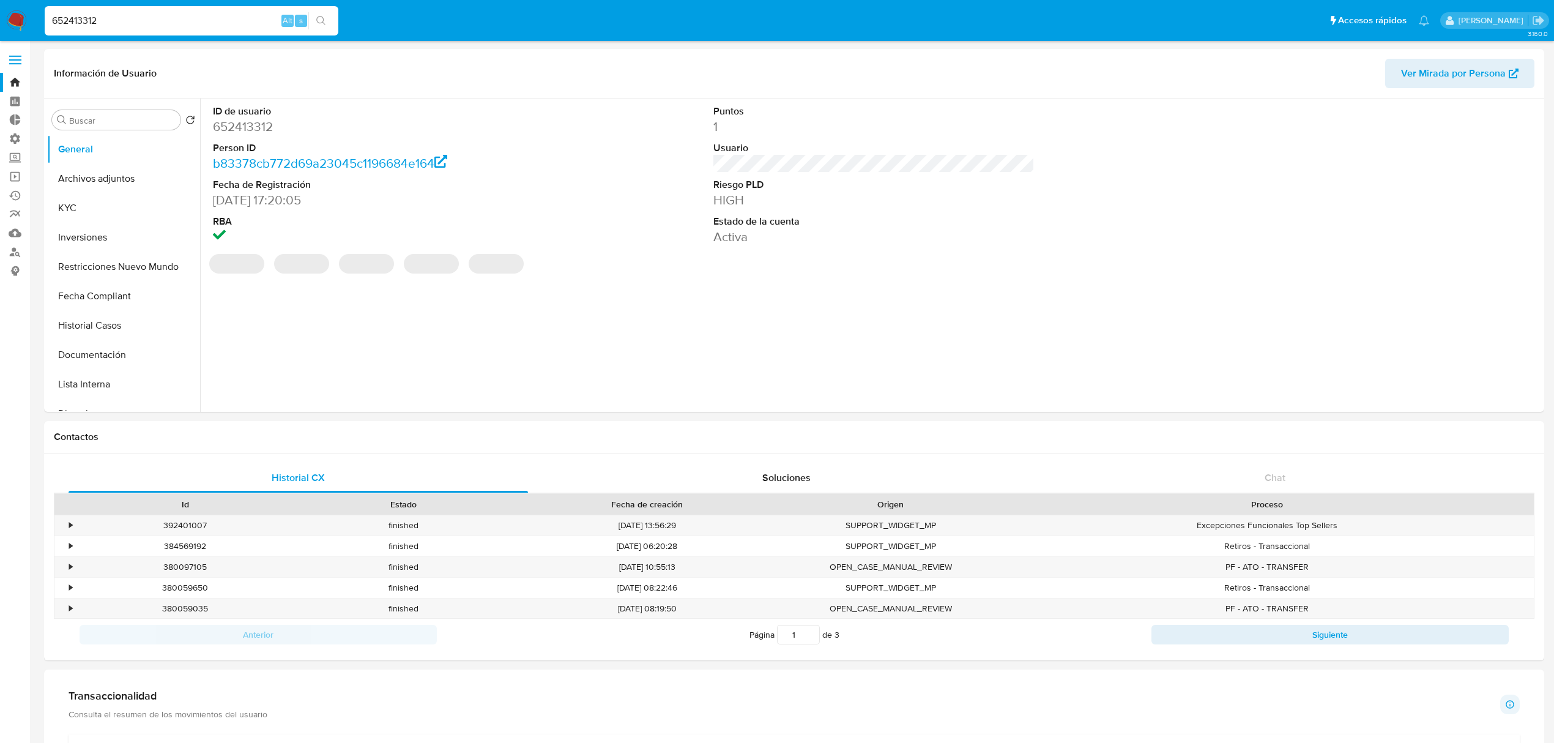
click at [240, 138] on dl "ID de usuario 652413312 Person ID b83378cb772d69a23045c1196684e164 Fecha de Reg…" at bounding box center [373, 175] width 321 height 141
click at [241, 135] on dd "652413312" at bounding box center [373, 126] width 321 height 17
copy dd "652413312"
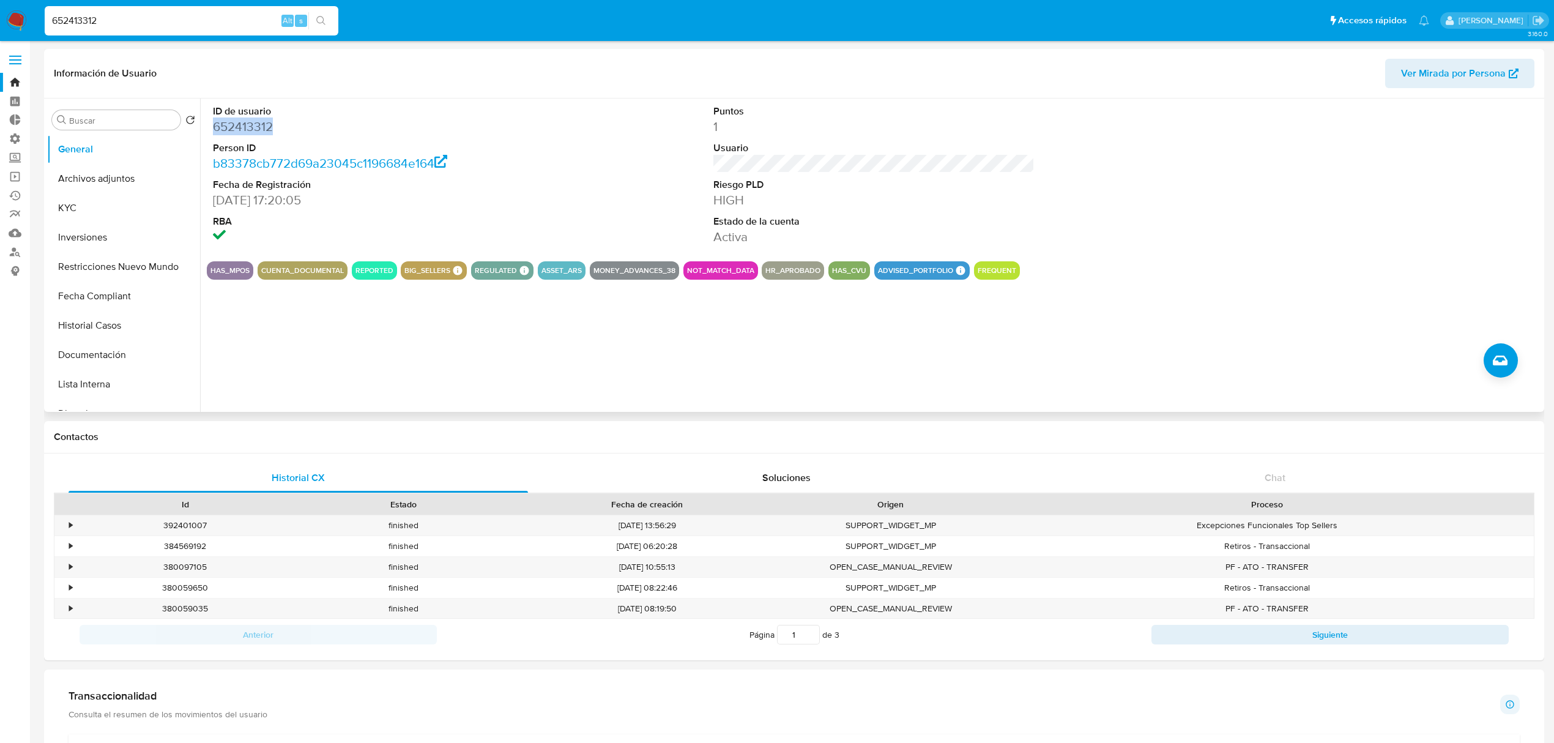
click at [256, 128] on dd "652413312" at bounding box center [373, 126] width 321 height 17
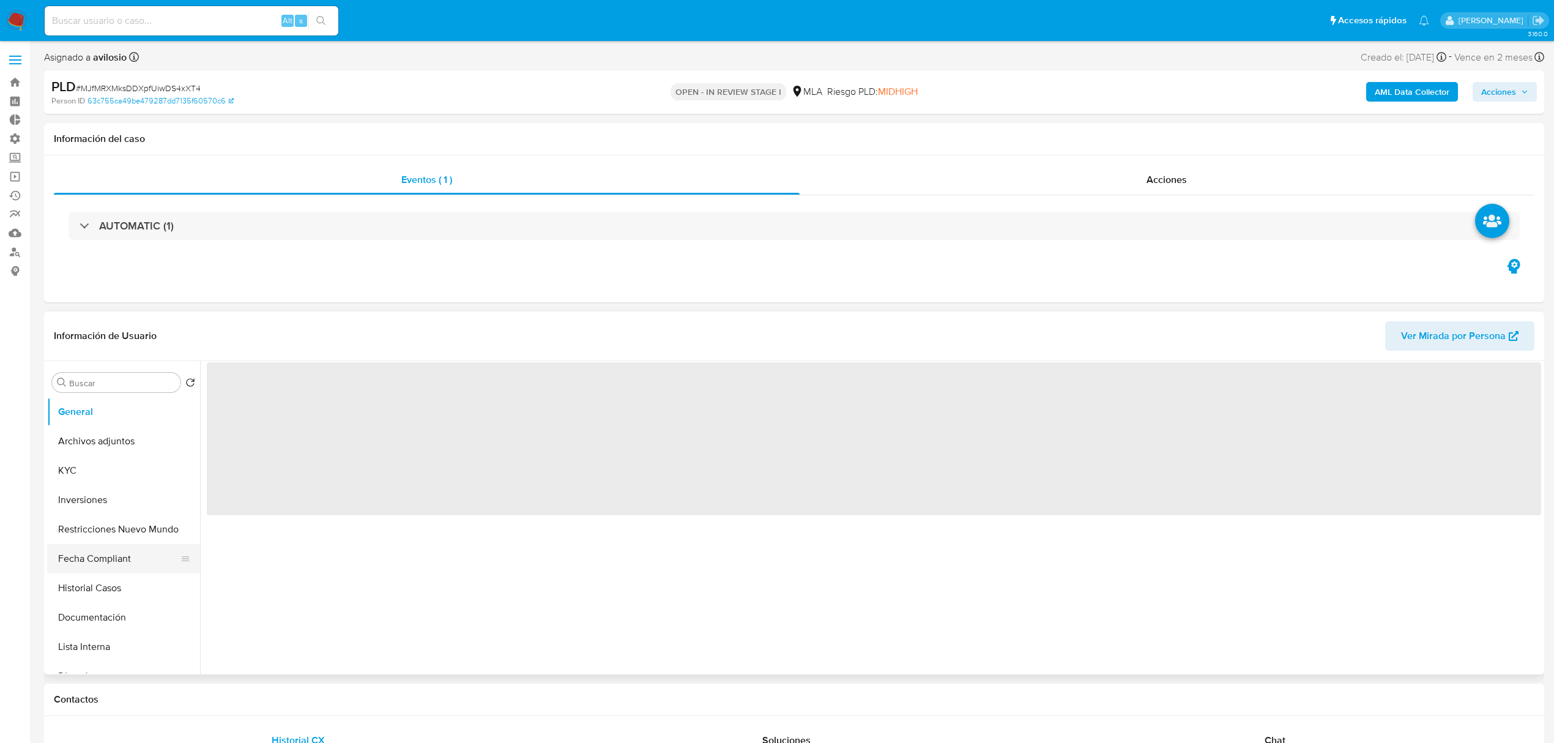
select select "10"
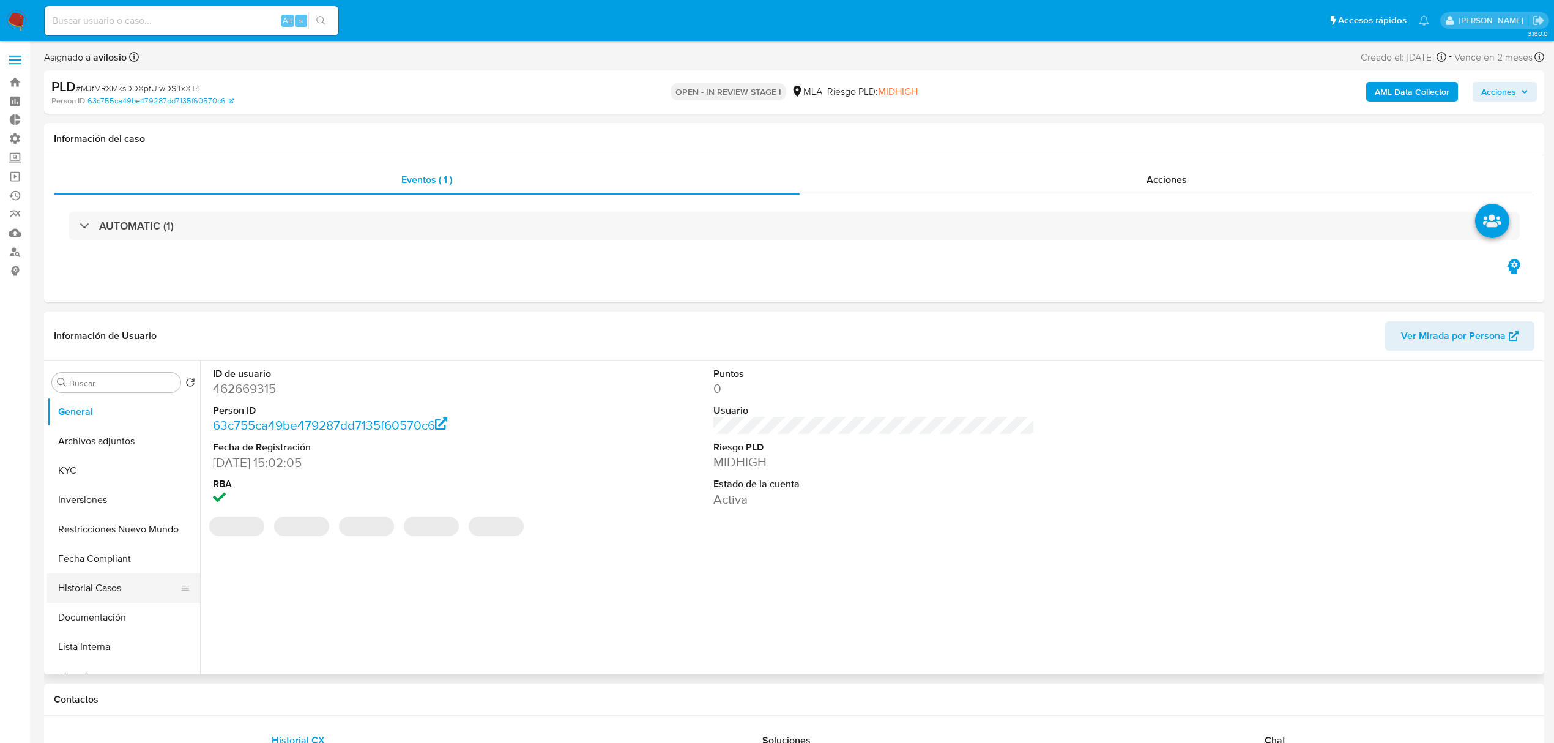
click at [100, 590] on button "Historial Casos" at bounding box center [118, 587] width 143 height 29
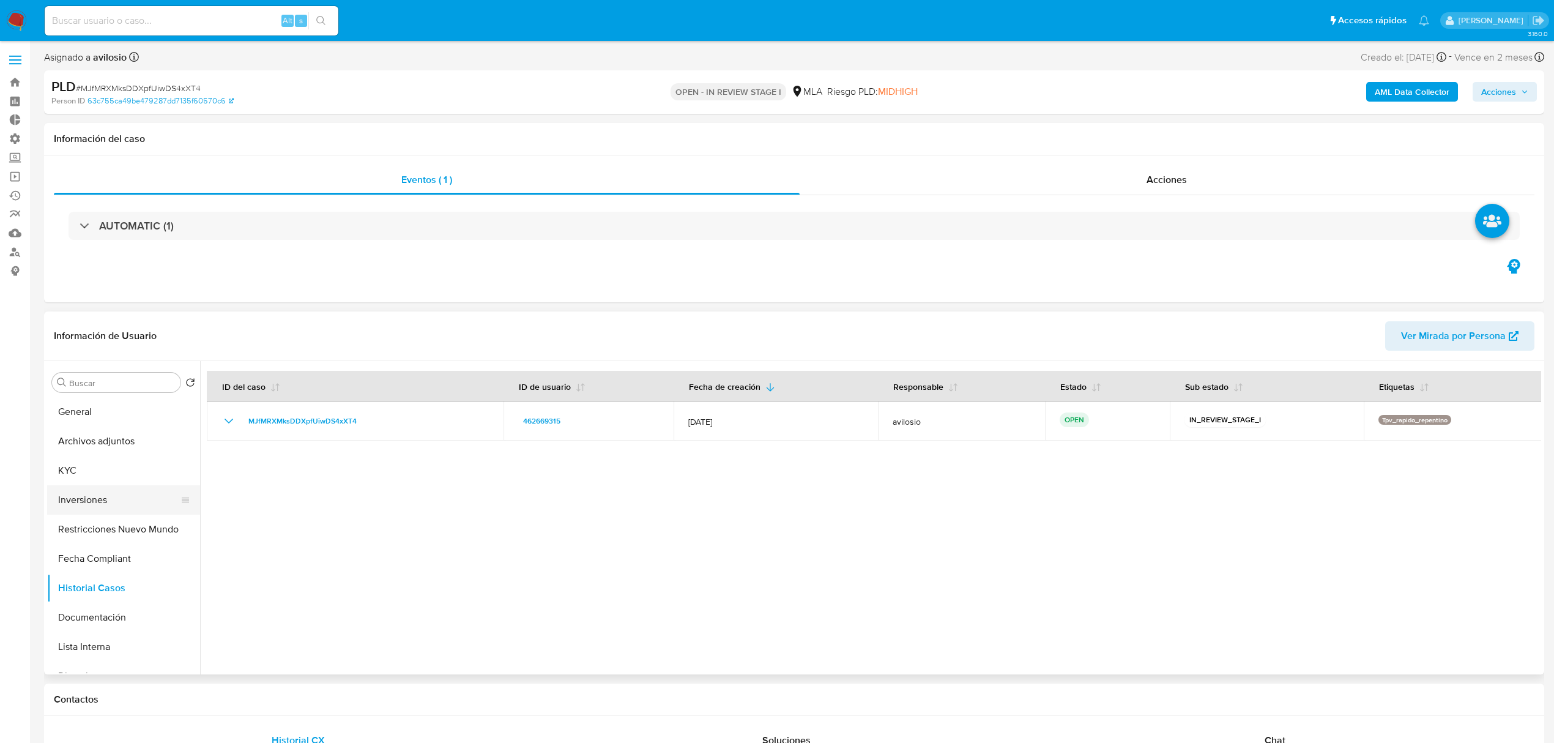
click at [86, 500] on button "Inversiones" at bounding box center [118, 499] width 143 height 29
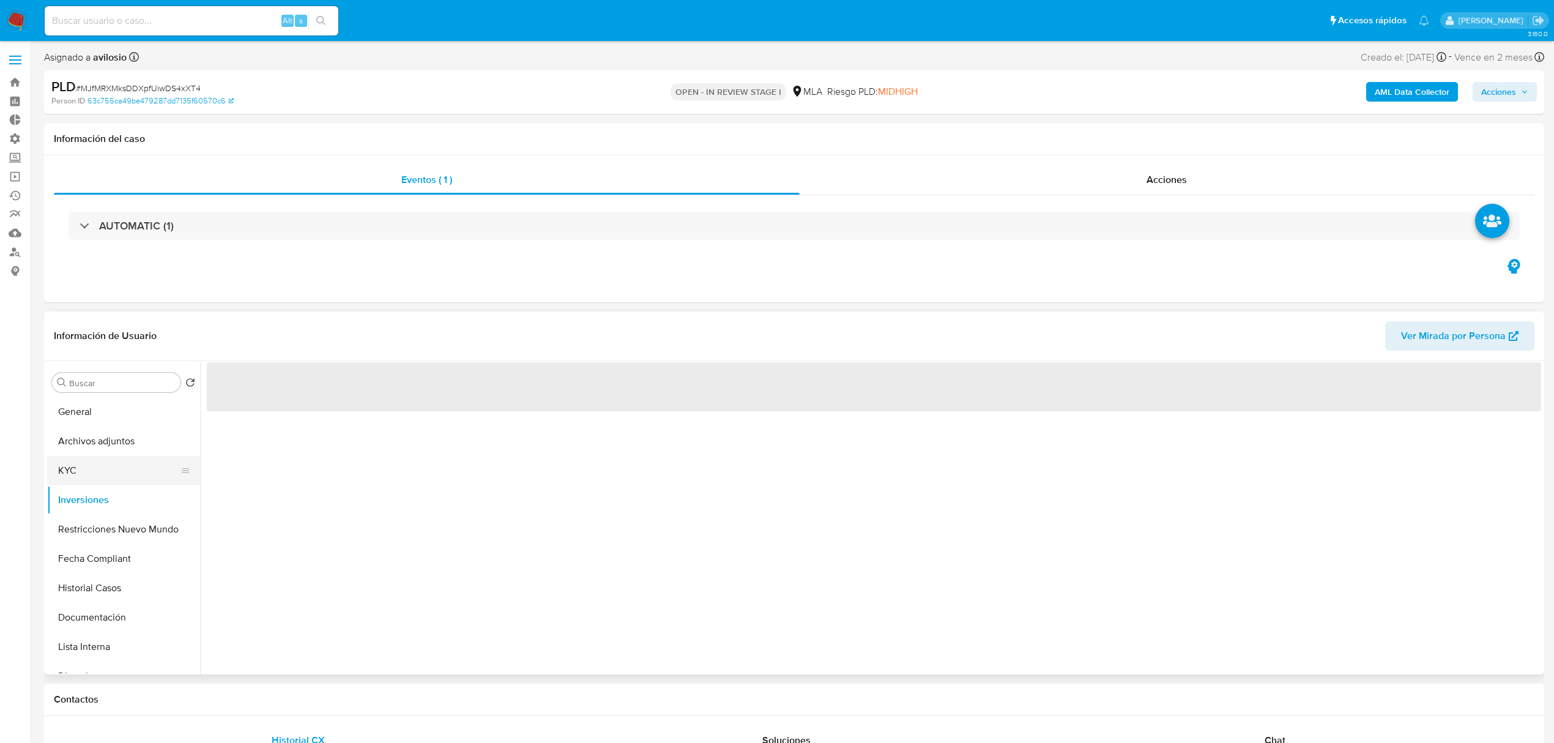
click at [86, 474] on button "KYC" at bounding box center [118, 470] width 143 height 29
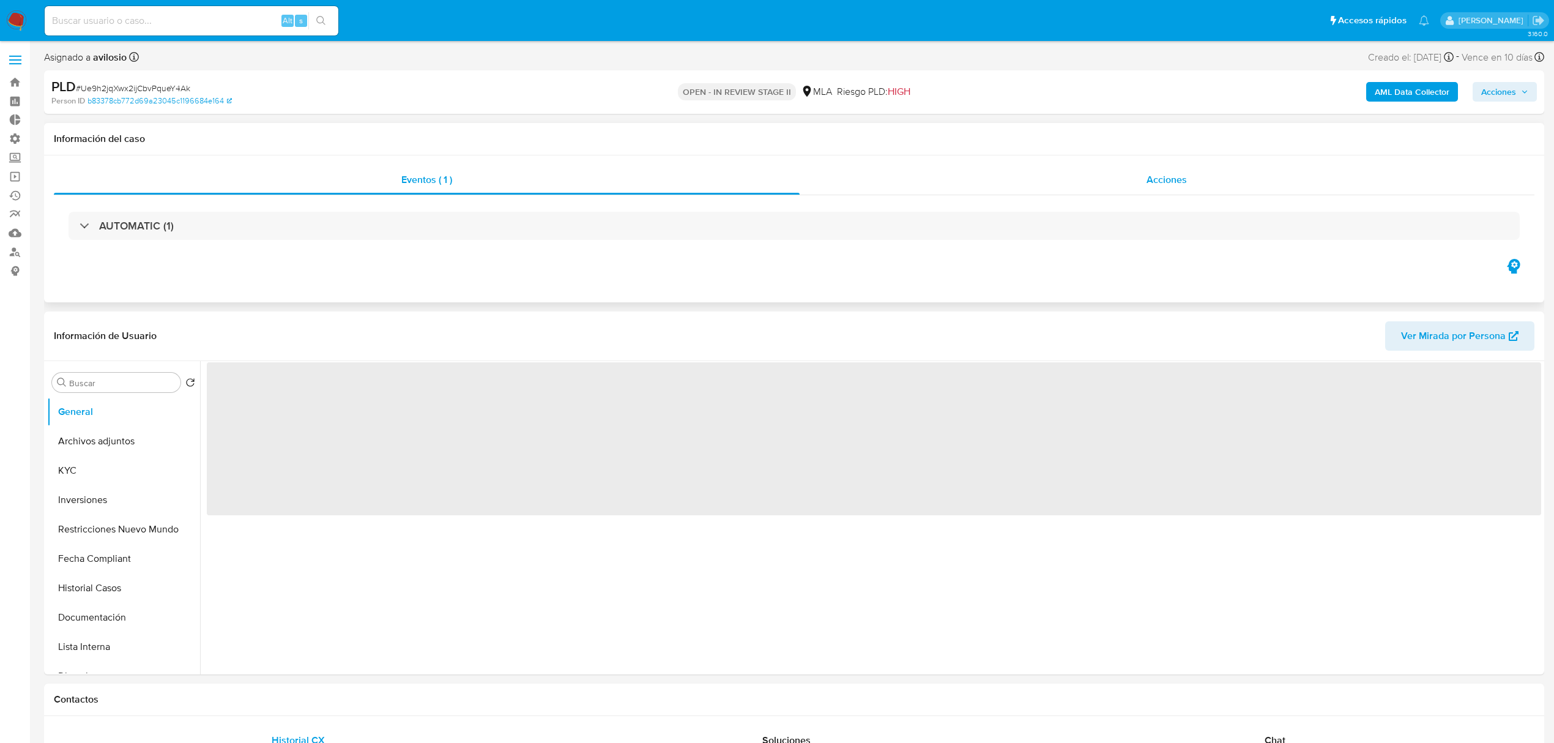
select select "10"
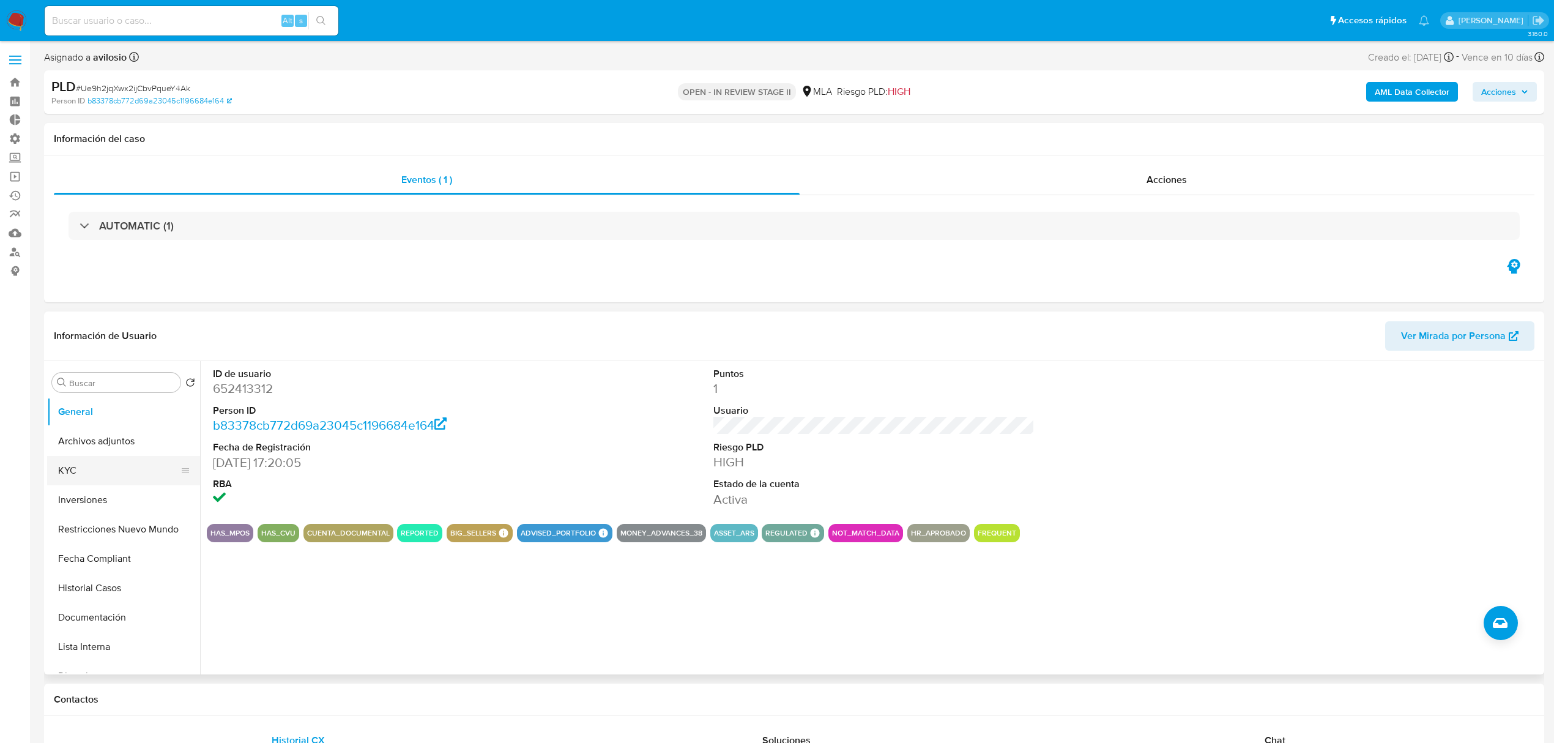
click at [111, 463] on button "KYC" at bounding box center [118, 470] width 143 height 29
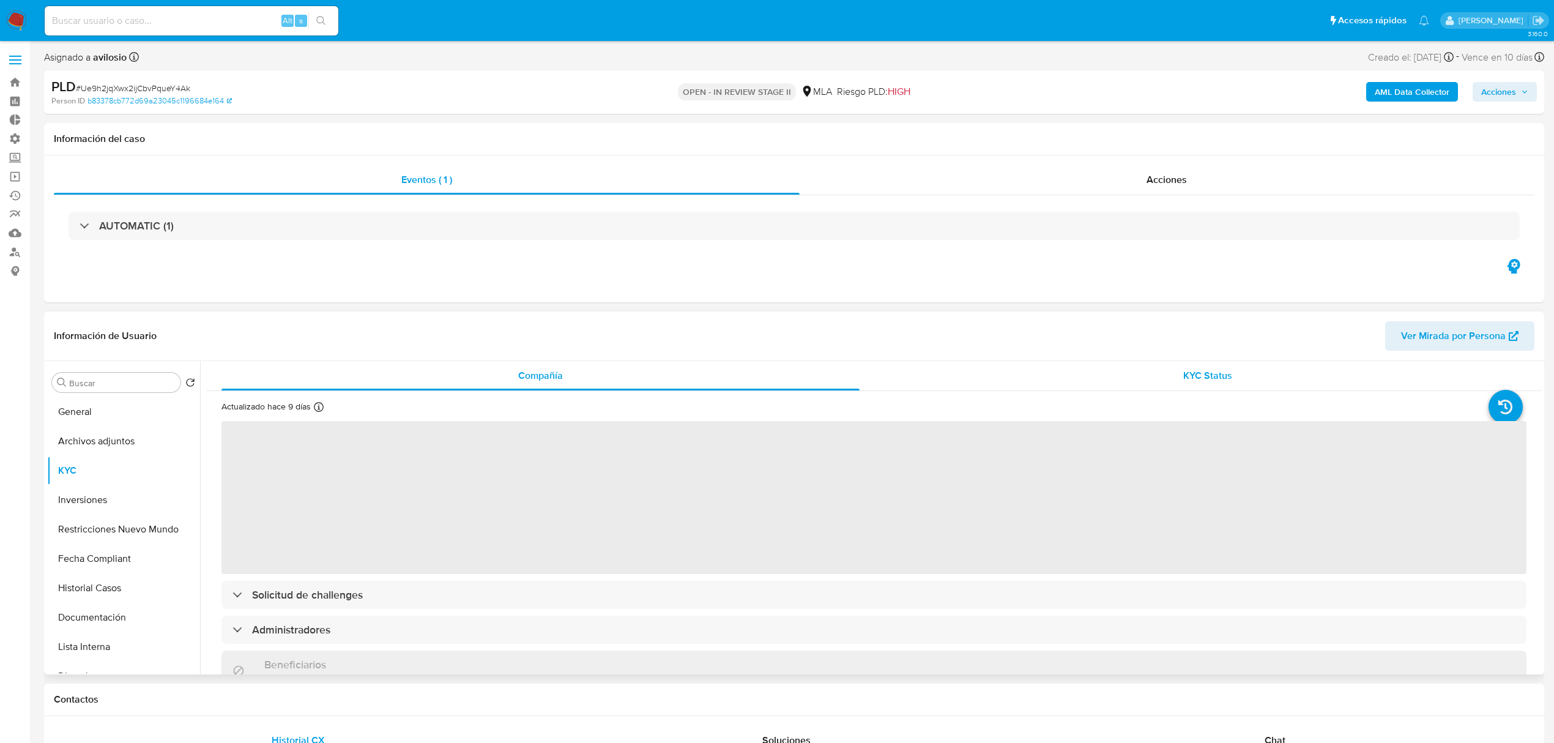
click at [1200, 370] on span "KYC Status" at bounding box center [1207, 375] width 49 height 14
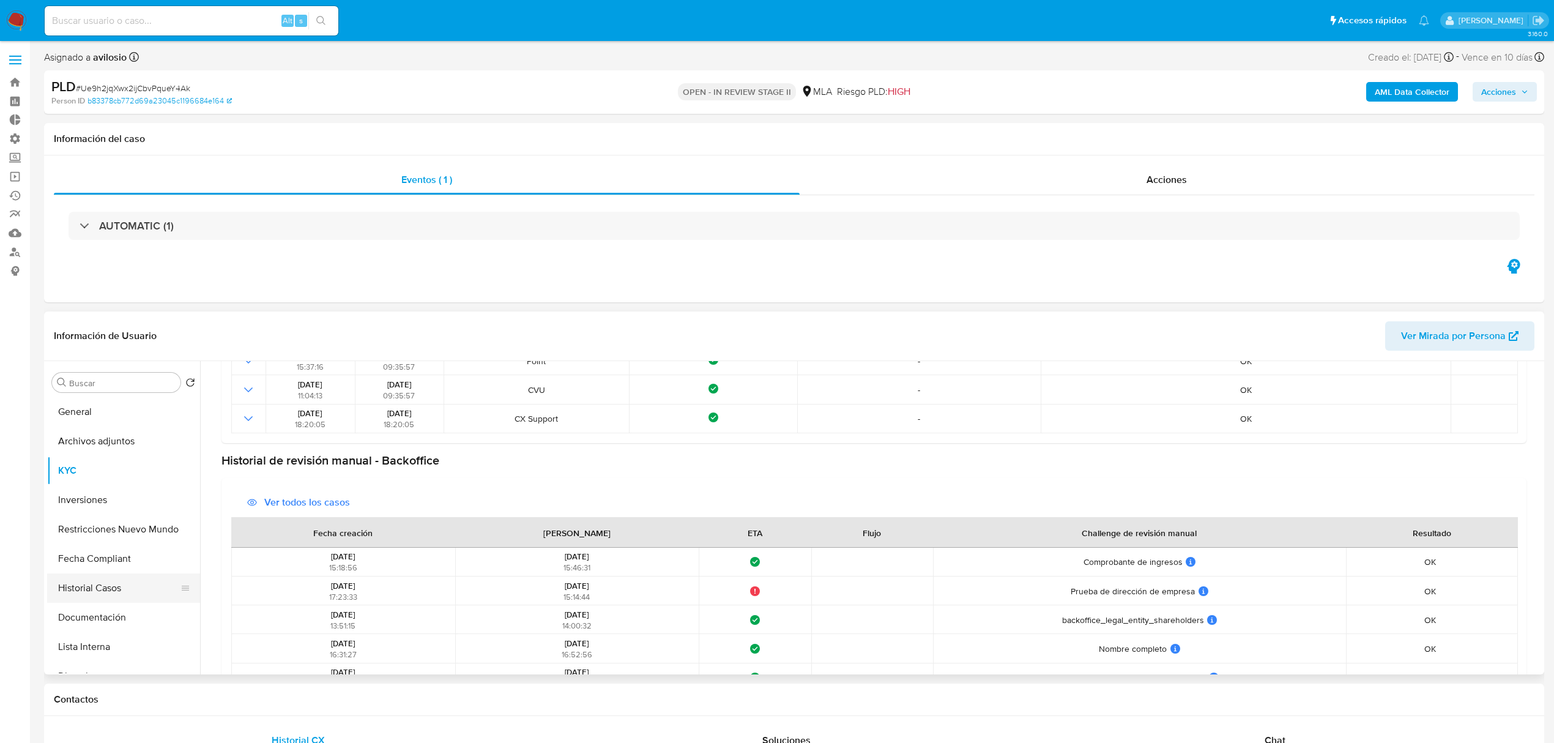
scroll to position [81, 0]
click at [116, 474] on button "Fecha Compliant" at bounding box center [118, 477] width 143 height 29
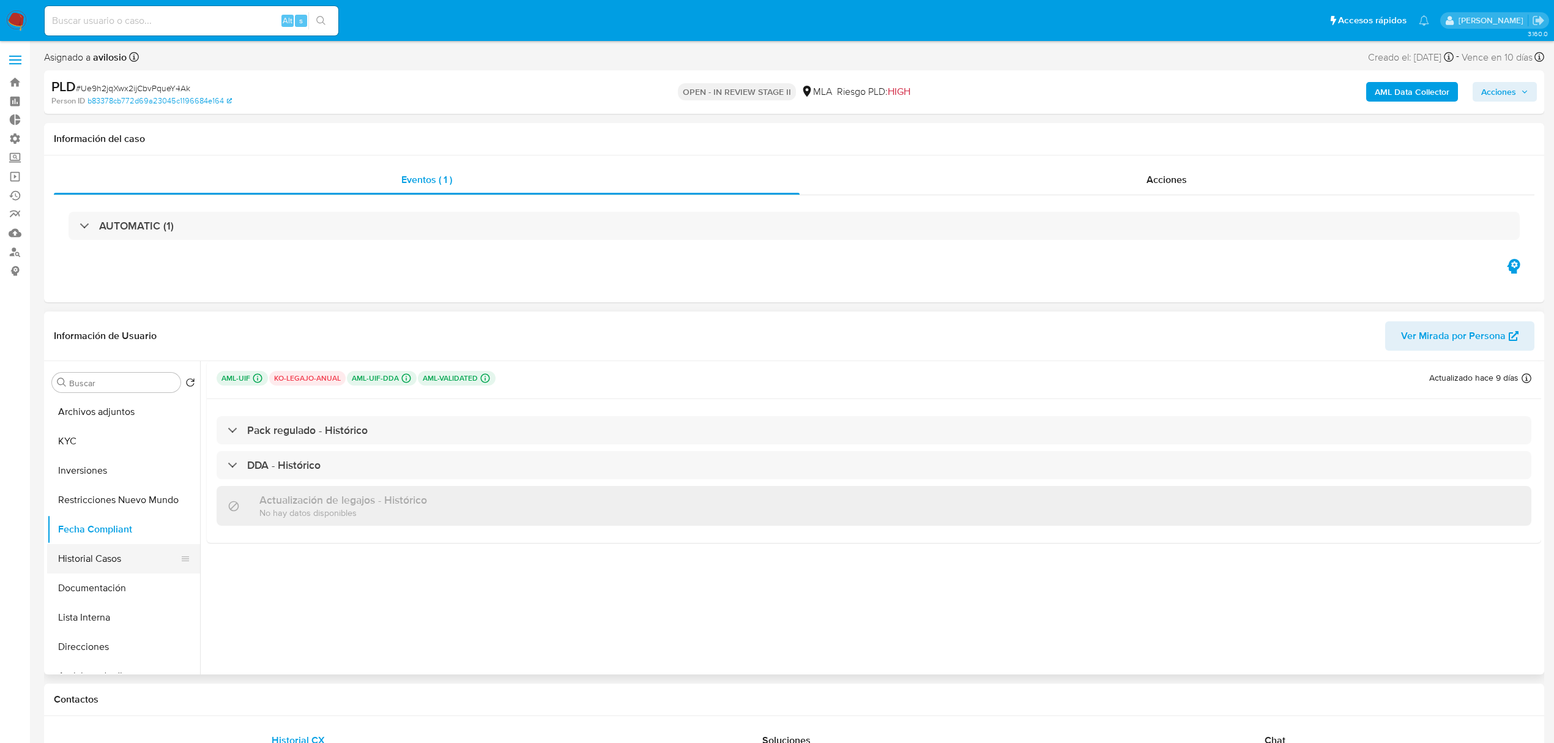
scroll to position [0, 0]
click at [81, 468] on button "KYC" at bounding box center [118, 470] width 143 height 29
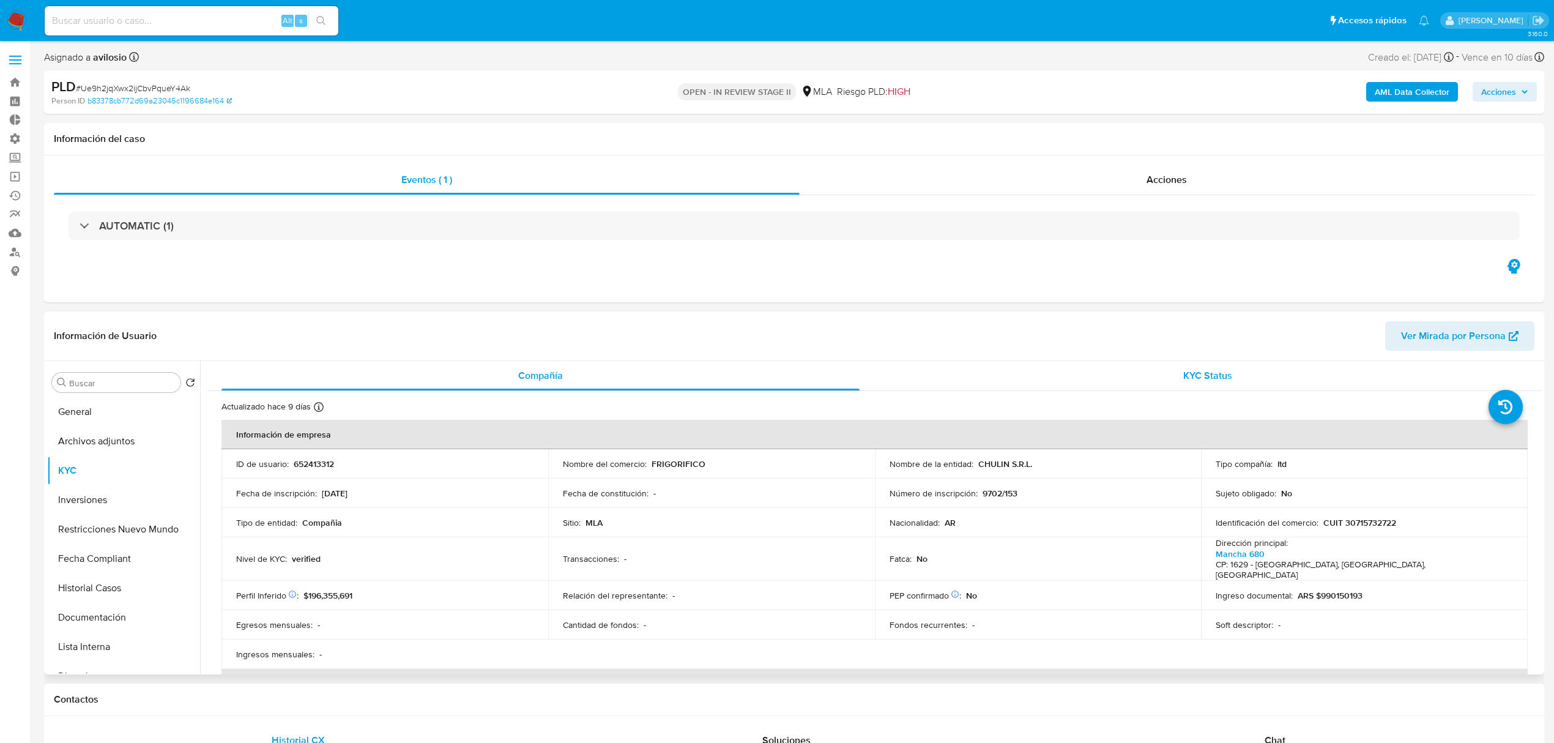
click at [1232, 380] on div "KYC Status" at bounding box center [1208, 375] width 638 height 29
